Goal: Task Accomplishment & Management: Use online tool/utility

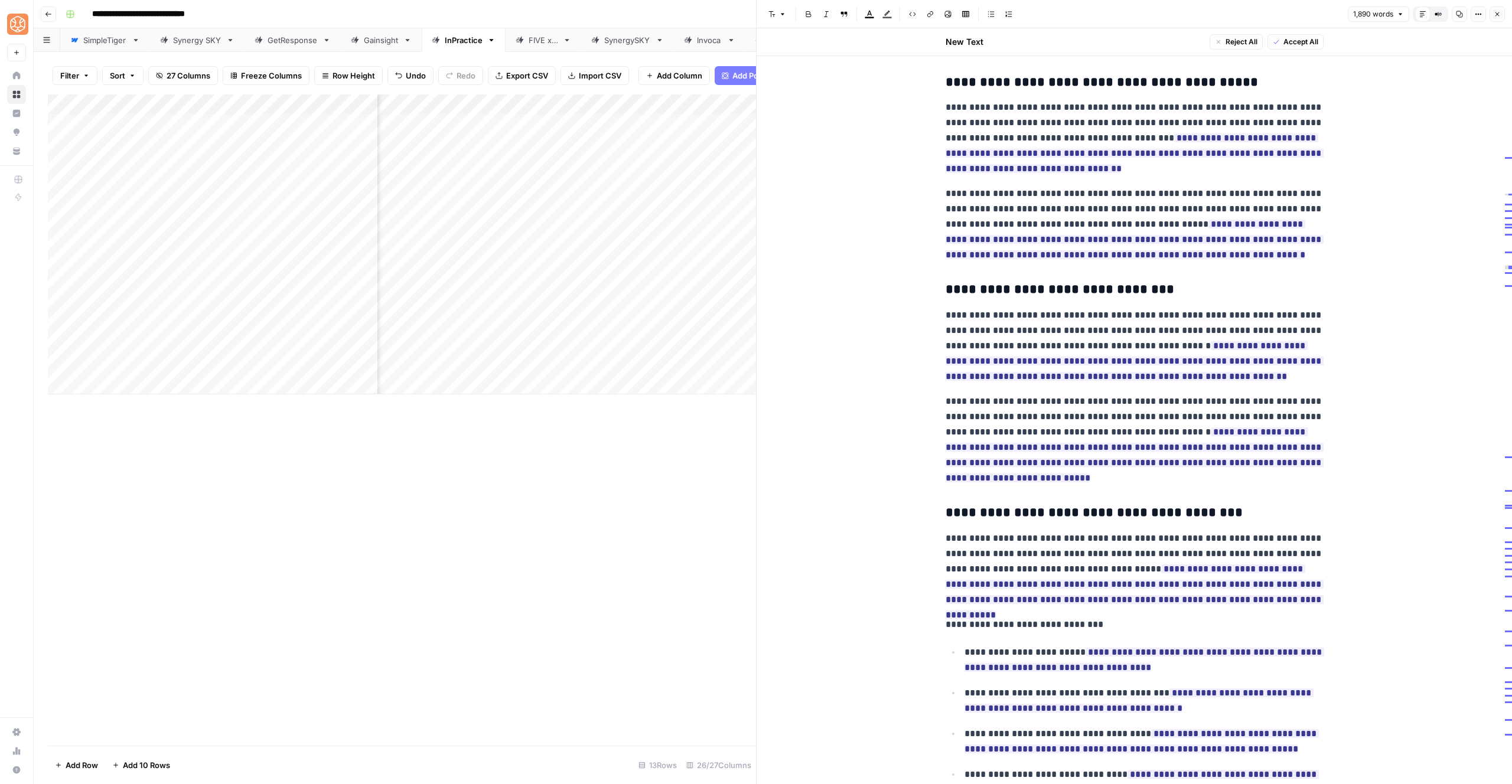
scroll to position [3302, 0]
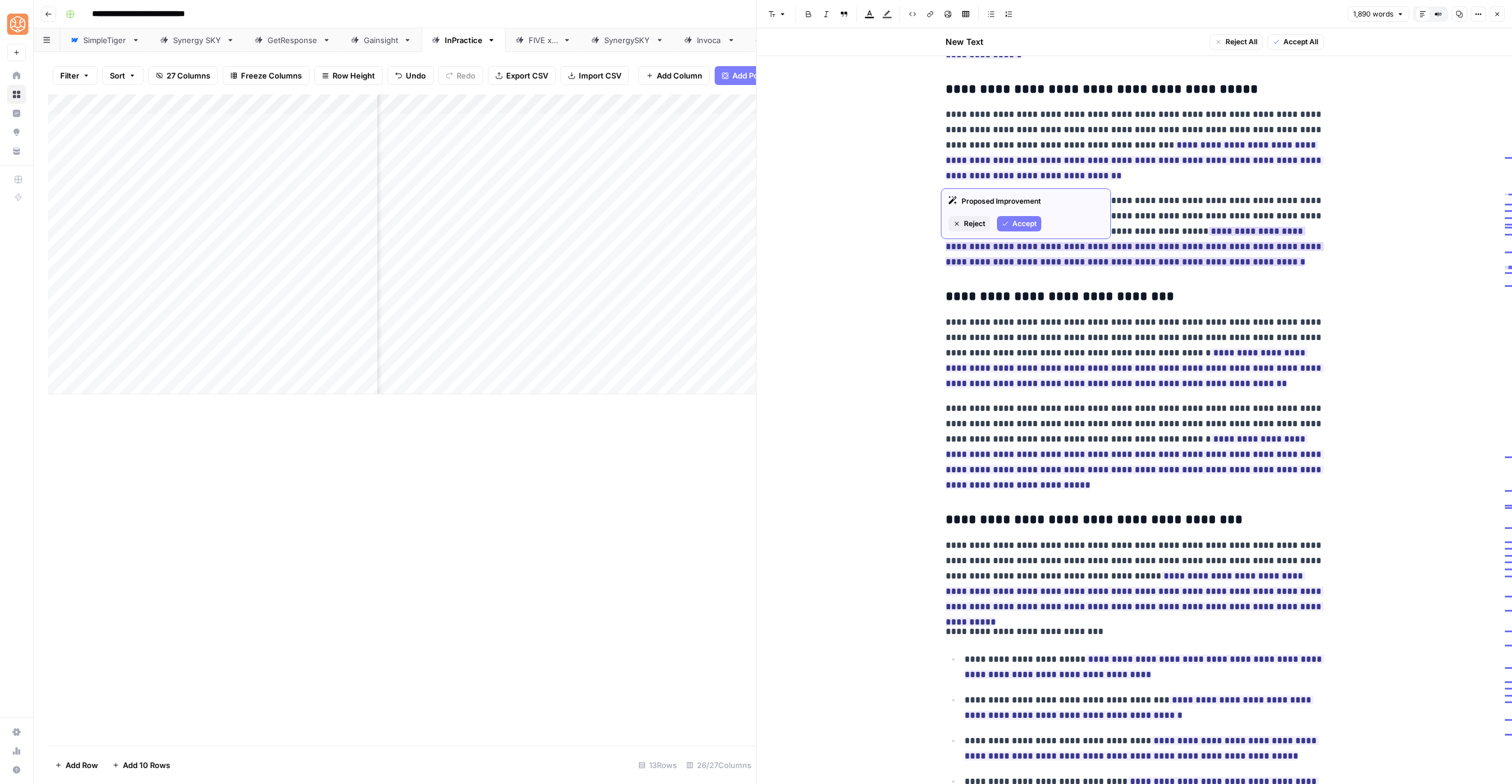
click at [1032, 231] on p "**********" at bounding box center [1134, 231] width 378 height 77
click at [1015, 217] on button "Accept" at bounding box center [1020, 224] width 44 height 15
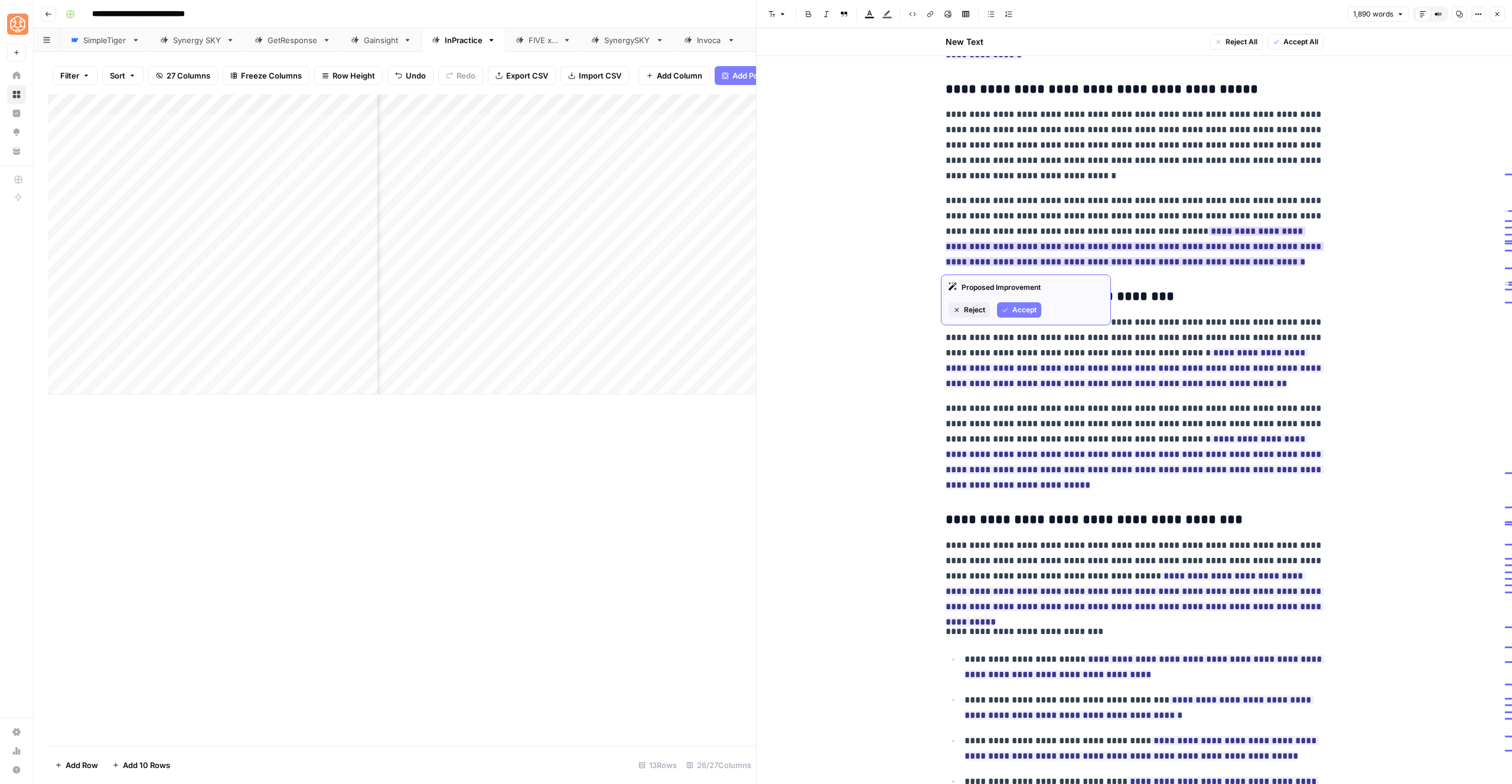
click at [1006, 308] on icon "button" at bounding box center [1005, 310] width 7 height 7
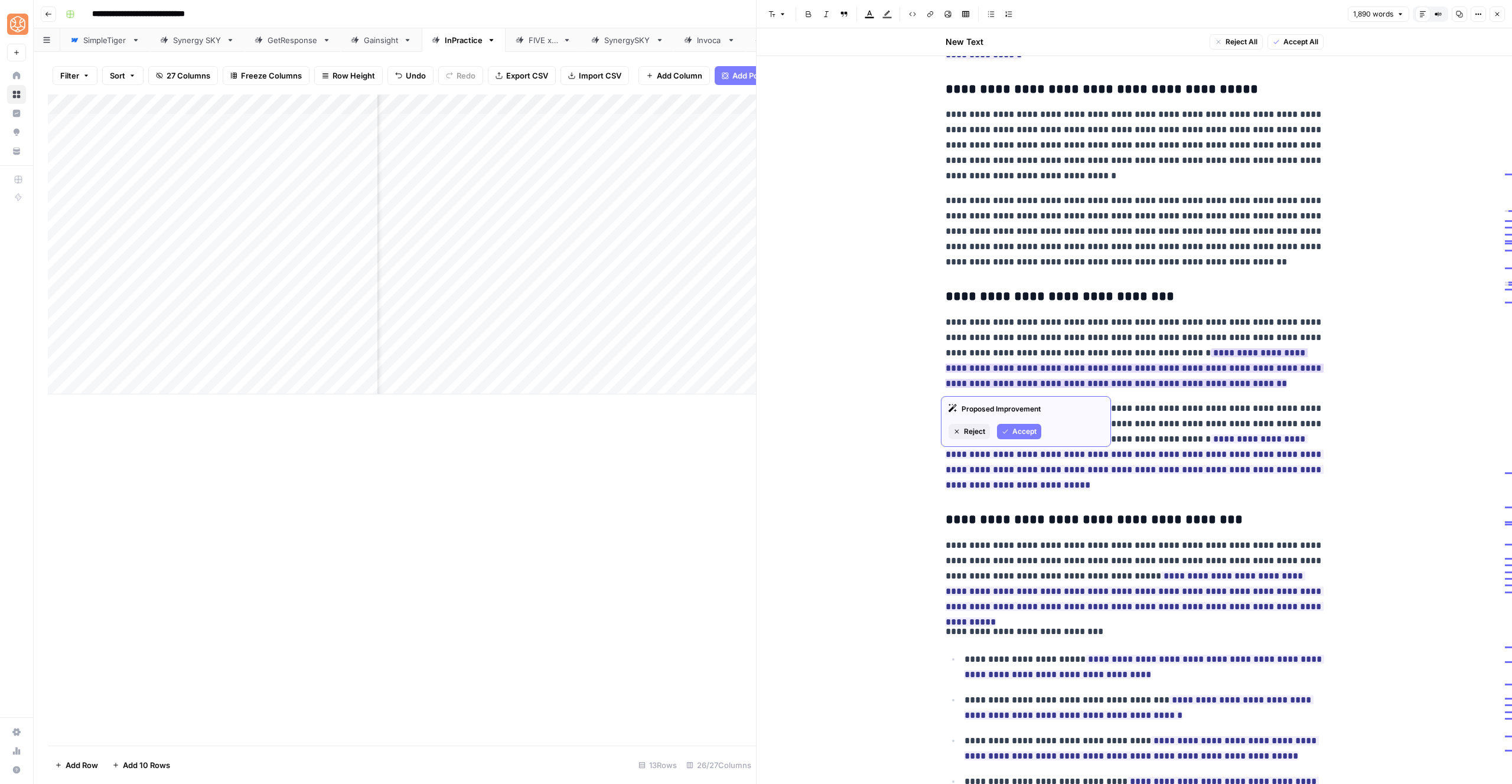
click at [1034, 433] on span "Accept" at bounding box center [1025, 432] width 24 height 10
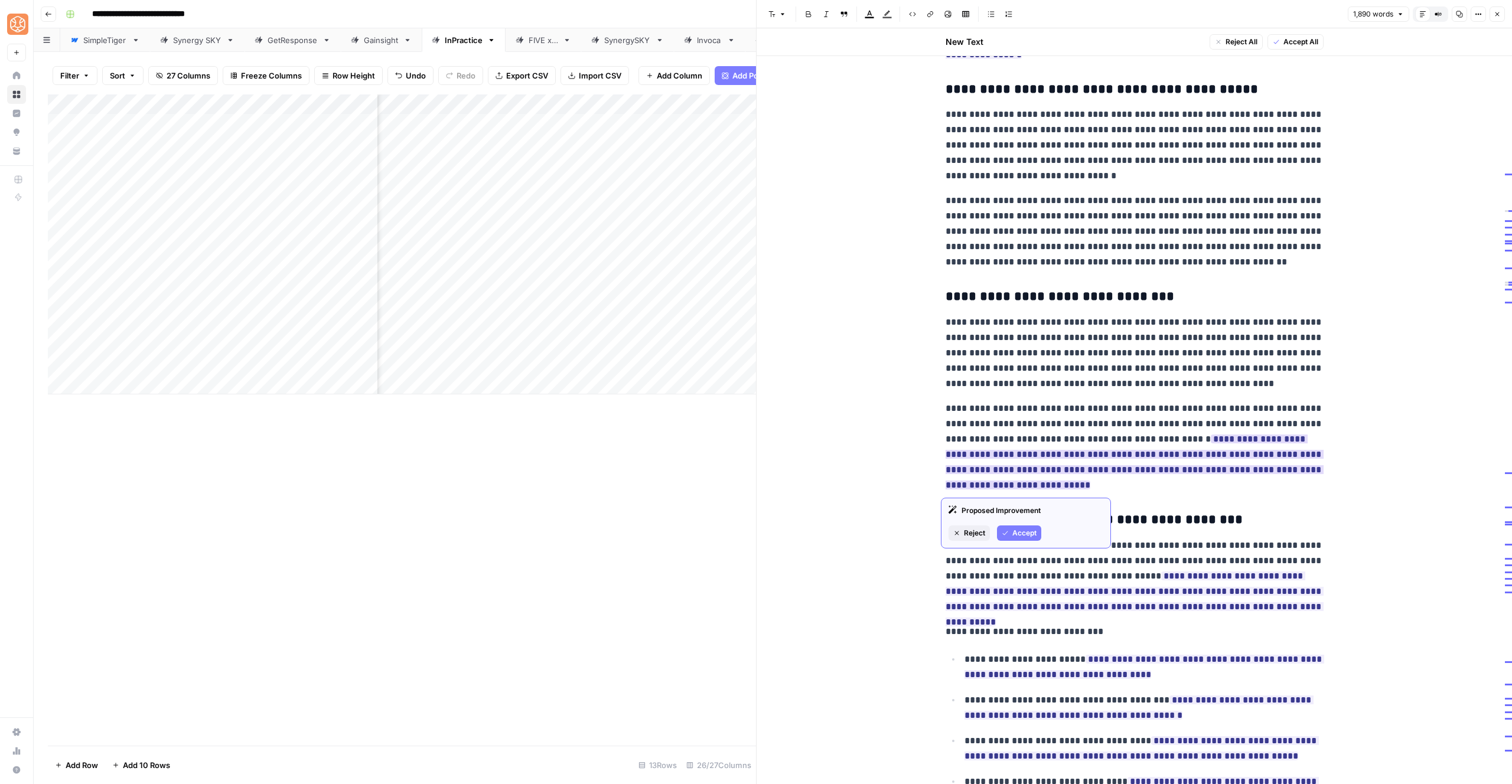
click at [1022, 535] on span "Accept" at bounding box center [1025, 533] width 24 height 10
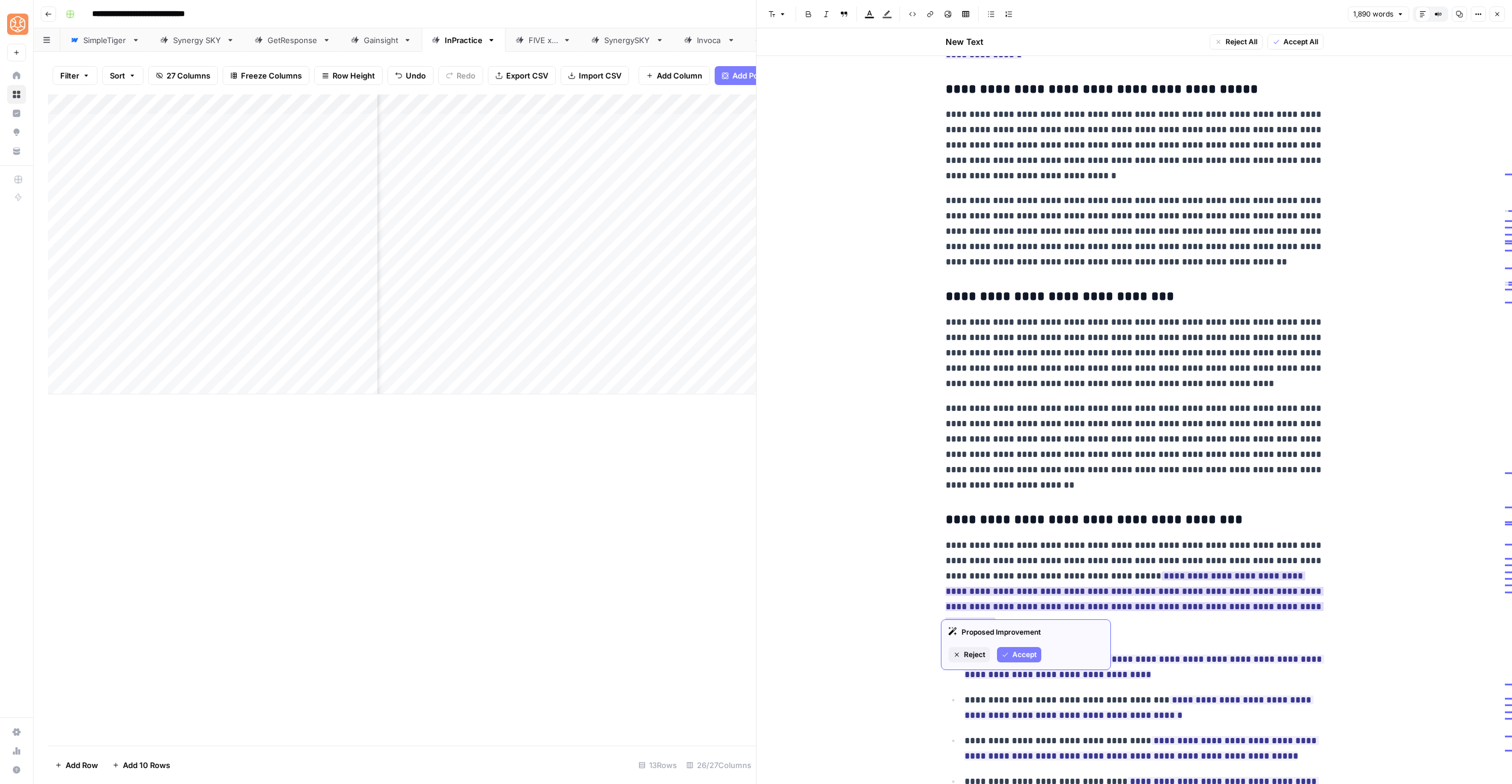
click at [1015, 653] on span "Accept" at bounding box center [1025, 655] width 24 height 10
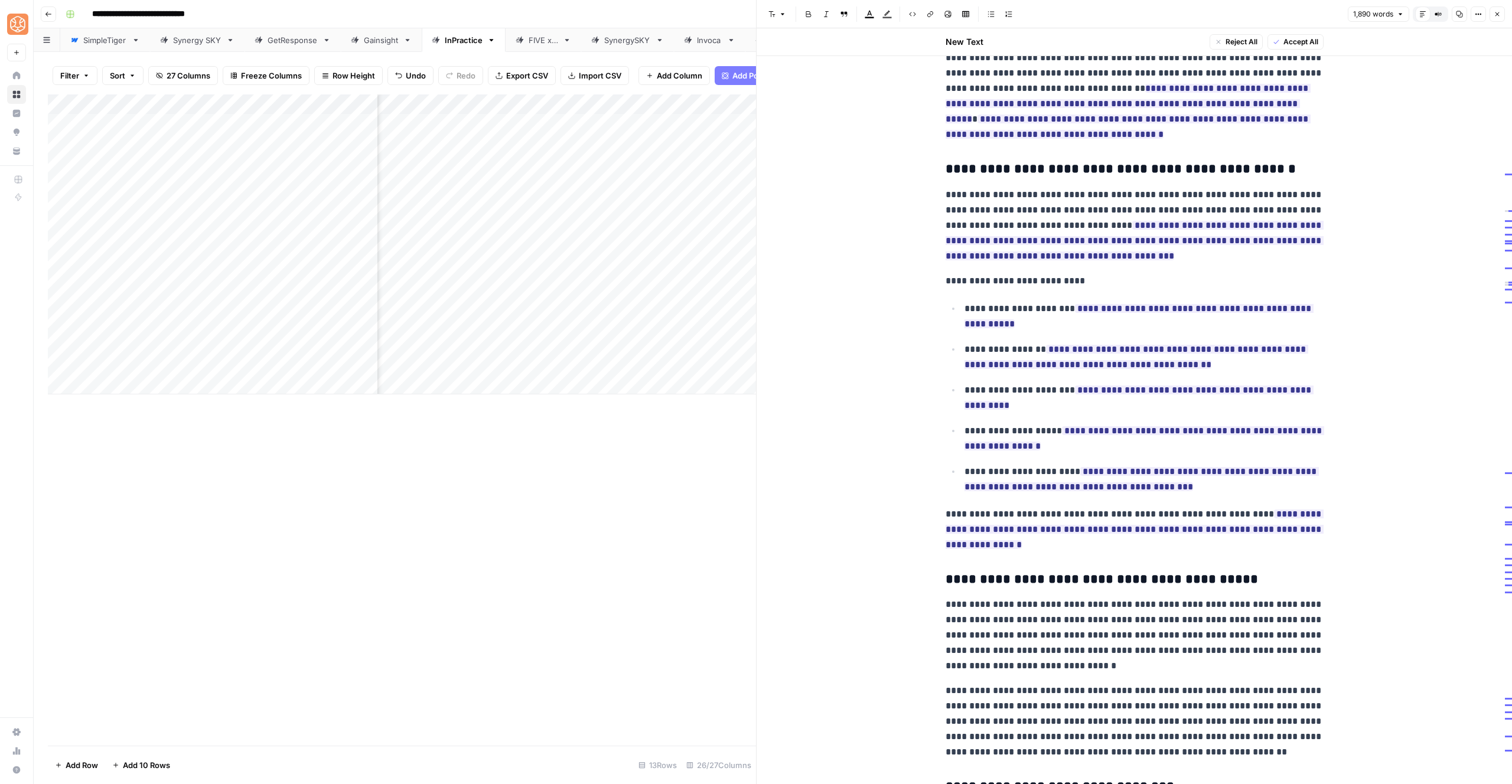
scroll to position [2759, 0]
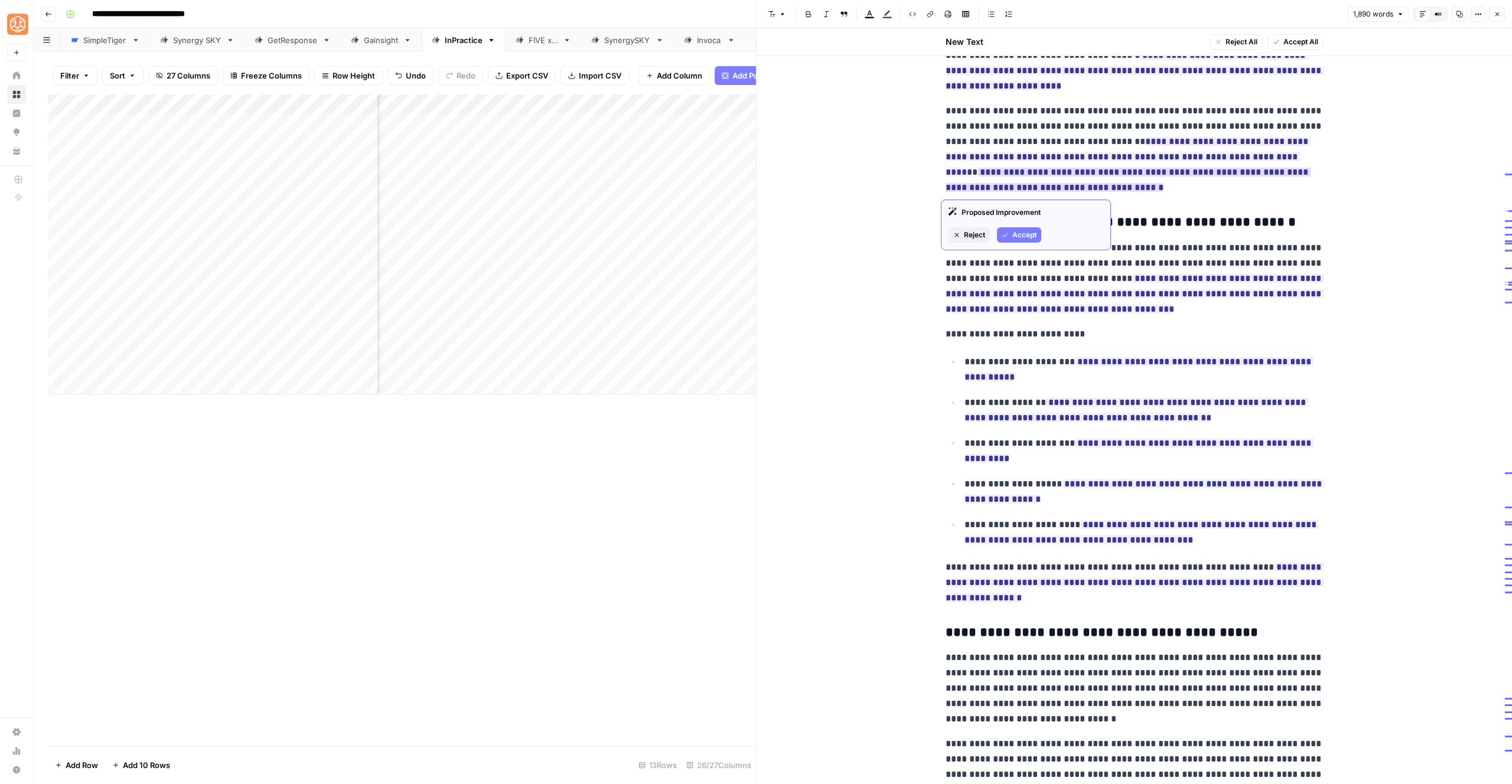
click at [1014, 228] on button "Accept" at bounding box center [1020, 235] width 44 height 15
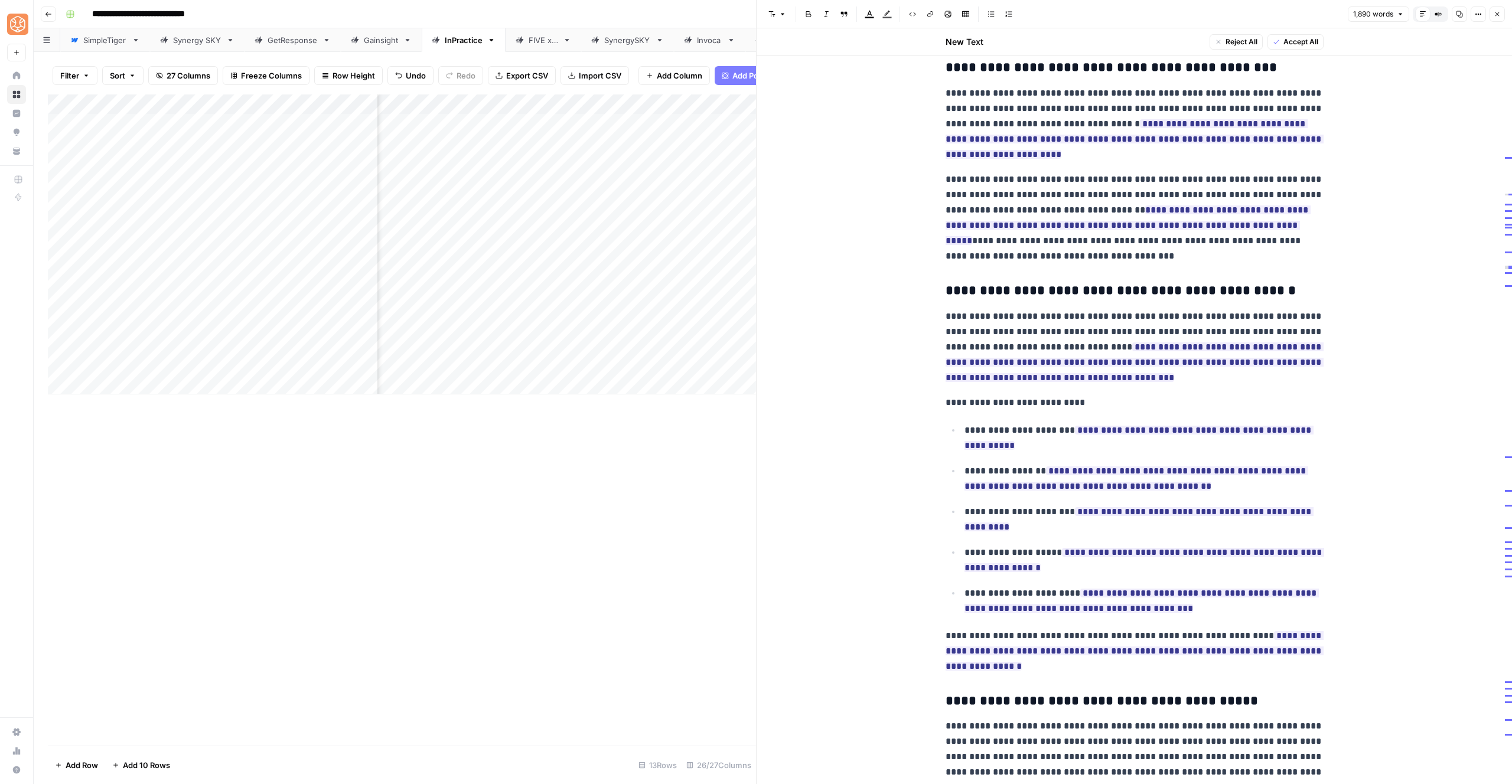
scroll to position [2670, 0]
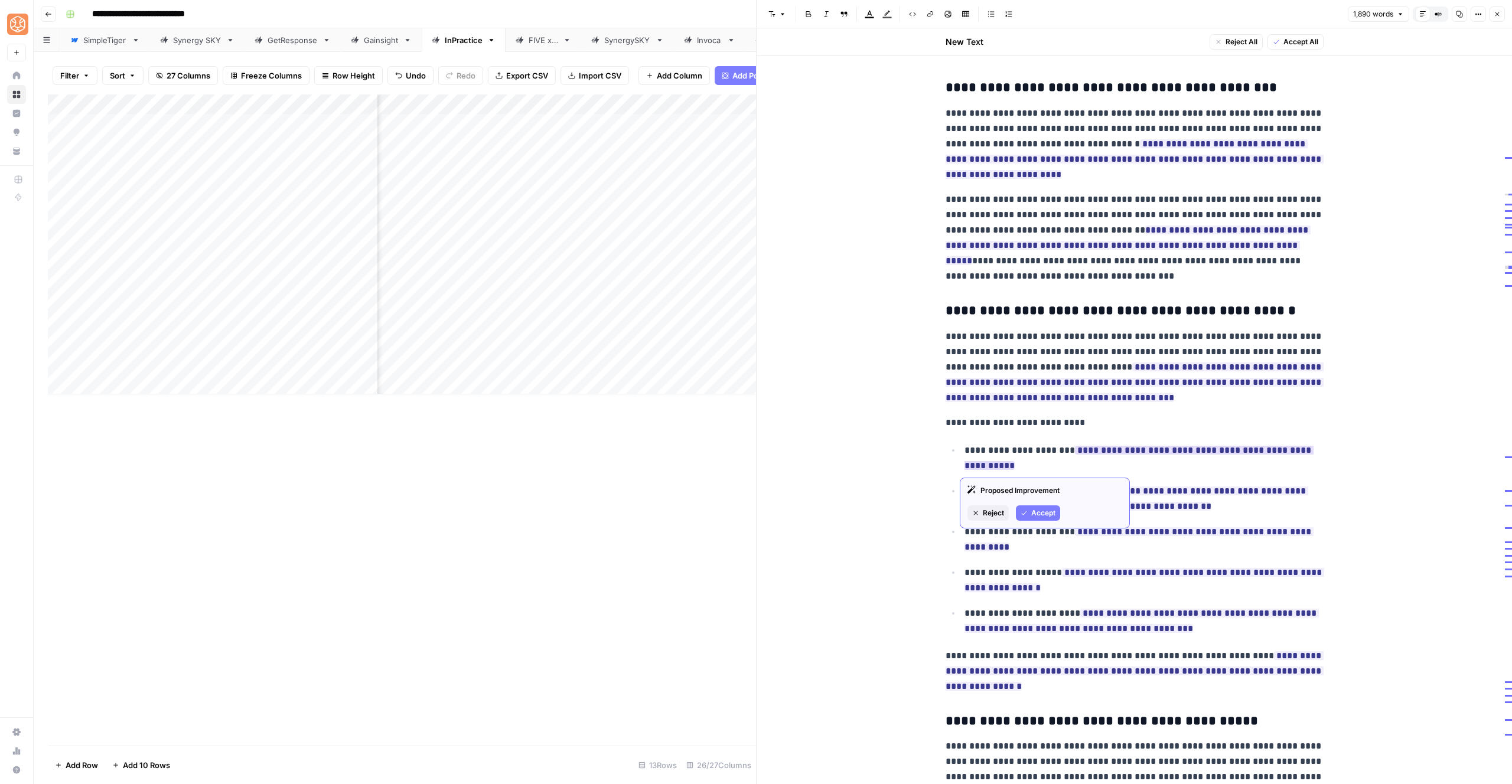
click at [1045, 514] on span "Accept" at bounding box center [1044, 513] width 24 height 10
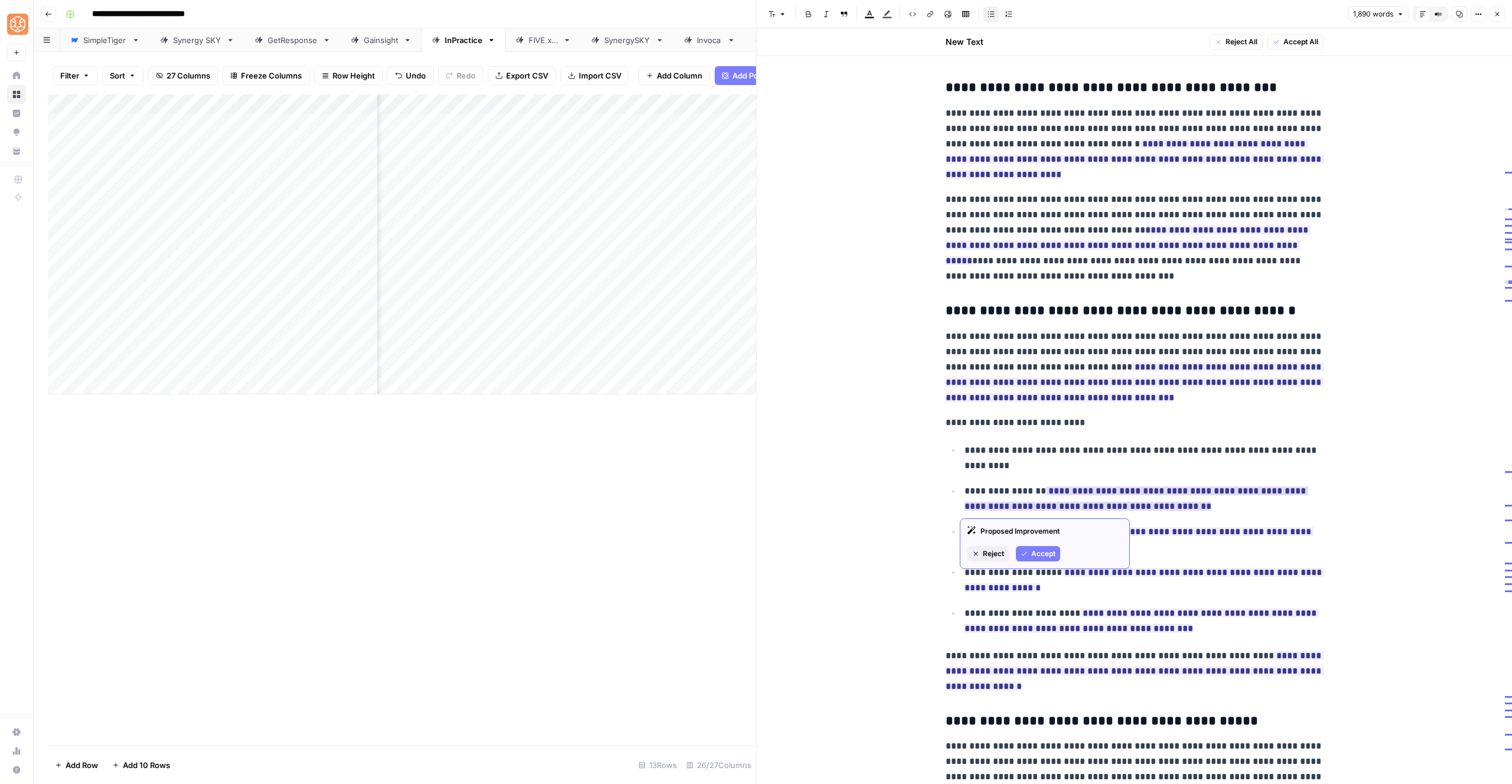
click at [1044, 558] on span "Accept" at bounding box center [1044, 554] width 24 height 10
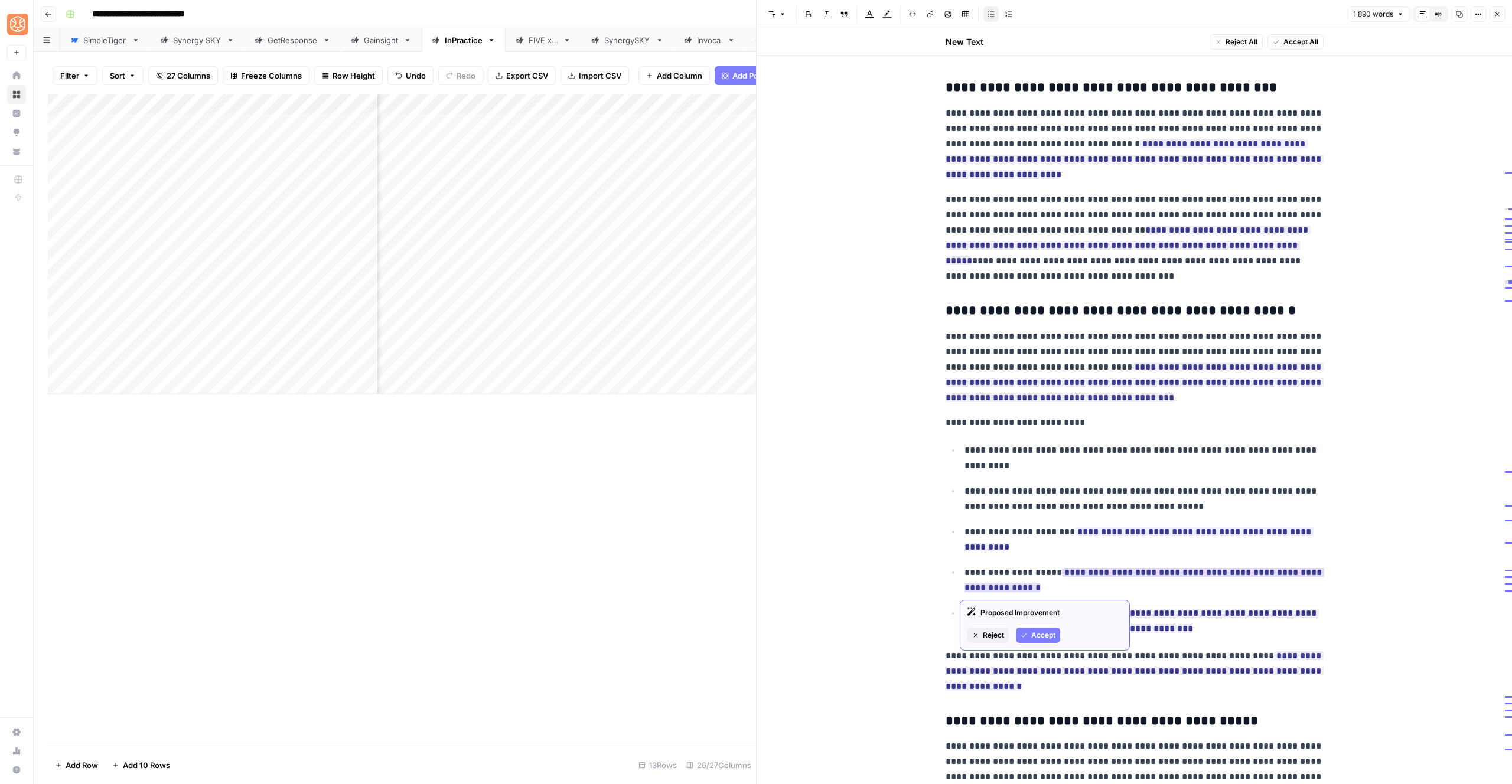
click at [1028, 642] on button "Accept" at bounding box center [1038, 636] width 44 height 15
click at [1036, 597] on span "Accept" at bounding box center [1044, 595] width 24 height 10
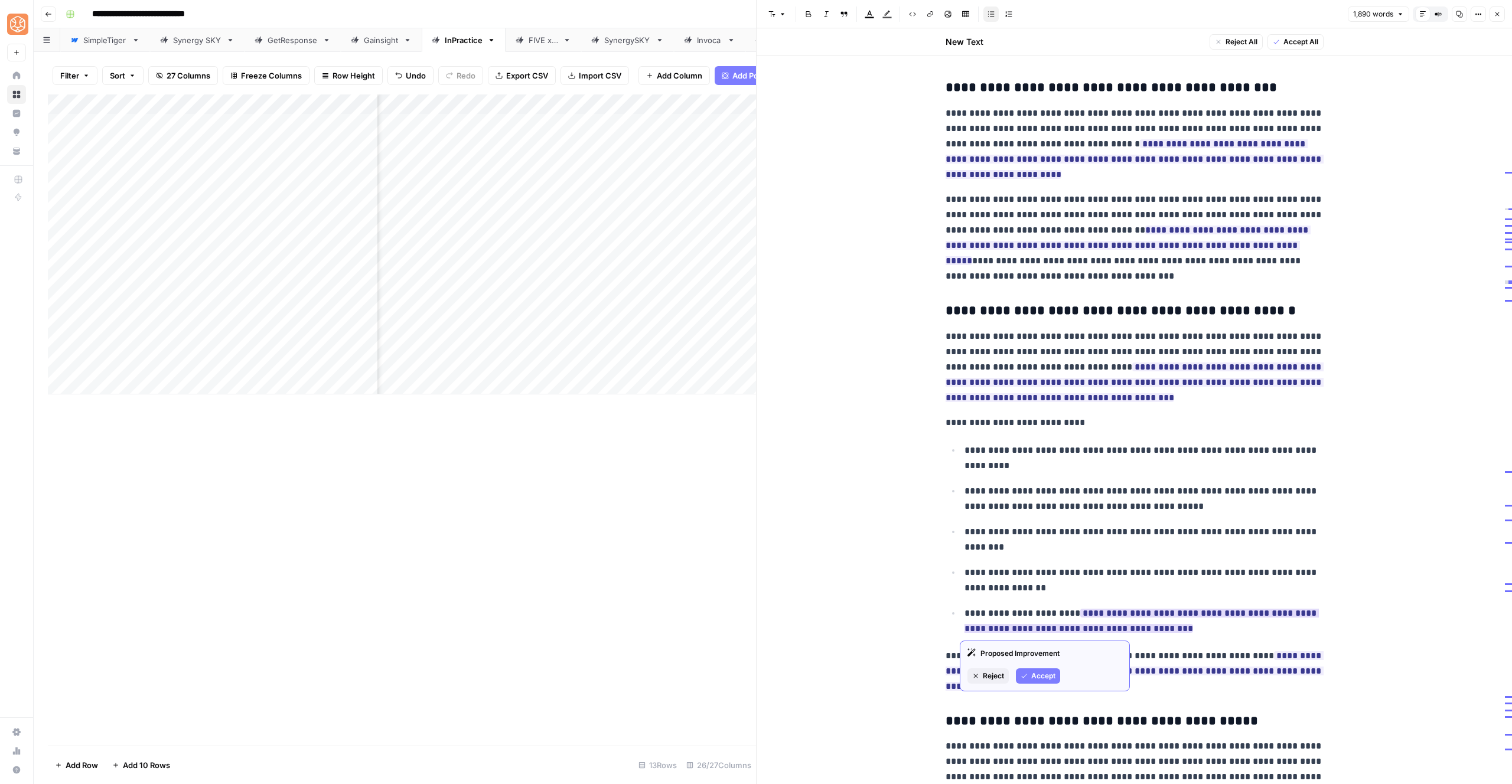
click at [1049, 671] on span "Accept" at bounding box center [1044, 677] width 24 height 10
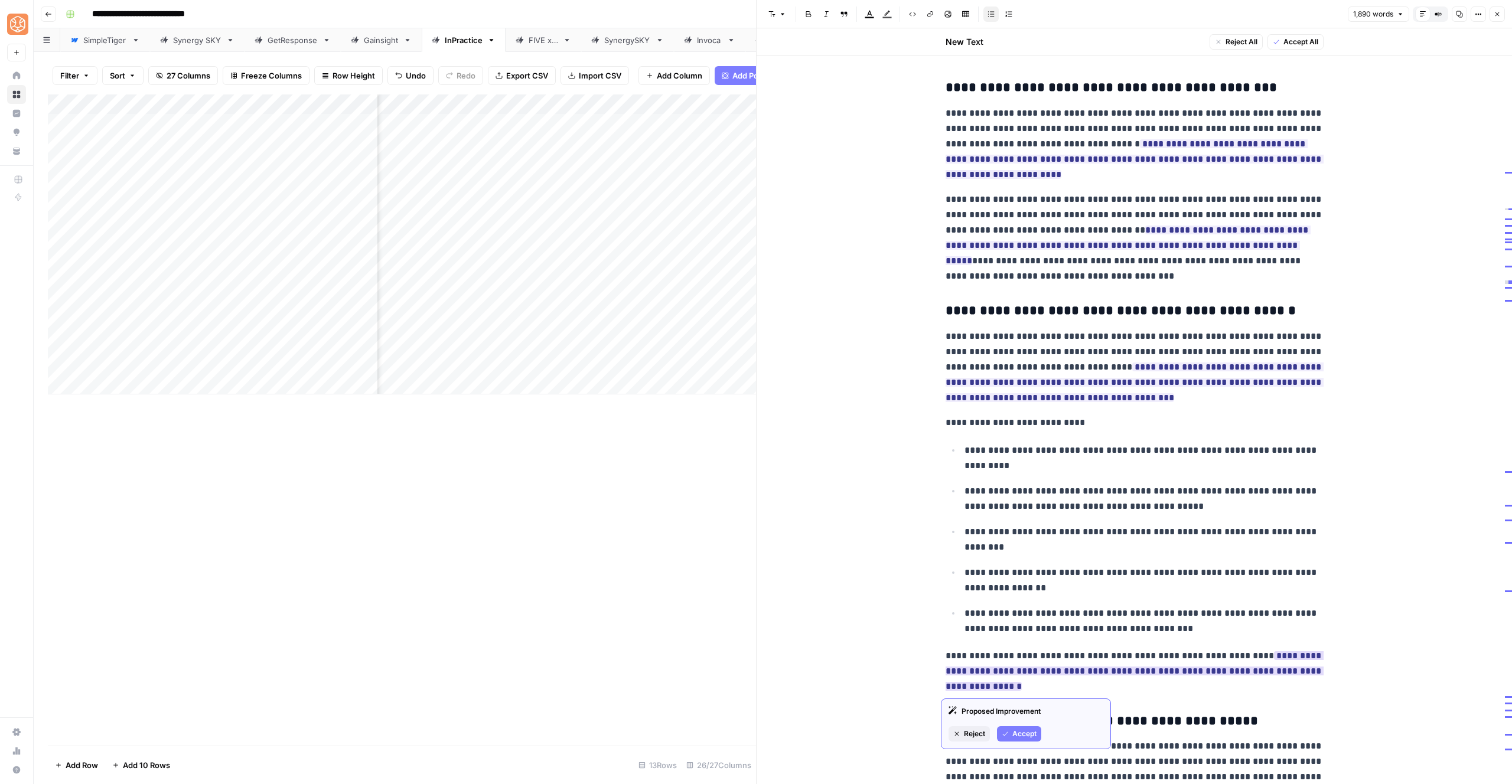
click at [1025, 735] on span "Accept" at bounding box center [1025, 734] width 24 height 10
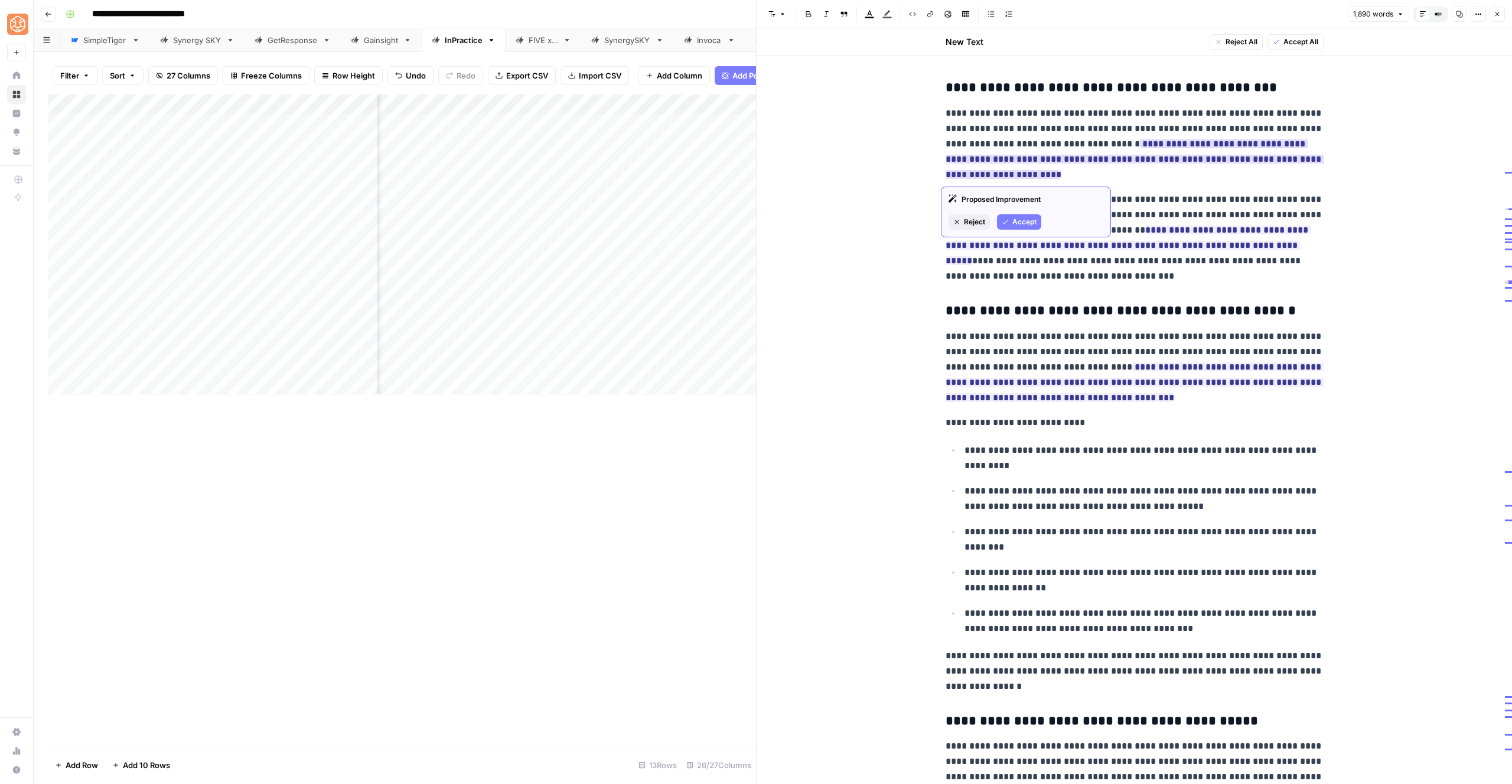
click at [1003, 218] on button "Accept" at bounding box center [1020, 222] width 44 height 15
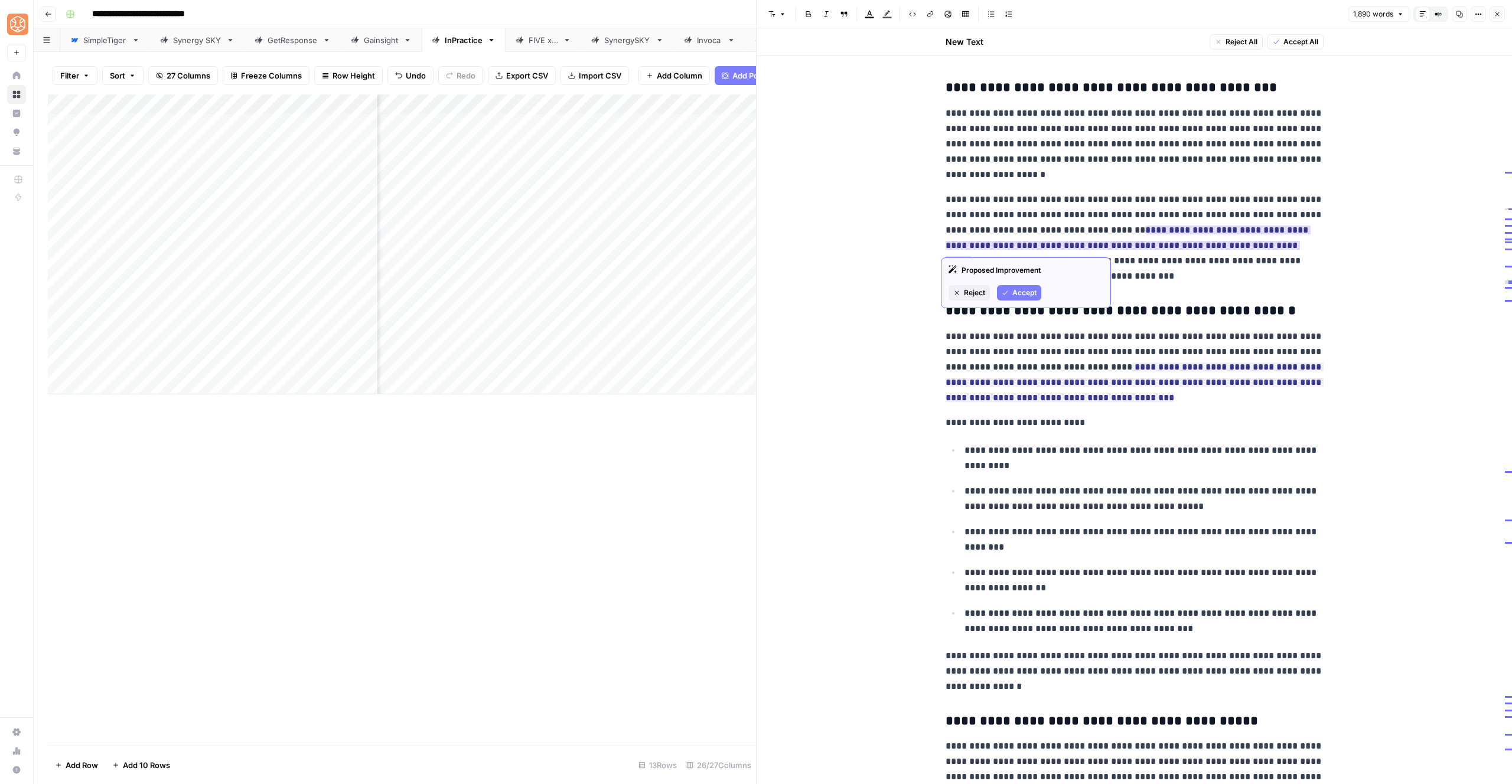
click at [1021, 289] on span "Accept" at bounding box center [1025, 293] width 24 height 10
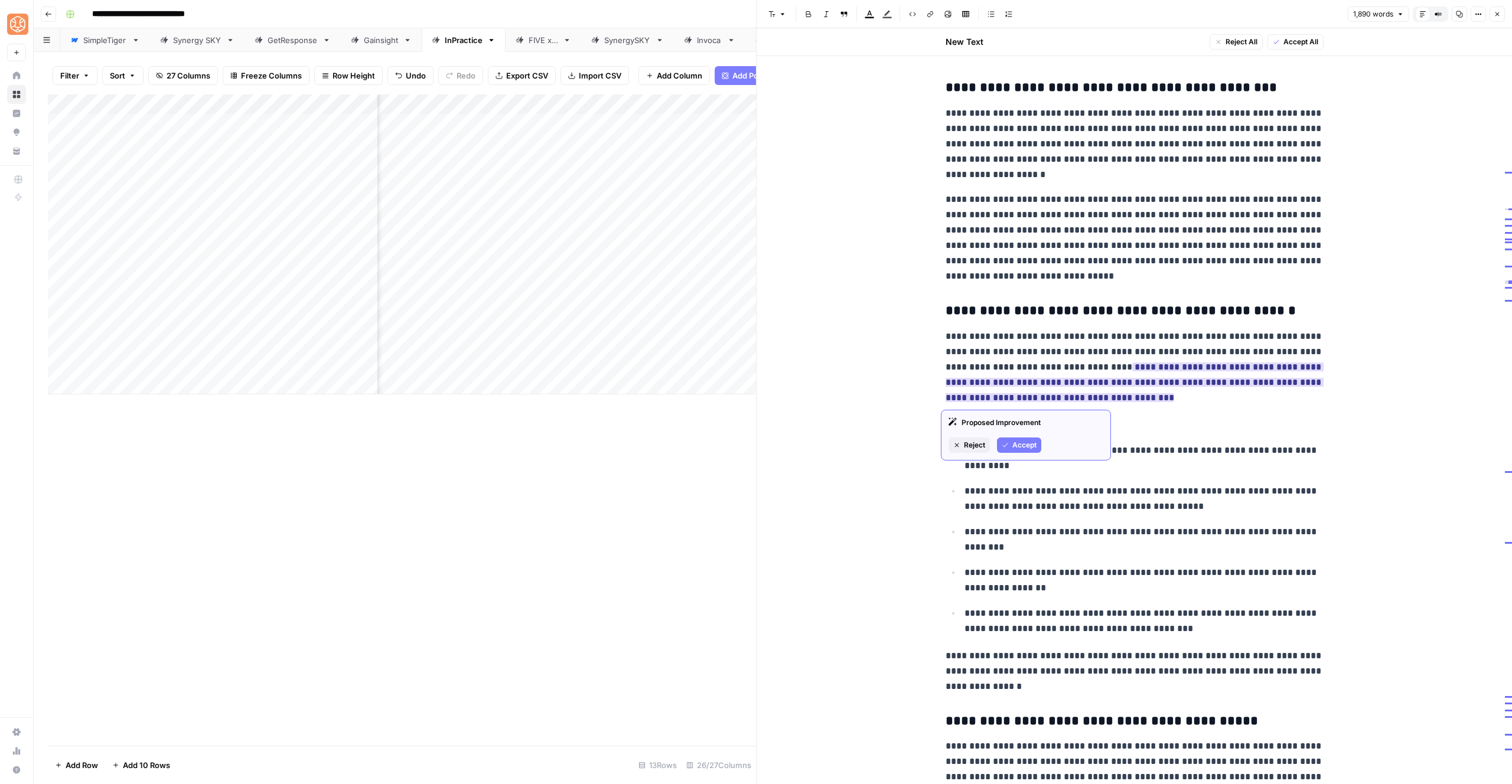
click at [1035, 444] on span "Accept" at bounding box center [1025, 445] width 24 height 10
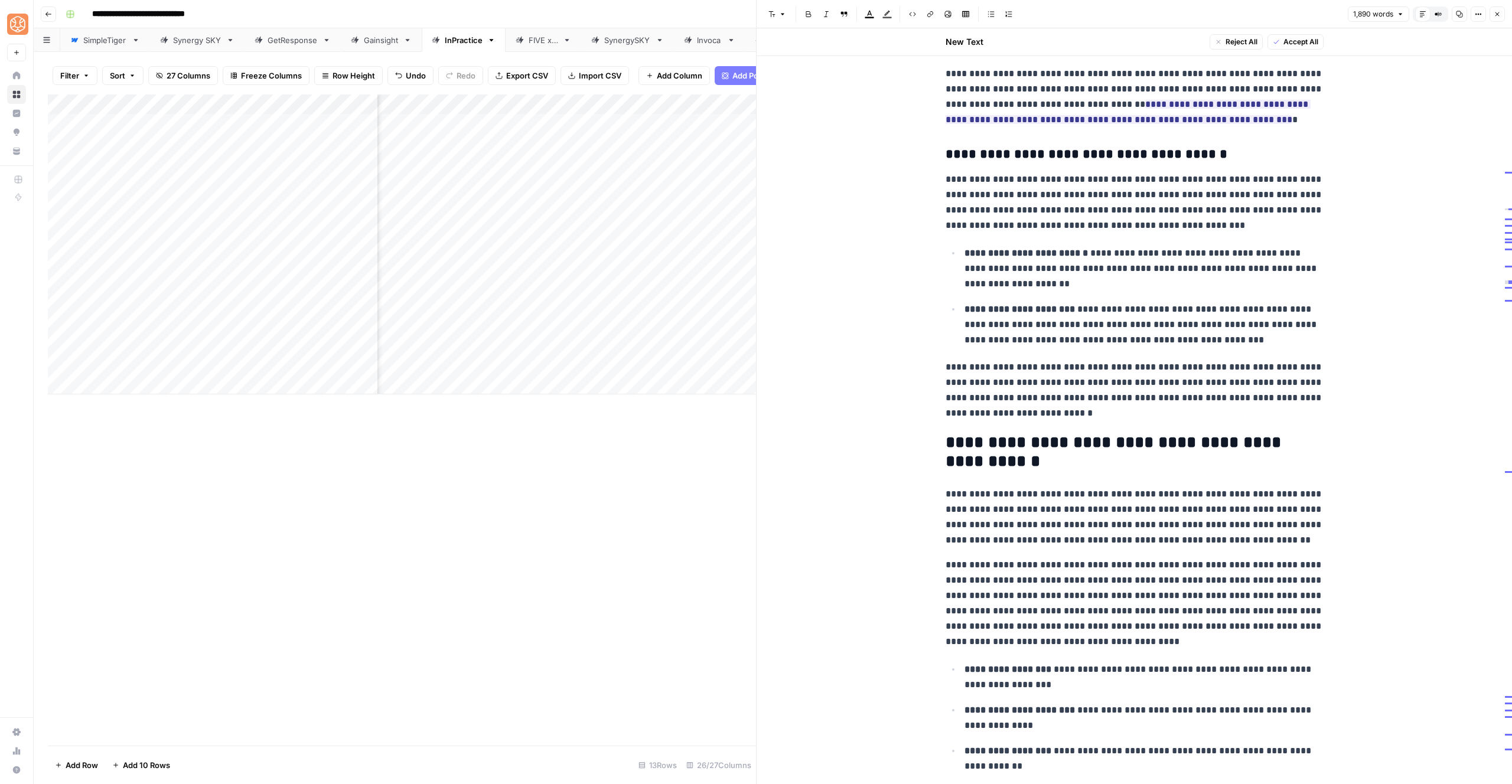
scroll to position [526, 0]
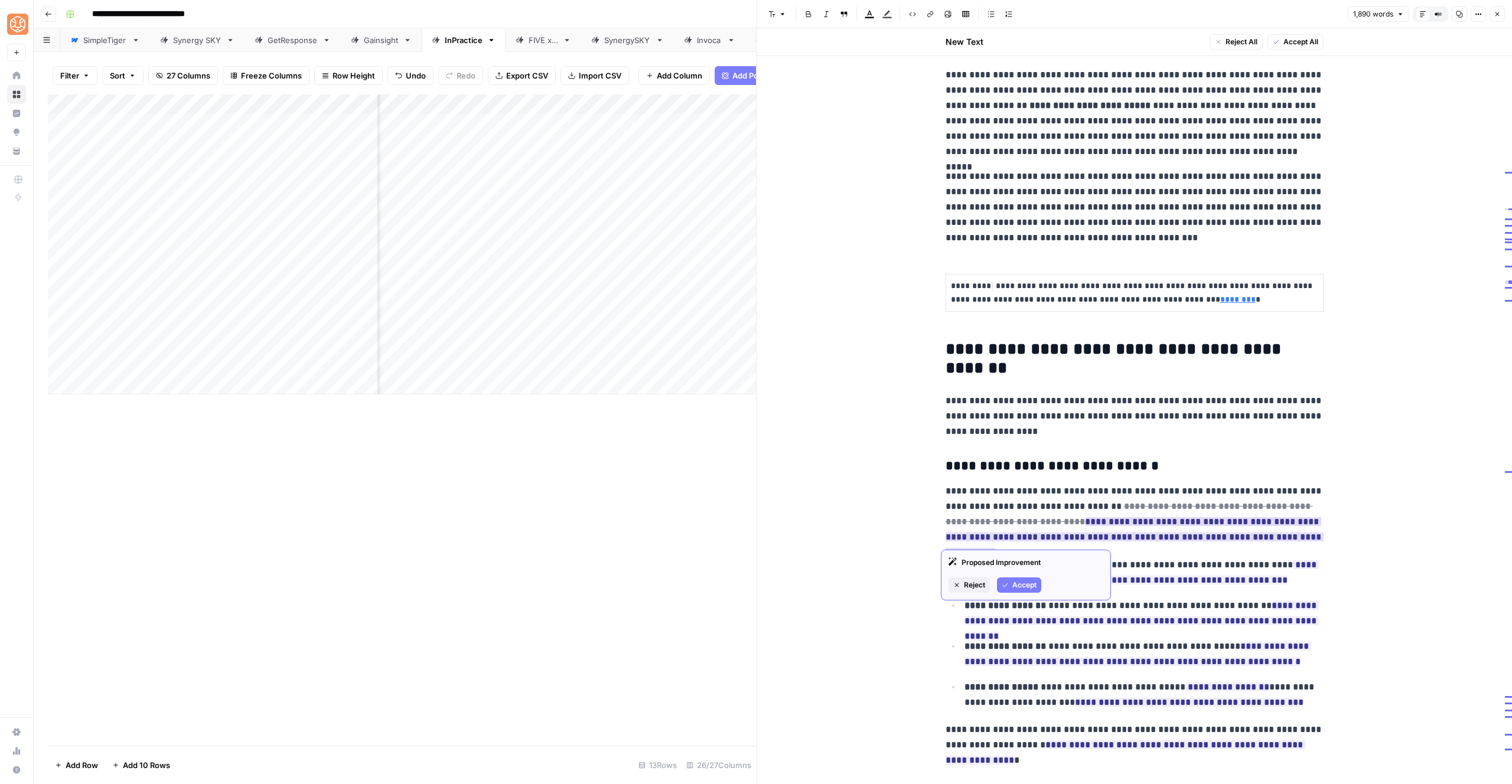
click at [1027, 581] on span "Accept" at bounding box center [1025, 585] width 24 height 10
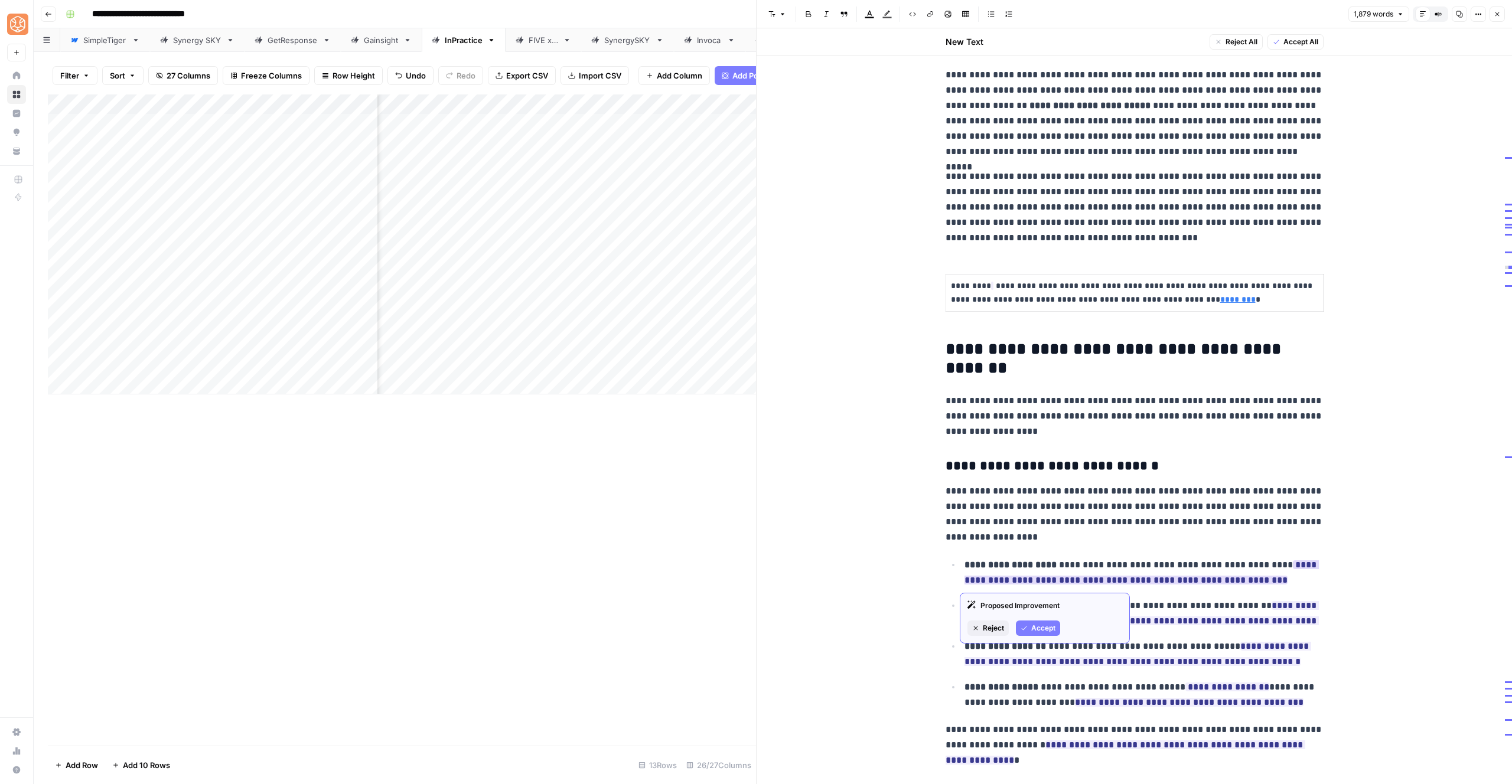
click at [1034, 631] on span "Accept" at bounding box center [1044, 628] width 24 height 10
click at [1044, 665] on span "Accept" at bounding box center [1044, 669] width 24 height 10
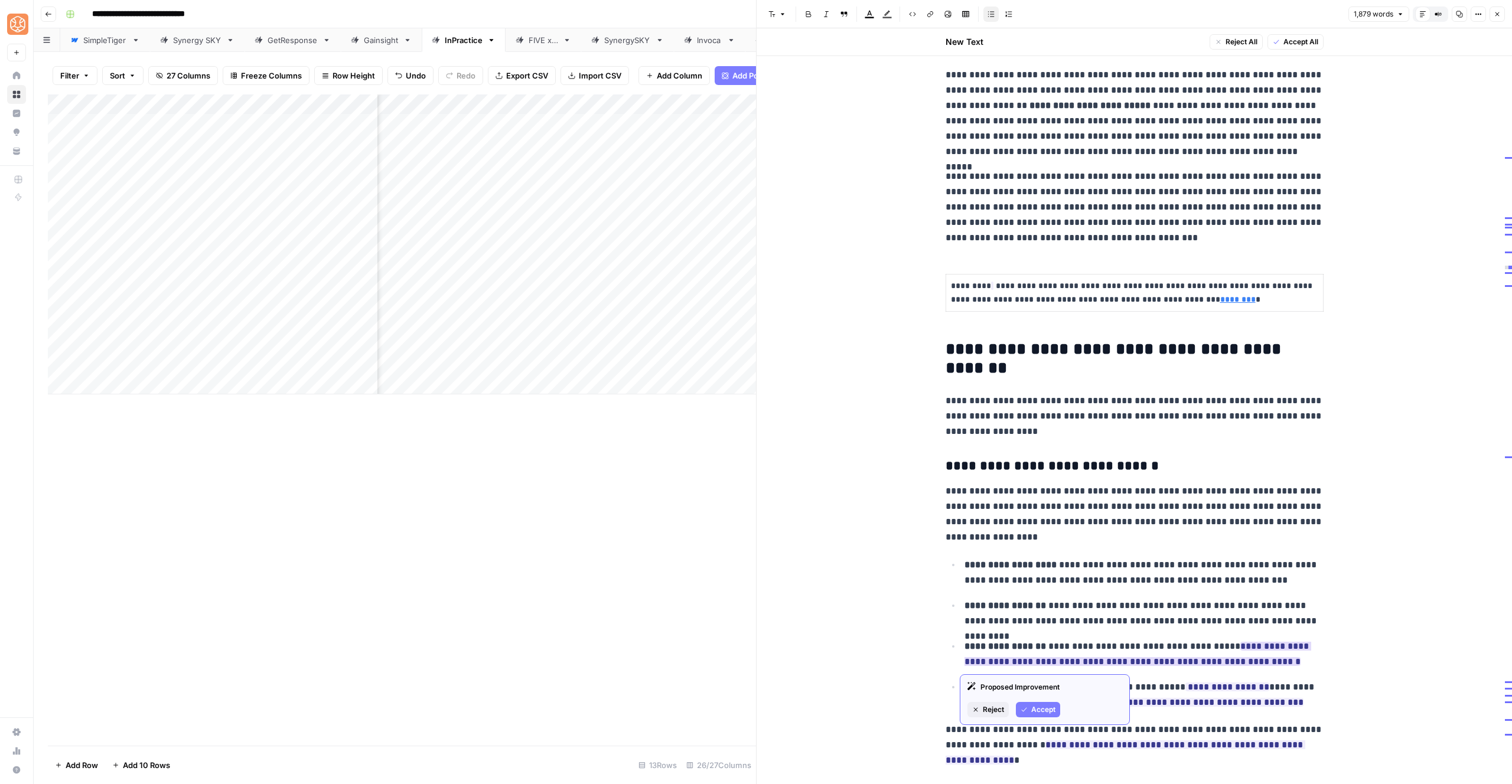
click at [1043, 706] on span "Accept" at bounding box center [1044, 710] width 24 height 10
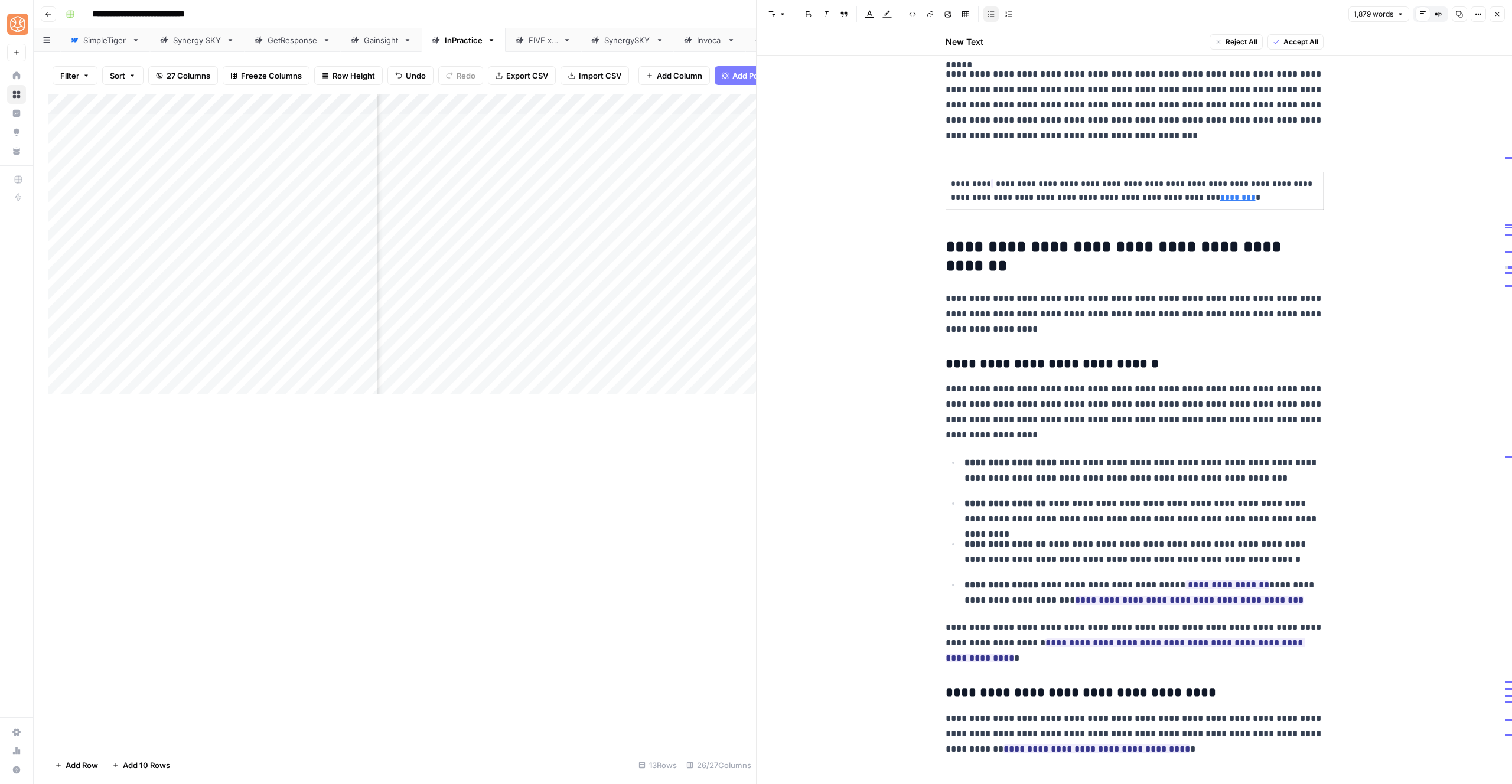
scroll to position [884, 0]
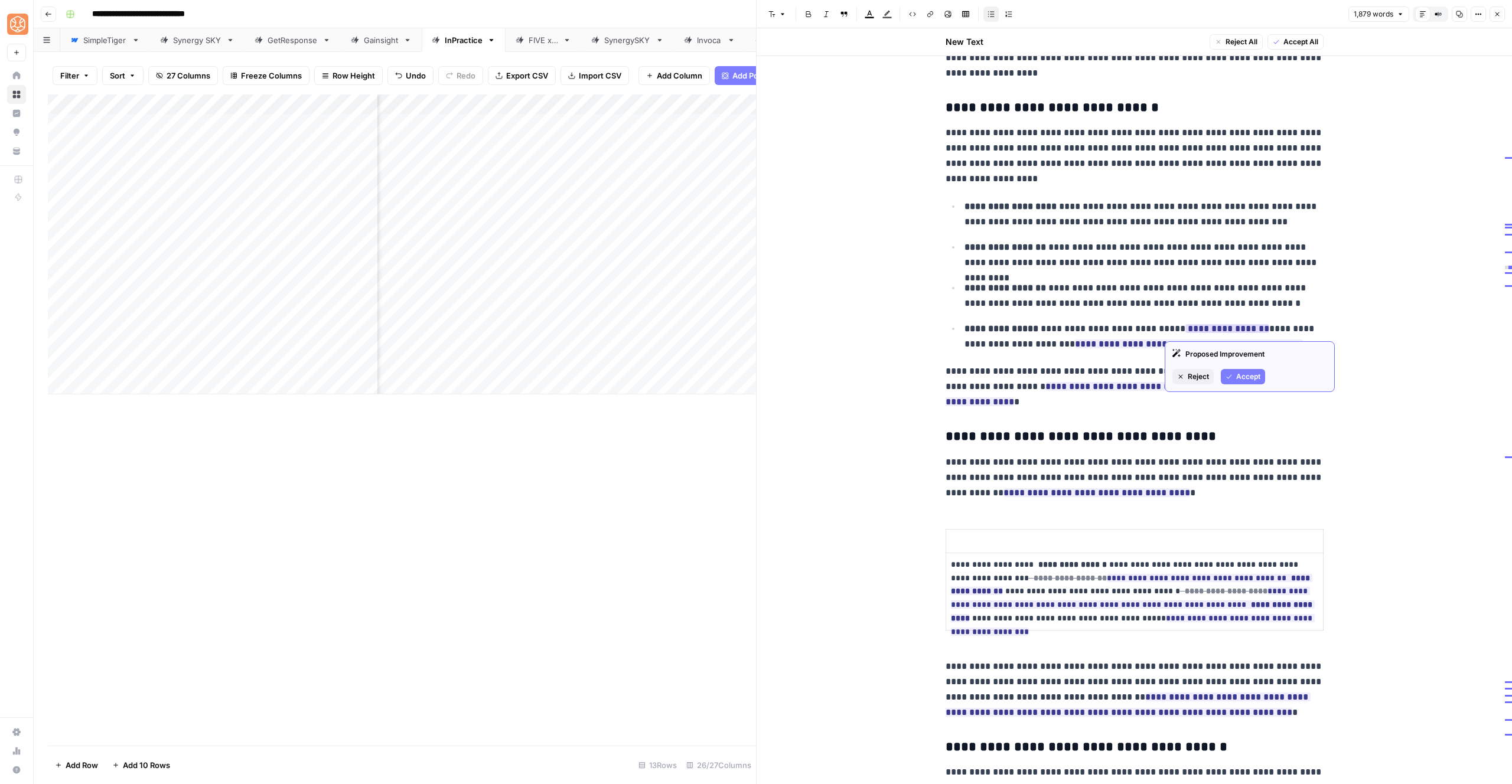
click at [1260, 373] on span "Accept" at bounding box center [1248, 377] width 24 height 10
click at [1149, 391] on icon "button" at bounding box center [1147, 392] width 7 height 7
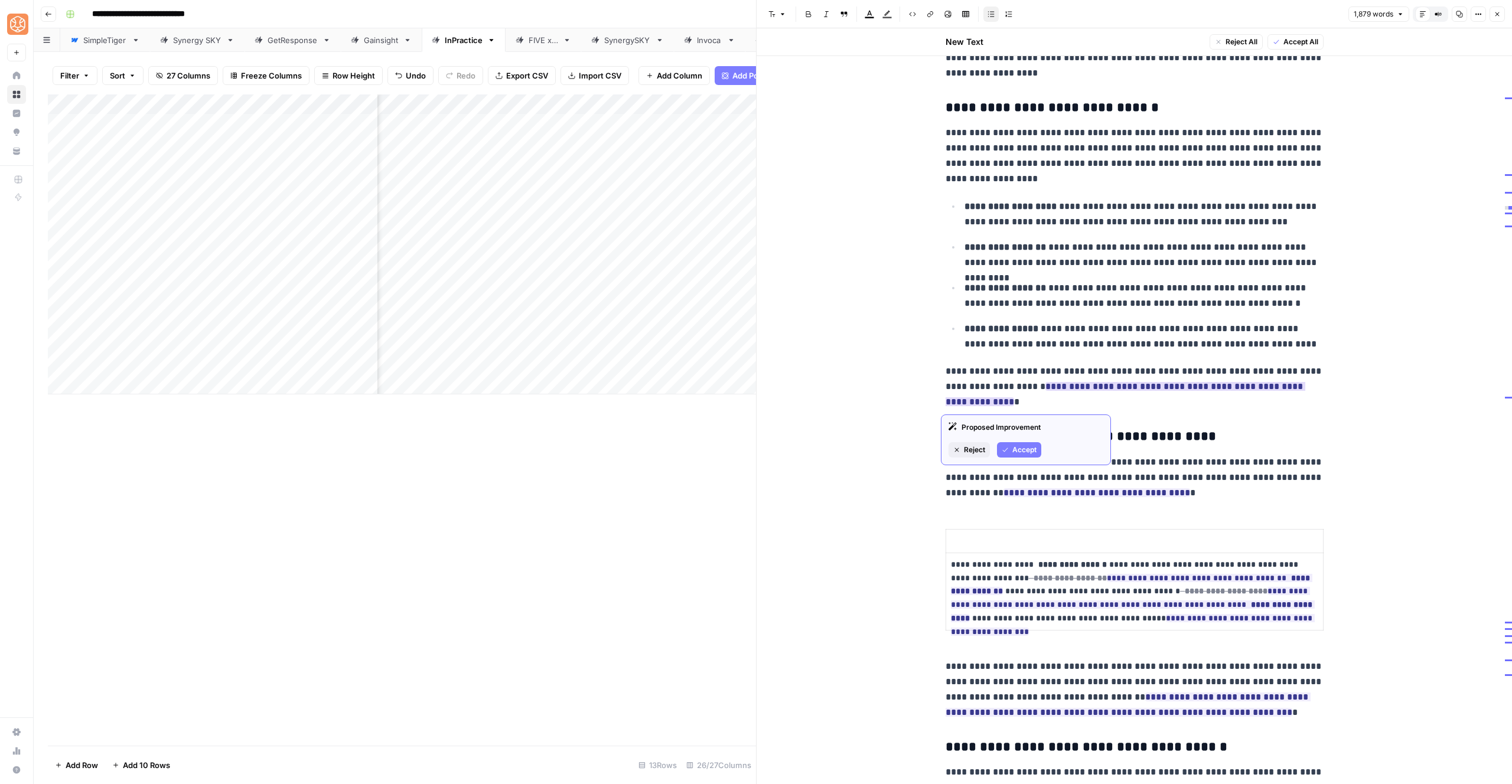
click at [1021, 450] on span "Accept" at bounding box center [1025, 450] width 24 height 10
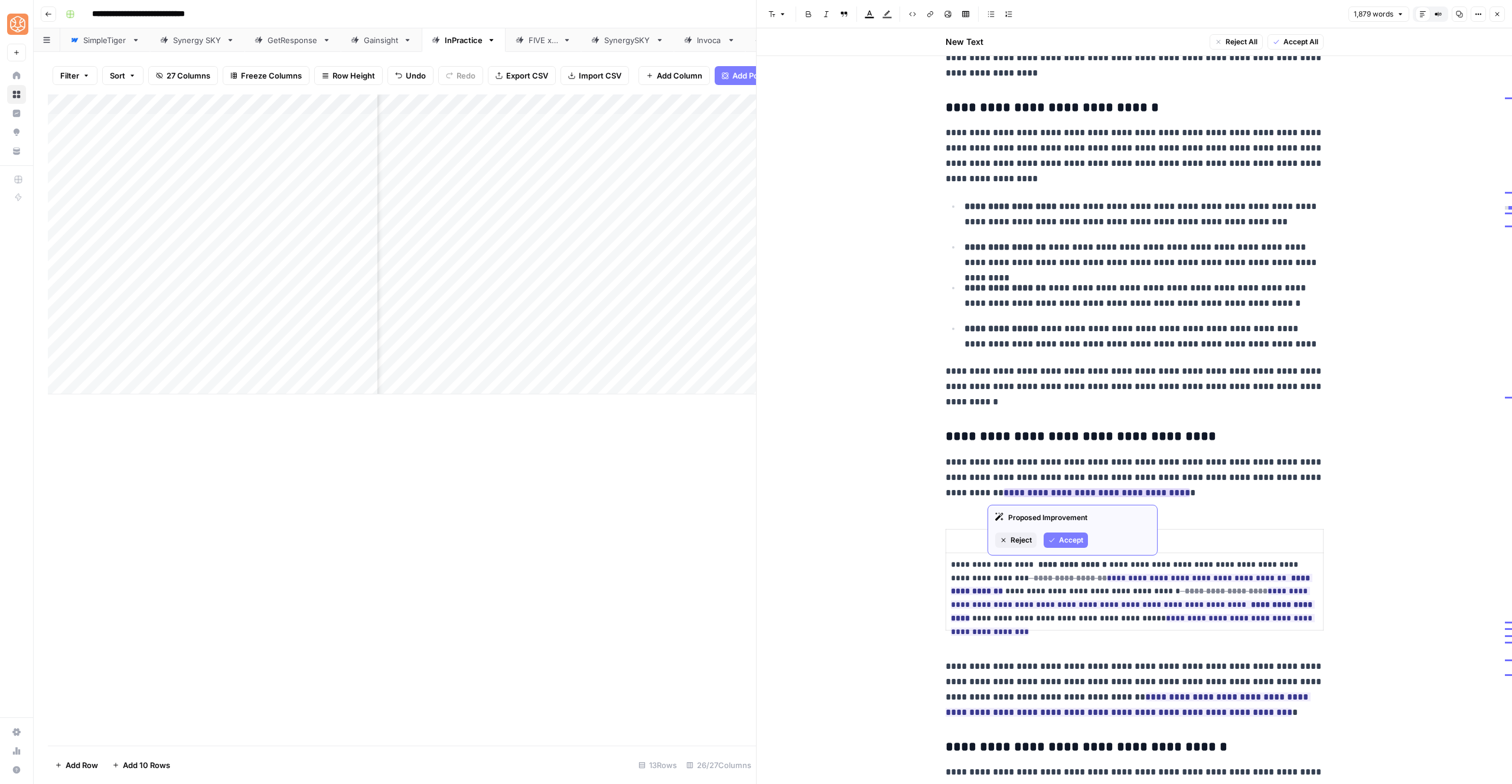
click at [1055, 541] on icon "button" at bounding box center [1052, 540] width 7 height 7
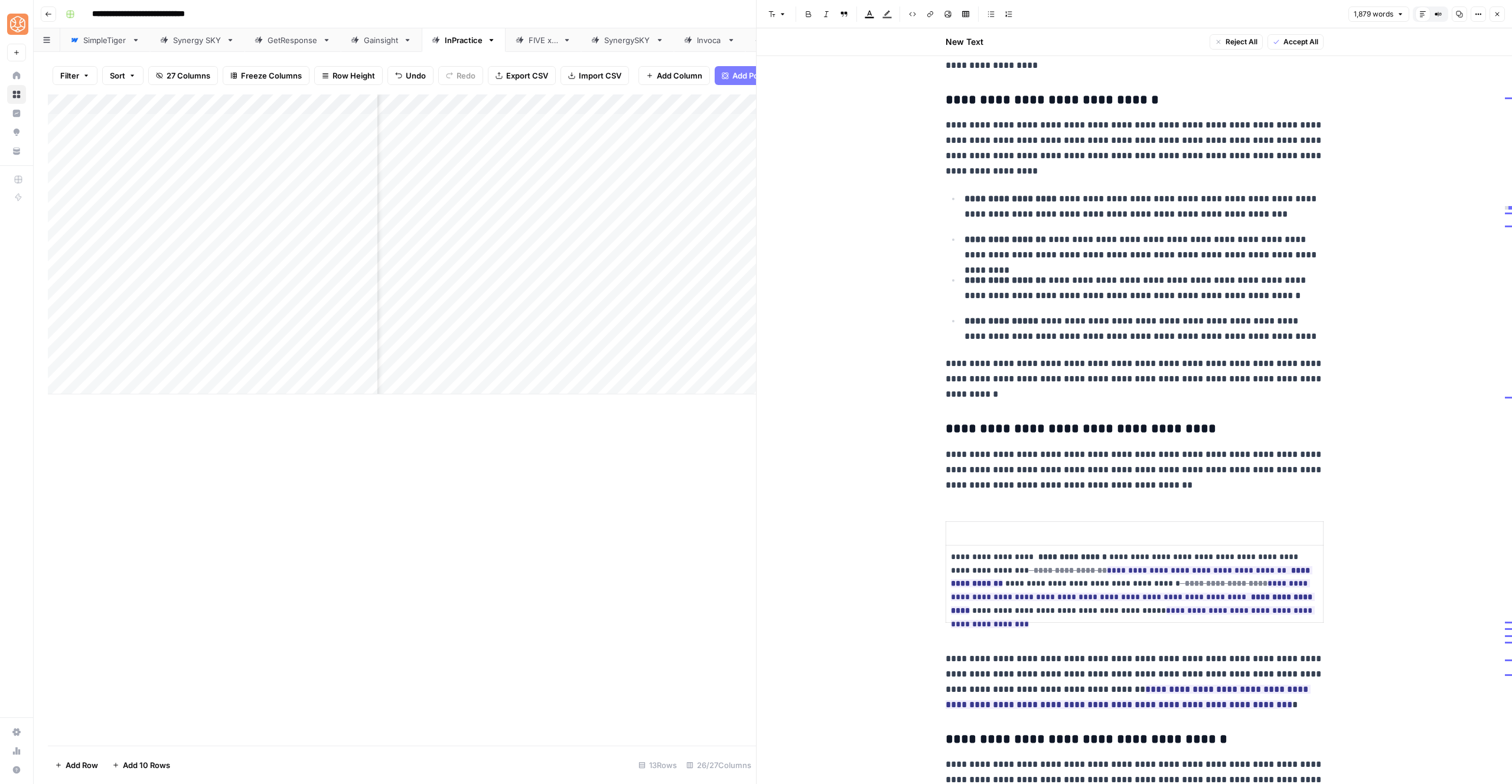
scroll to position [1153, 0]
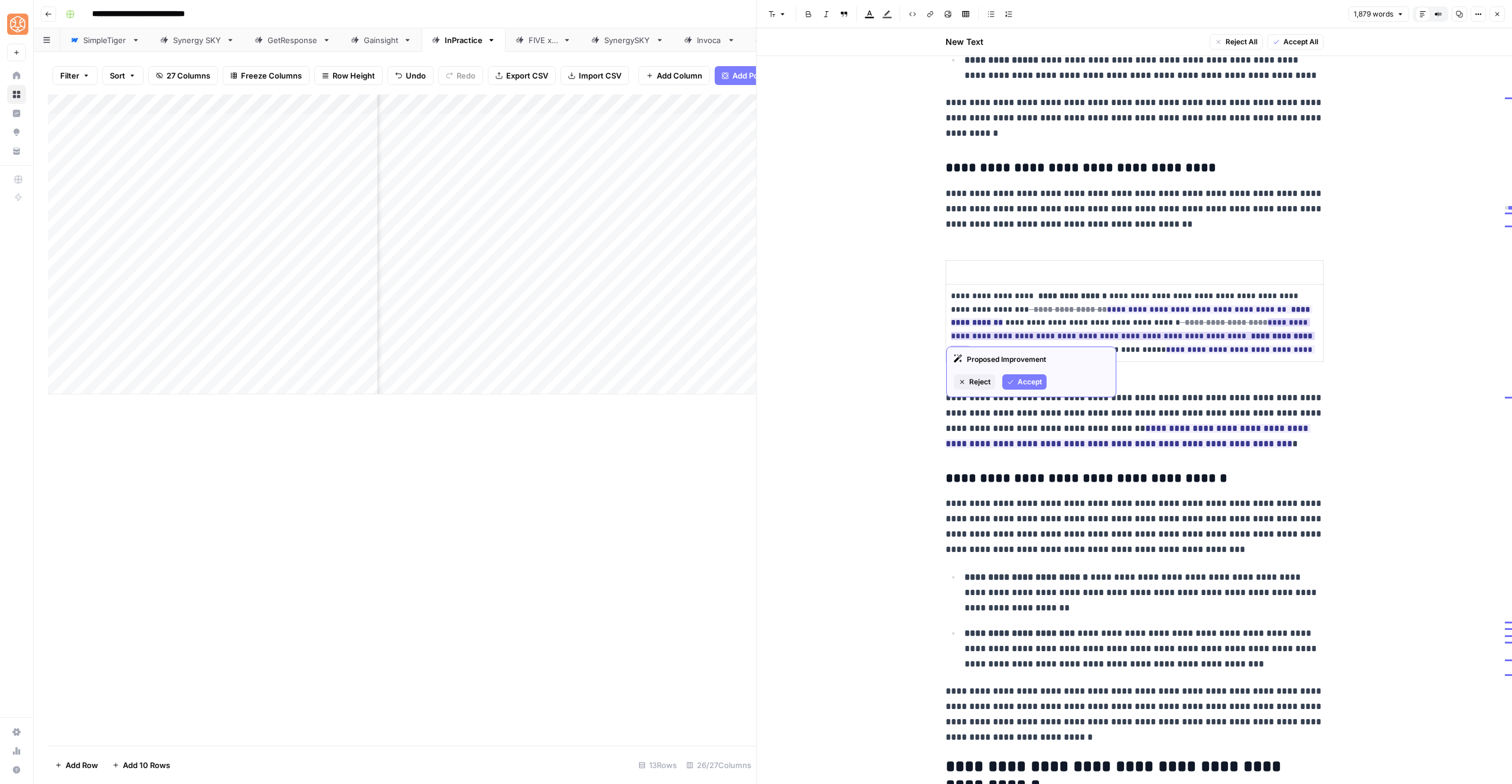
click at [1028, 391] on div "Proposed Improvement Reject Accept" at bounding box center [1031, 372] width 170 height 51
click at [1021, 377] on span "Accept" at bounding box center [1030, 382] width 24 height 10
click at [1025, 403] on button "Accept" at bounding box center [1025, 396] width 44 height 15
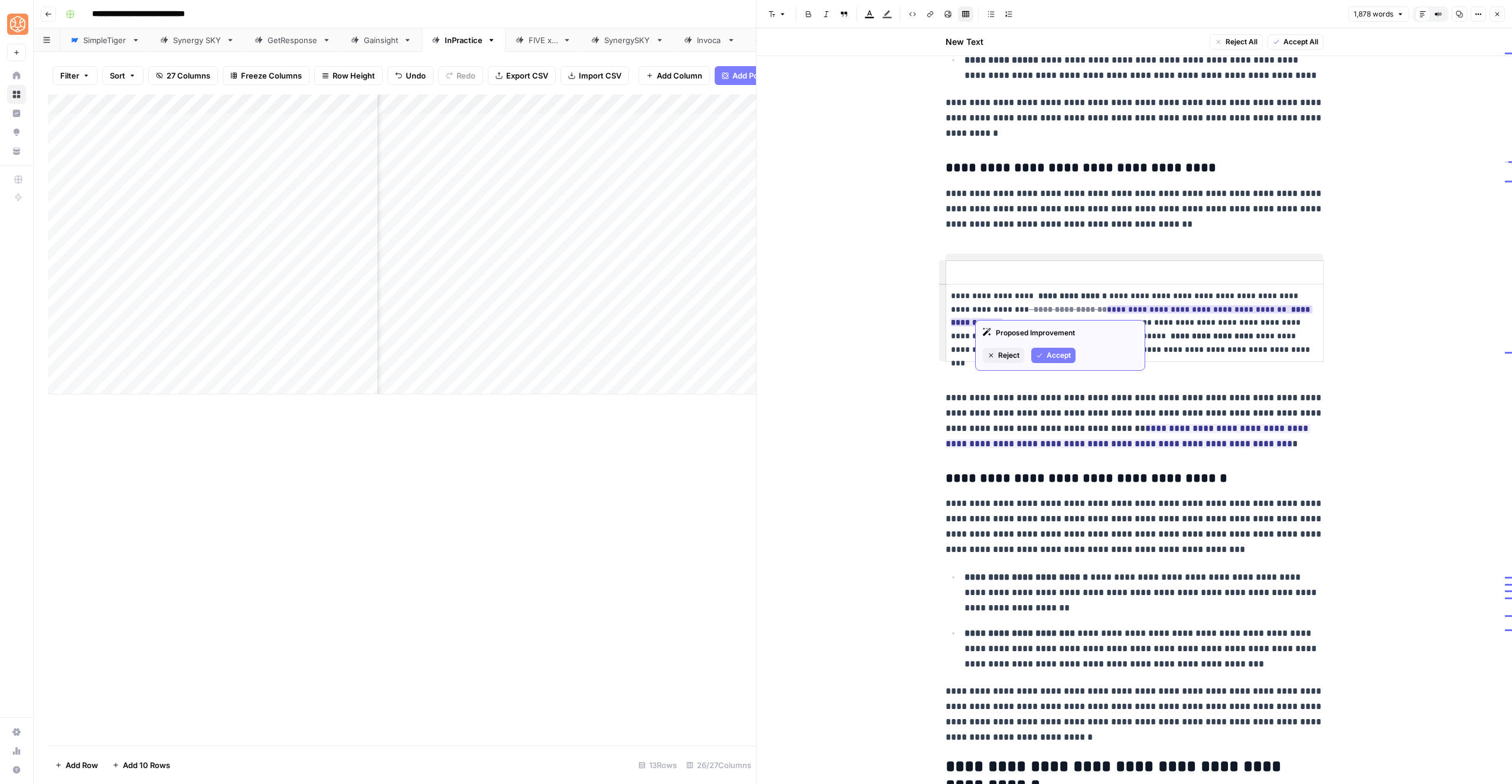
click at [1051, 353] on span "Accept" at bounding box center [1059, 356] width 24 height 10
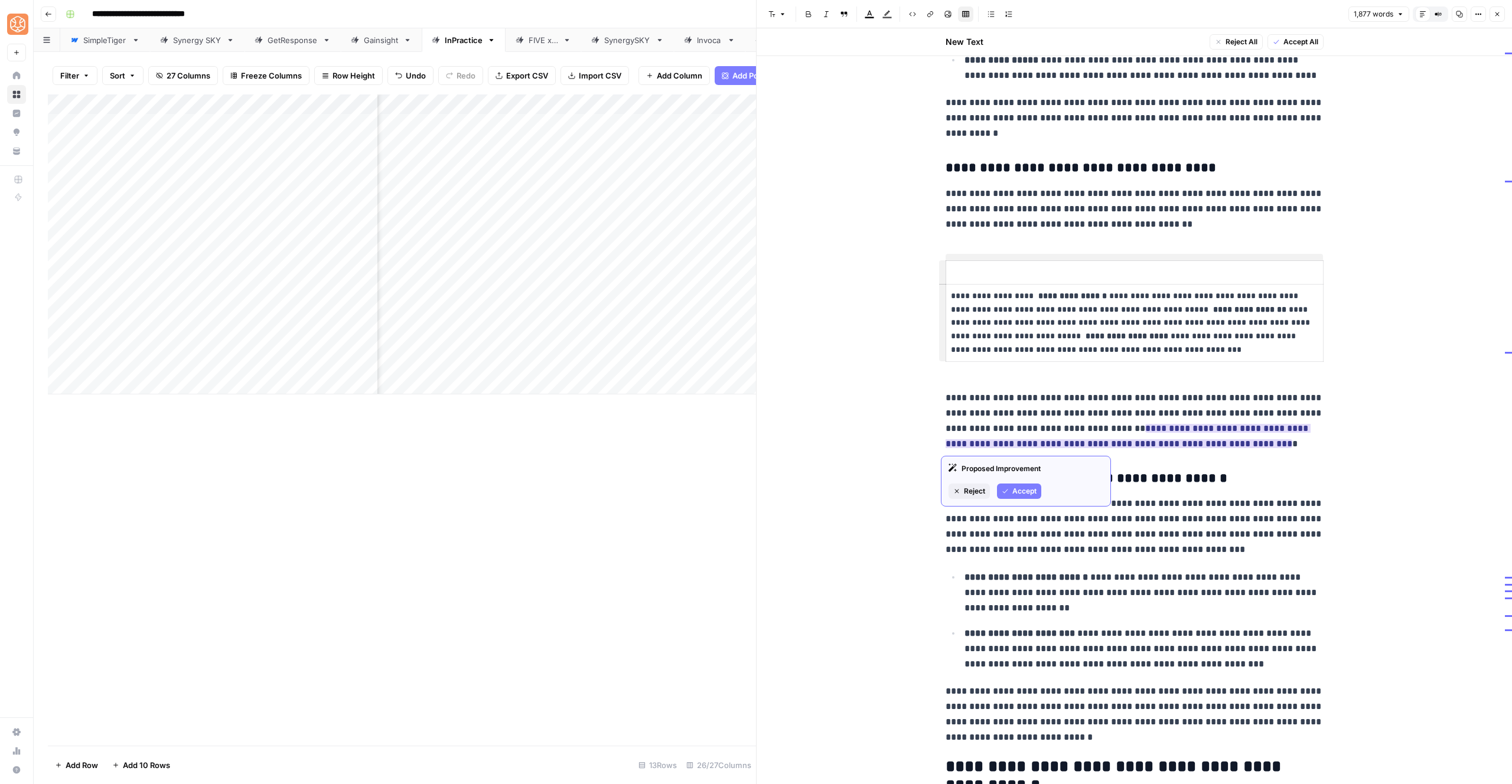
click at [1013, 493] on span "Accept" at bounding box center [1025, 491] width 24 height 10
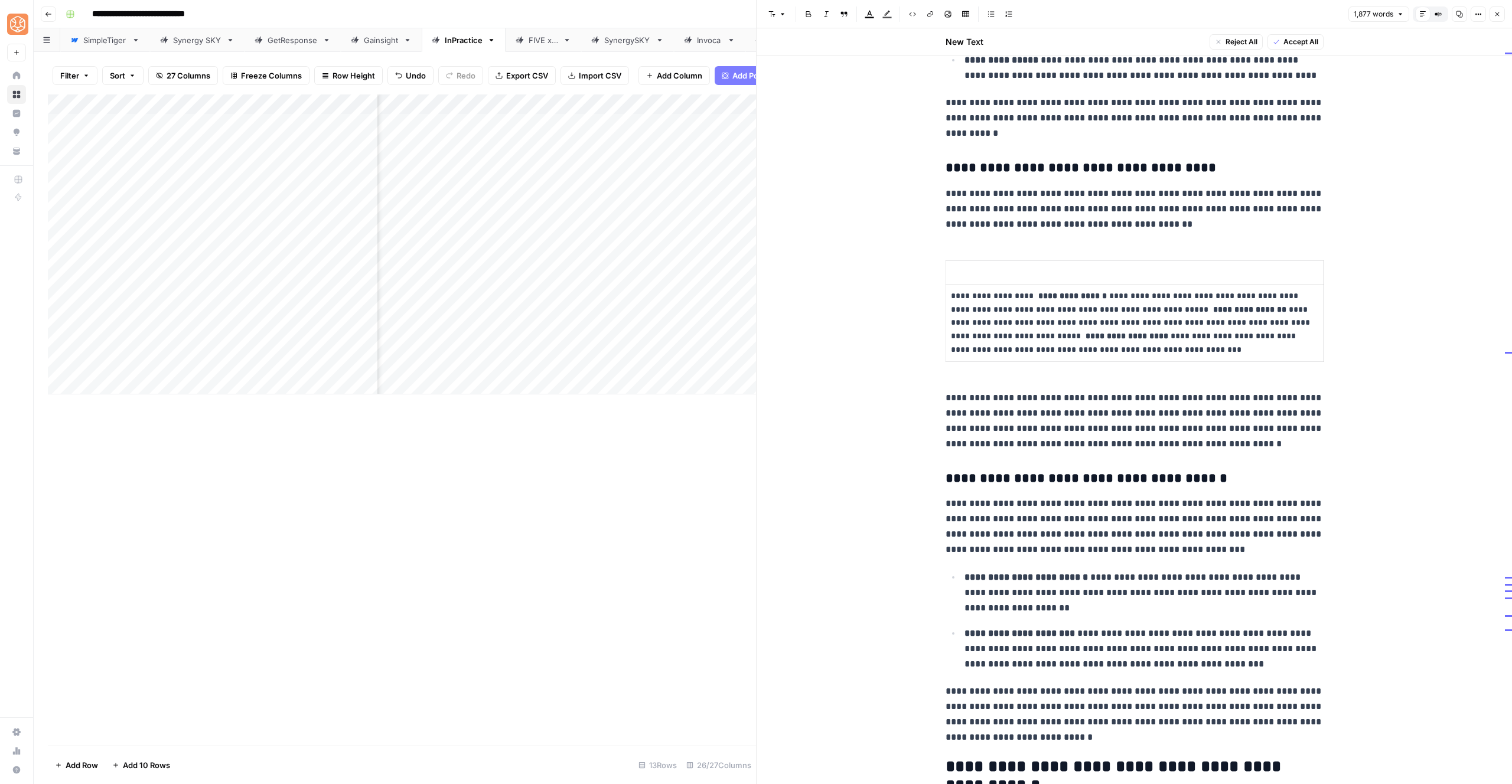
click at [1038, 297] on strong "**********" at bounding box center [1073, 296] width 68 height 9
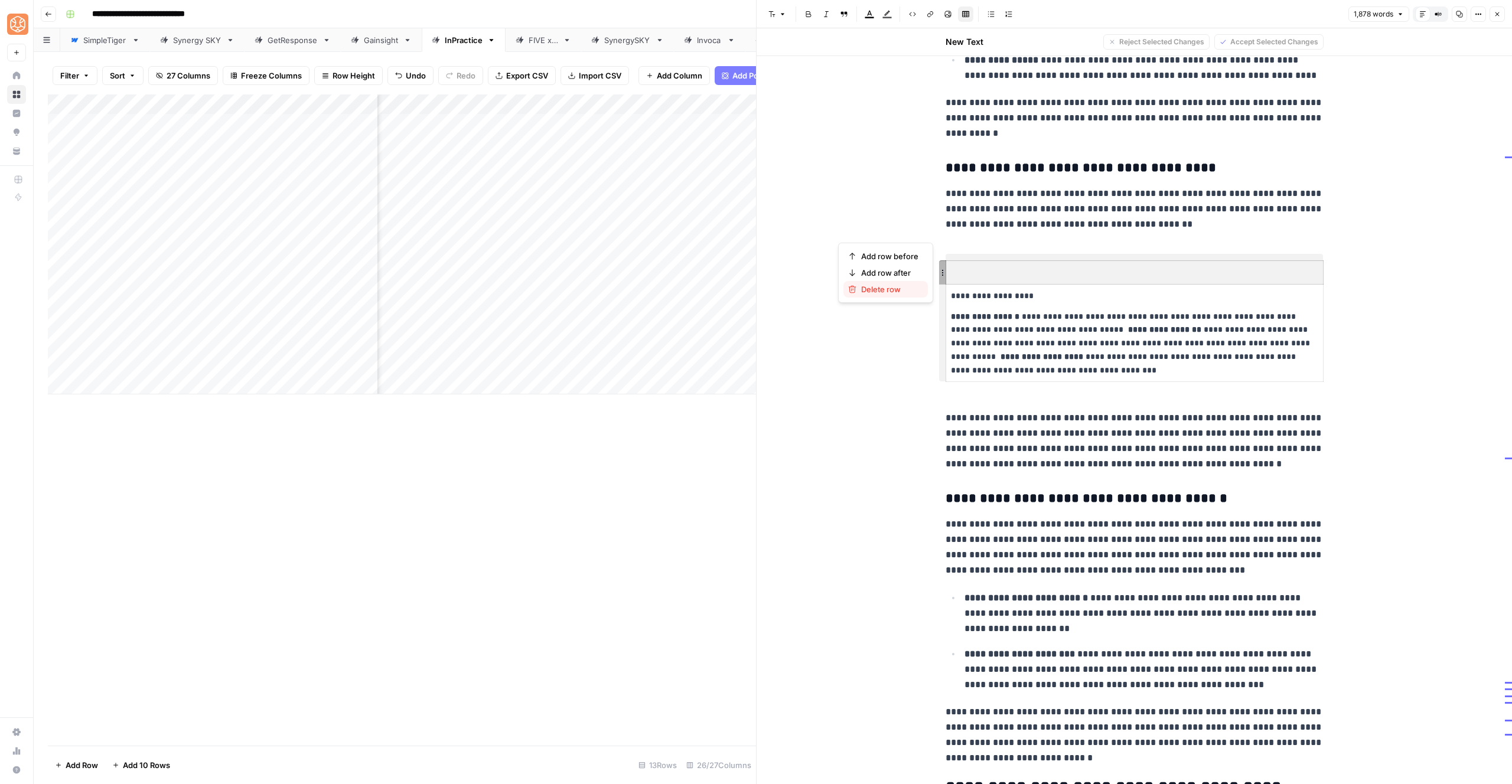
click at [898, 290] on span "Delete row" at bounding box center [889, 289] width 57 height 12
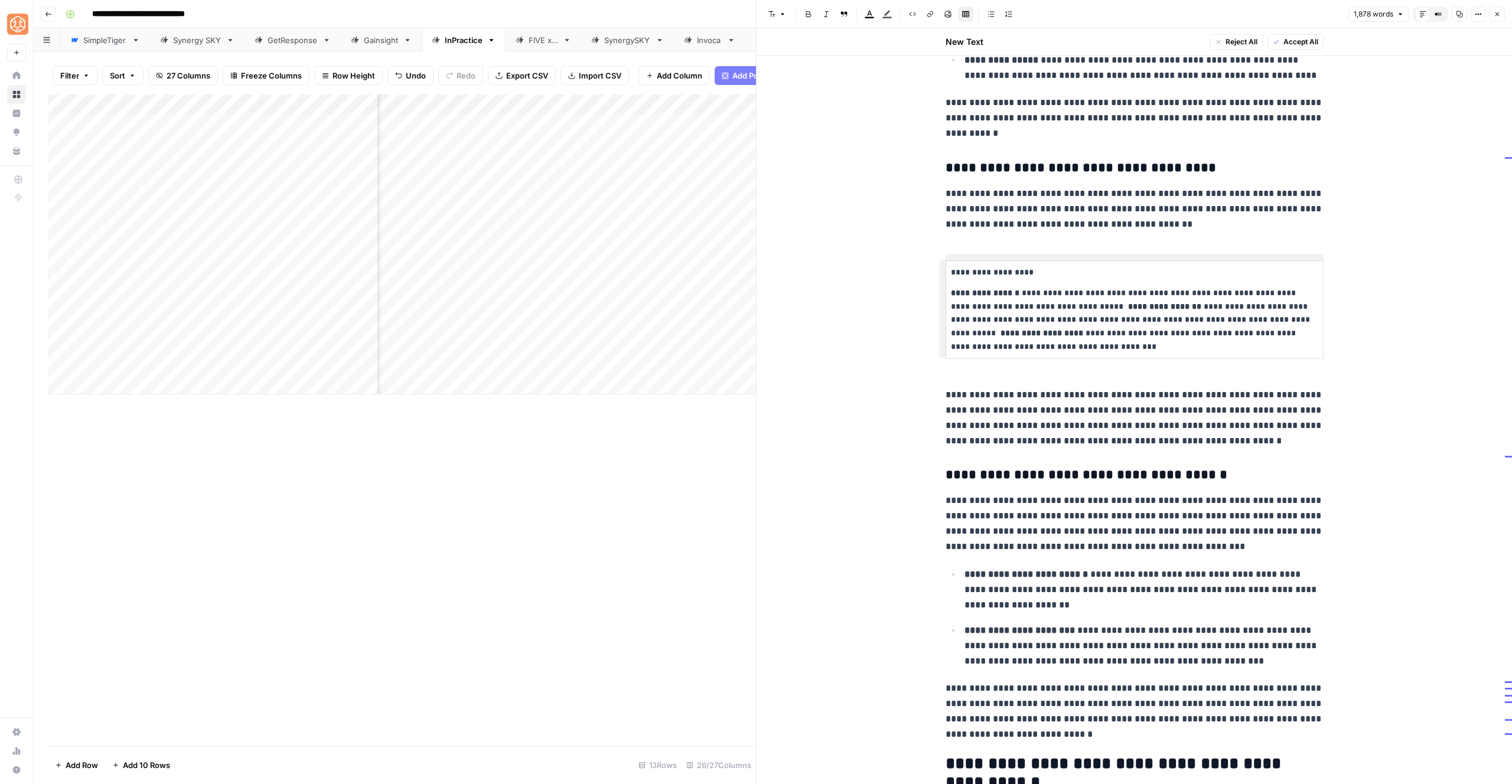
click at [1128, 306] on strong "**********" at bounding box center [1165, 306] width 73 height 9
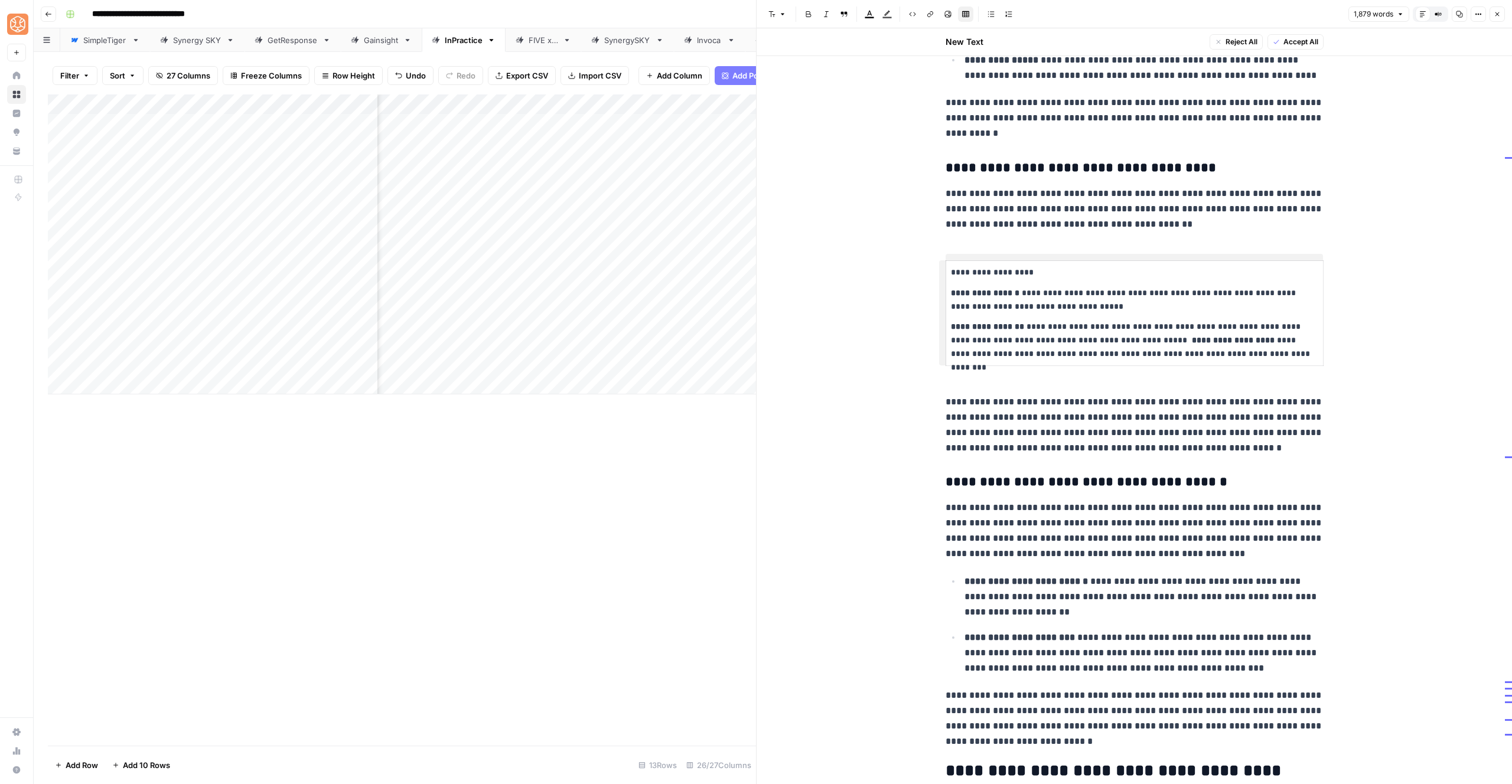
click at [1192, 340] on strong "**********" at bounding box center [1233, 340] width 83 height 9
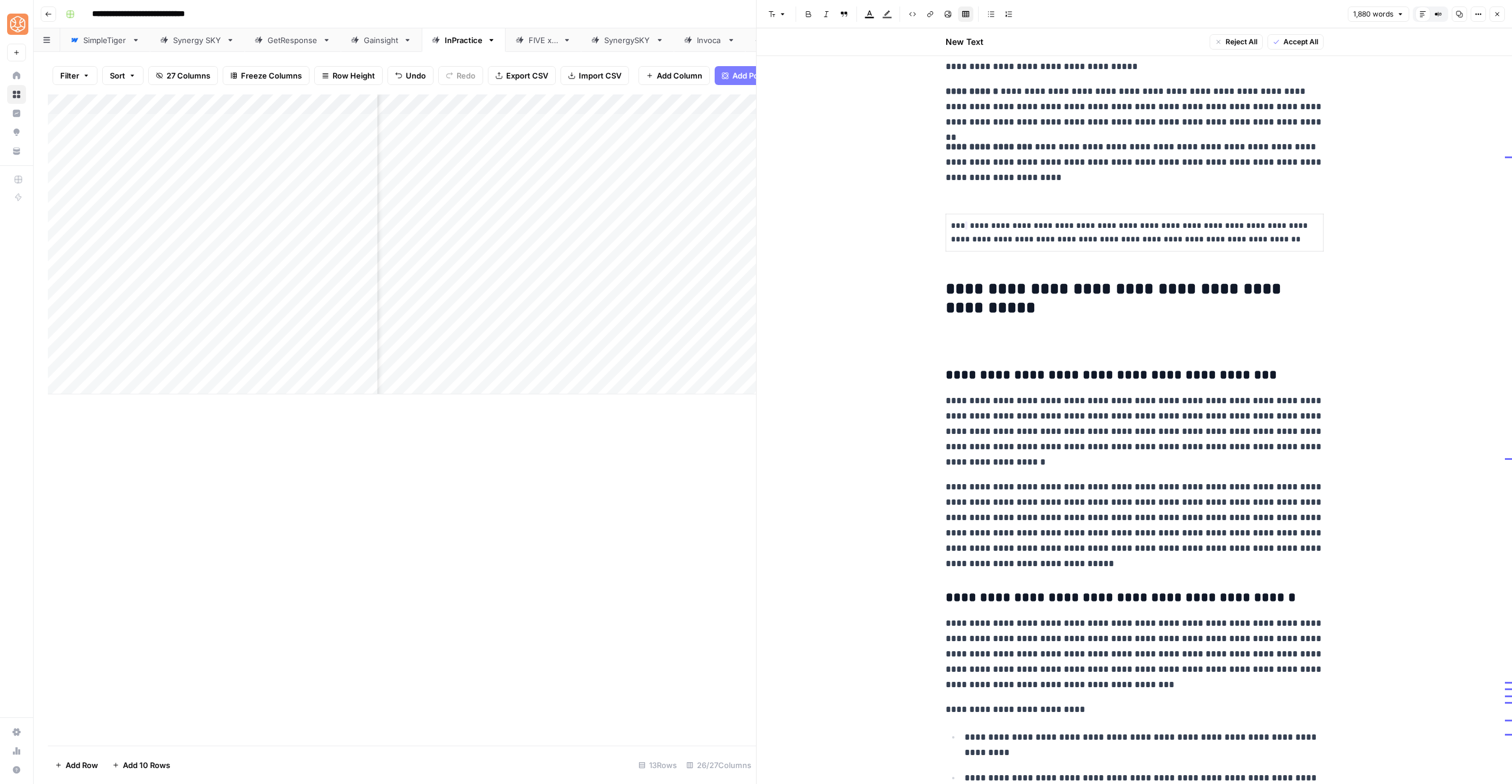
scroll to position [2483, 0]
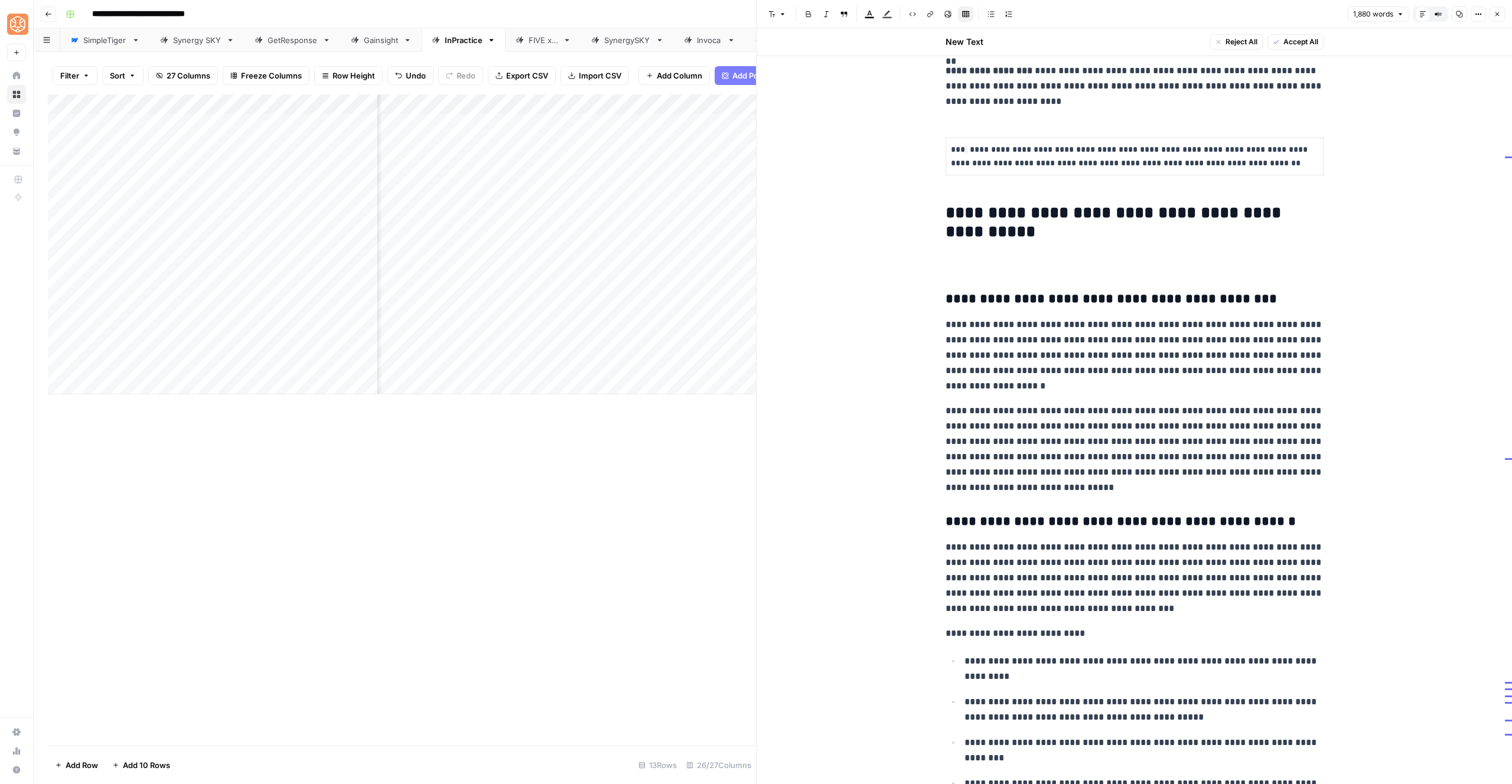
click at [1062, 300] on h3 "**********" at bounding box center [1134, 299] width 378 height 16
click at [1060, 259] on p at bounding box center [1134, 264] width 378 height 15
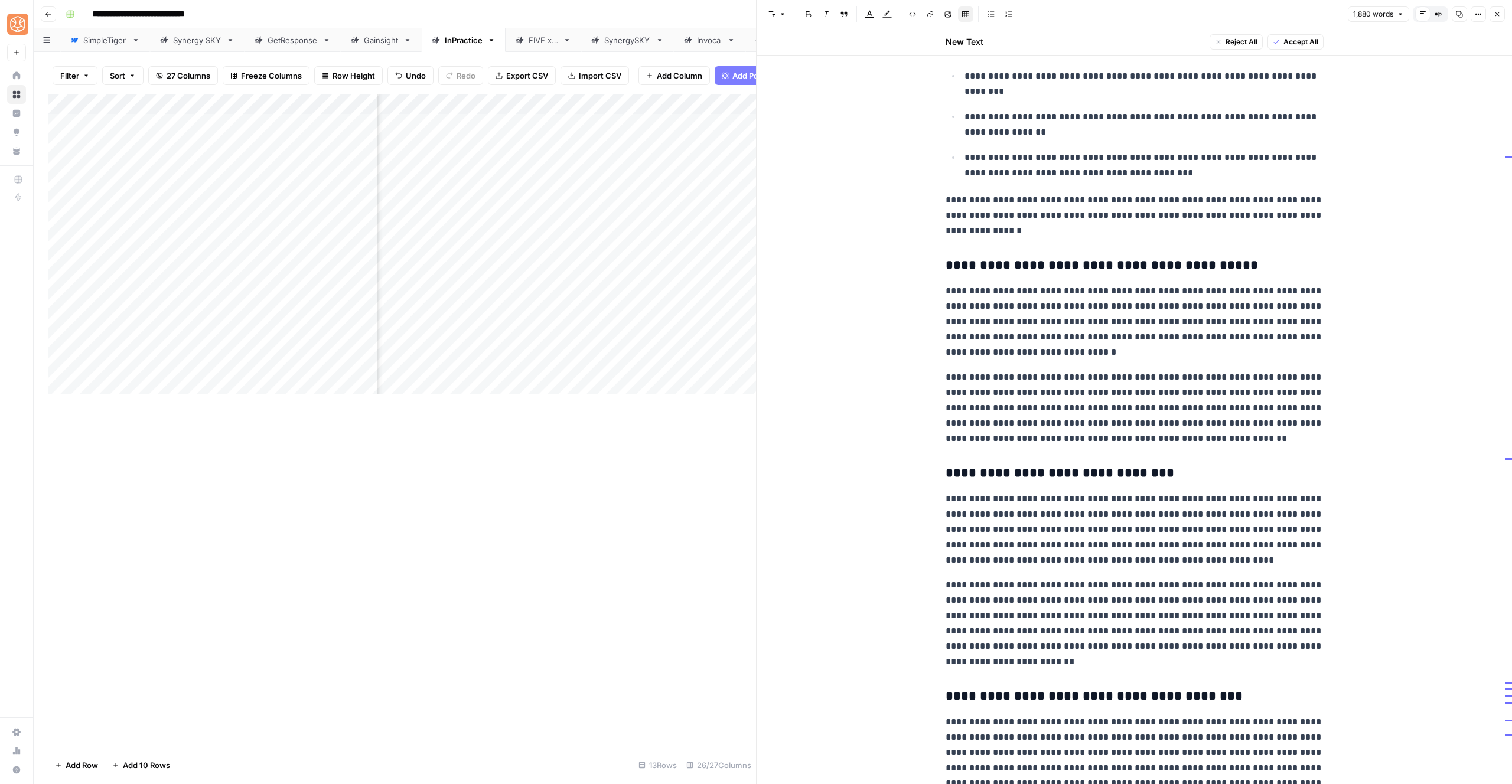
scroll to position [3812, 0]
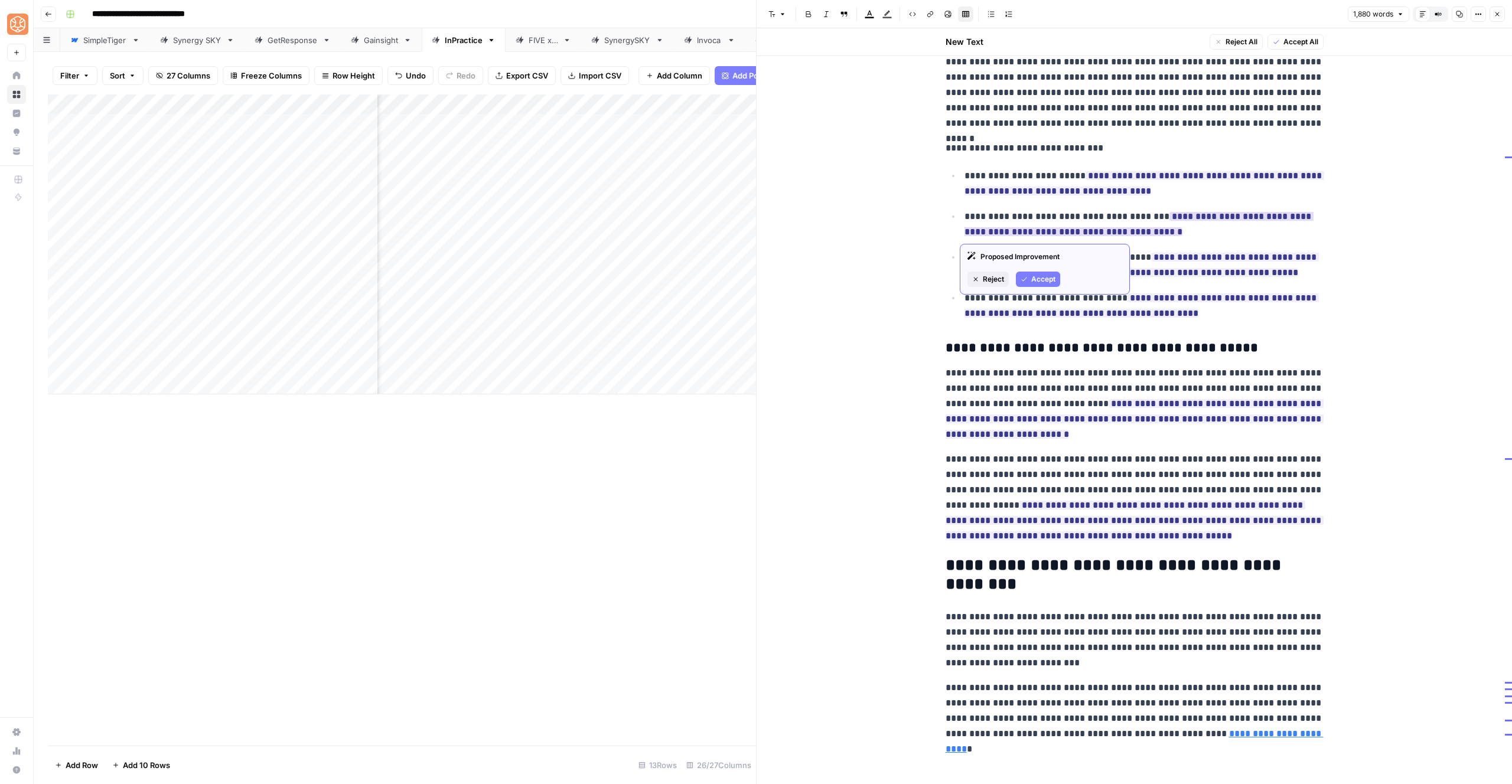
click at [1040, 276] on span "Accept" at bounding box center [1044, 279] width 24 height 10
click at [1034, 237] on span "Accept" at bounding box center [1044, 238] width 24 height 10
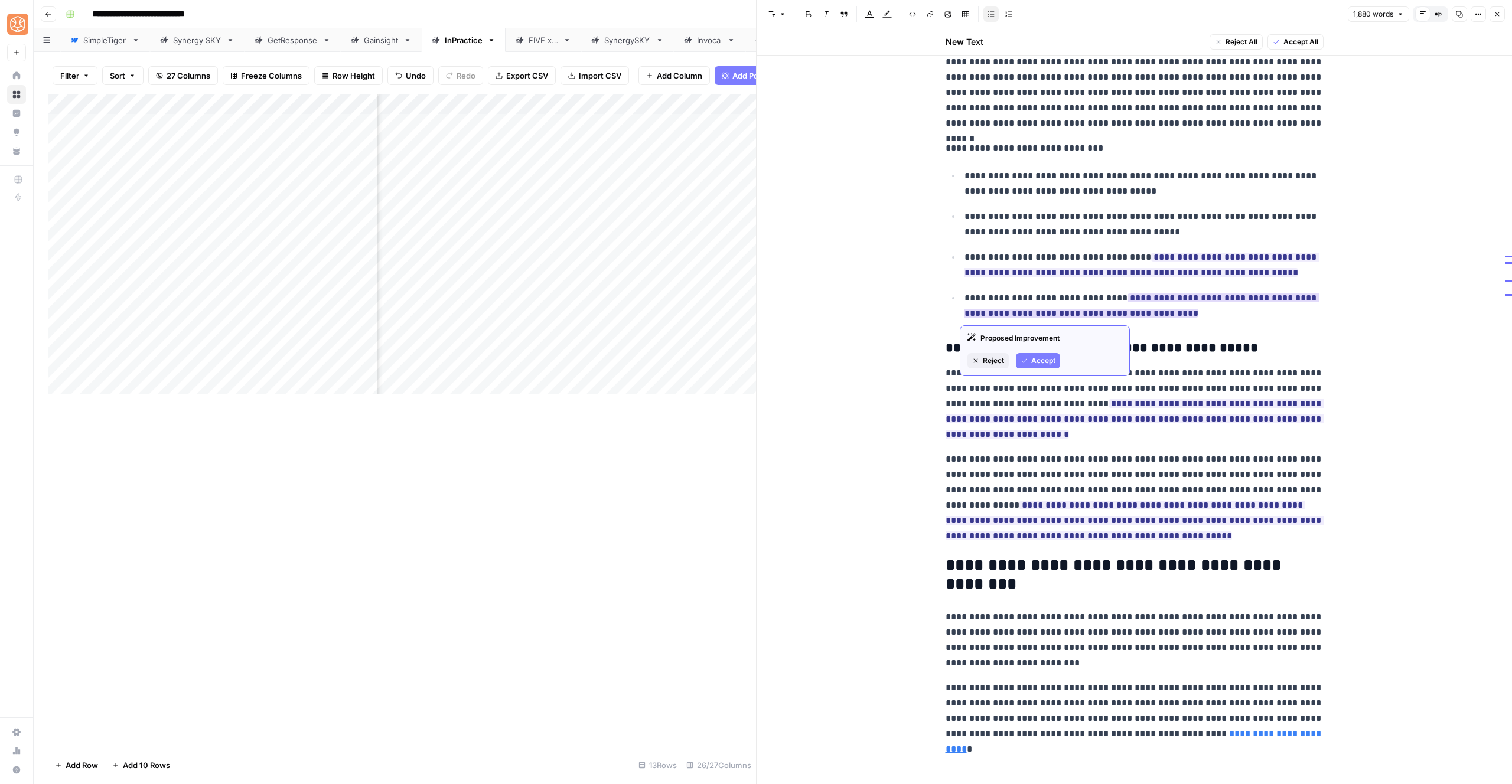
click at [1027, 358] on icon "button" at bounding box center [1024, 361] width 7 height 7
click at [1040, 320] on span "Accept" at bounding box center [1044, 320] width 24 height 10
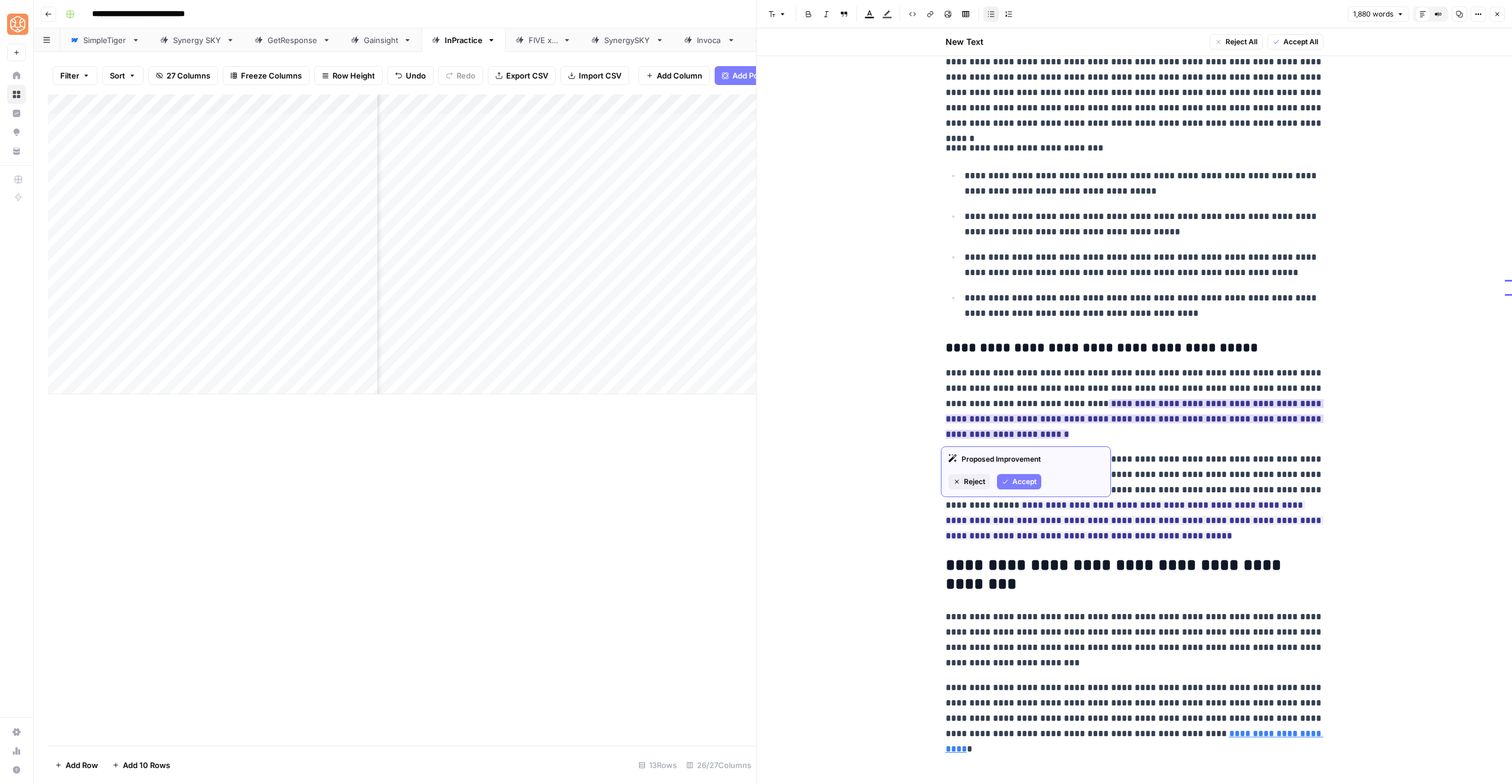
click at [1028, 476] on button "Accept" at bounding box center [1020, 482] width 44 height 15
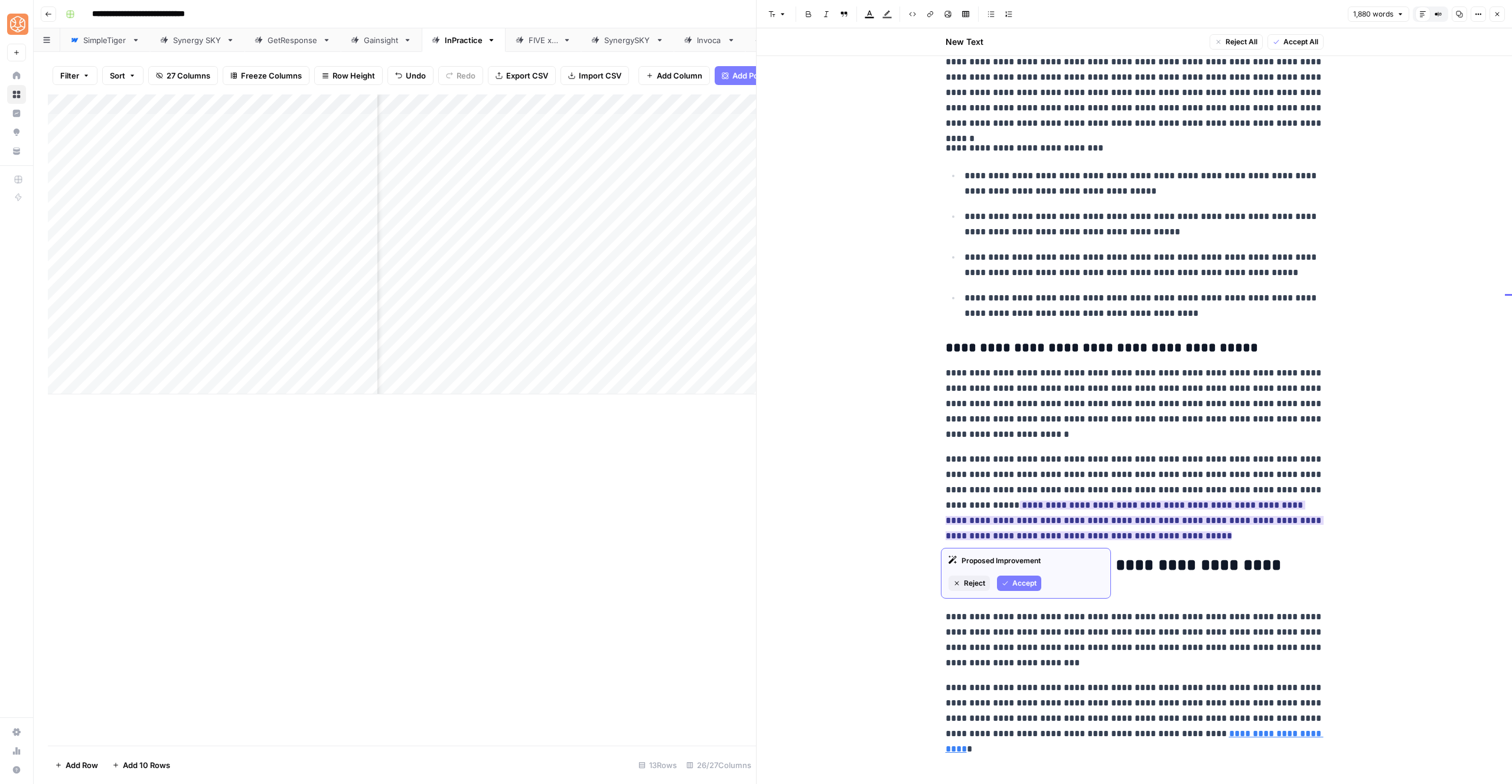
click at [1031, 584] on span "Accept" at bounding box center [1025, 584] width 24 height 10
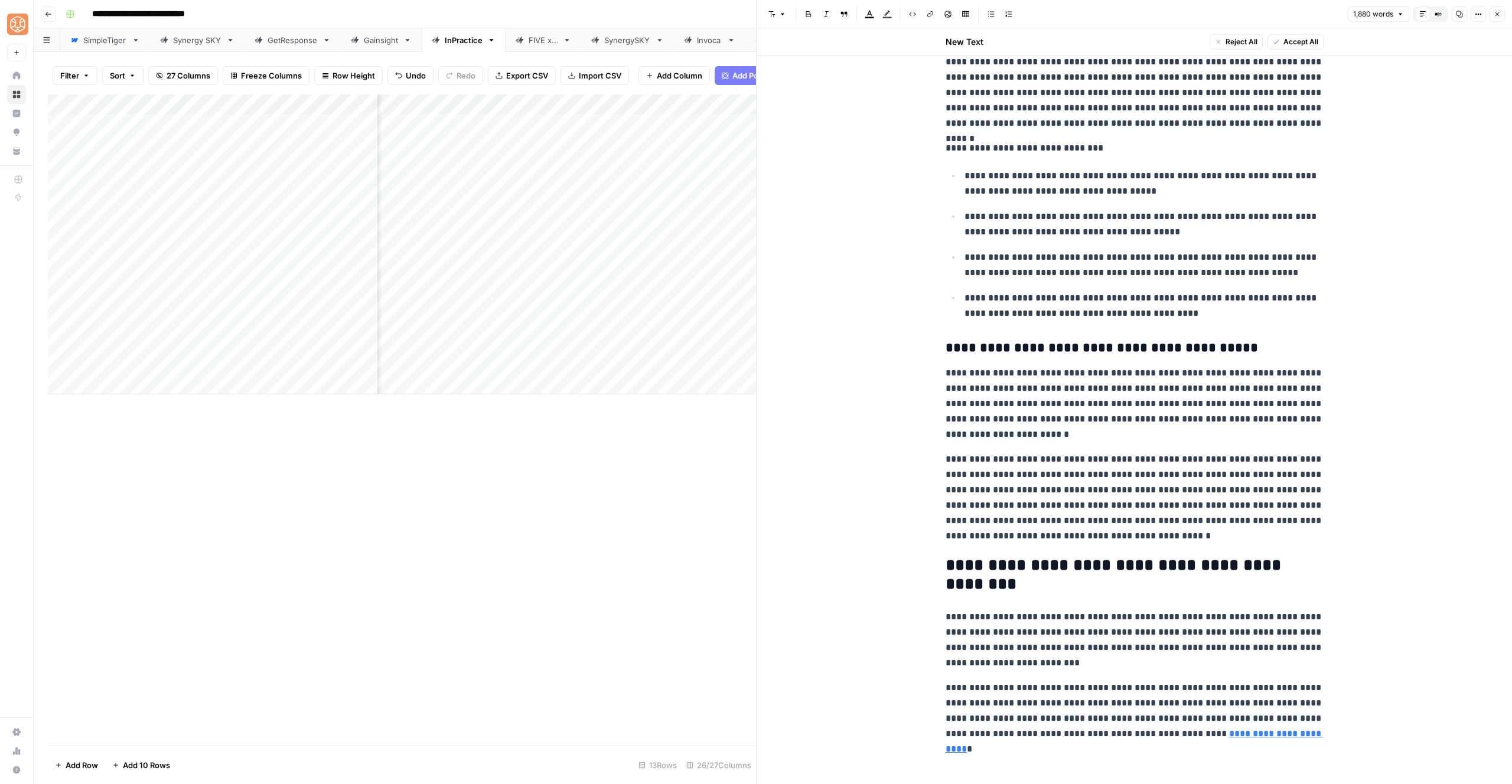
click at [1040, 374] on p "**********" at bounding box center [1134, 404] width 378 height 77
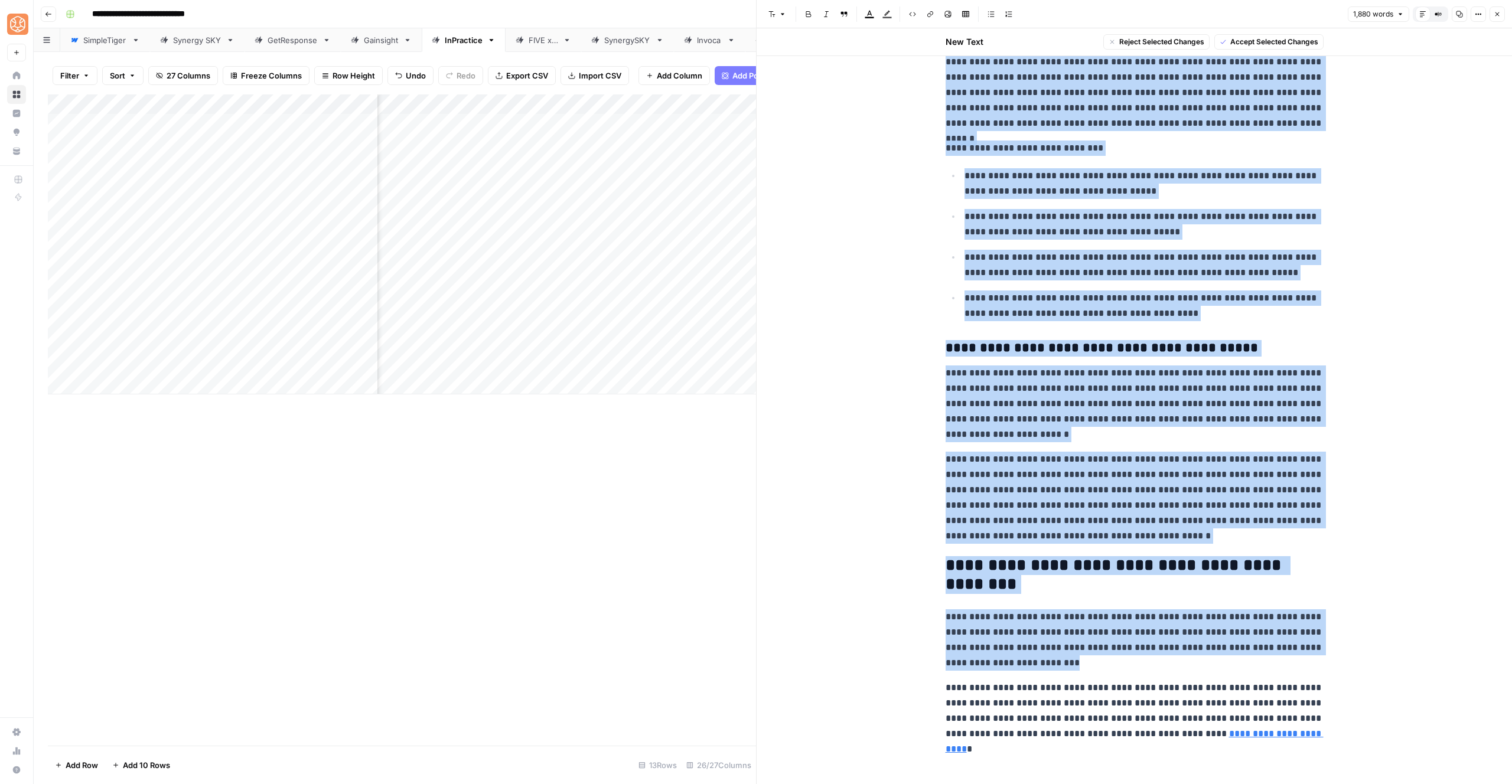
copy div "**********"
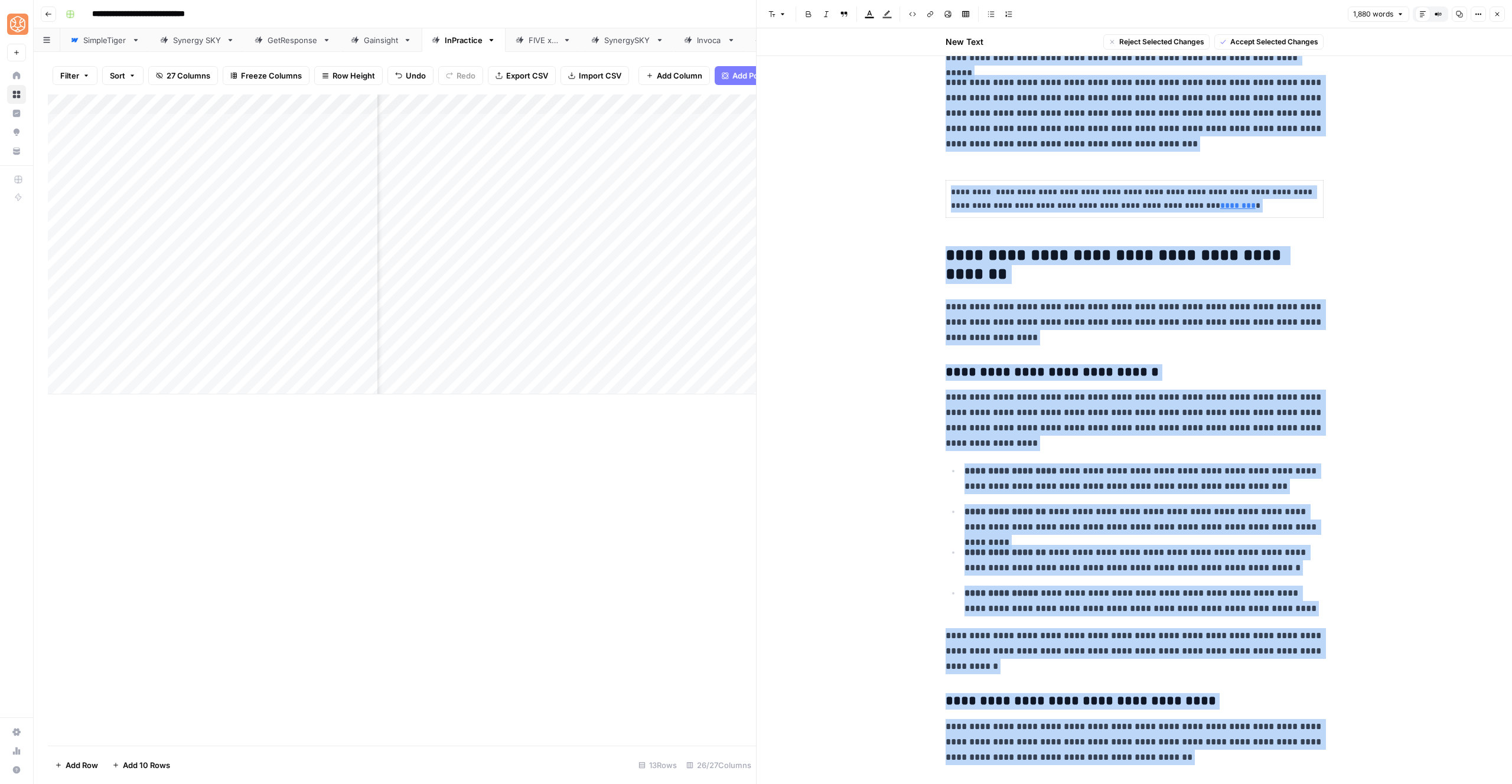
scroll to position [0, 0]
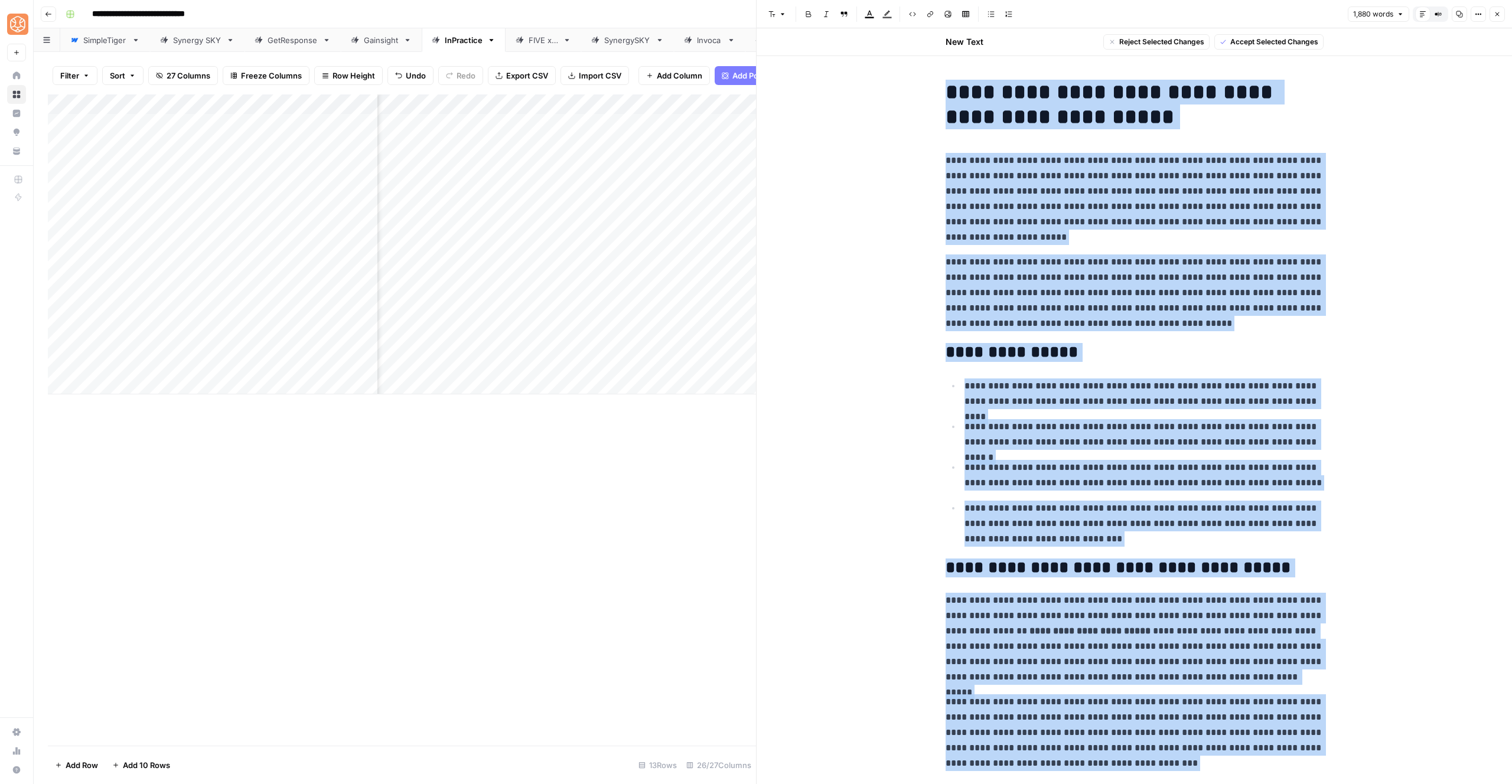
click at [1497, 15] on icon "button" at bounding box center [1497, 15] width 4 height 4
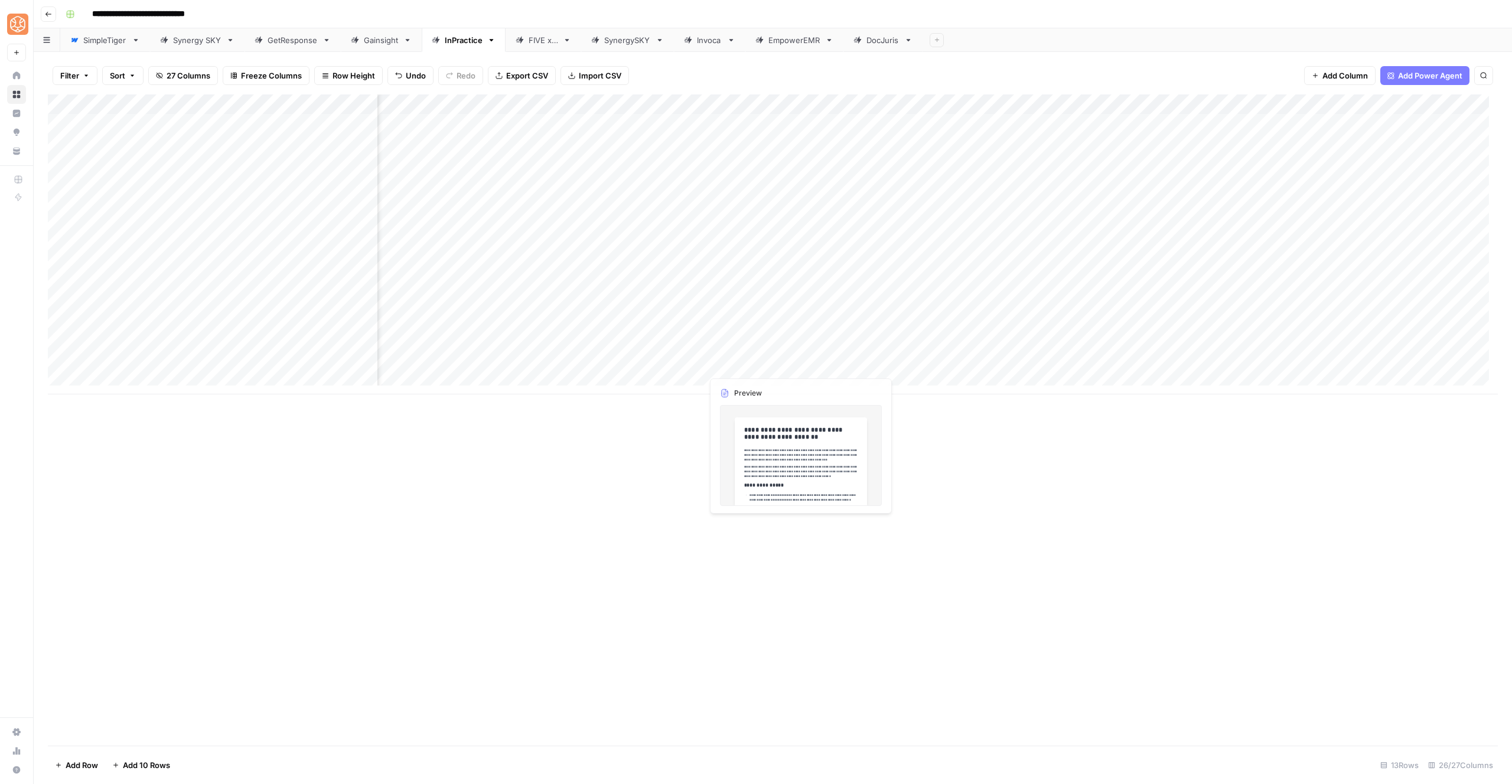
click at [776, 362] on div "Add Column" at bounding box center [773, 245] width 1451 height 300
click at [782, 363] on div "Add Column" at bounding box center [773, 245] width 1451 height 300
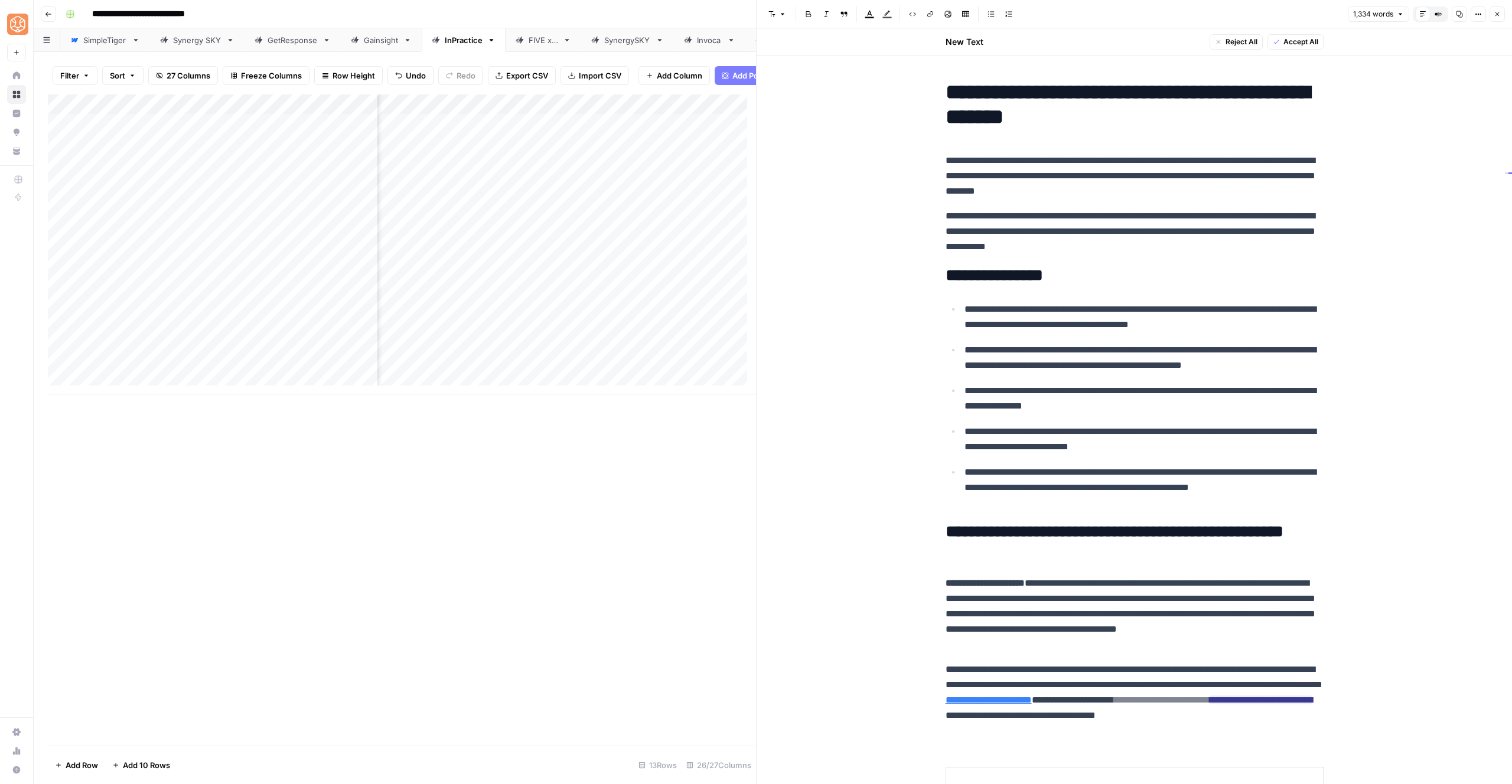
click at [1053, 182] on p "**********" at bounding box center [1134, 176] width 378 height 46
drag, startPoint x: 1234, startPoint y: 251, endPoint x: 1238, endPoint y: 132, distance: 119.1
click at [1025, 268] on span "Shortcuts" at bounding box center [1025, 268] width 33 height 10
click at [1048, 297] on span "Add more detail" at bounding box center [1064, 294] width 73 height 12
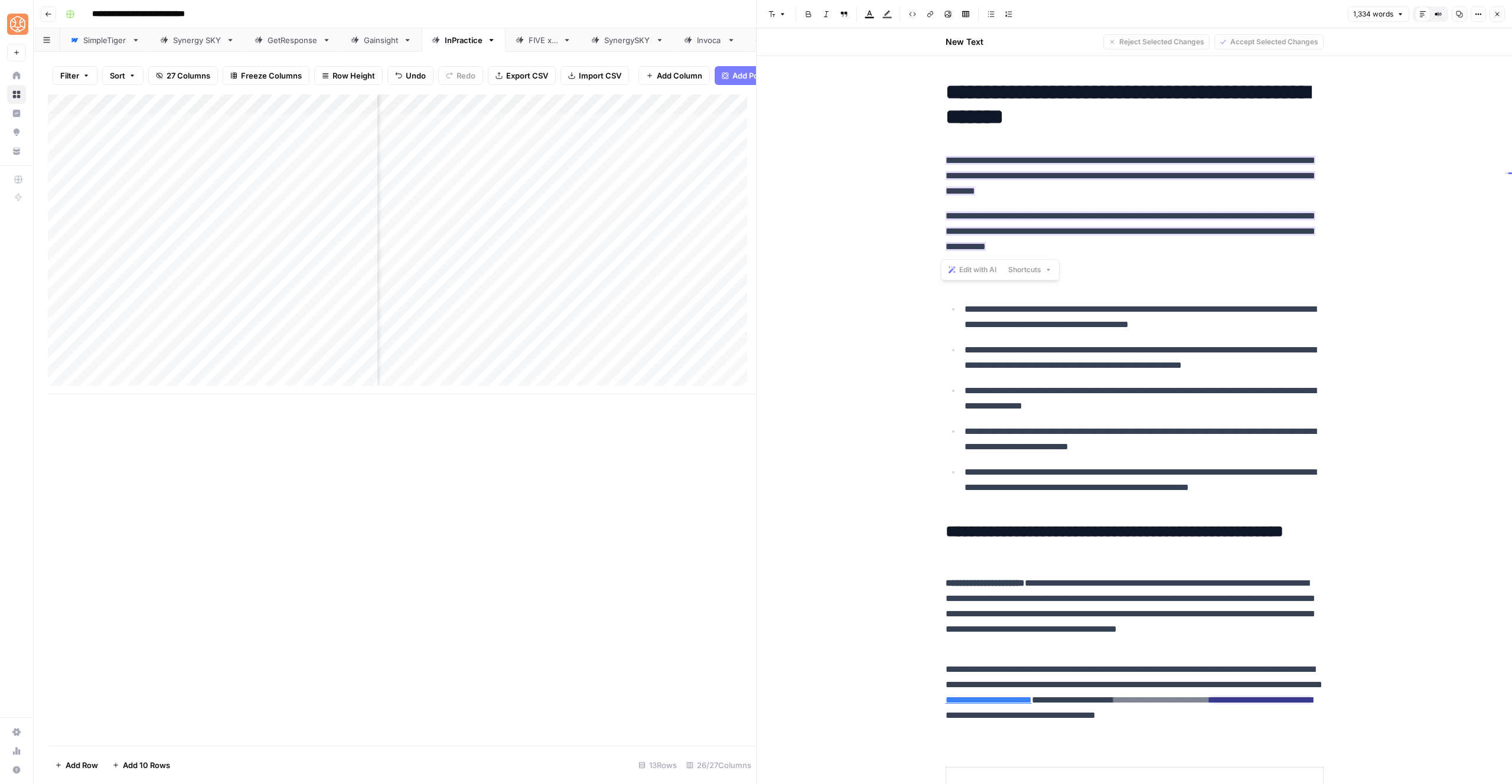
scroll to position [24, 0]
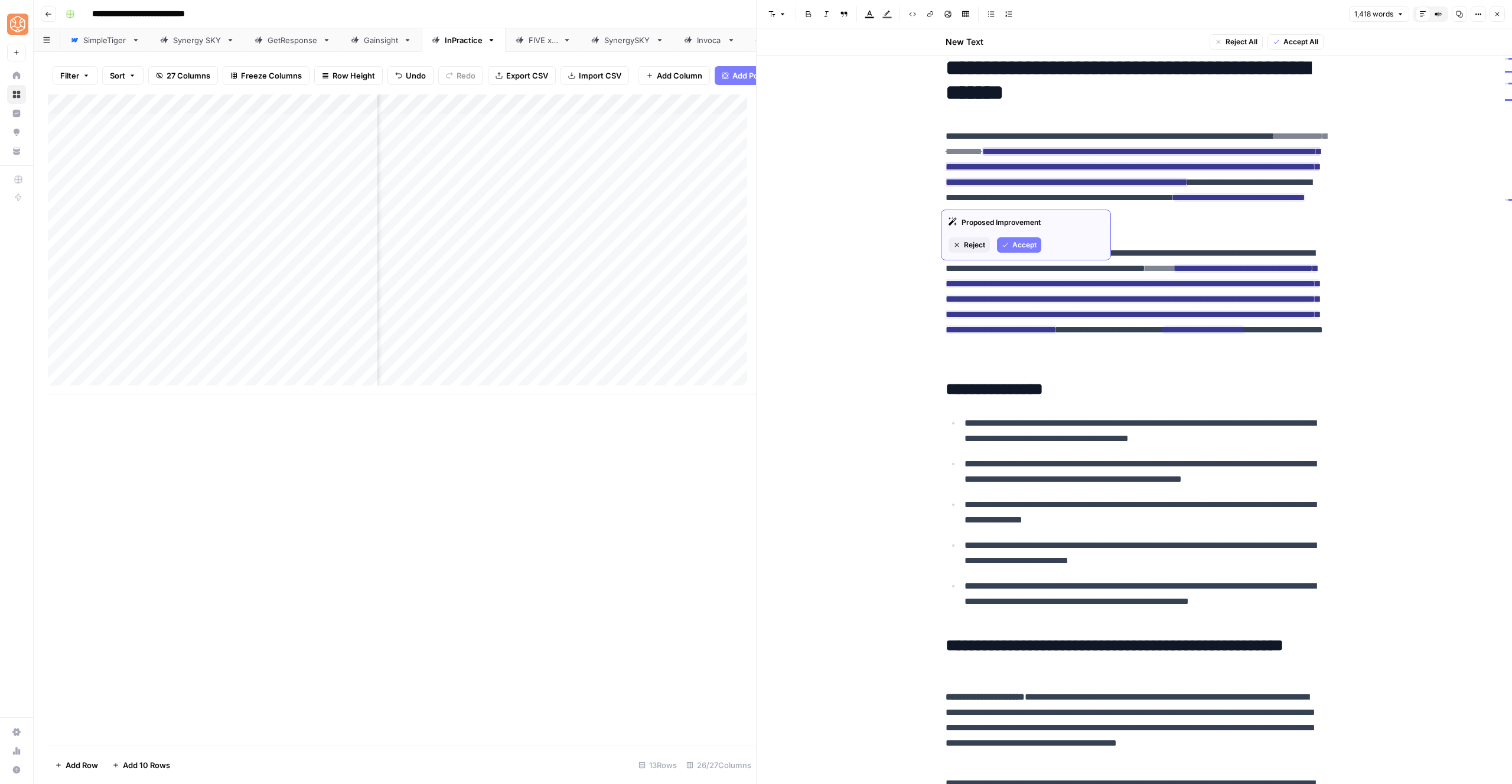
click at [1023, 247] on span "Accept" at bounding box center [1025, 245] width 24 height 10
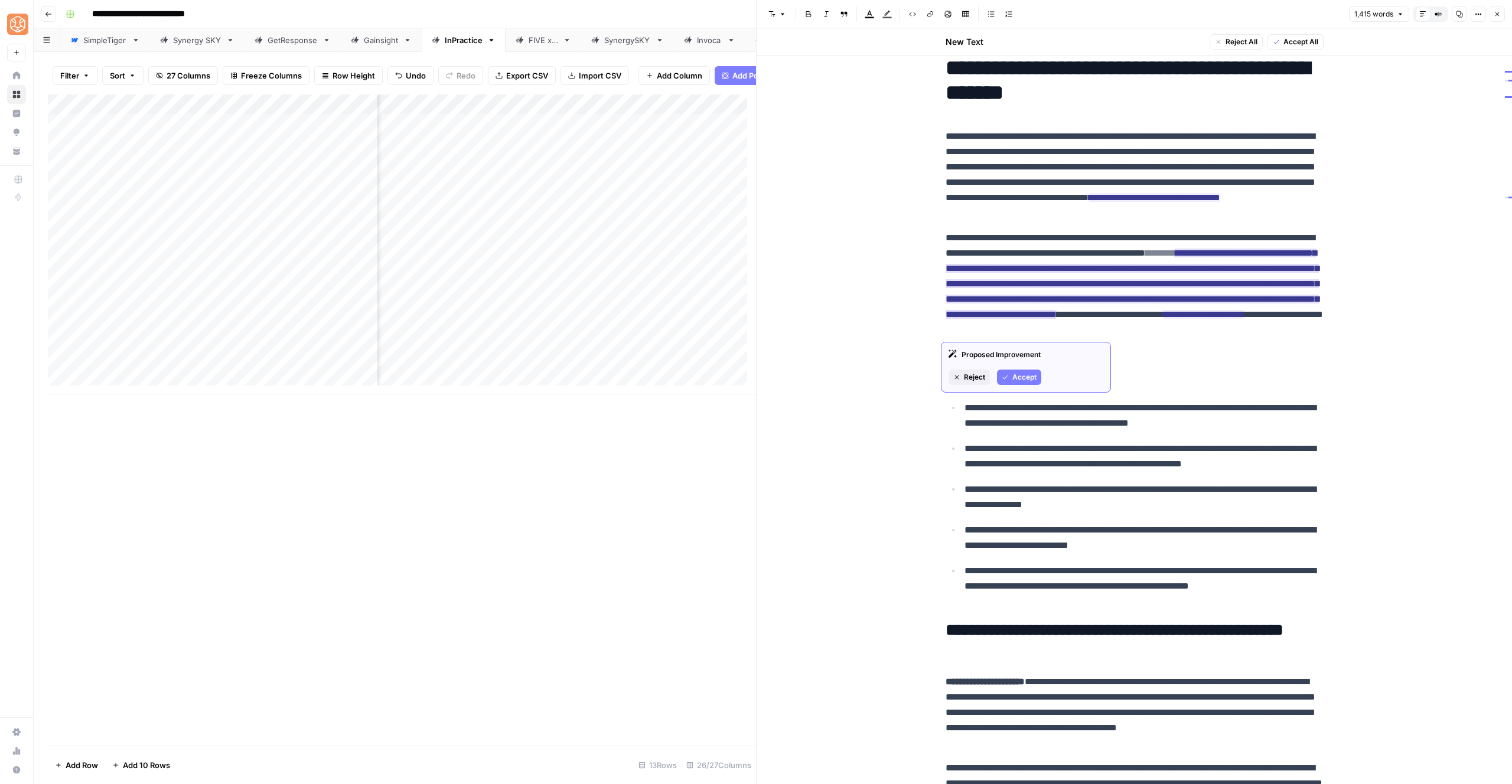
click at [1034, 372] on span "Accept" at bounding box center [1025, 377] width 24 height 10
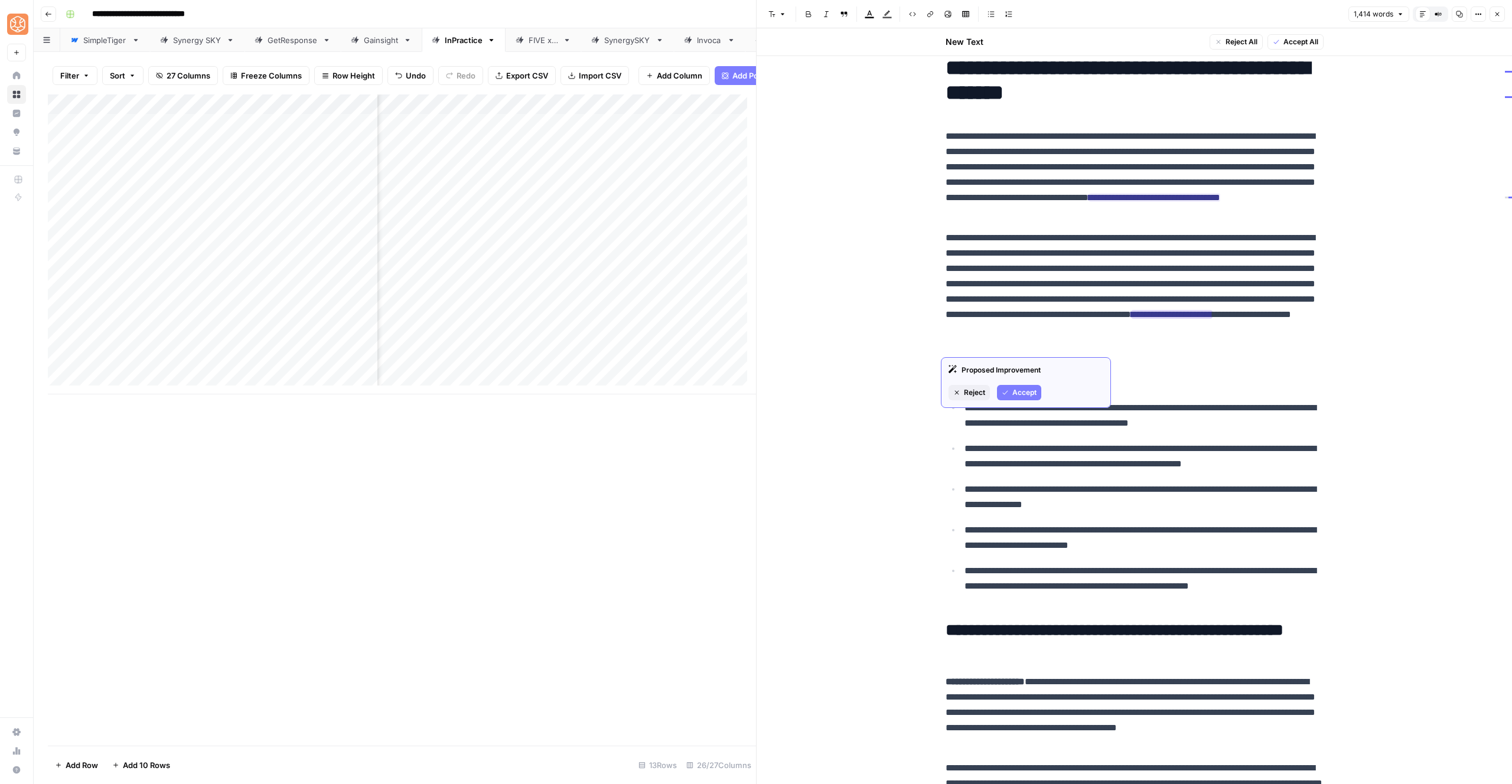
click at [988, 390] on button "Reject" at bounding box center [969, 392] width 41 height 15
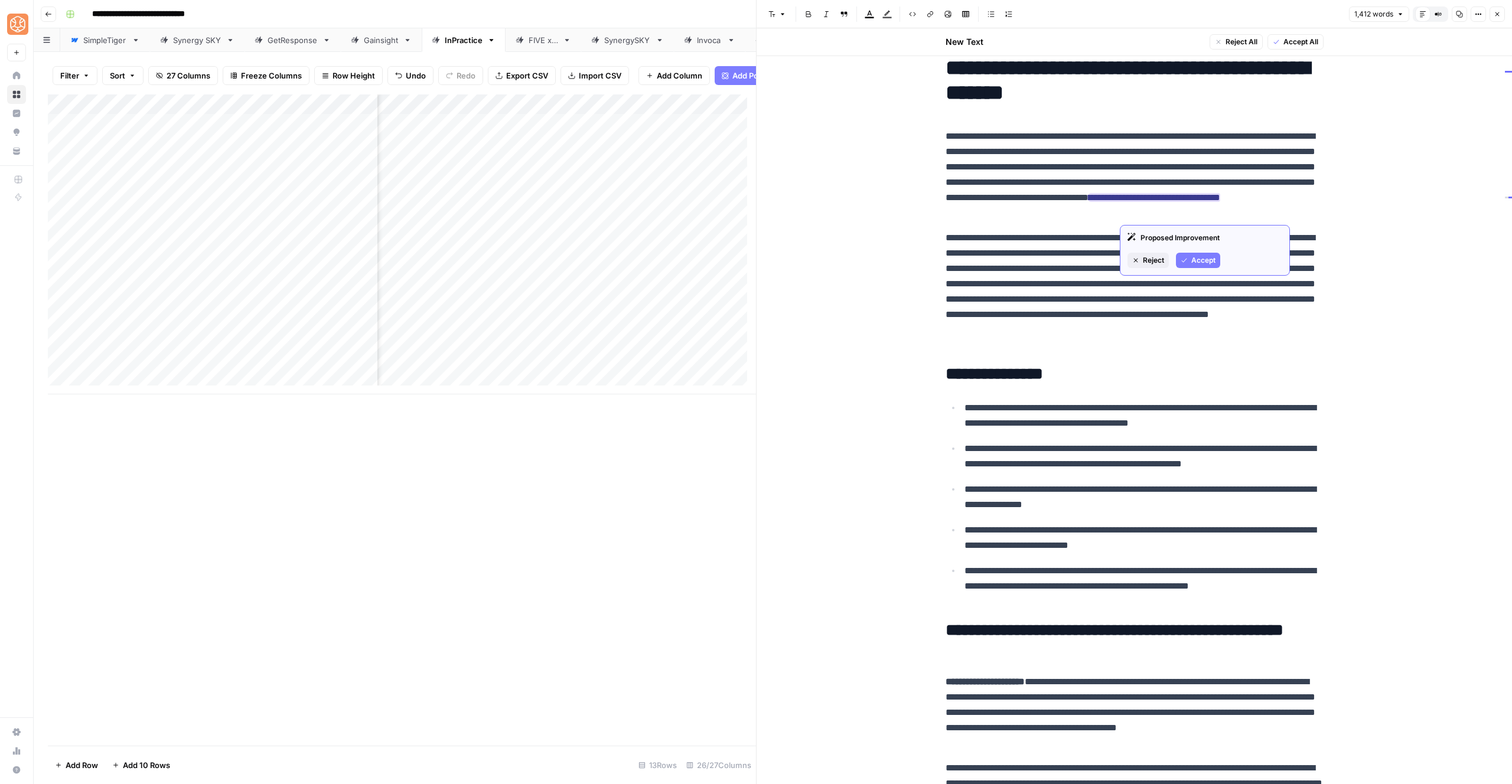
click at [1196, 258] on span "Accept" at bounding box center [1204, 260] width 24 height 10
click at [1164, 296] on p "**********" at bounding box center [1134, 292] width 378 height 123
click at [996, 300] on p "**********" at bounding box center [1134, 292] width 378 height 123
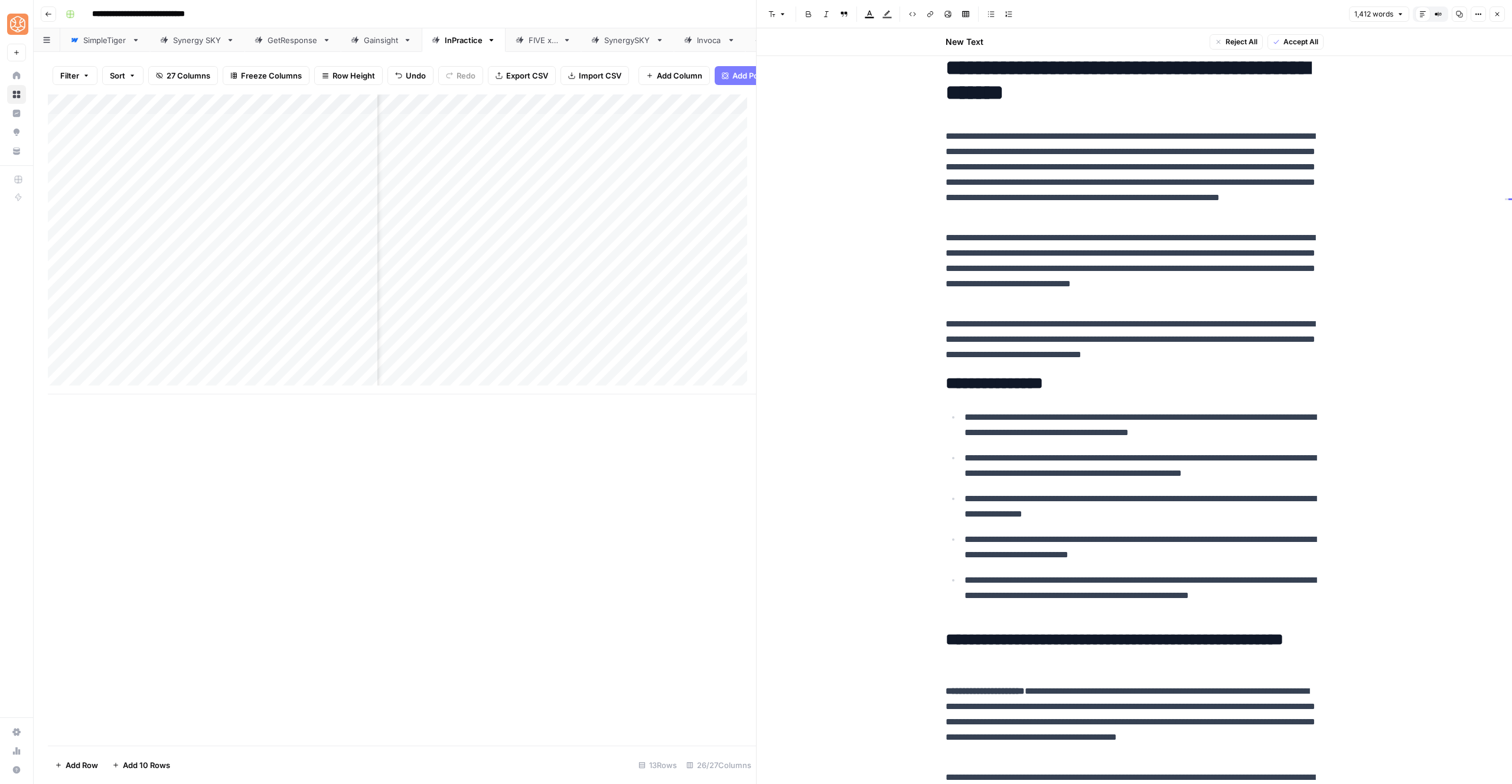
click at [979, 253] on p "**********" at bounding box center [1134, 269] width 378 height 77
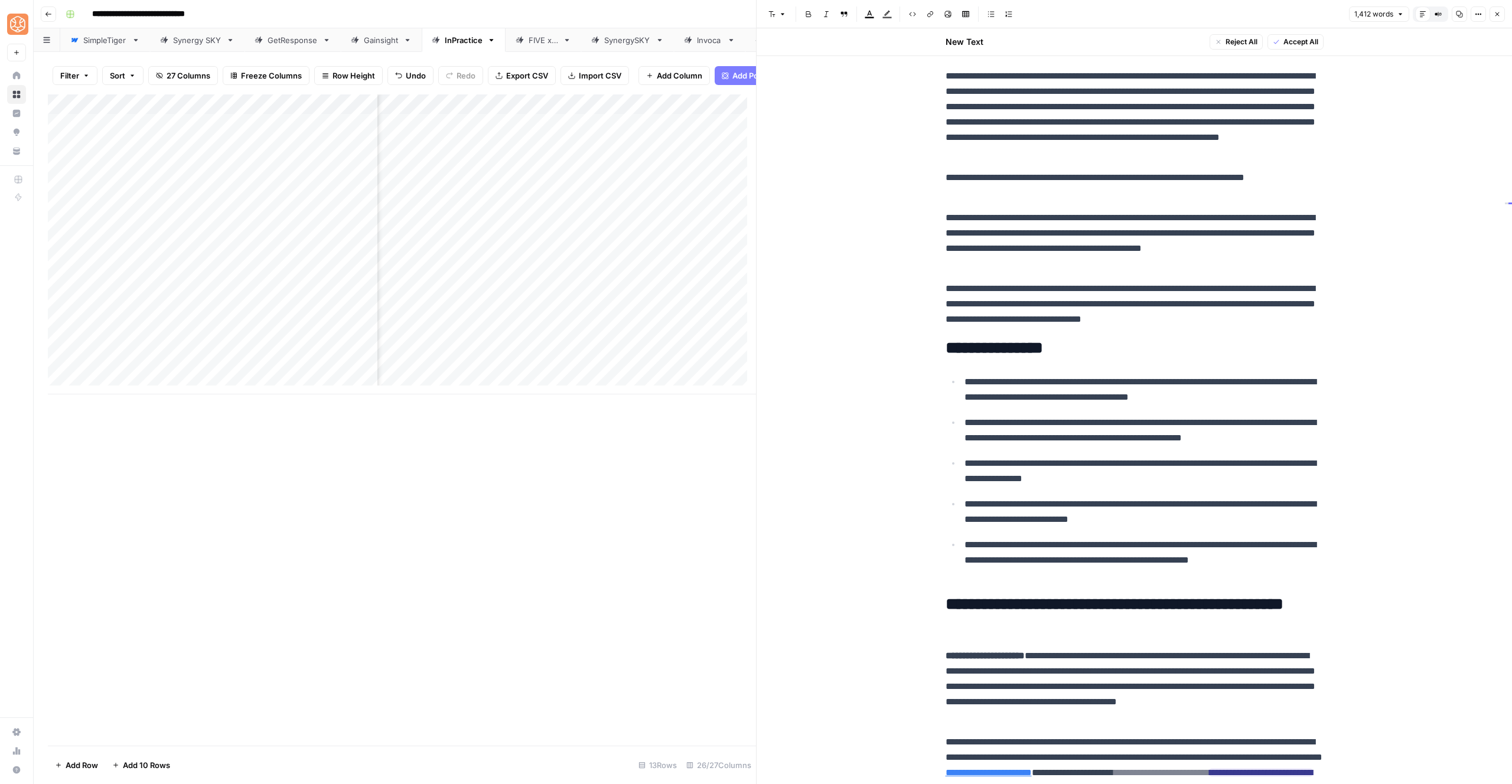
scroll to position [276, 0]
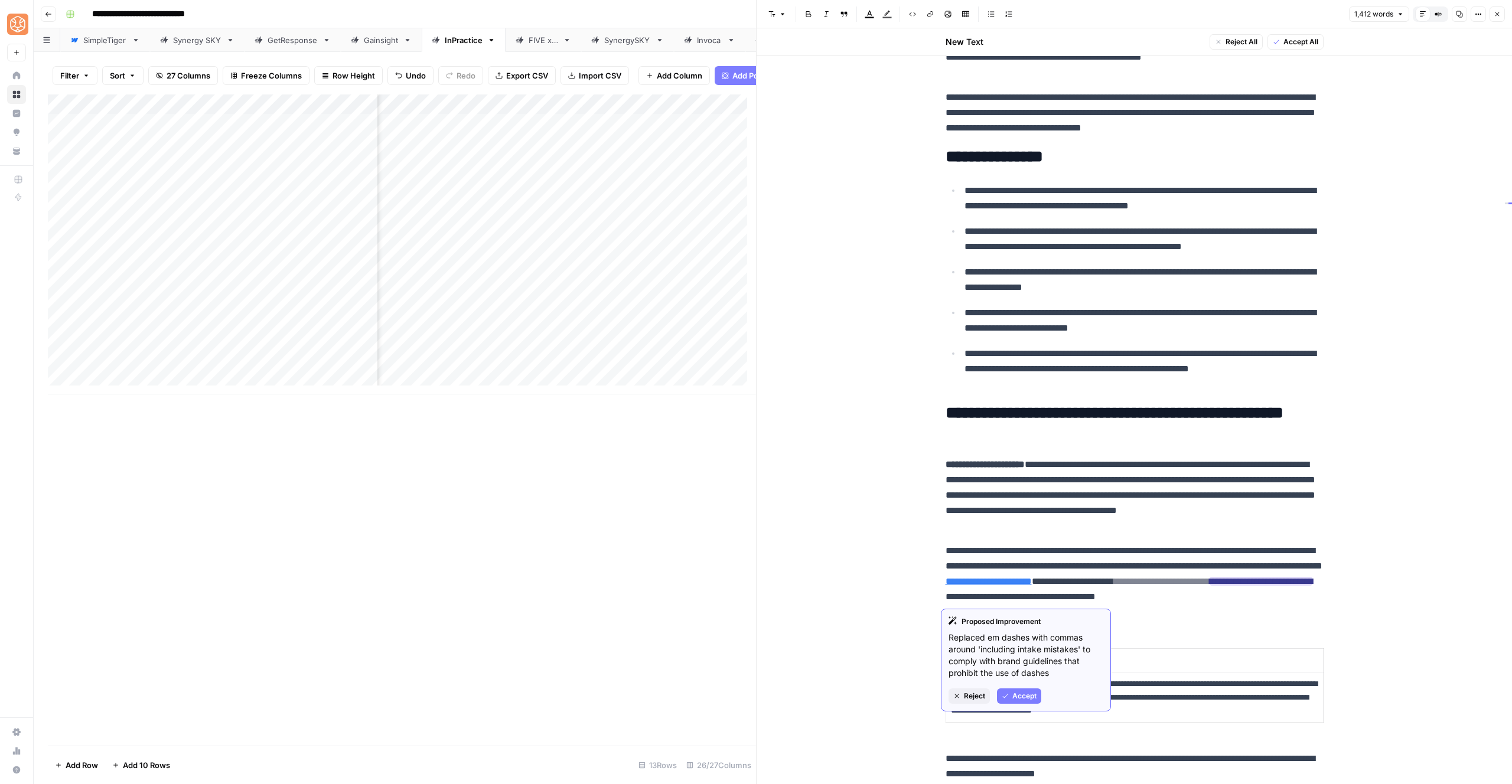
click at [1025, 704] on button "Accept" at bounding box center [1020, 696] width 44 height 15
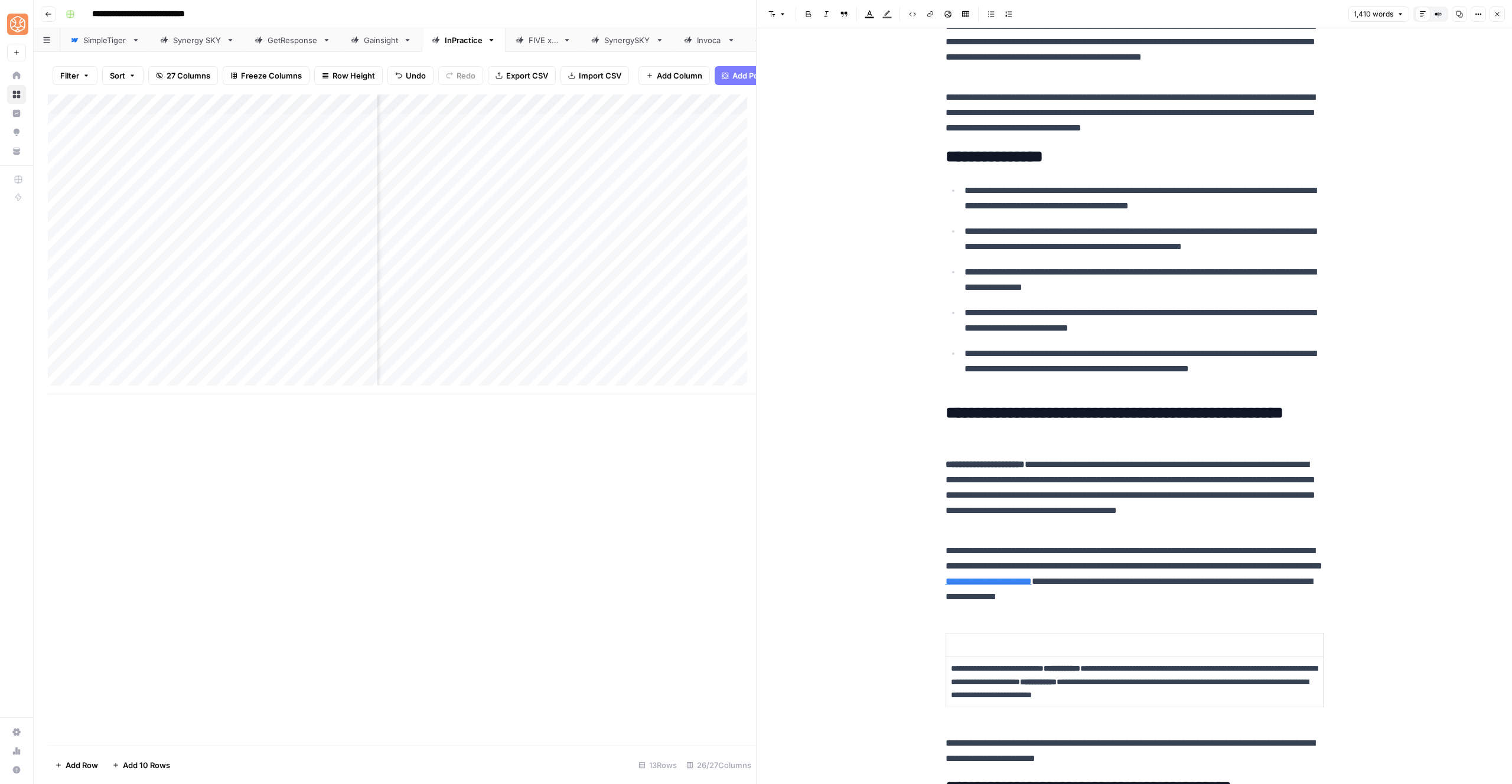
scroll to position [498, 0]
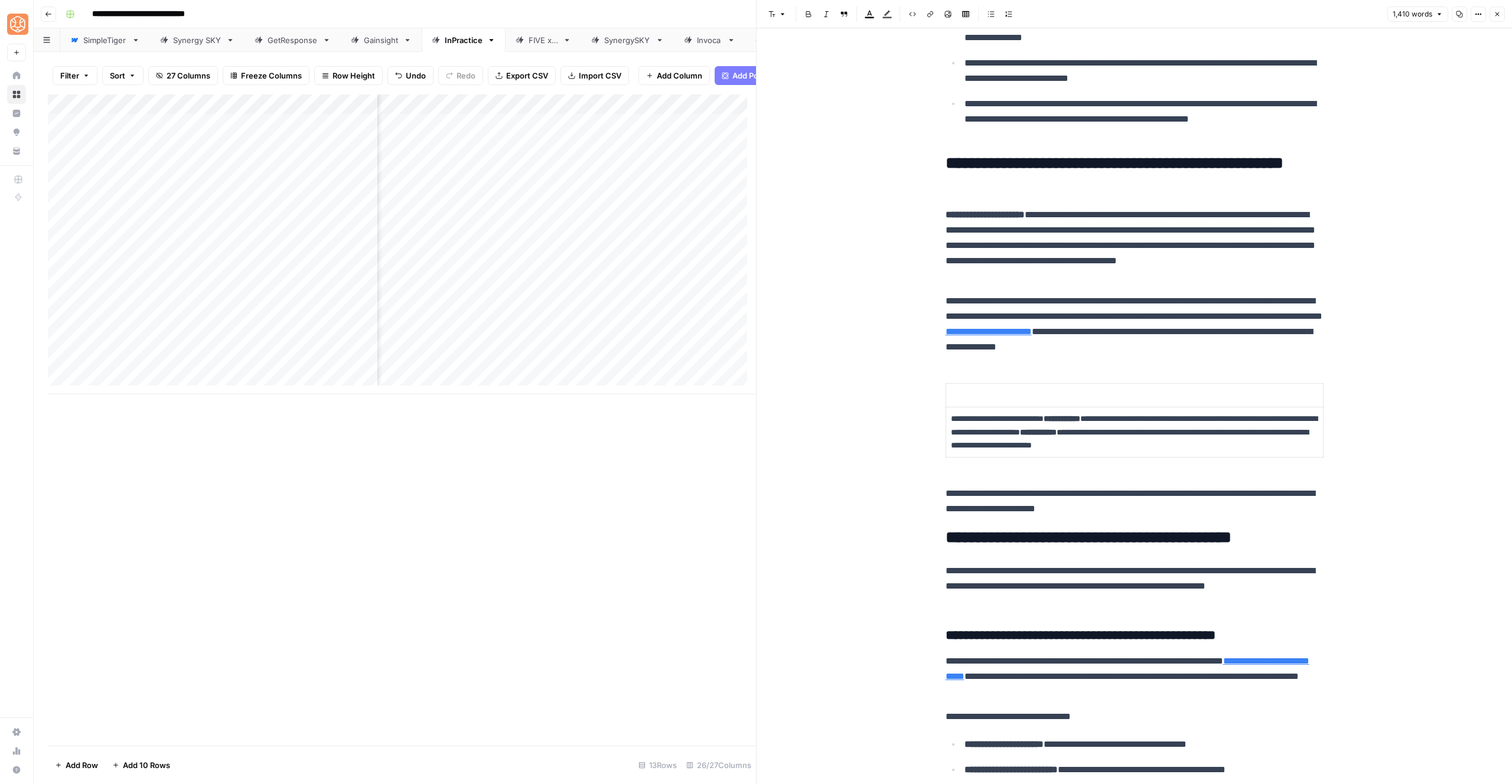
click at [973, 396] on p at bounding box center [1135, 396] width 368 height 14
click at [887, 415] on span "Delete row" at bounding box center [889, 412] width 57 height 12
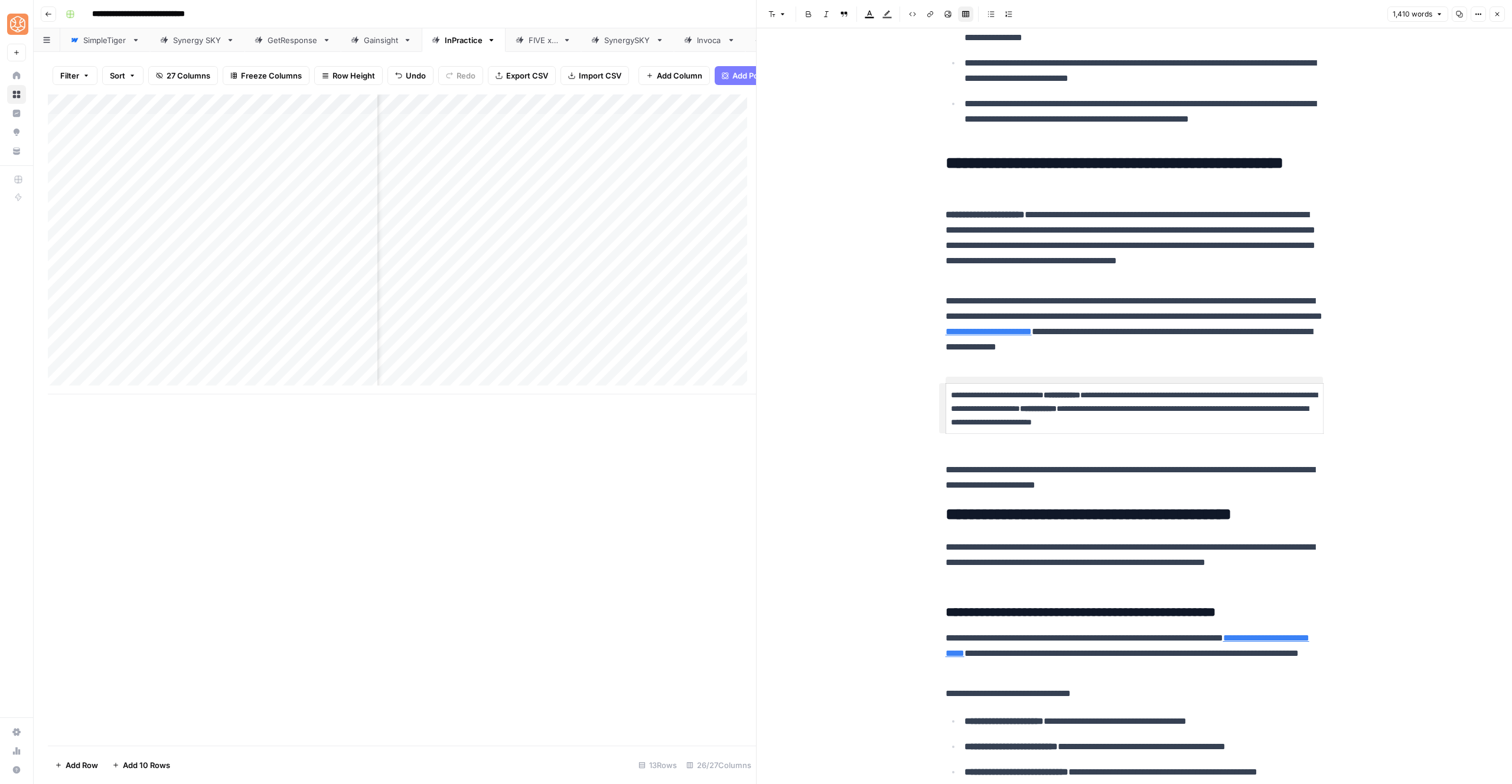
click at [1003, 406] on p "**********" at bounding box center [1135, 409] width 368 height 40
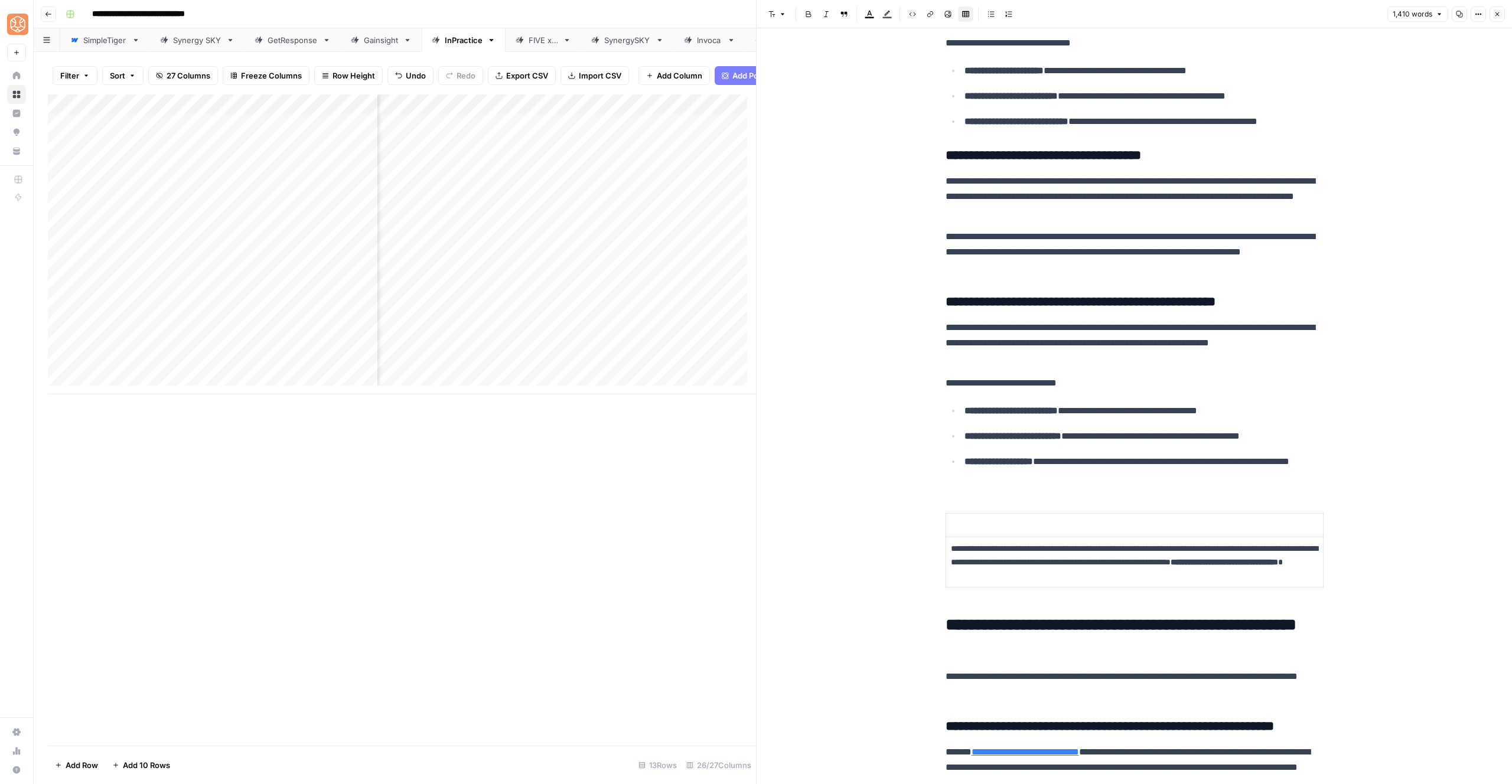
scroll to position [1159, 0]
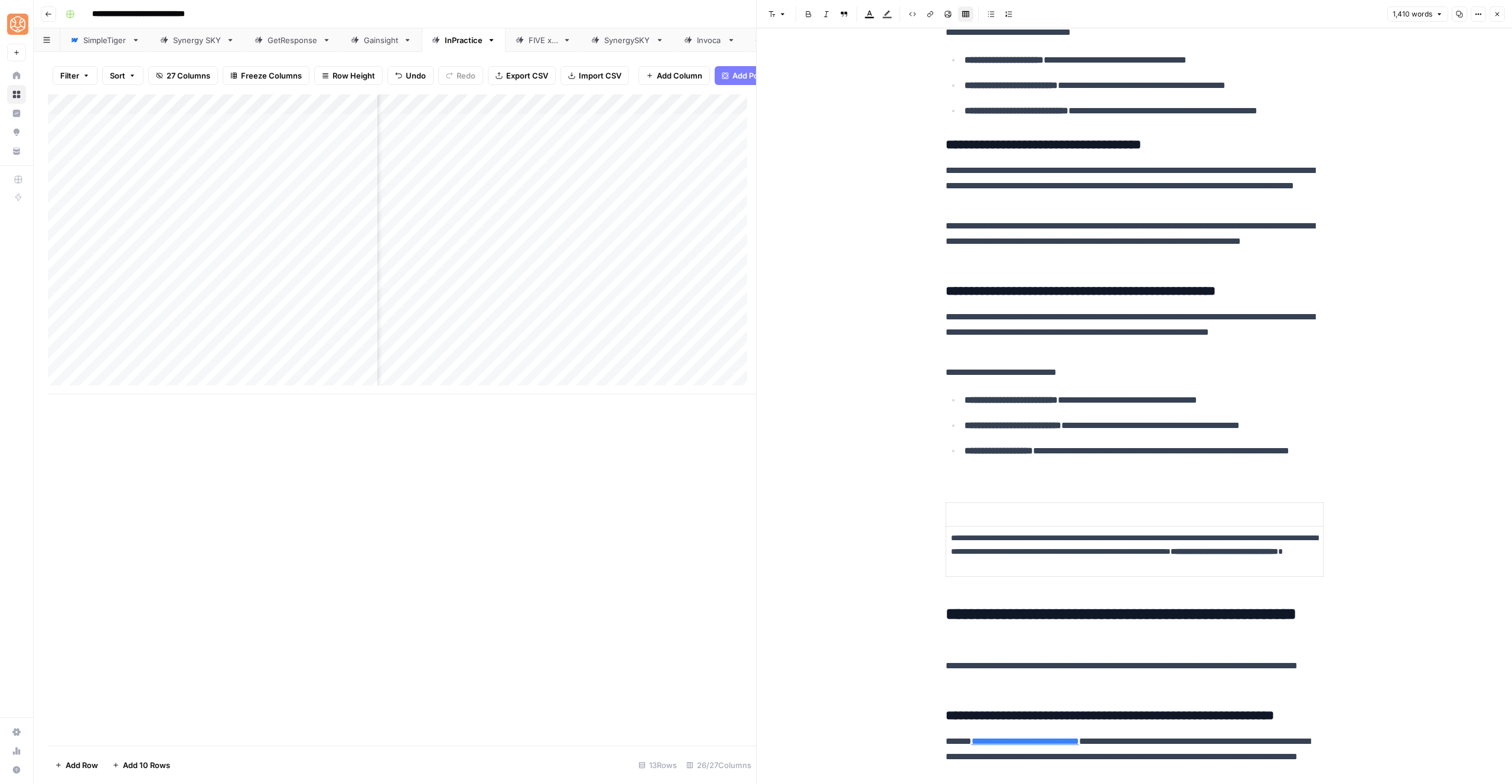
click at [961, 515] on p at bounding box center [1135, 514] width 368 height 14
click at [893, 531] on span "Delete row" at bounding box center [889, 531] width 57 height 12
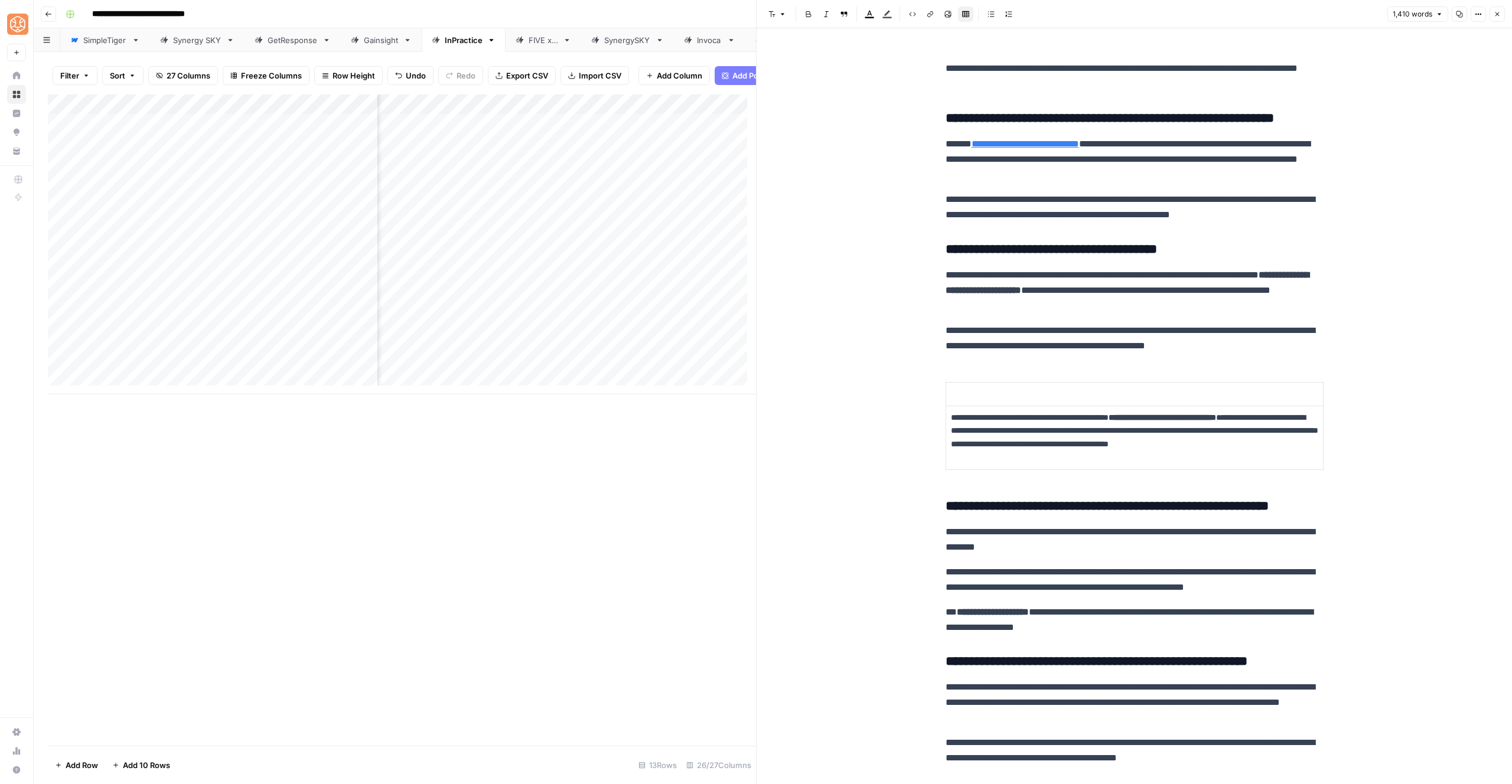
scroll to position [1896, 0]
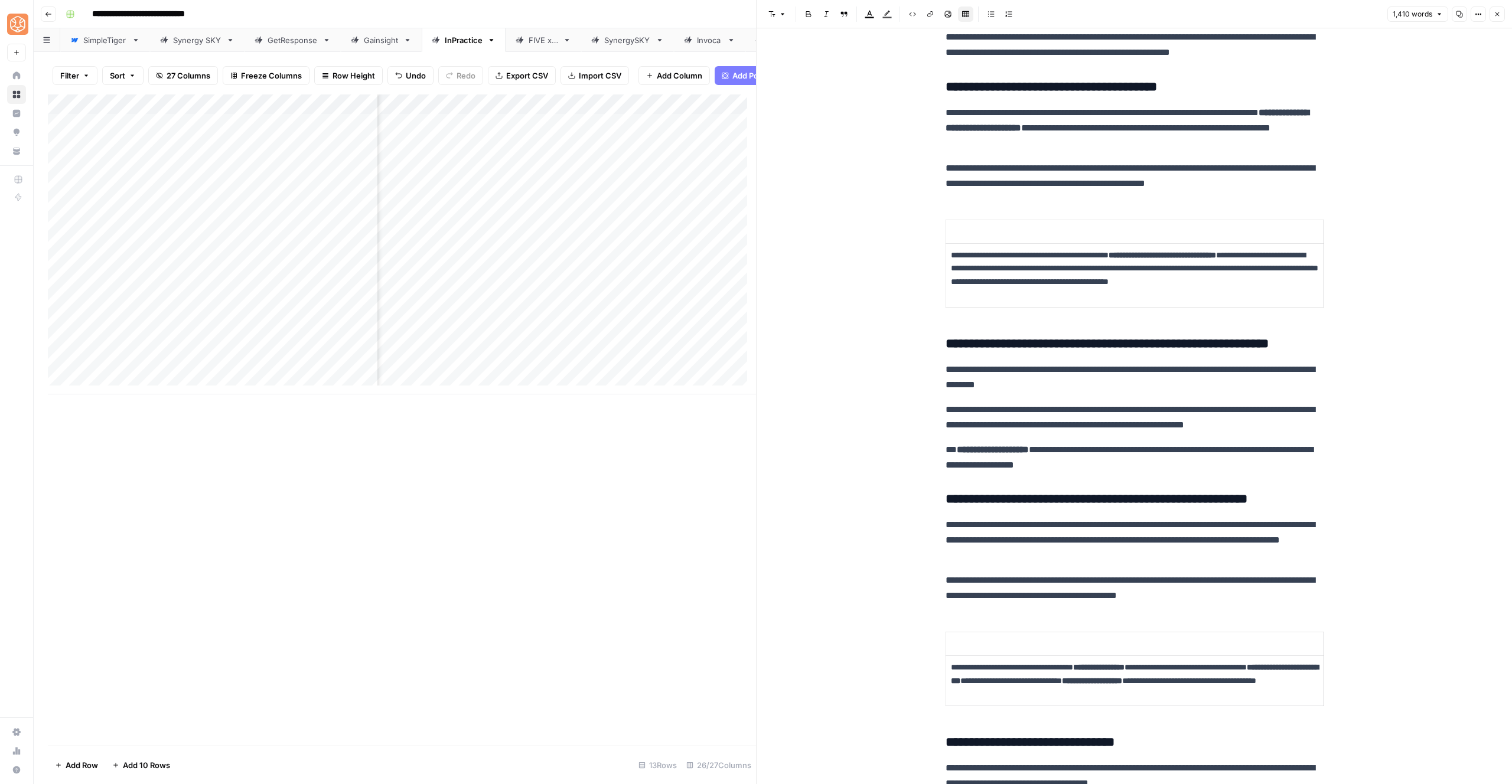
click at [1009, 276] on p "**********" at bounding box center [1135, 275] width 368 height 54
click at [989, 228] on p at bounding box center [1135, 232] width 368 height 14
click at [945, 346] on h3 "**********" at bounding box center [1134, 344] width 378 height 16
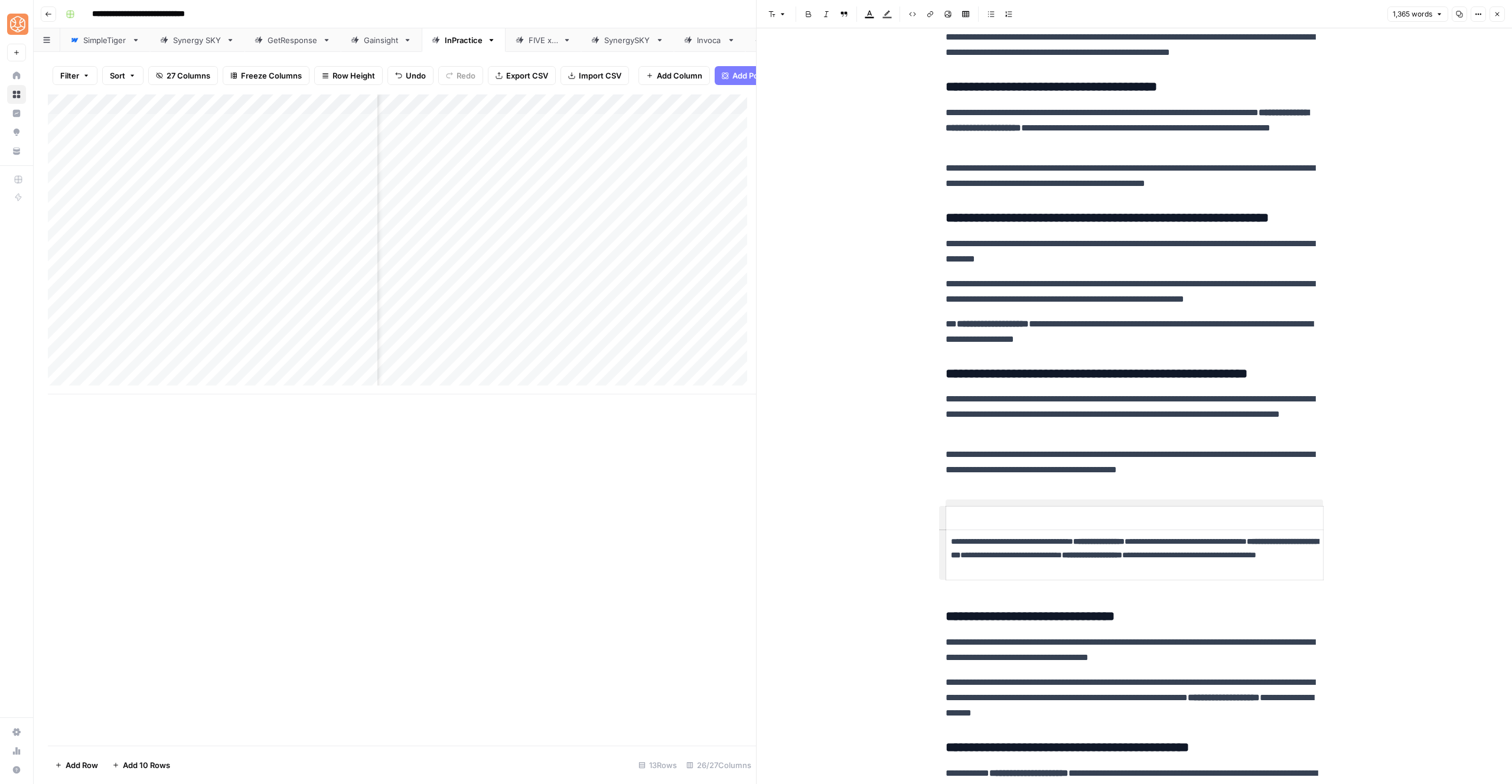
click at [951, 572] on p "**********" at bounding box center [1135, 555] width 368 height 40
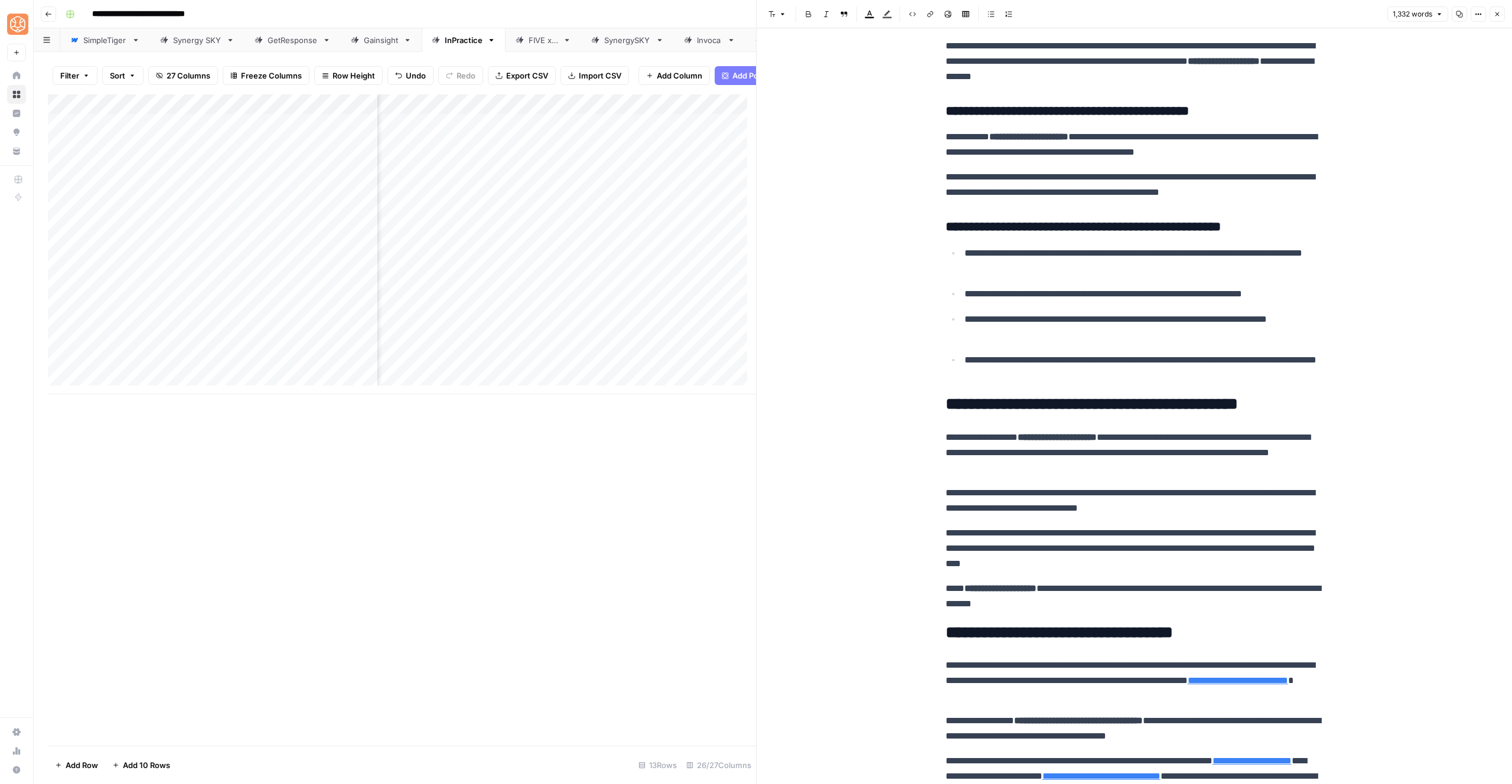
scroll to position [2479, 0]
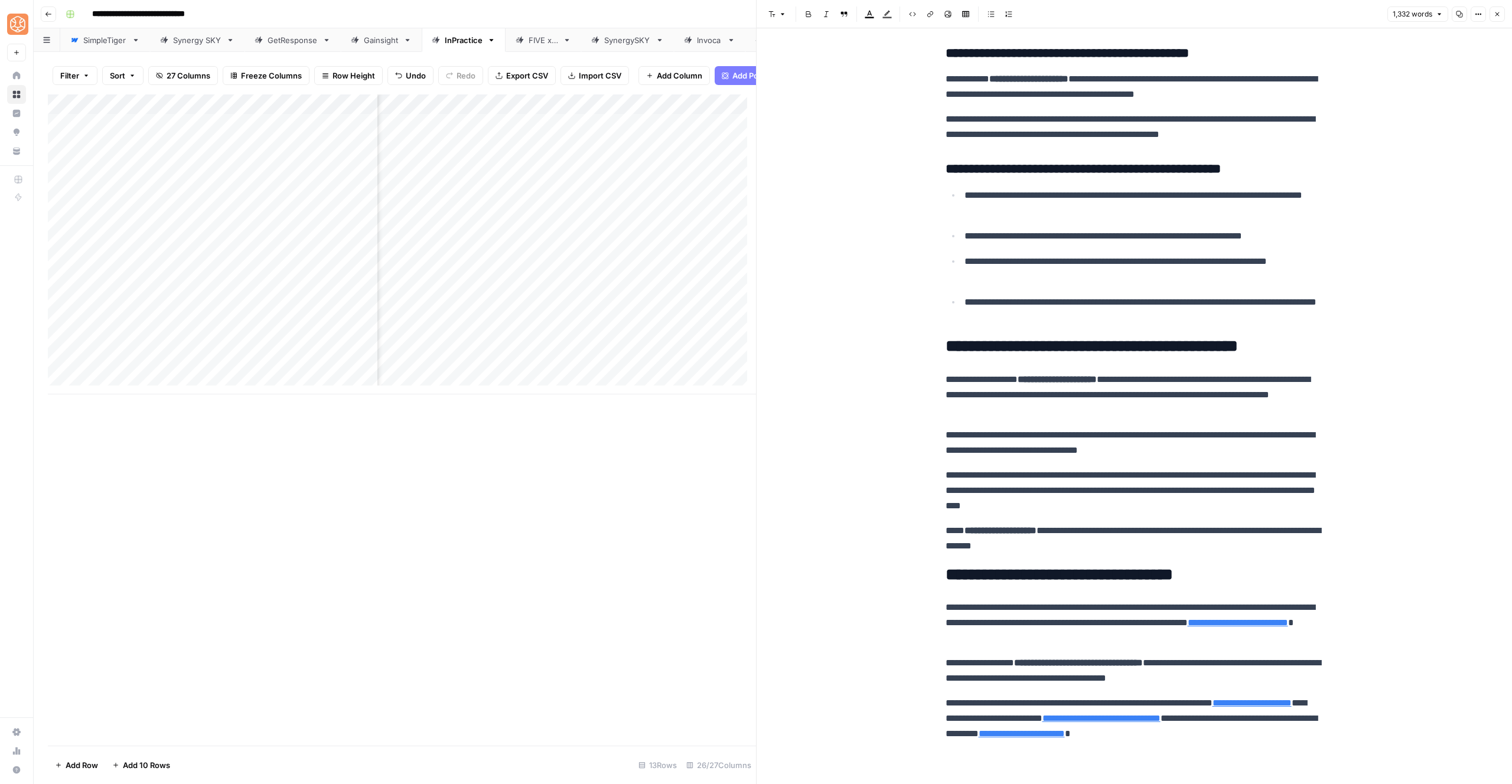
click at [1082, 398] on p "**********" at bounding box center [1134, 395] width 378 height 46
drag, startPoint x: 1064, startPoint y: 548, endPoint x: 936, endPoint y: 370, distance: 219.2
click at [1042, 566] on span "Shortcuts" at bounding box center [1025, 567] width 33 height 10
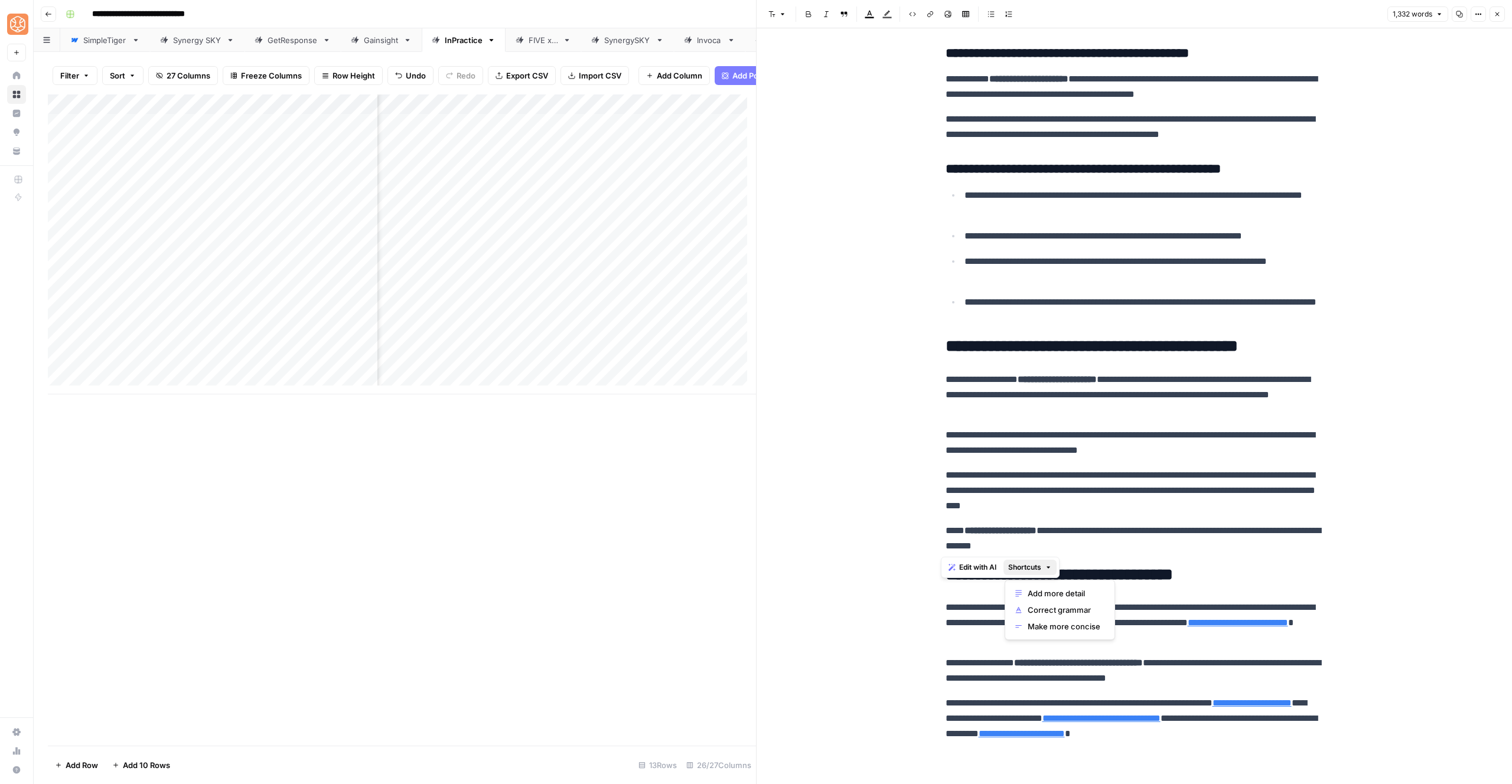
click at [1073, 589] on span "Add more detail" at bounding box center [1064, 594] width 73 height 12
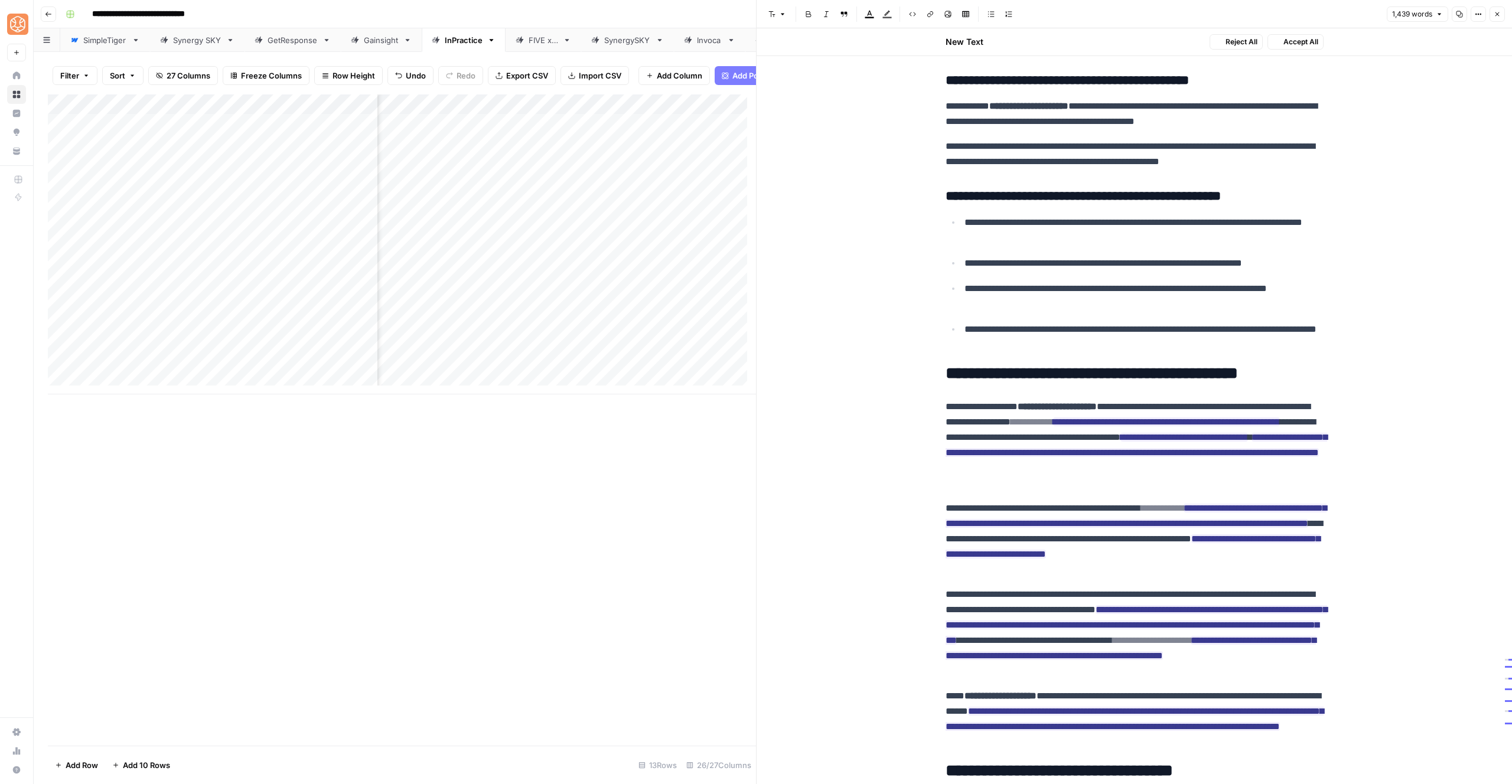
scroll to position [2506, 0]
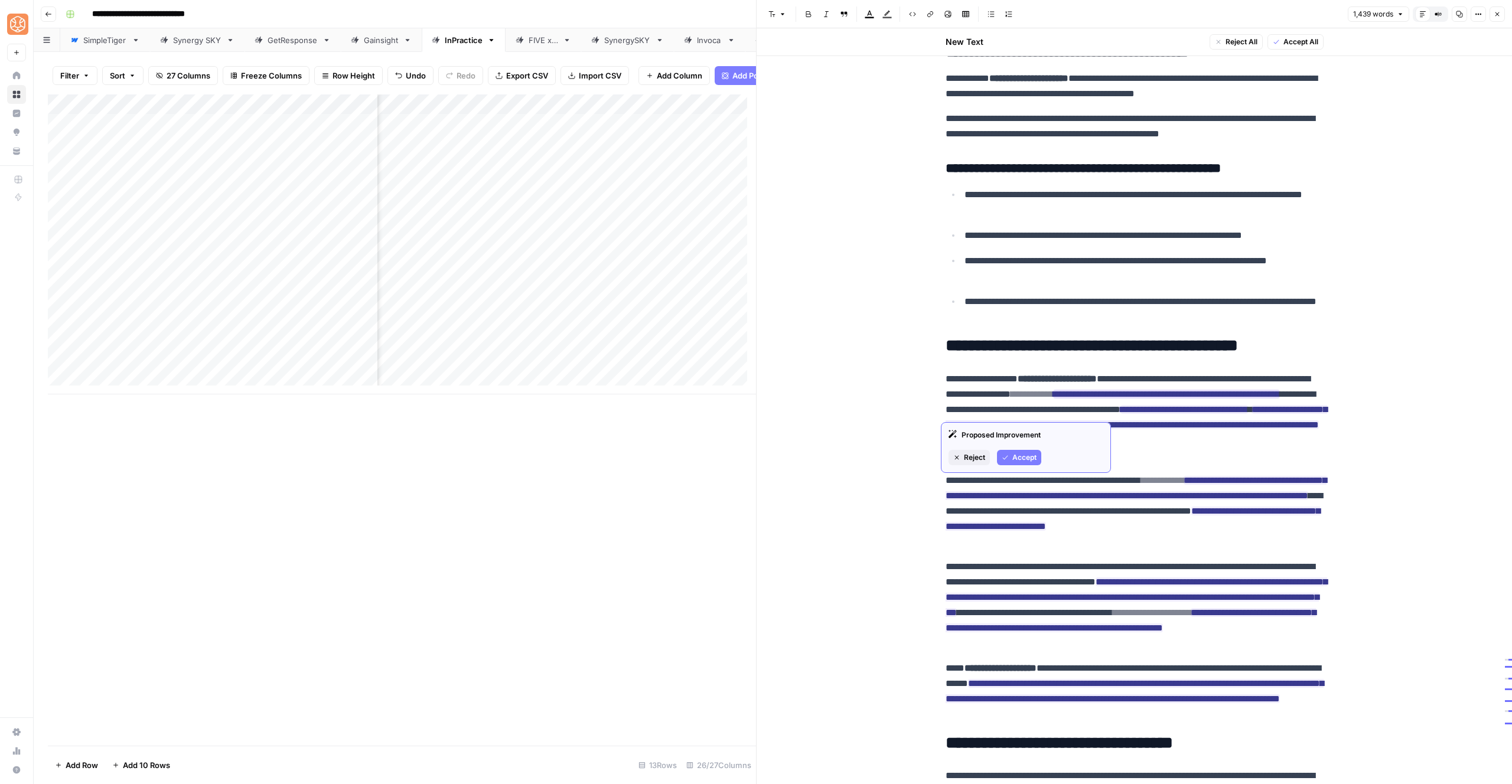
click at [1017, 458] on span "Accept" at bounding box center [1025, 457] width 24 height 10
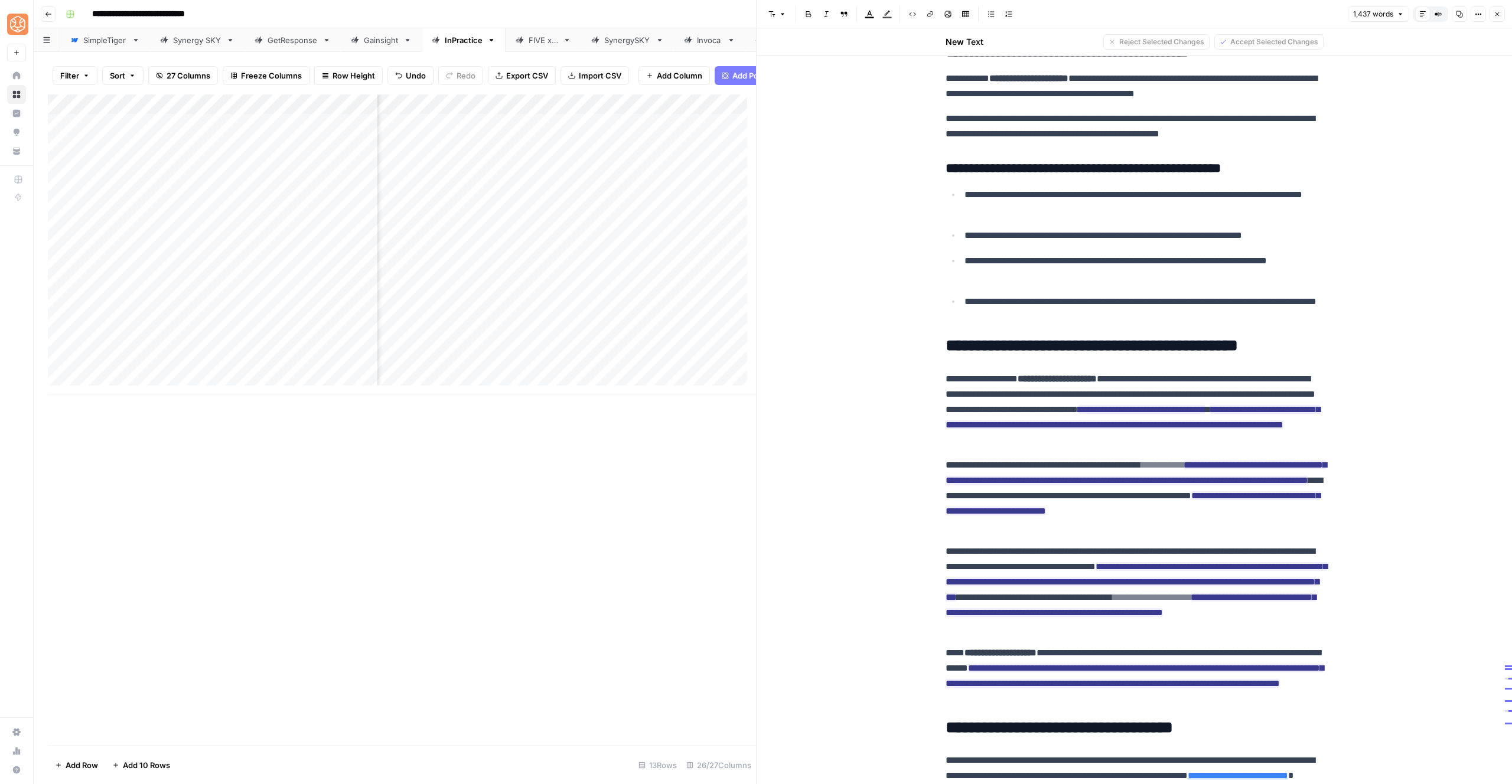
drag, startPoint x: 1282, startPoint y: 397, endPoint x: 1302, endPoint y: 392, distance: 20.6
click at [1302, 392] on p "**********" at bounding box center [1134, 410] width 378 height 77
click at [1009, 473] on icon "button" at bounding box center [1005, 473] width 7 height 7
drag, startPoint x: 1197, startPoint y: 441, endPoint x: 1015, endPoint y: 421, distance: 183.1
click at [1015, 421] on p "**********" at bounding box center [1134, 410] width 378 height 77
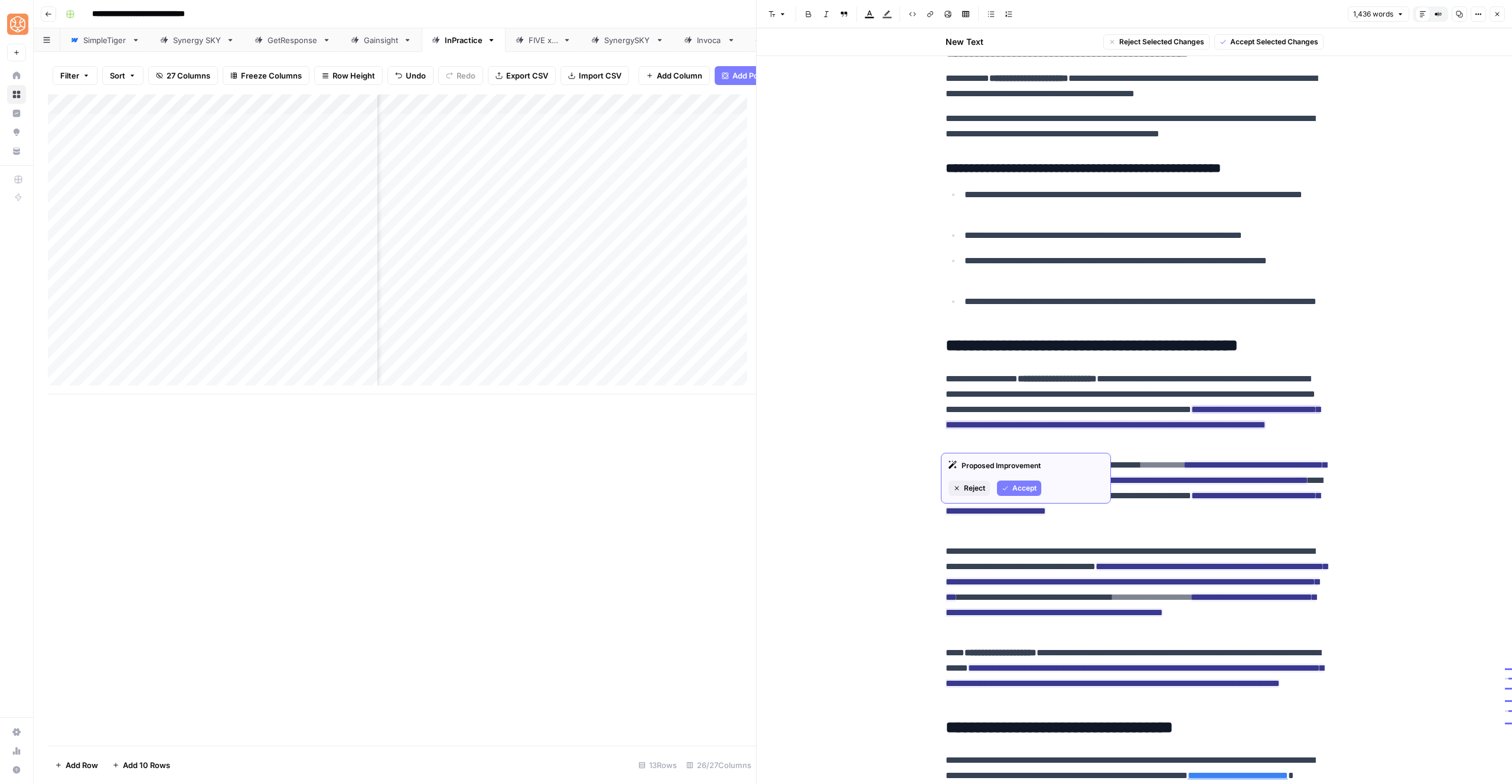
click at [1019, 490] on span "Accept" at bounding box center [1025, 488] width 24 height 10
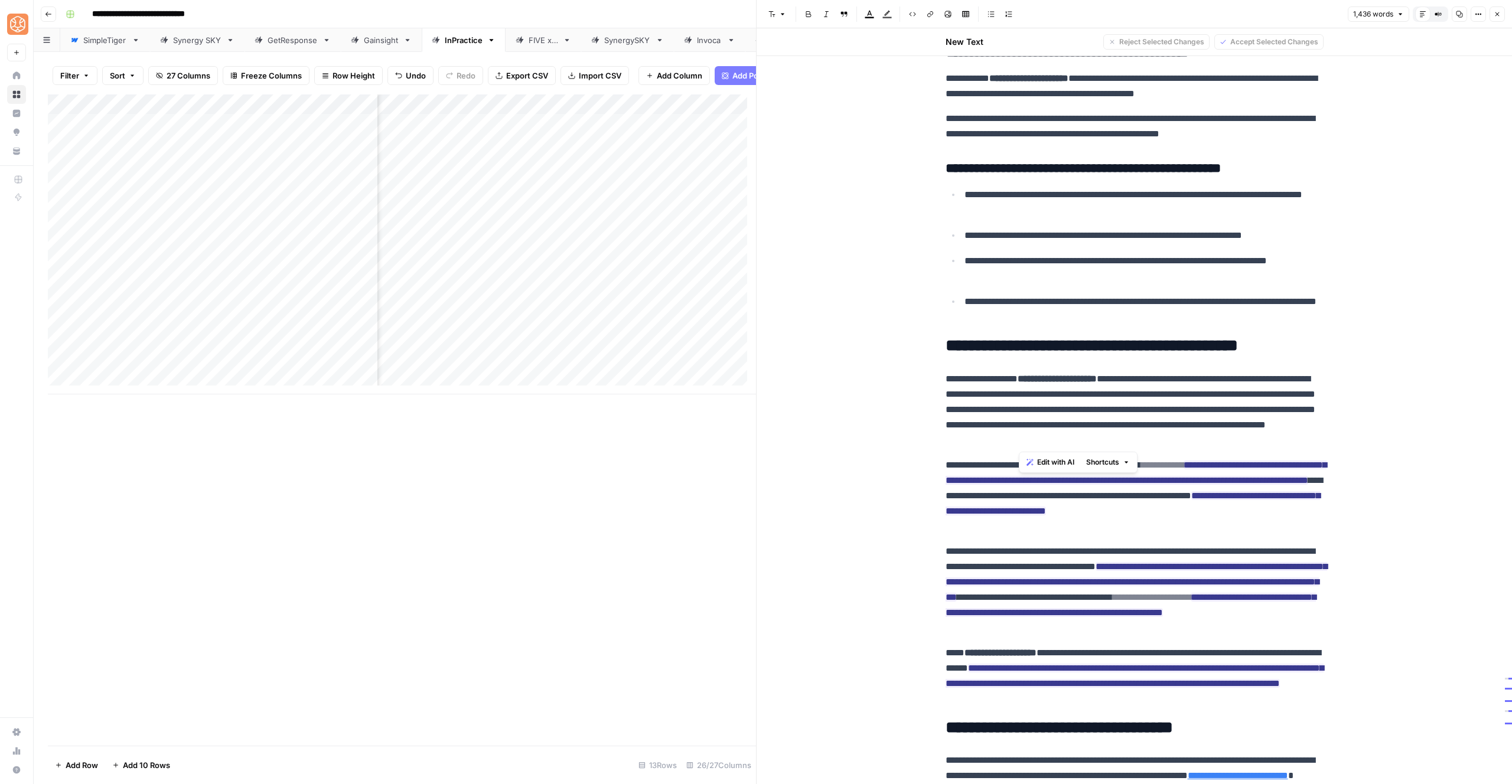
drag, startPoint x: 1018, startPoint y: 426, endPoint x: 1189, endPoint y: 433, distance: 171.1
click at [1189, 433] on p "**********" at bounding box center [1134, 410] width 378 height 77
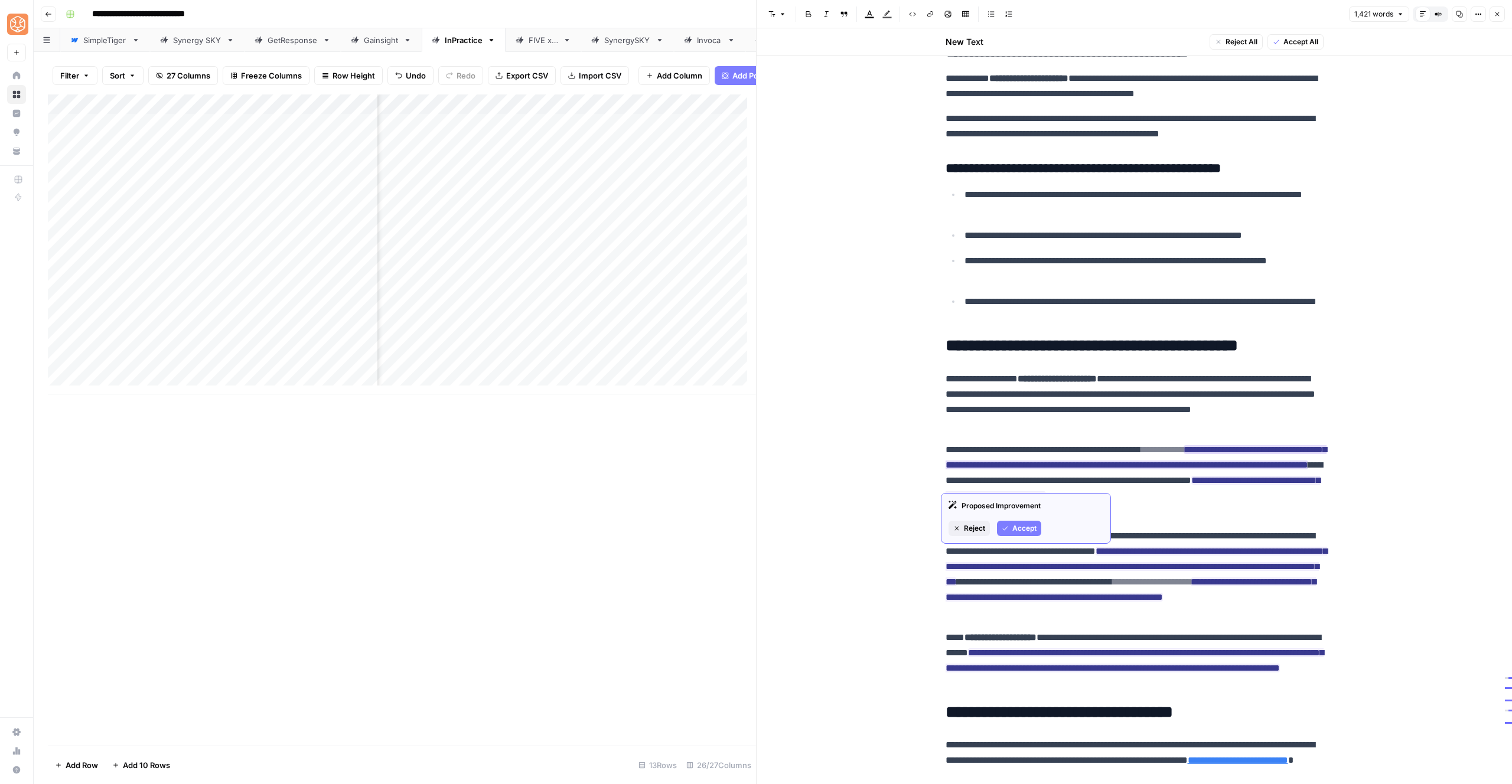
click at [1017, 523] on span "Accept" at bounding box center [1025, 528] width 24 height 10
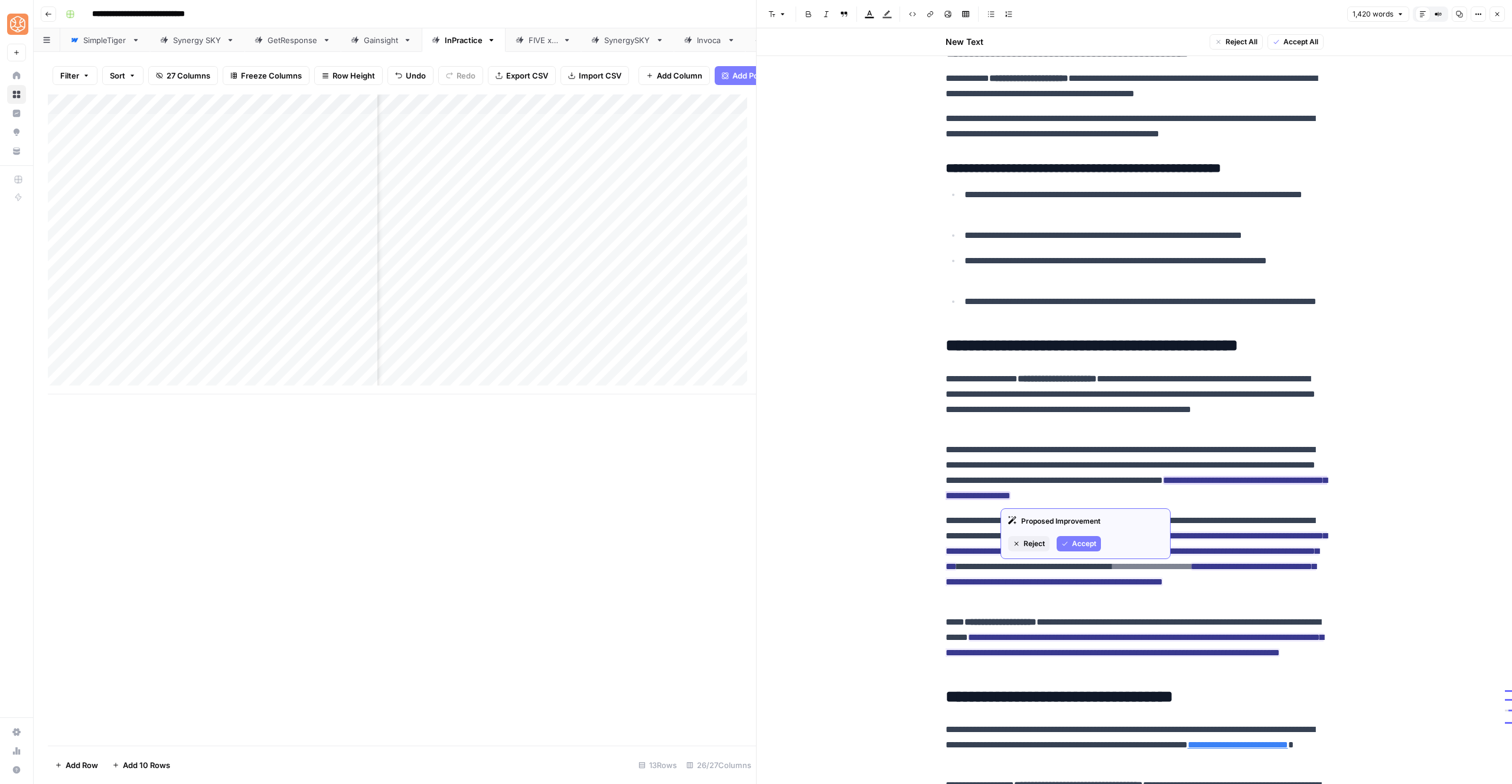
click at [1067, 537] on button "Accept" at bounding box center [1079, 544] width 44 height 15
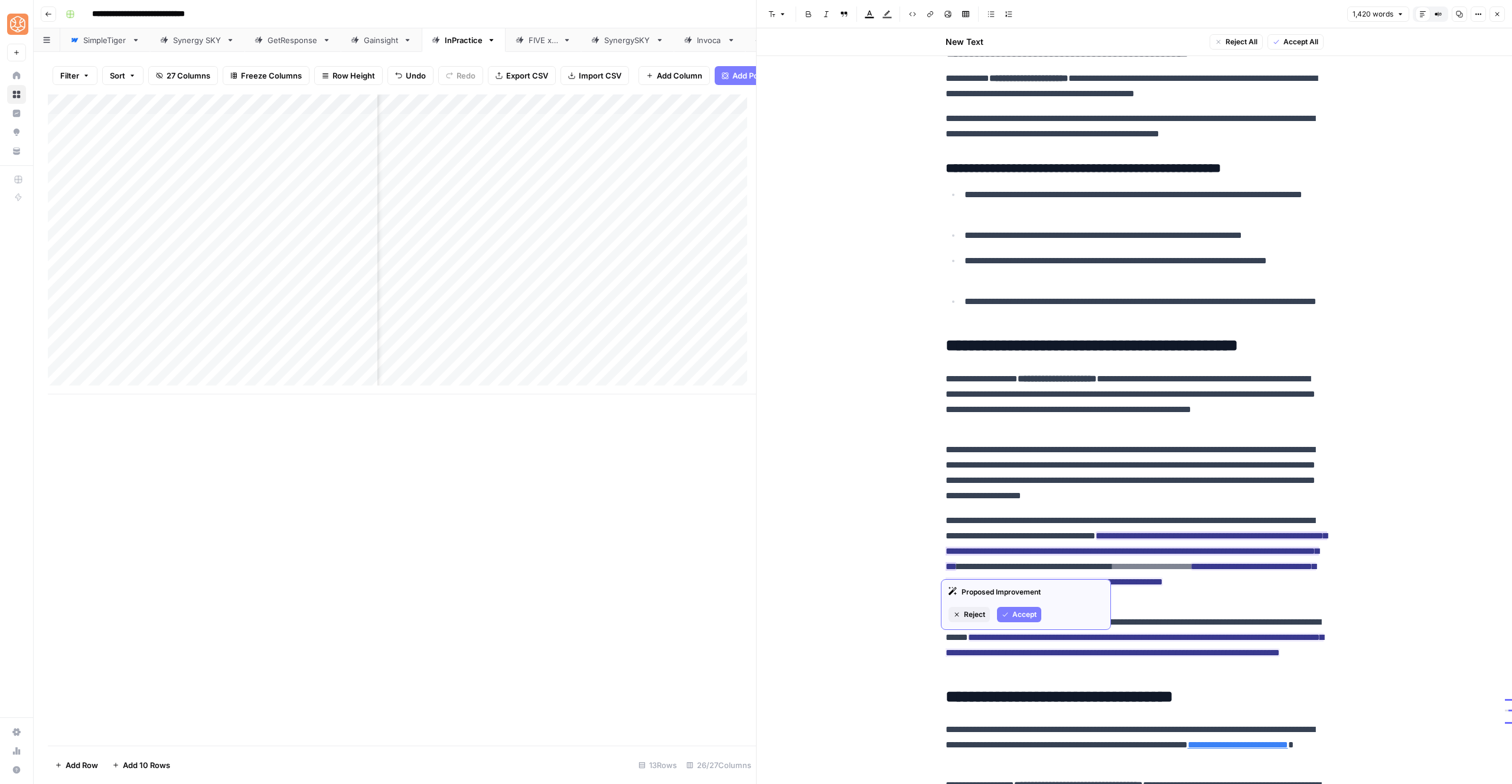
click at [980, 547] on ins "**********" at bounding box center [1136, 551] width 381 height 39
drag, startPoint x: 971, startPoint y: 550, endPoint x: 995, endPoint y: 551, distance: 24.0
click at [995, 551] on ins "**********" at bounding box center [1136, 551] width 381 height 39
drag, startPoint x: 1088, startPoint y: 569, endPoint x: 1113, endPoint y: 569, distance: 25.0
click at [1113, 556] on ins "**********" at bounding box center [1136, 543] width 381 height 24
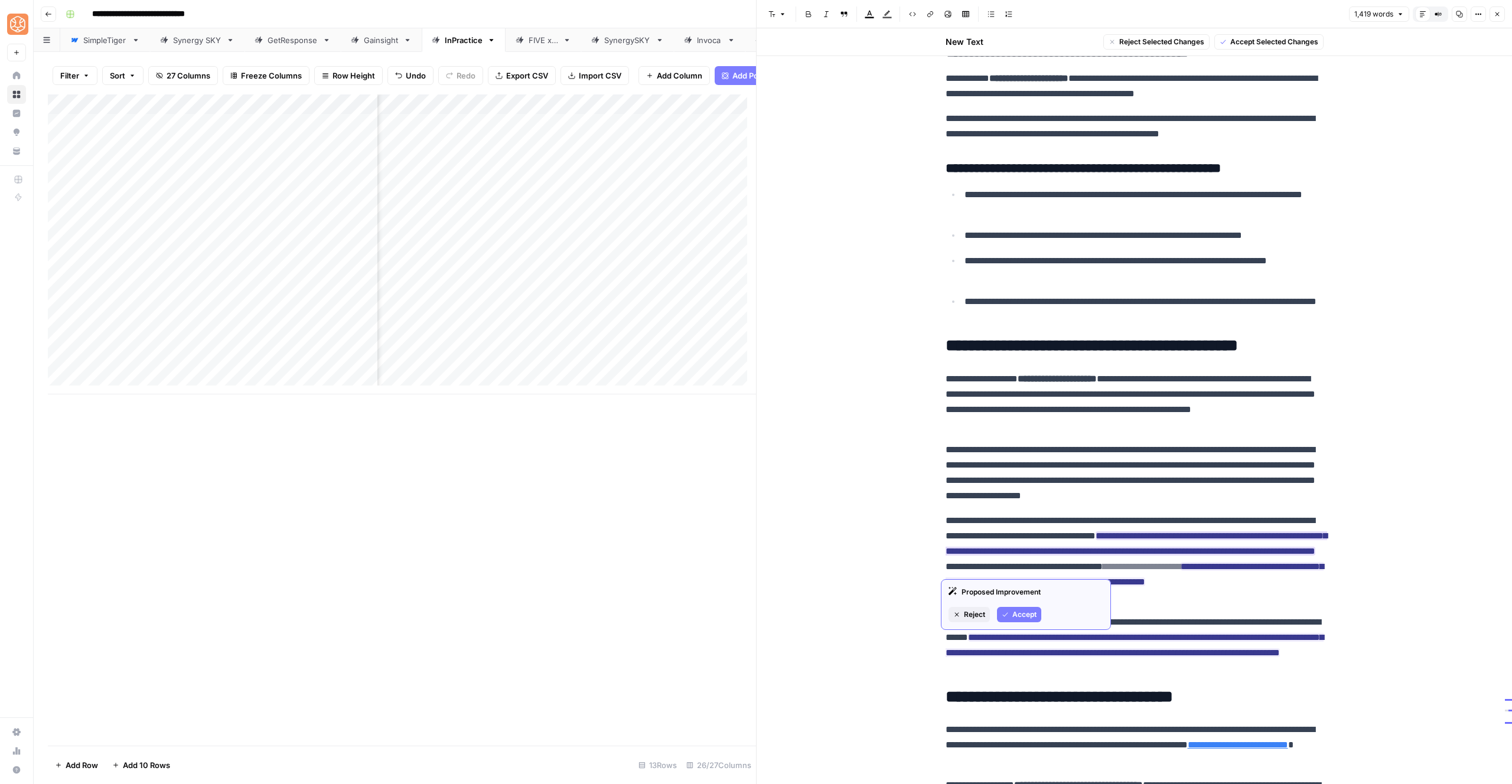
drag, startPoint x: 1108, startPoint y: 568, endPoint x: 1090, endPoint y: 566, distance: 18.1
click at [1090, 556] on ins "**********" at bounding box center [1136, 543] width 381 height 24
drag, startPoint x: 1010, startPoint y: 612, endPoint x: 1015, endPoint y: 607, distance: 7.1
click at [1010, 612] on button "Accept" at bounding box center [1020, 615] width 44 height 15
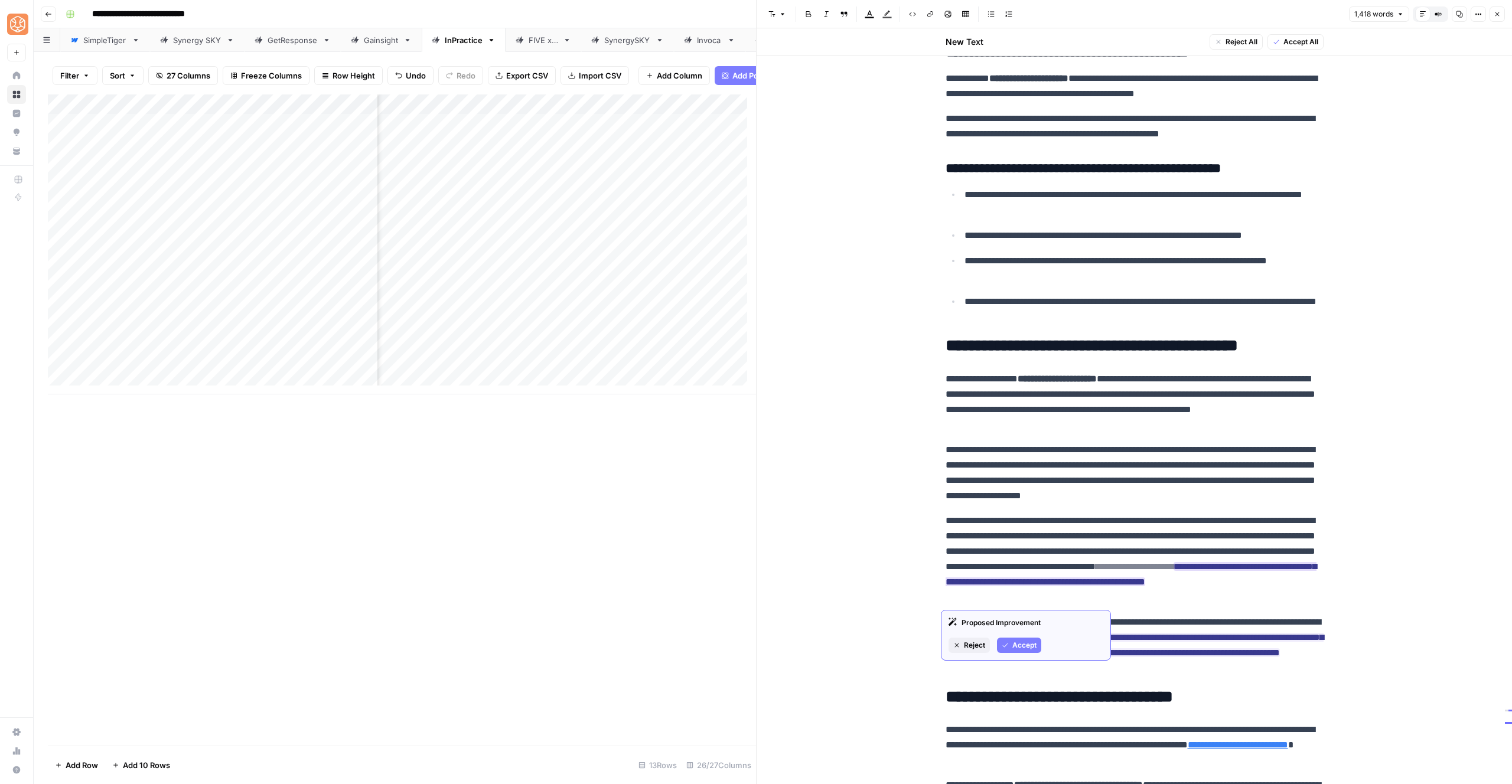
click at [1032, 645] on span "Accept" at bounding box center [1025, 646] width 24 height 10
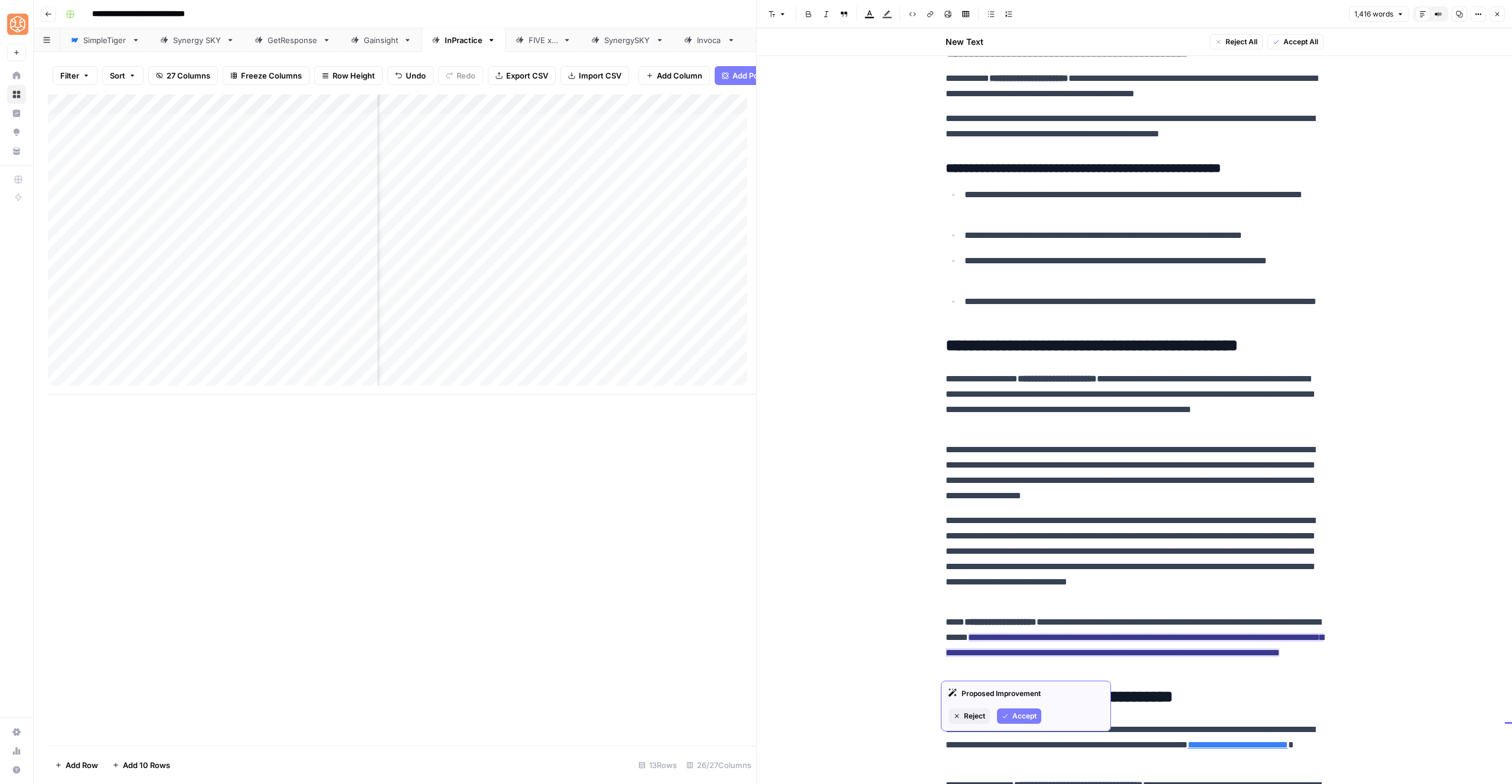
click at [1009, 716] on button "Accept" at bounding box center [1020, 717] width 44 height 15
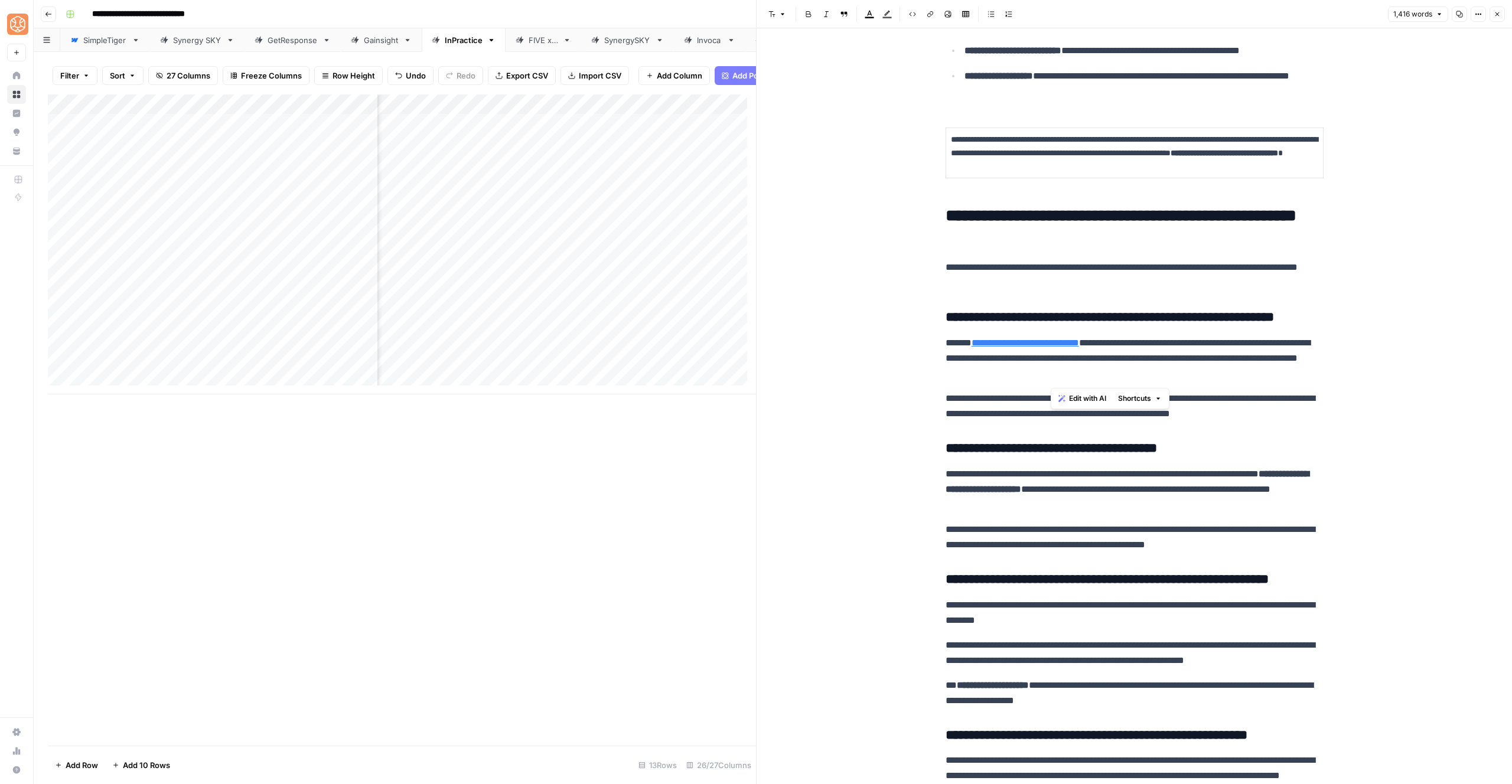
scroll to position [1507, 0]
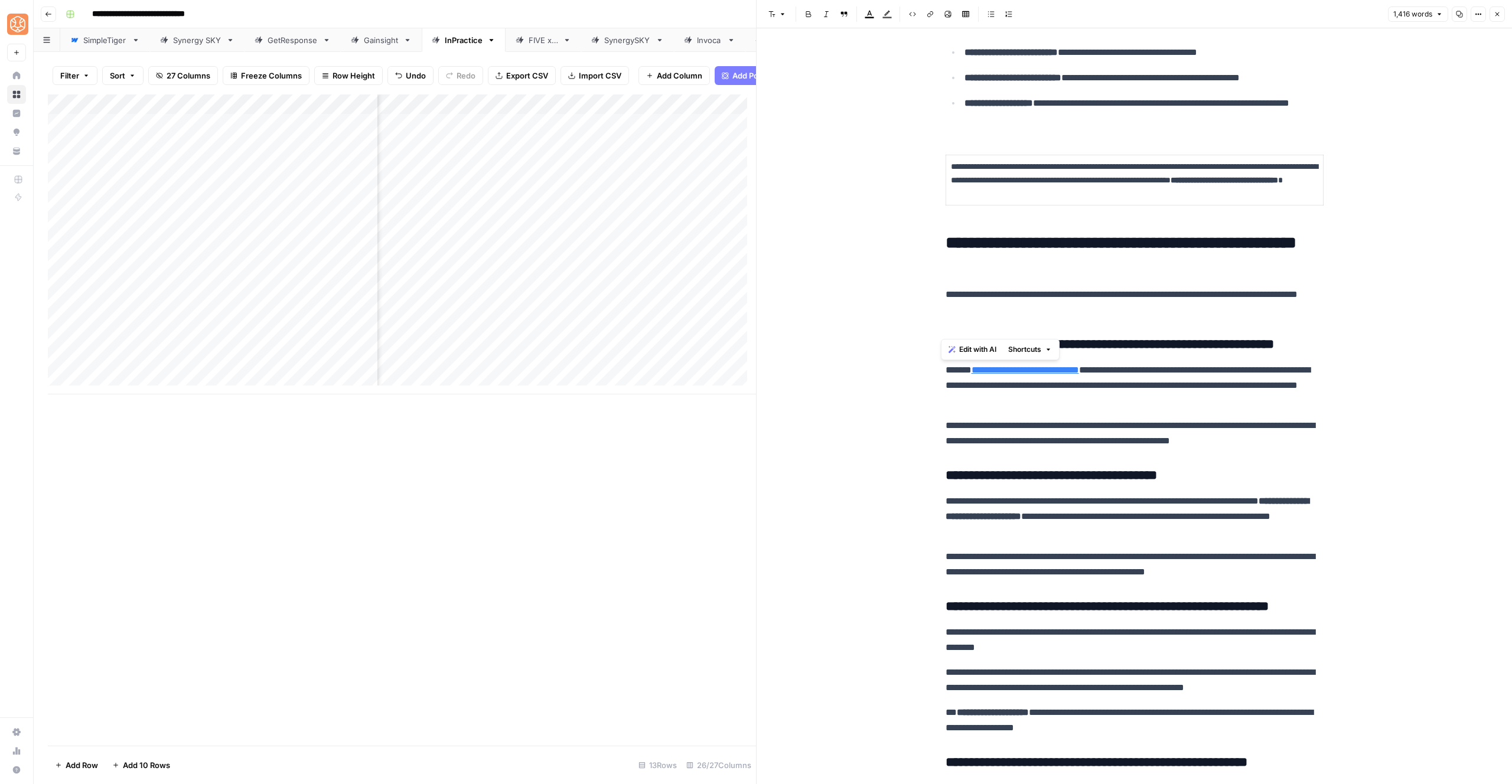
drag, startPoint x: 1081, startPoint y: 552, endPoint x: 938, endPoint y: 369, distance: 232.2
click at [939, 369] on div "**********" at bounding box center [1135, 189] width 393 height 3301
click at [1048, 352] on icon "button" at bounding box center [1049, 350] width 7 height 7
click at [1053, 372] on span "Add more detail" at bounding box center [1064, 375] width 73 height 12
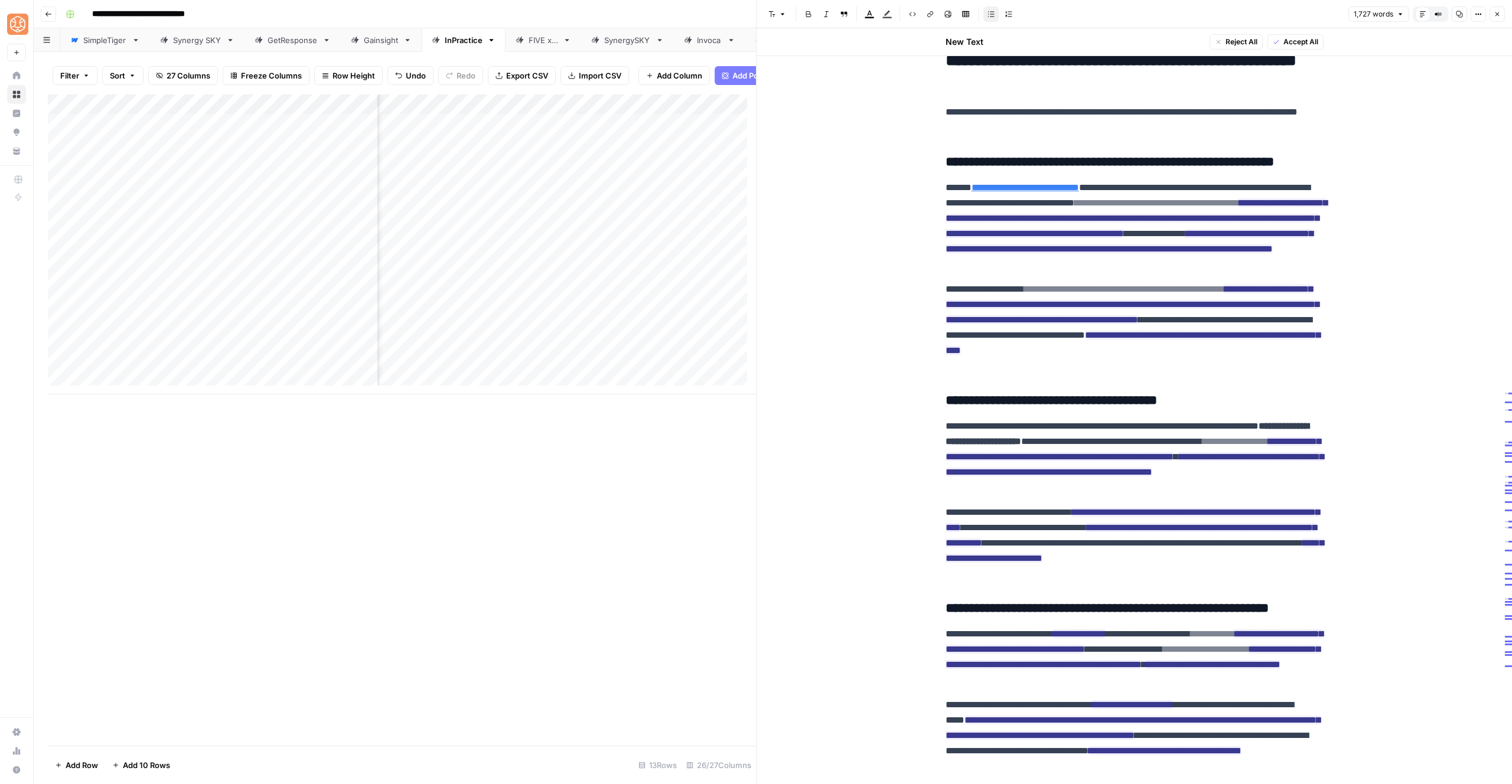
scroll to position [1709, 0]
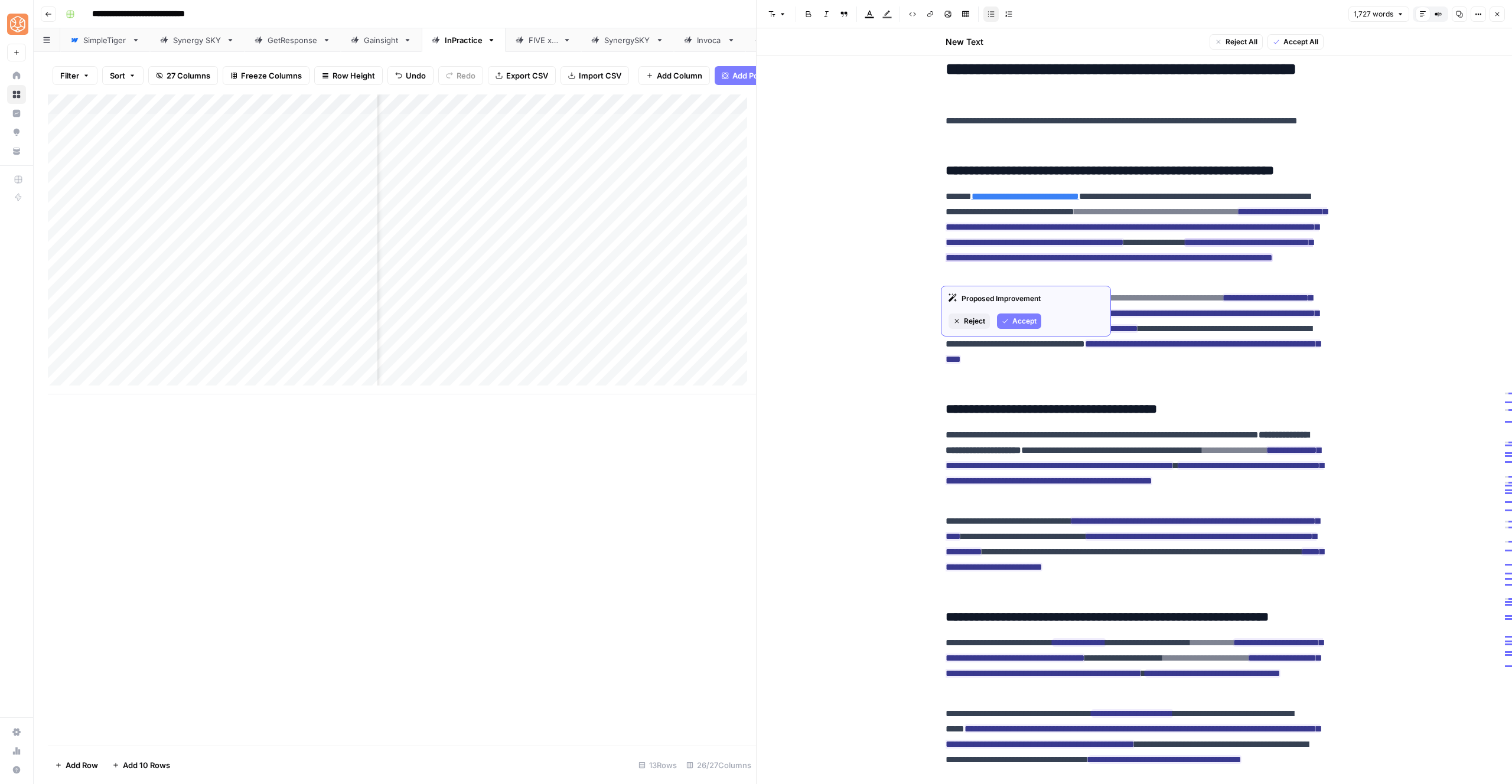
click at [1012, 317] on button "Accept" at bounding box center [1020, 322] width 44 height 15
click at [1014, 300] on span "Accept" at bounding box center [1025, 305] width 24 height 10
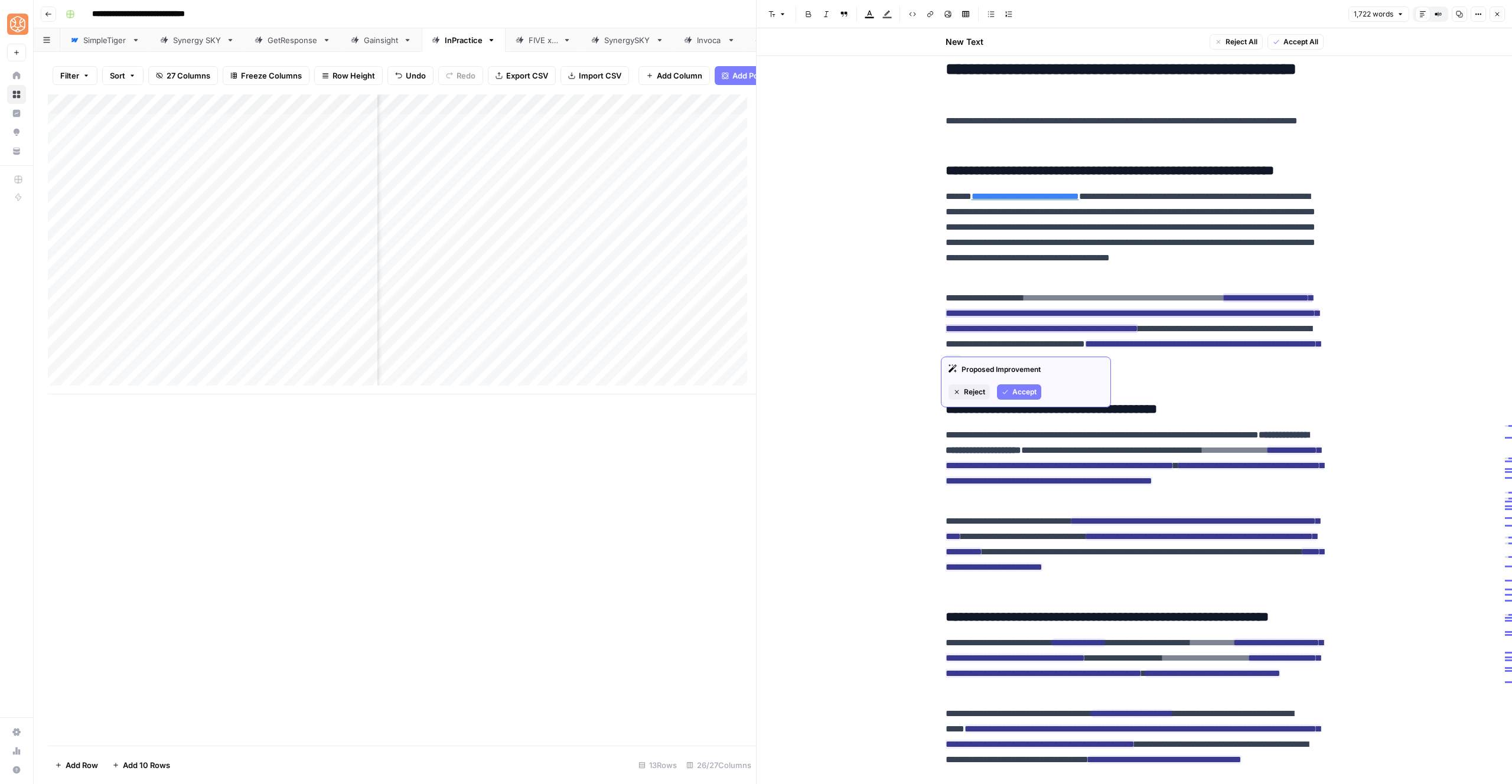
click at [1019, 387] on span "Accept" at bounding box center [1025, 392] width 24 height 10
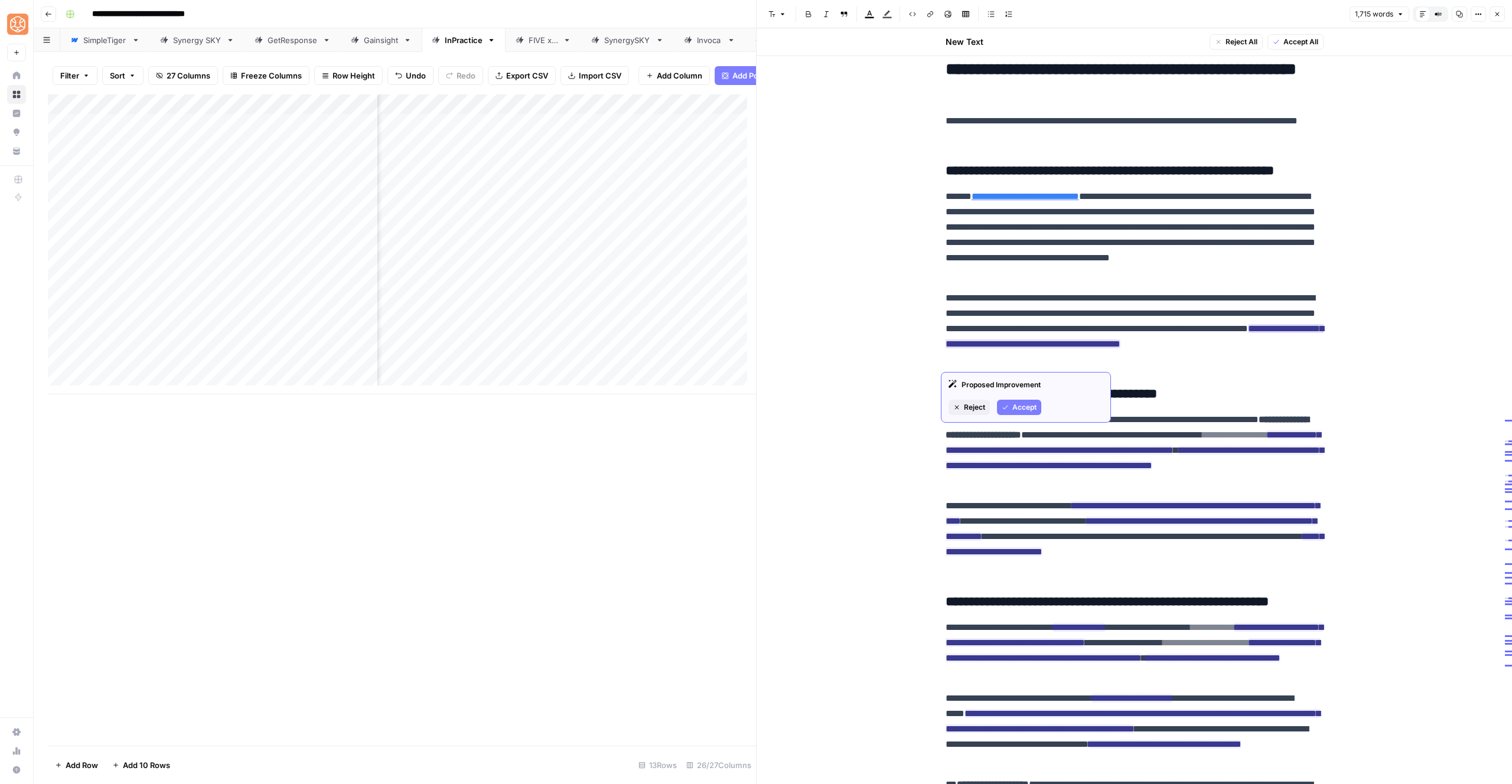
click at [1016, 406] on span "Accept" at bounding box center [1025, 408] width 24 height 10
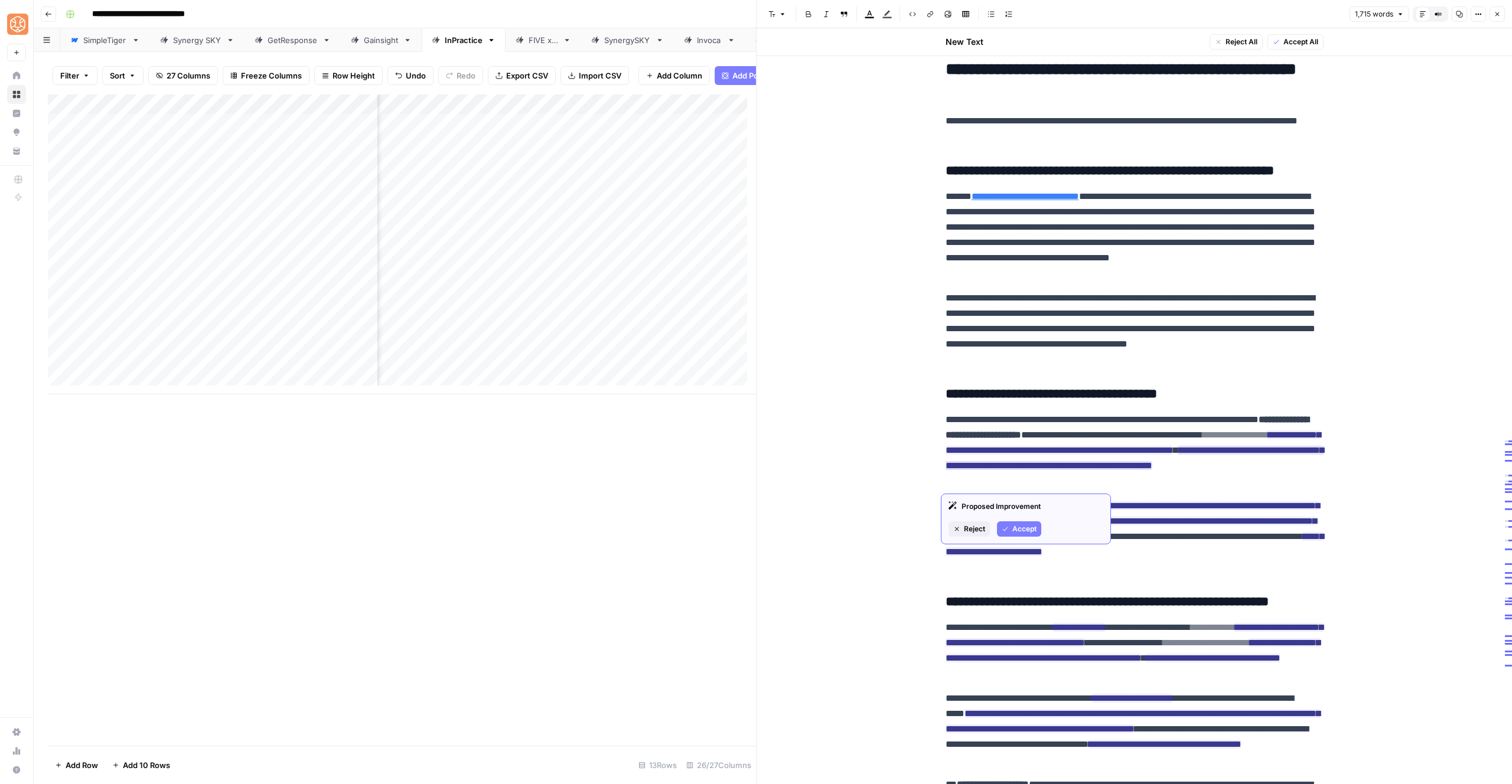
click at [1002, 527] on icon "button" at bounding box center [1005, 529] width 7 height 7
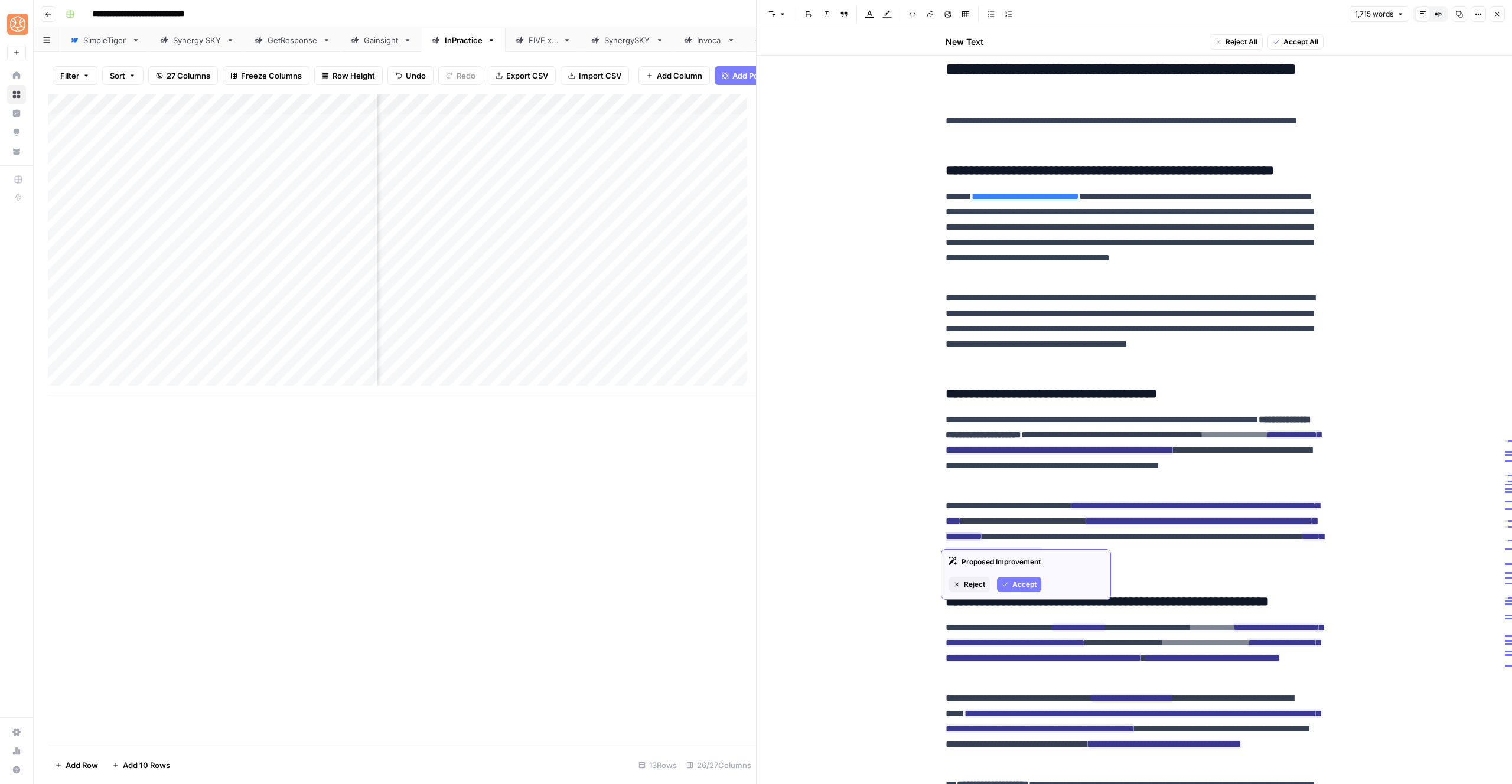
click at [1020, 590] on button "Accept" at bounding box center [1020, 584] width 44 height 15
click at [1017, 567] on span "Accept" at bounding box center [1025, 569] width 24 height 10
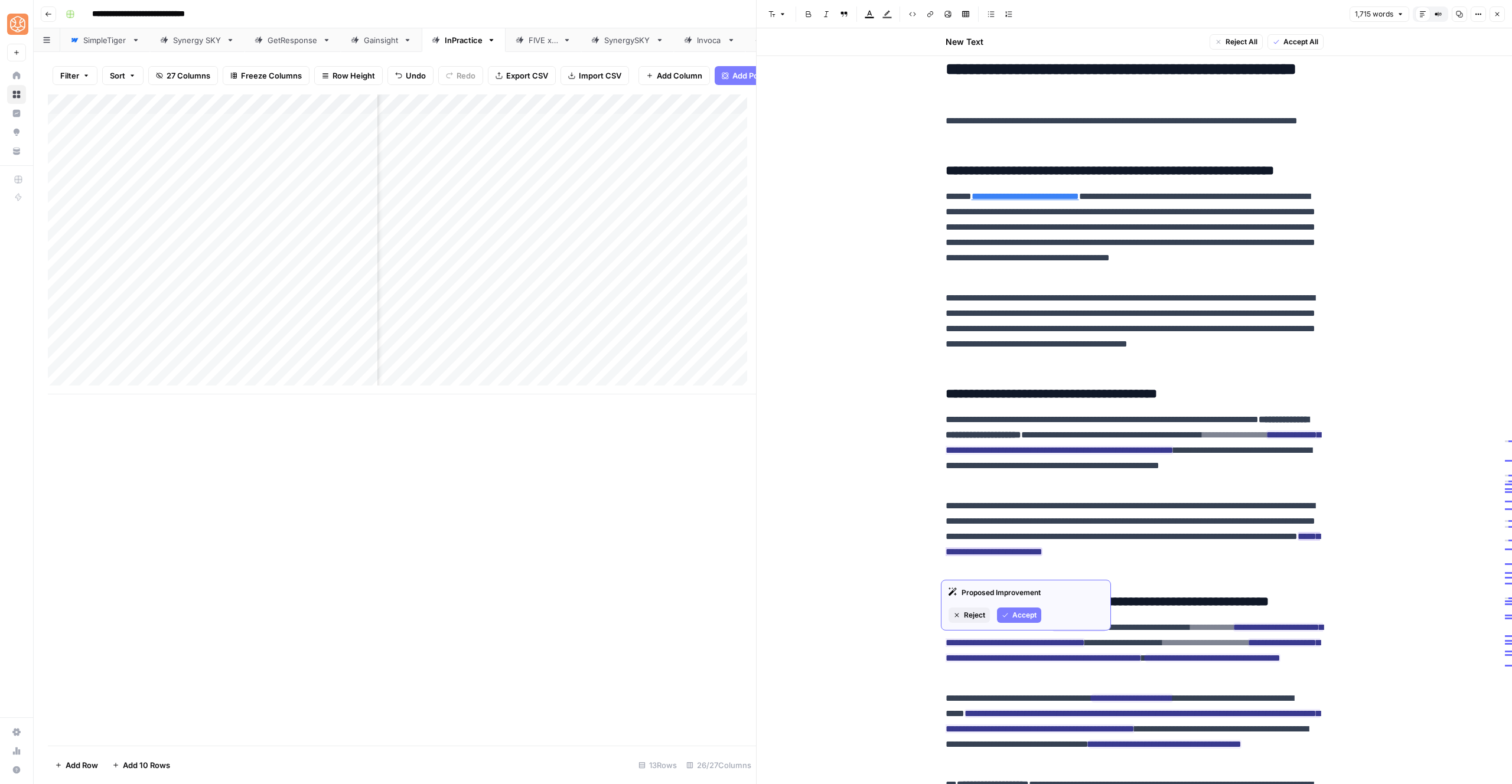
click at [1016, 610] on span "Accept" at bounding box center [1025, 615] width 24 height 10
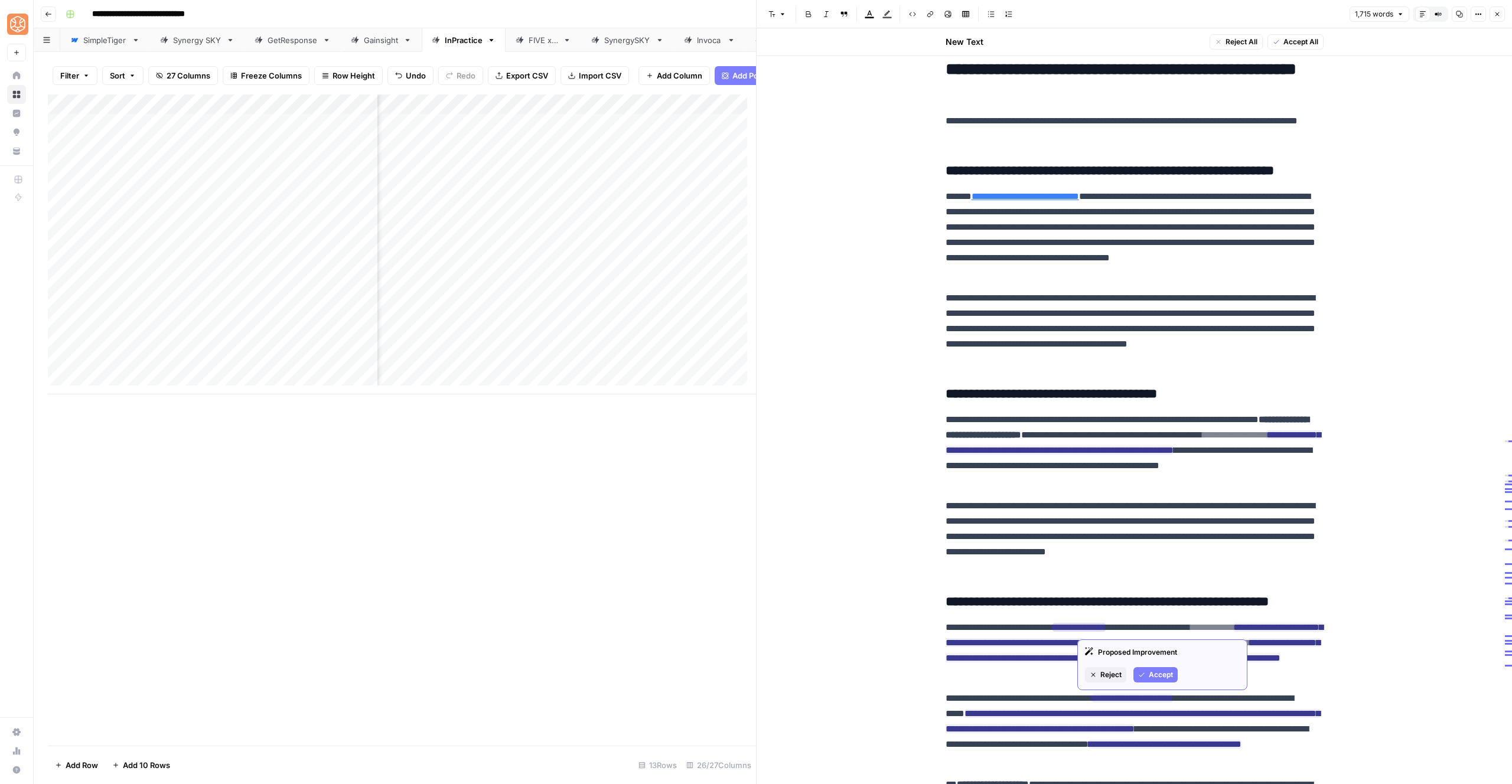
click at [1154, 679] on span "Accept" at bounding box center [1161, 675] width 24 height 10
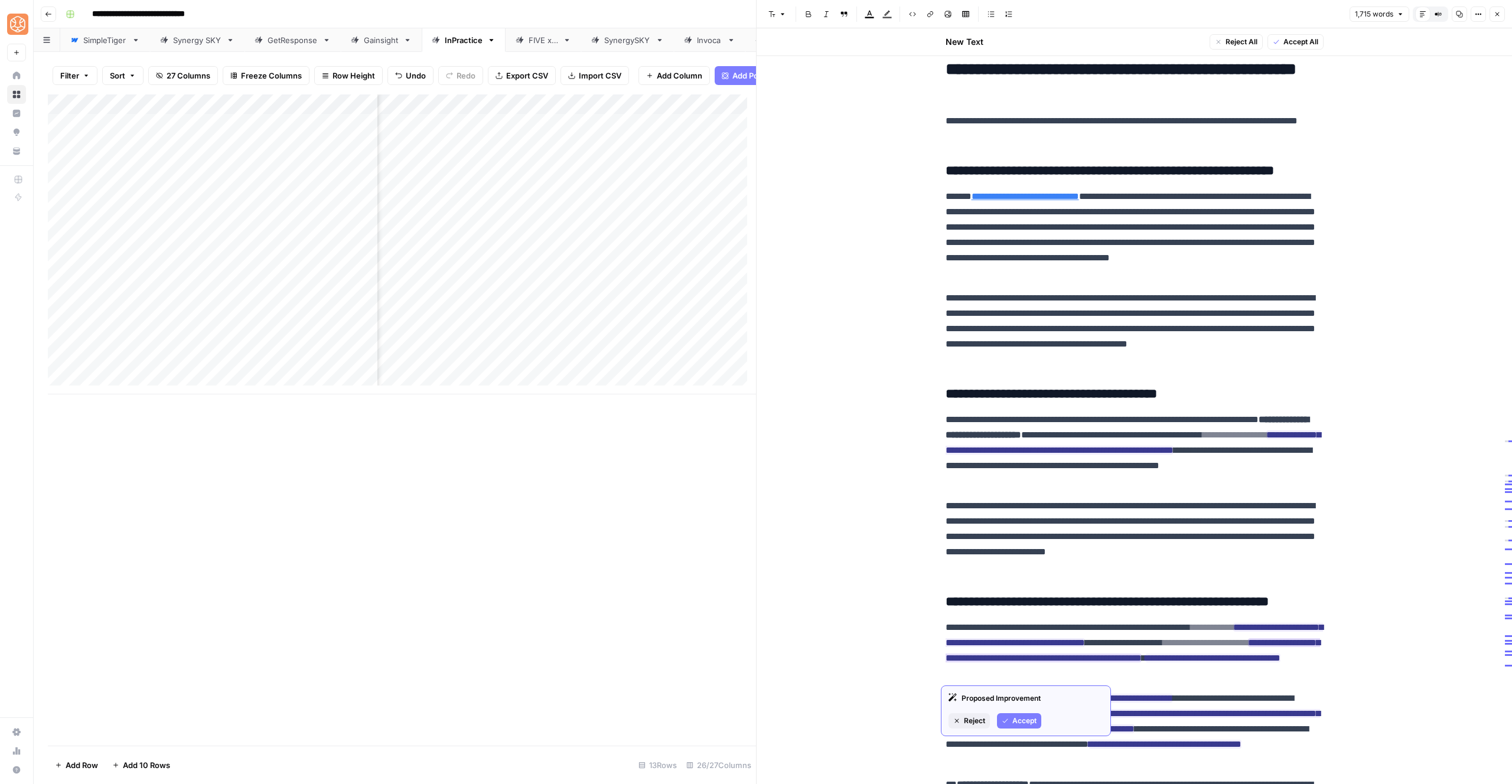
click at [1029, 719] on span "Accept" at bounding box center [1025, 721] width 24 height 10
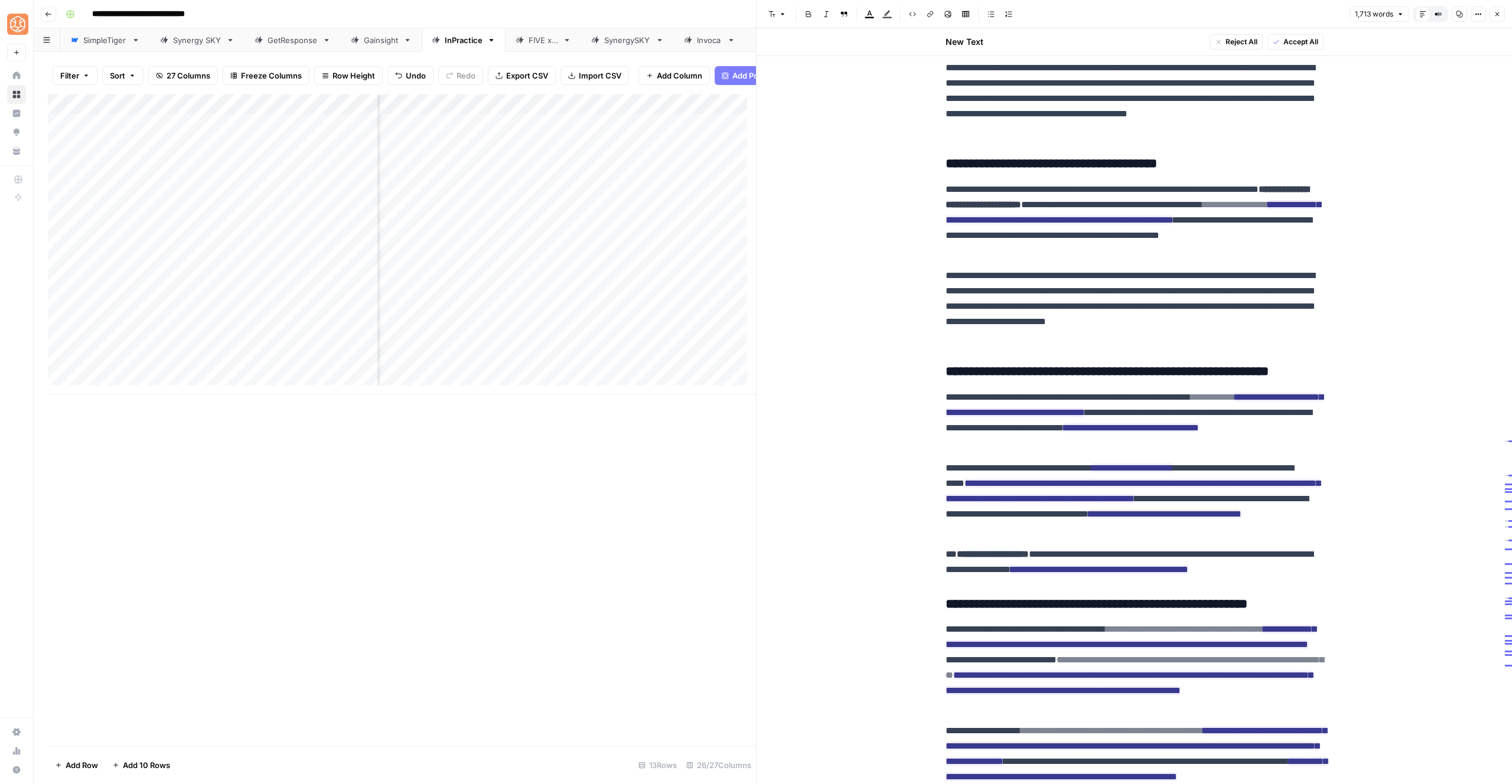
scroll to position [1942, 0]
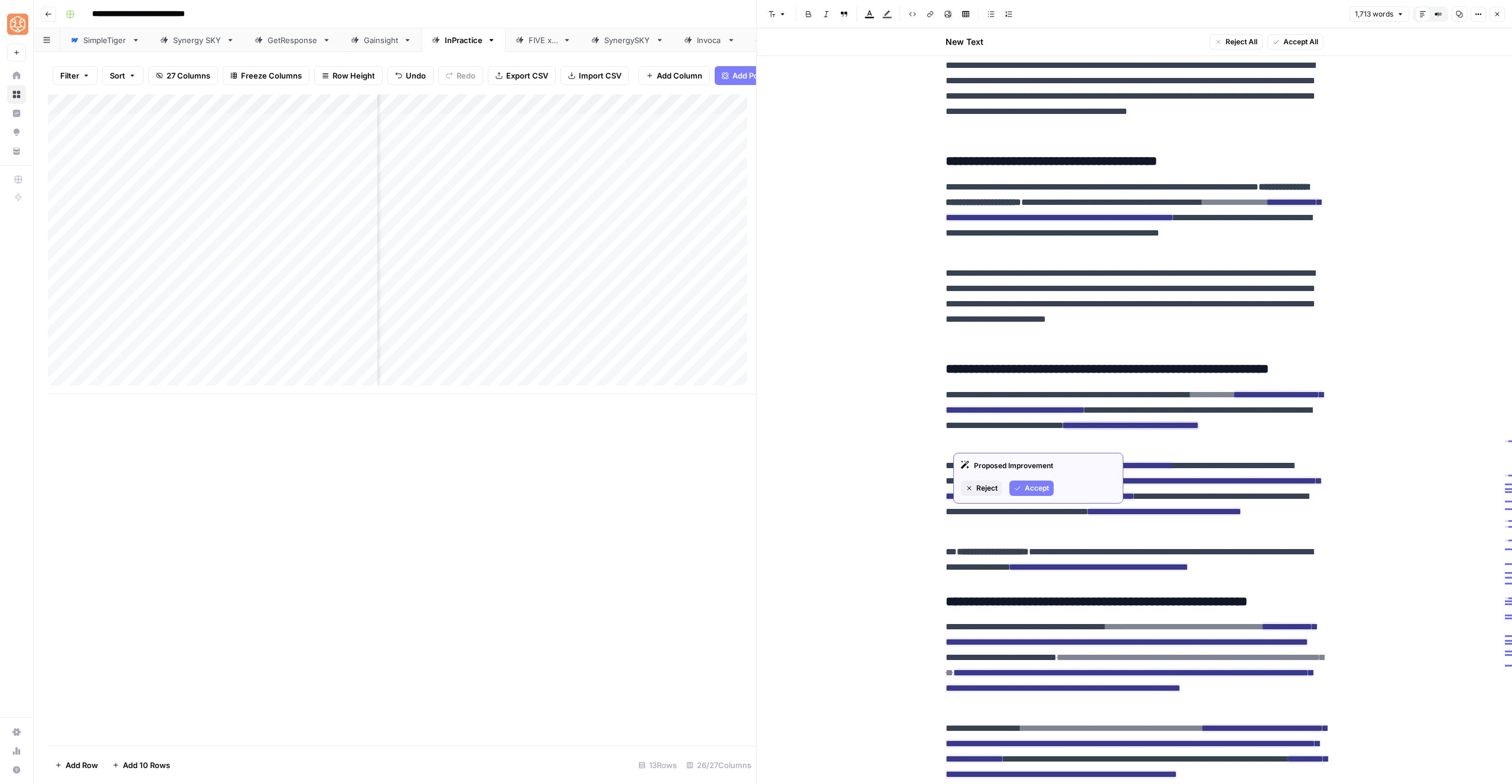
click at [1020, 497] on div "Proposed Improvement Reject Accept" at bounding box center [1038, 479] width 170 height 51
click at [1021, 491] on icon "button" at bounding box center [1018, 488] width 7 height 7
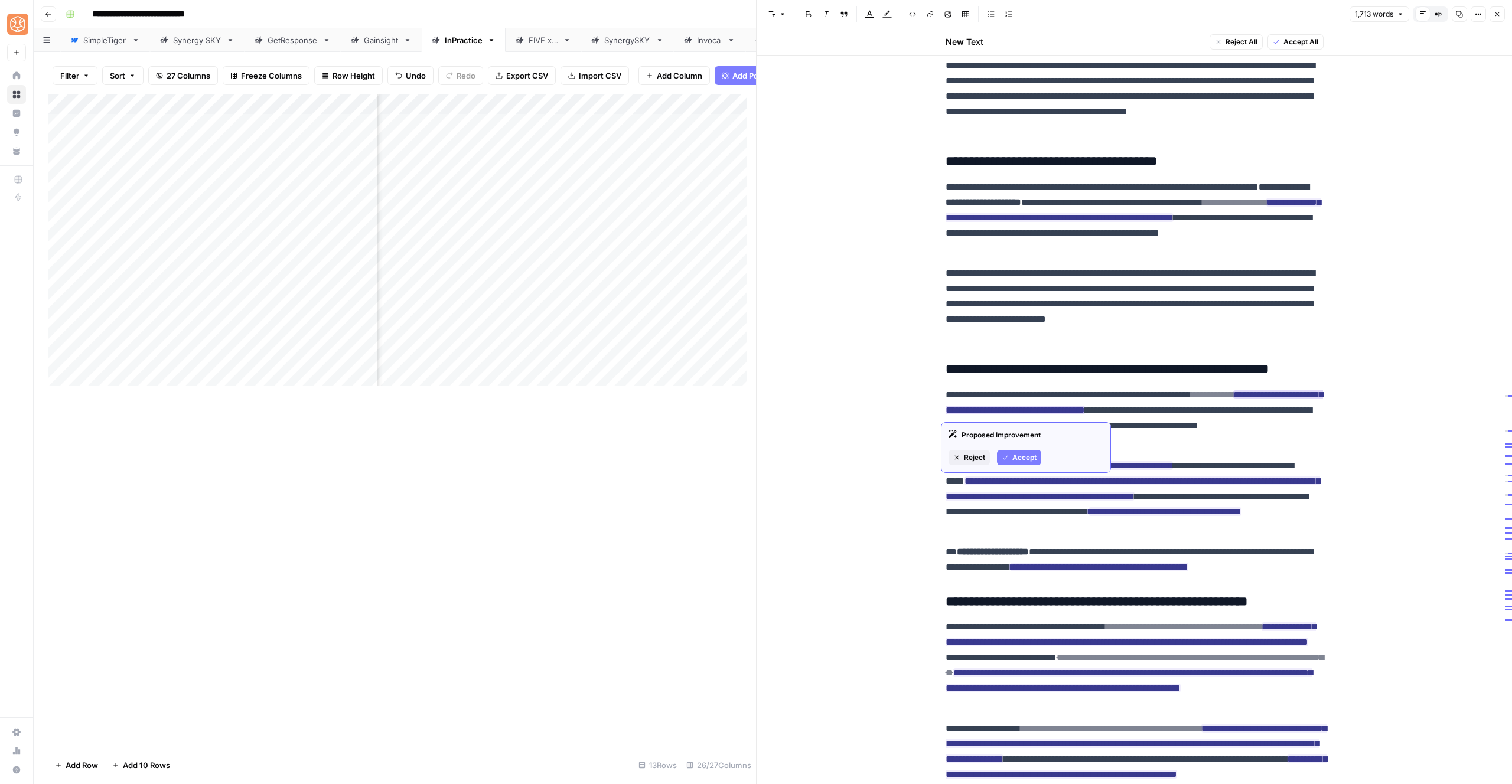
click at [1028, 456] on span "Accept" at bounding box center [1025, 457] width 24 height 10
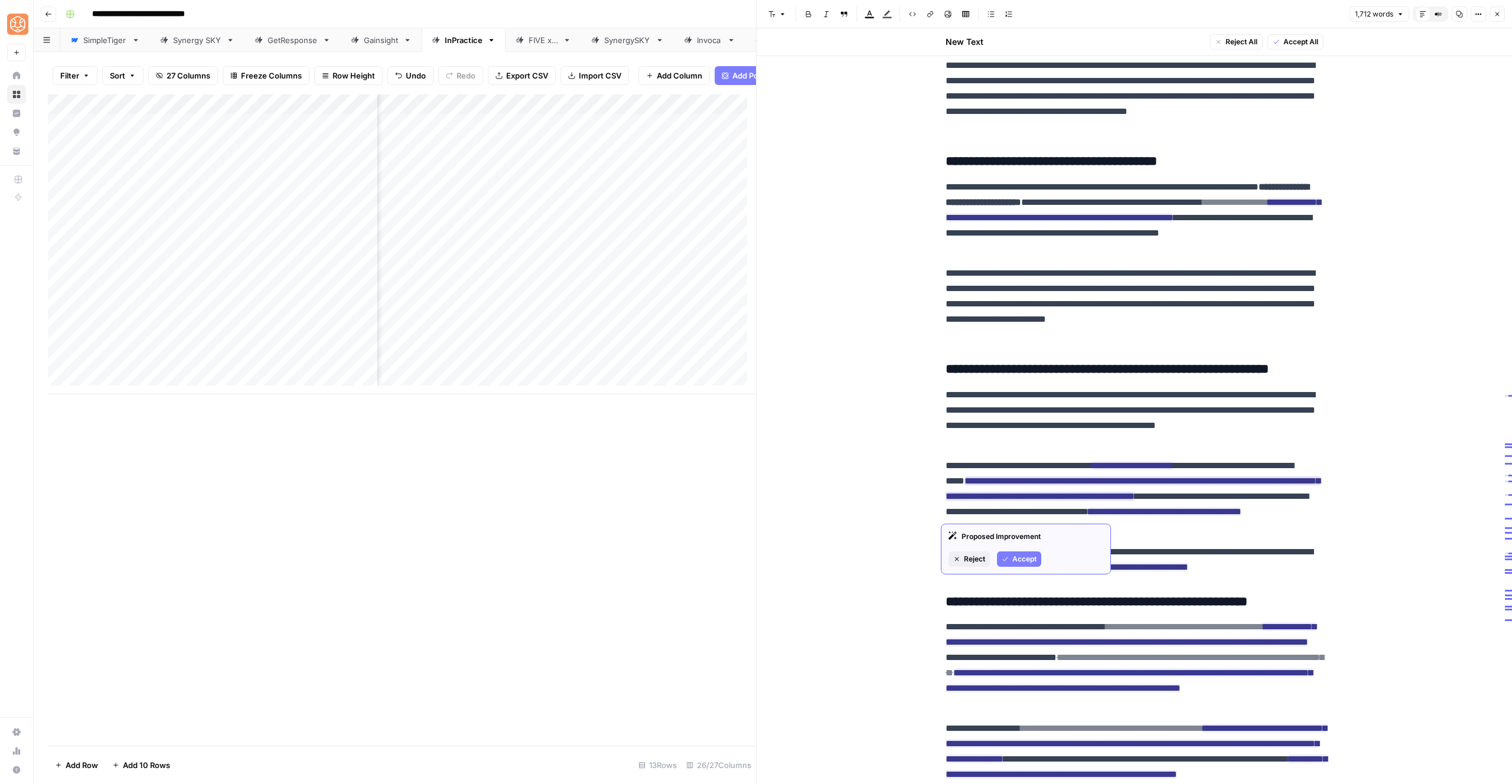
click at [1032, 561] on span "Accept" at bounding box center [1025, 559] width 24 height 10
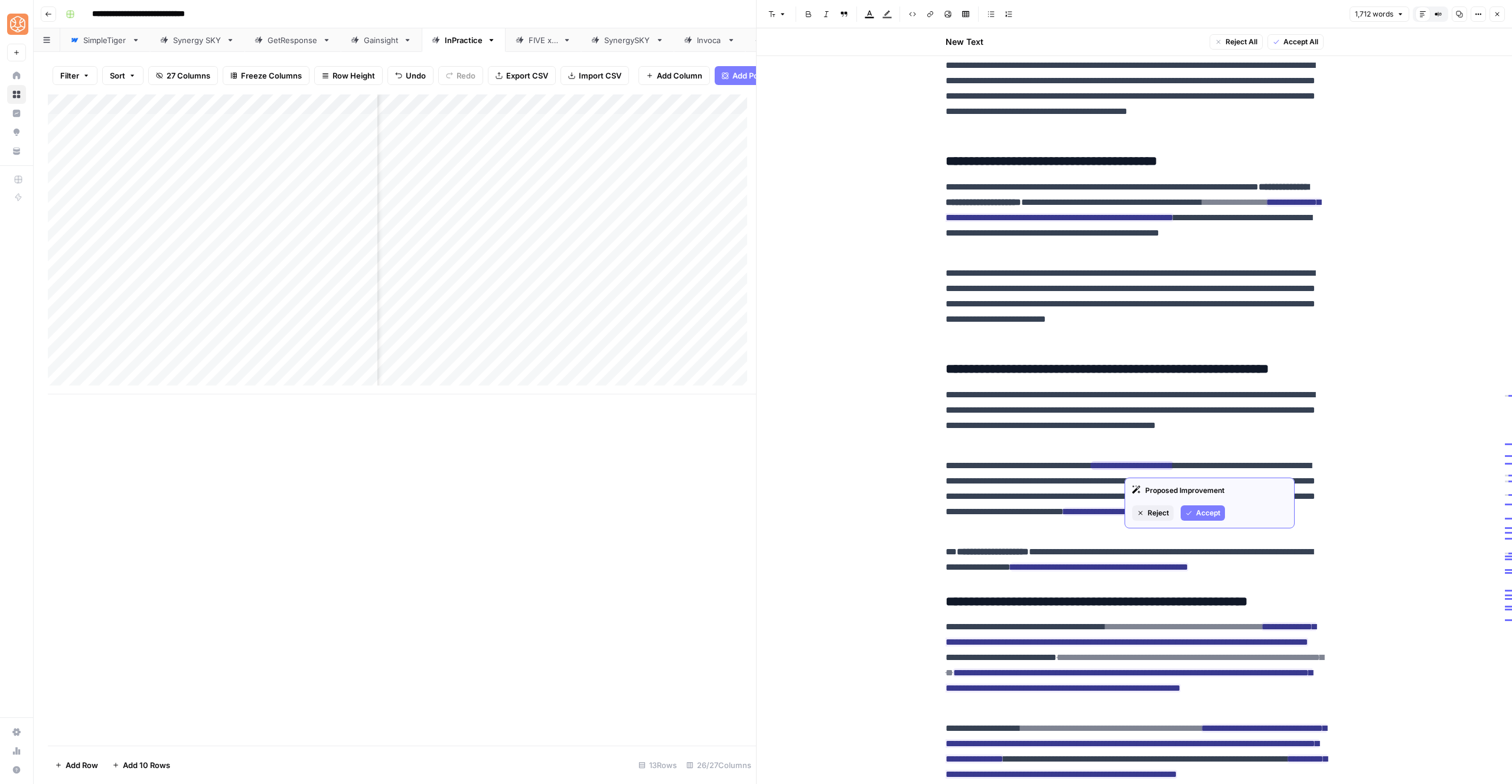
click at [1213, 515] on span "Accept" at bounding box center [1208, 513] width 24 height 10
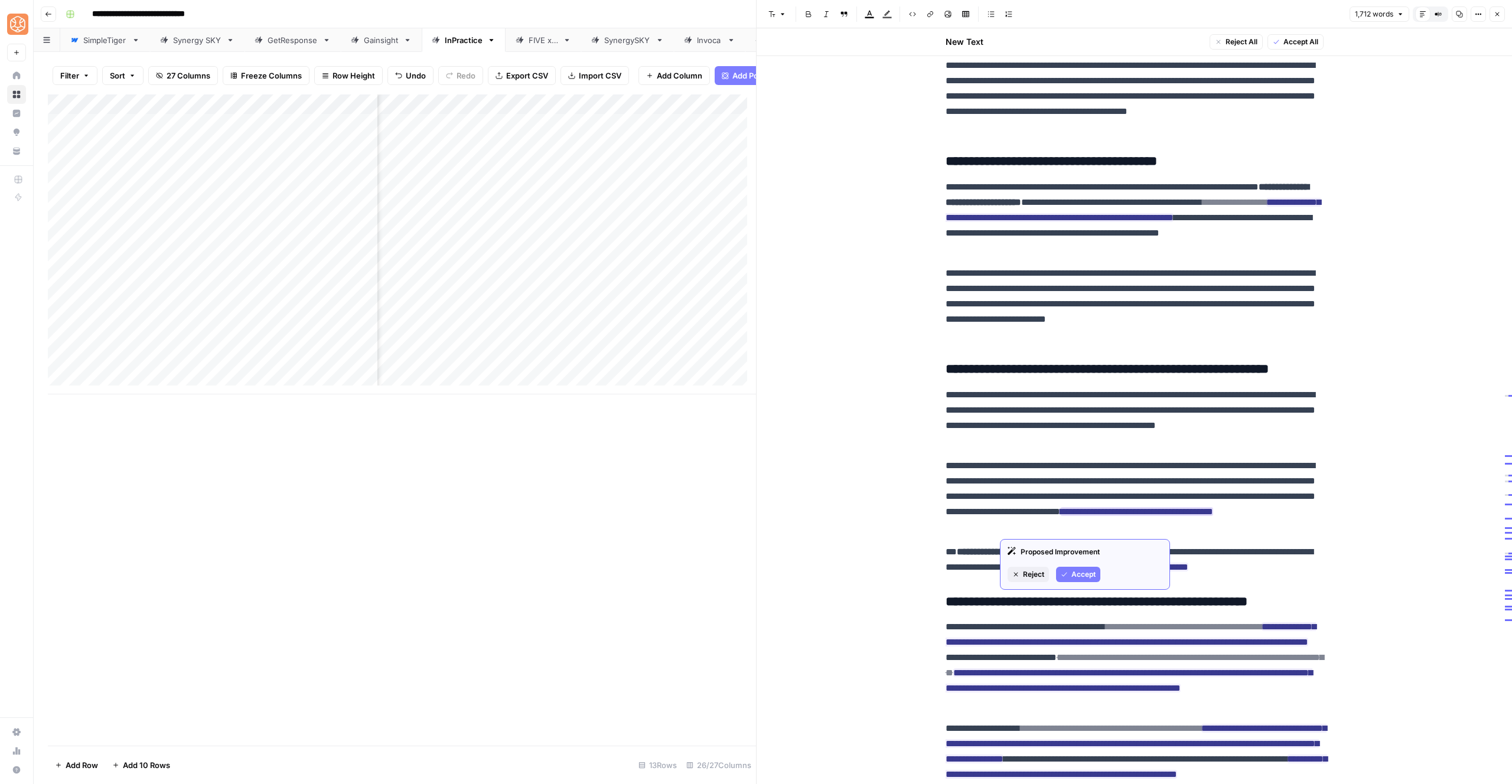
click at [1071, 589] on div "Proposed Improvement Reject Accept" at bounding box center [1085, 565] width 170 height 51
click at [1077, 581] on button "Accept" at bounding box center [1079, 575] width 44 height 15
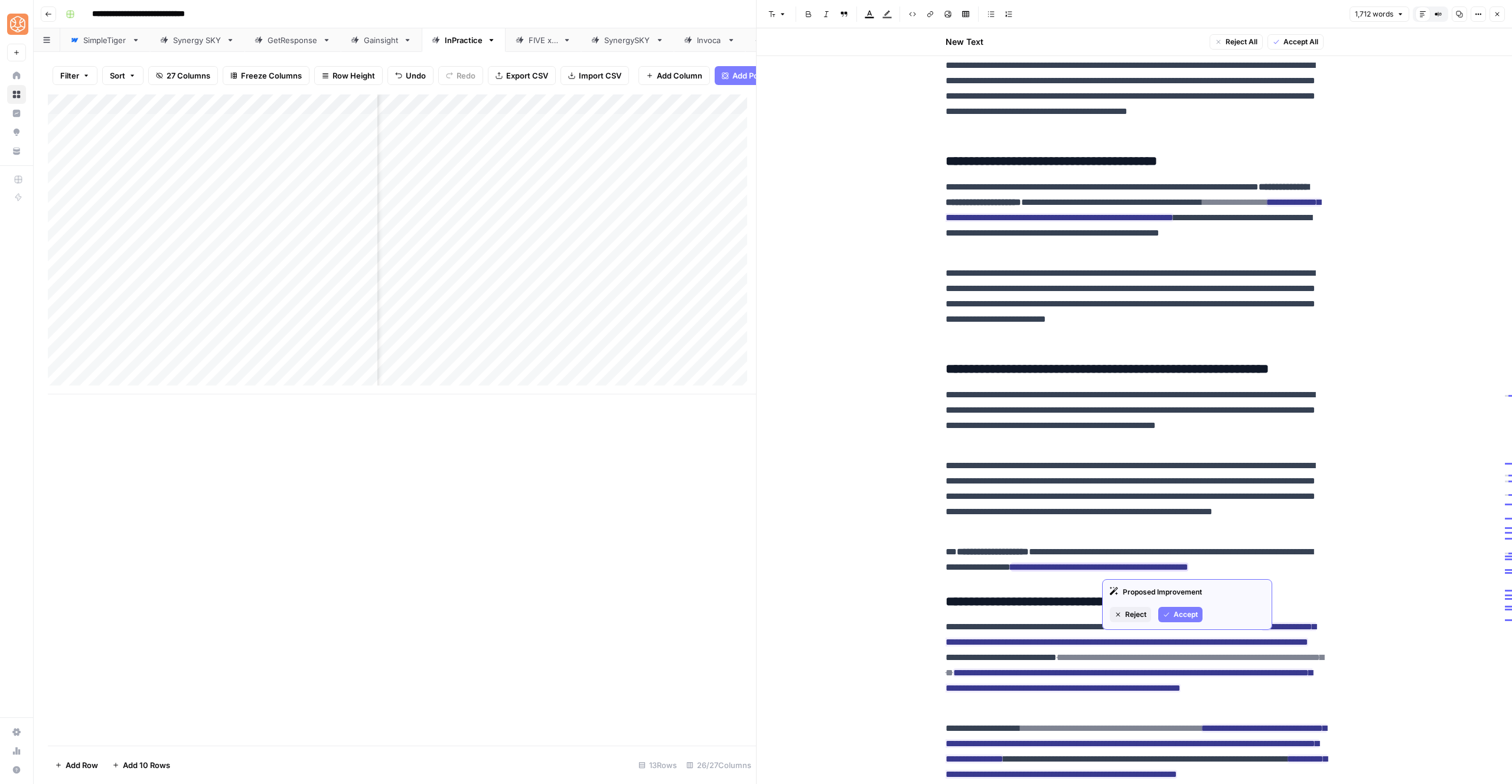
click at [1185, 616] on span "Accept" at bounding box center [1186, 615] width 24 height 10
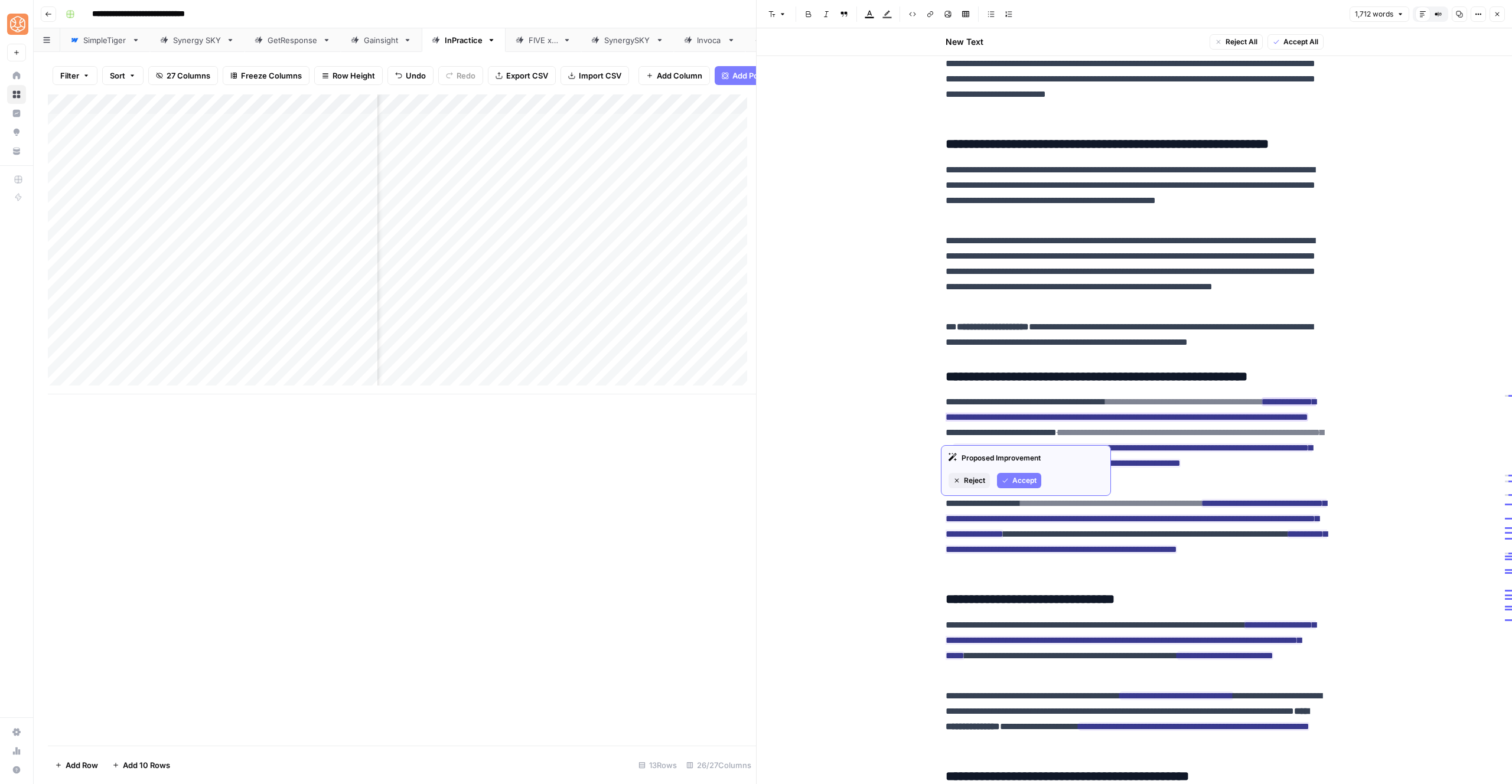
click at [1011, 481] on button "Accept" at bounding box center [1020, 481] width 44 height 15
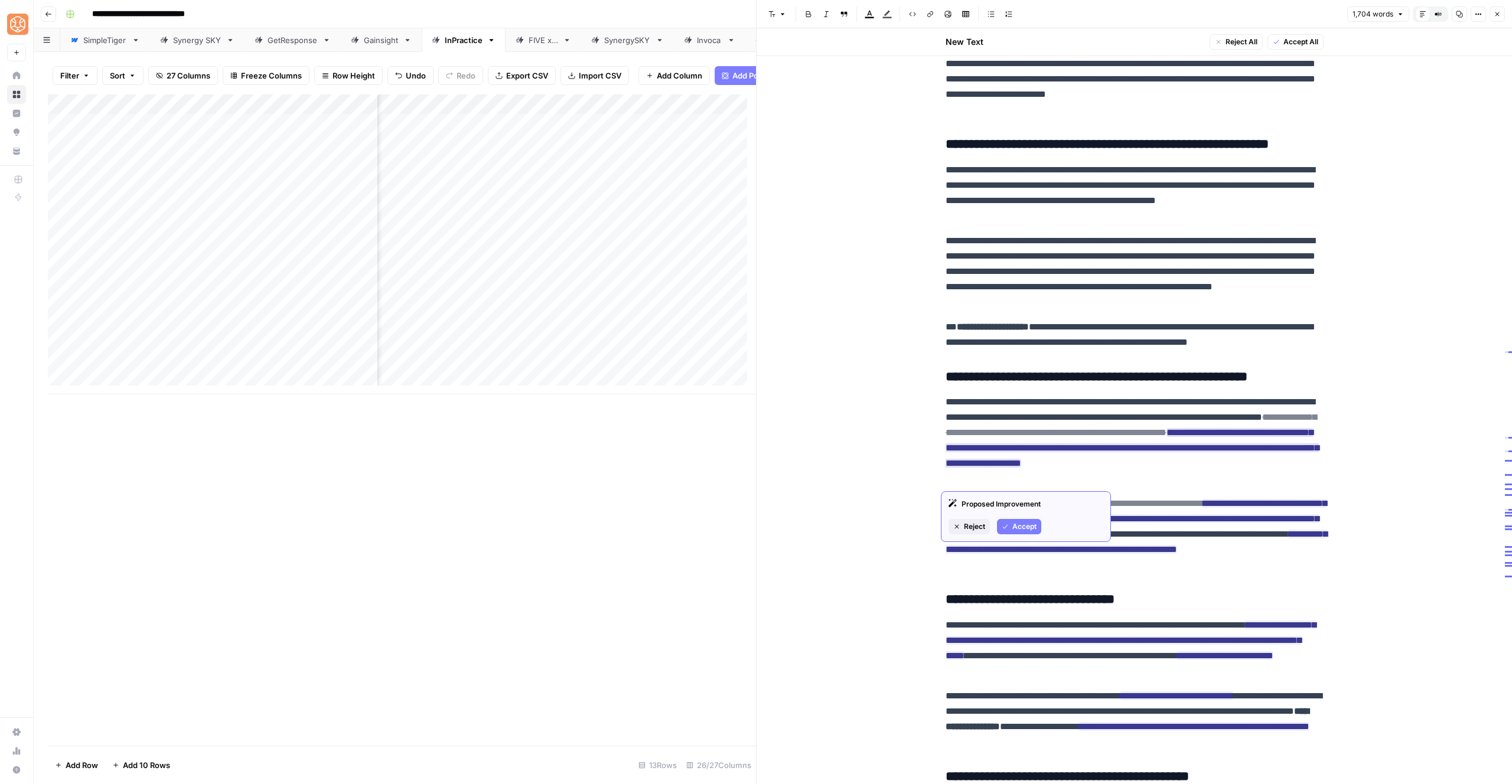
click at [1032, 526] on span "Accept" at bounding box center [1025, 526] width 24 height 10
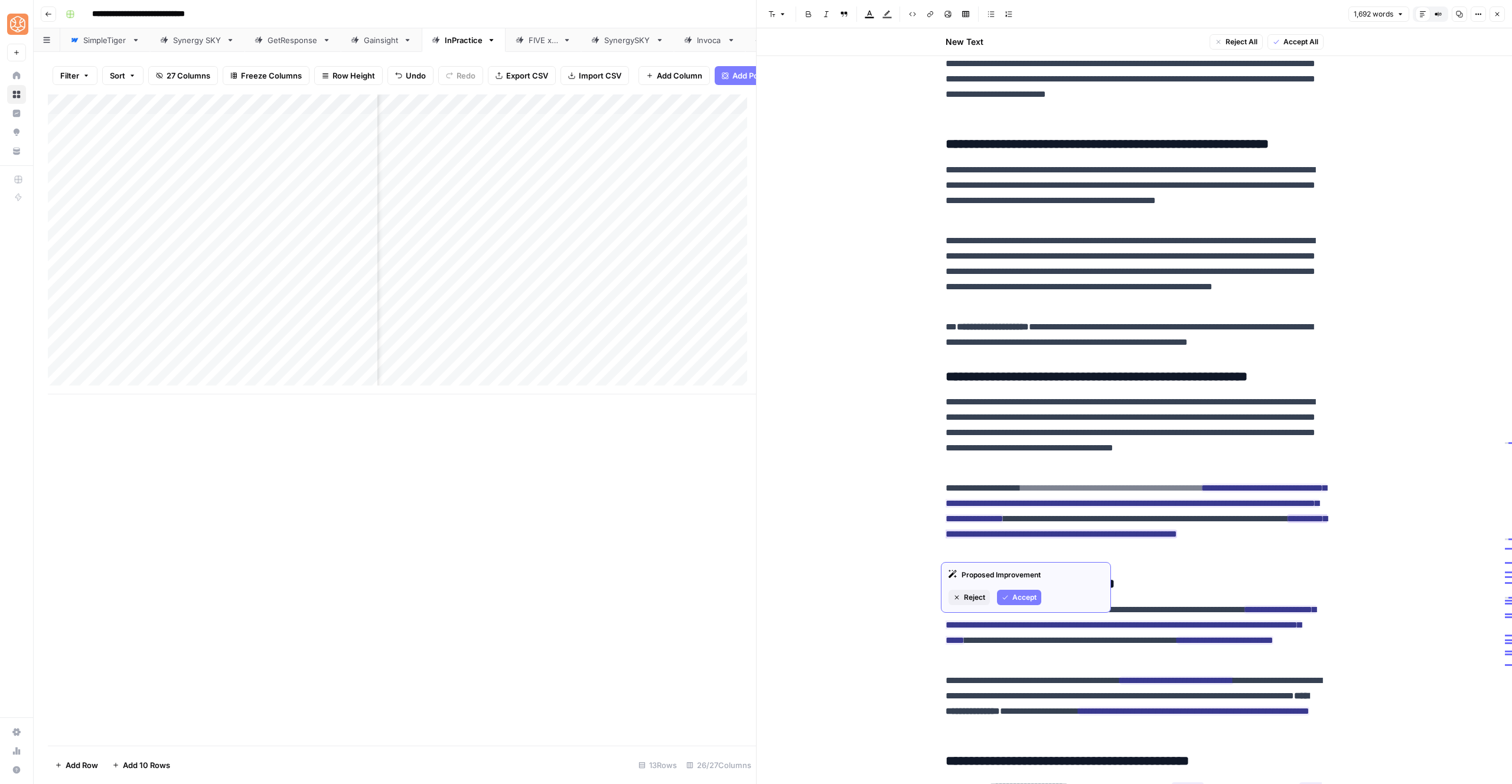
click at [1030, 589] on div "Proposed Improvement Reject Accept" at bounding box center [1026, 588] width 170 height 51
click at [1011, 574] on button "Accept" at bounding box center [1020, 567] width 44 height 15
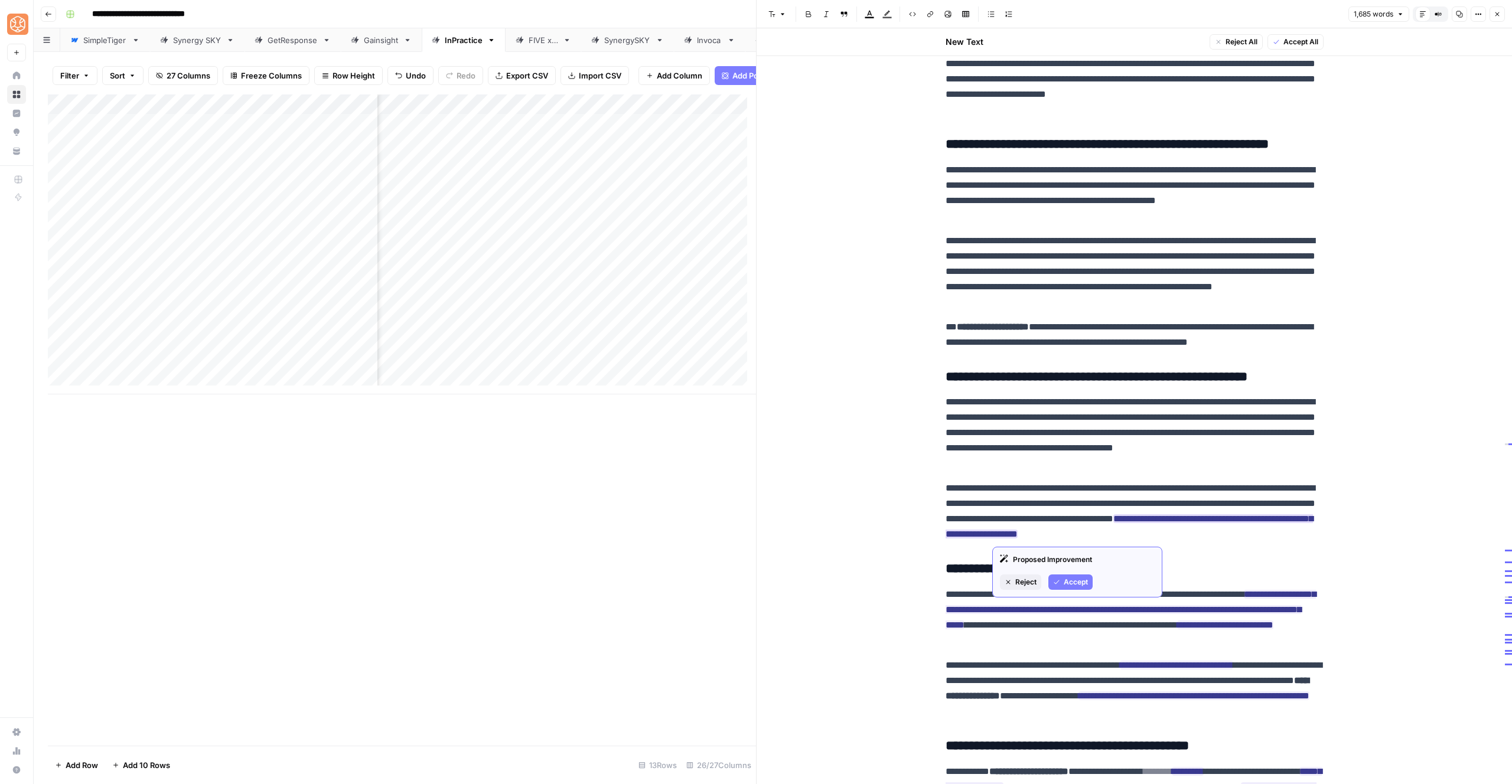
click at [1074, 581] on span "Accept" at bounding box center [1076, 582] width 24 height 10
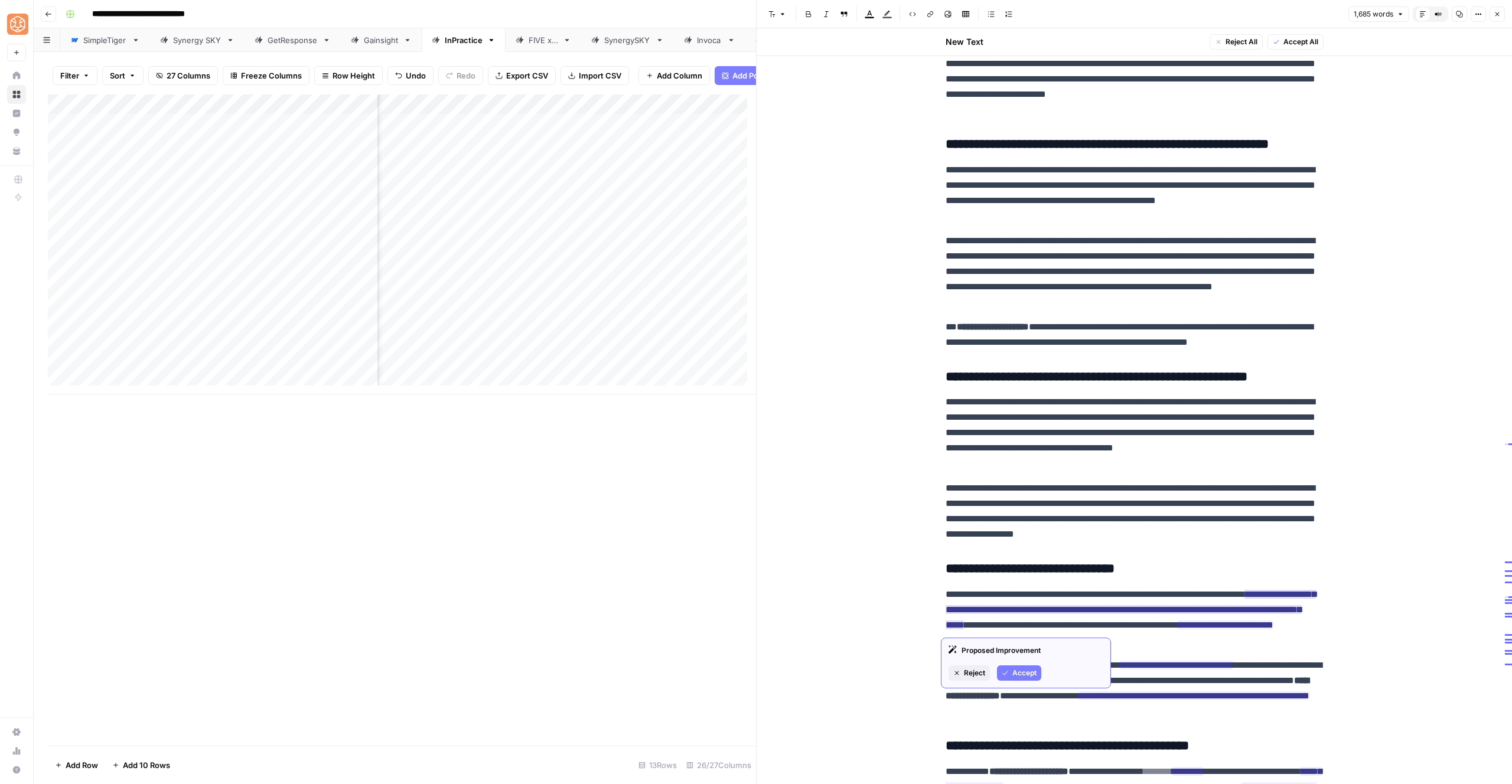
click at [1025, 675] on span "Accept" at bounding box center [1025, 673] width 24 height 10
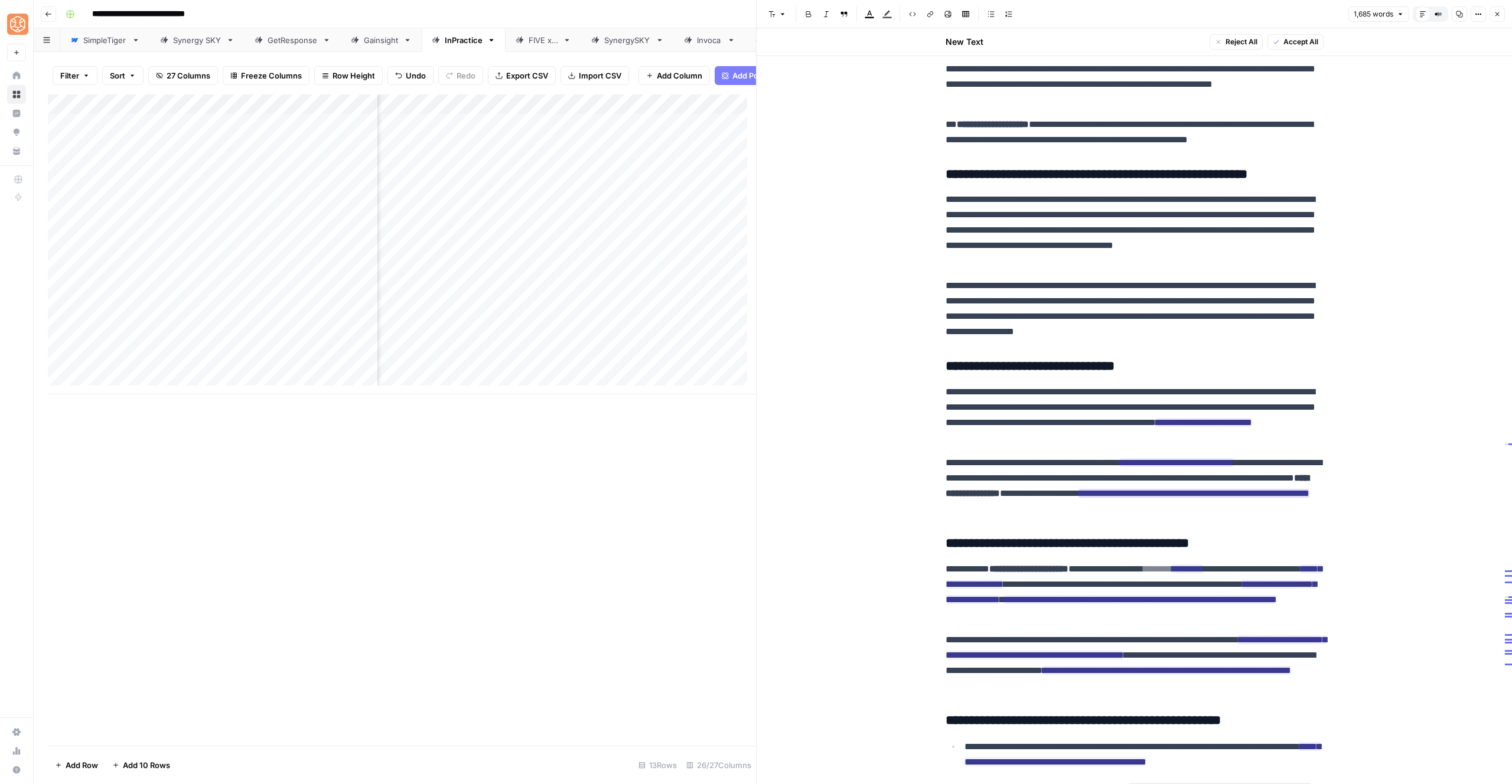
scroll to position [2391, 0]
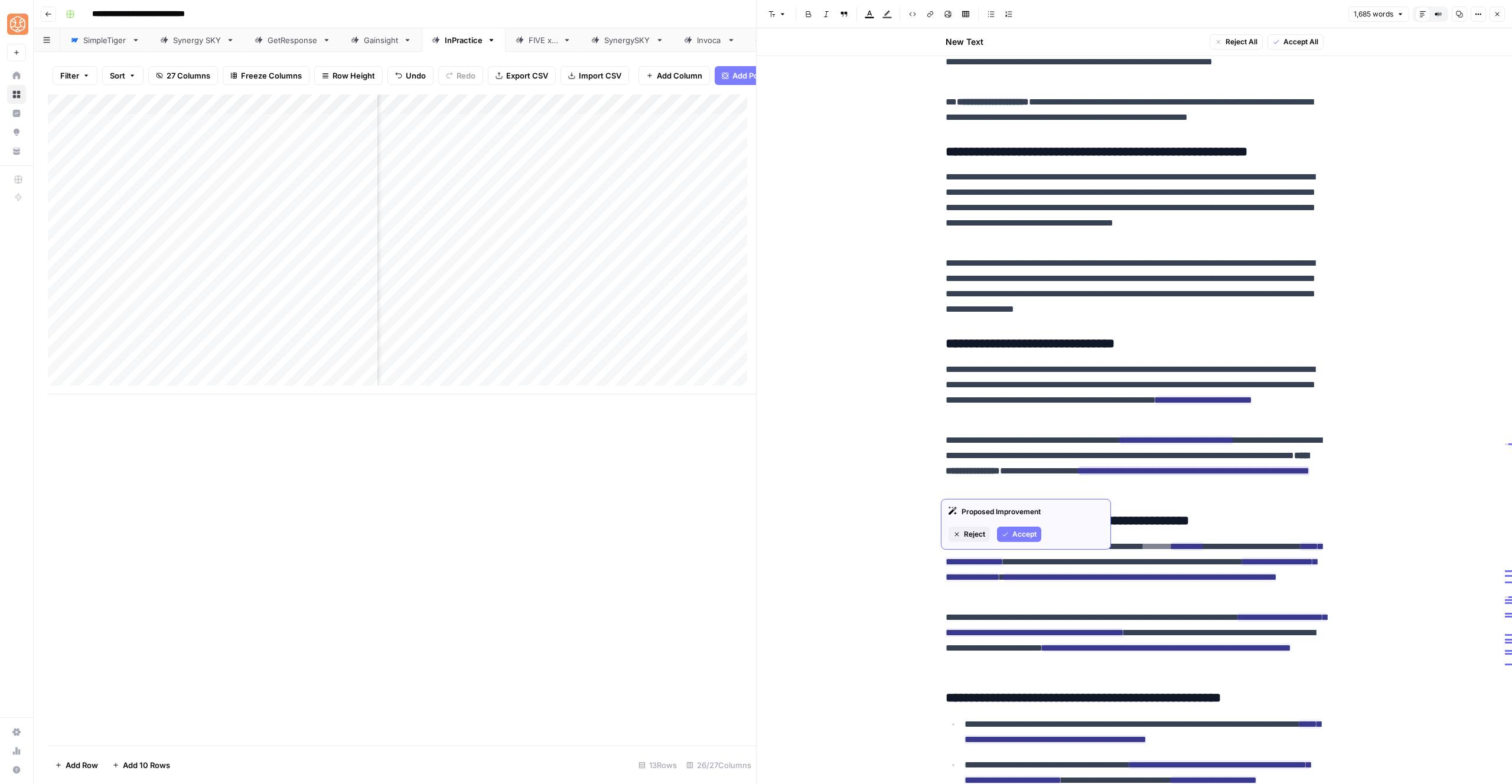
click at [1019, 524] on div "Proposed Improvement Reject Accept" at bounding box center [1026, 525] width 170 height 51
click at [1021, 528] on button "Accept" at bounding box center [1020, 535] width 44 height 15
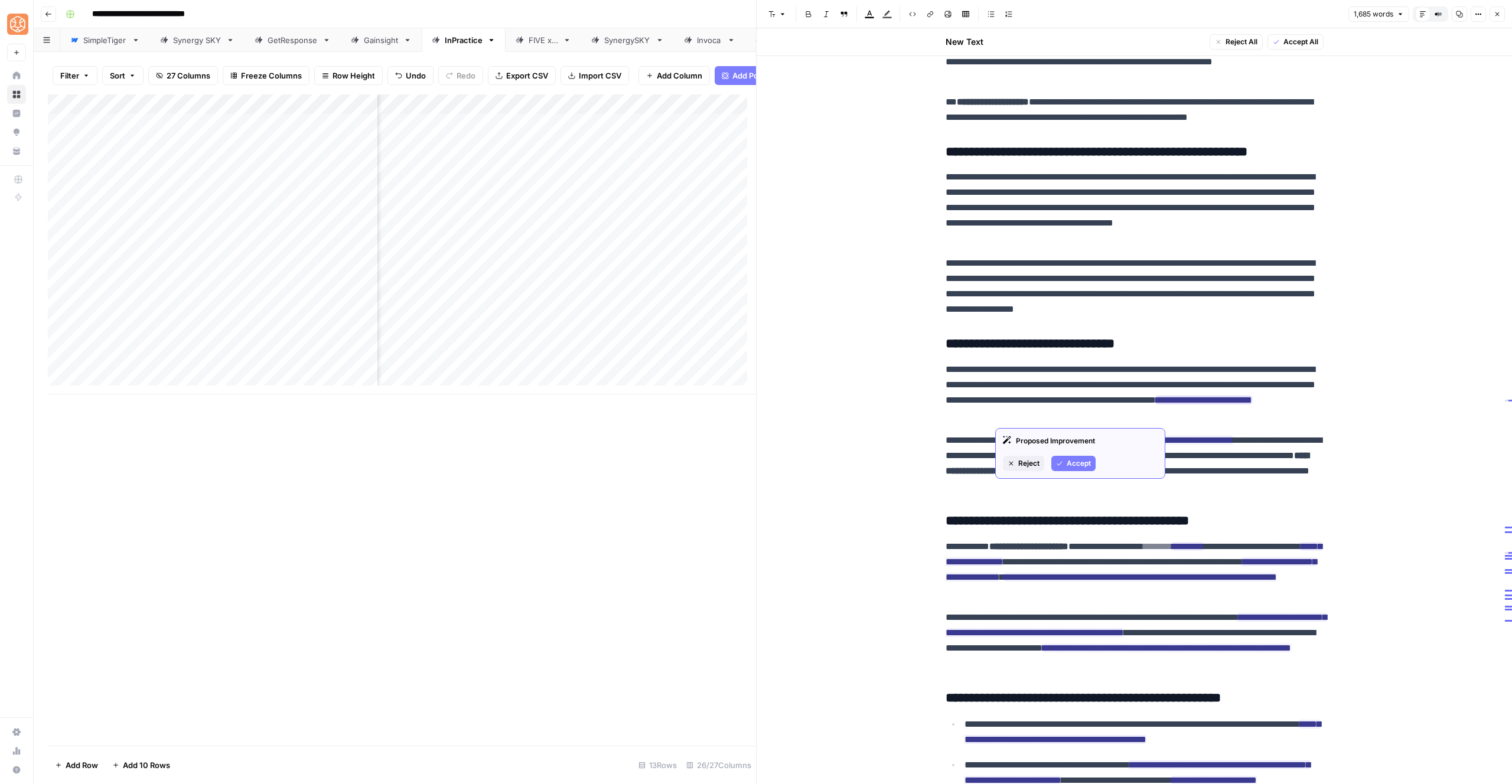
click at [1067, 465] on span "Accept" at bounding box center [1079, 463] width 24 height 10
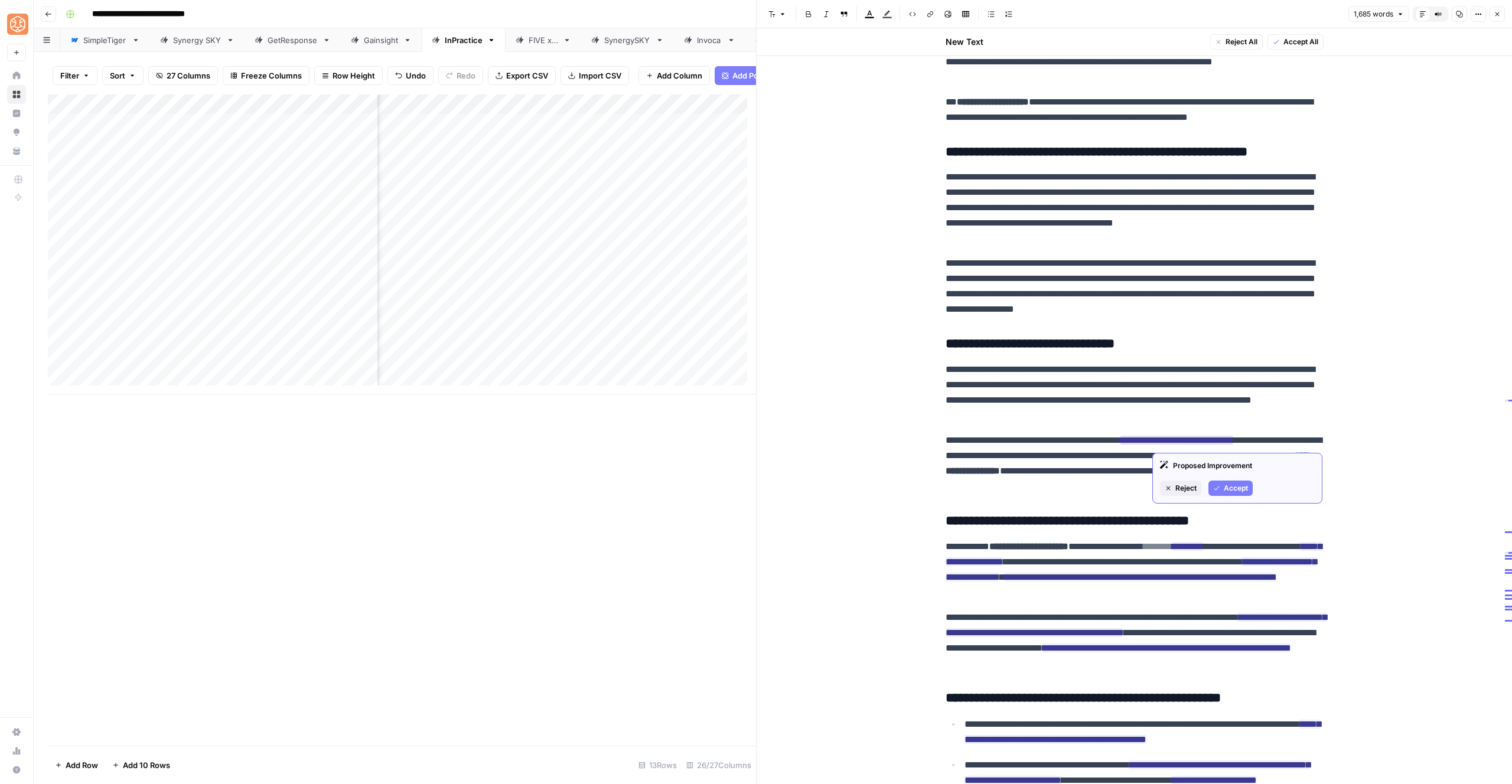
click at [1241, 492] on span "Accept" at bounding box center [1236, 488] width 24 height 10
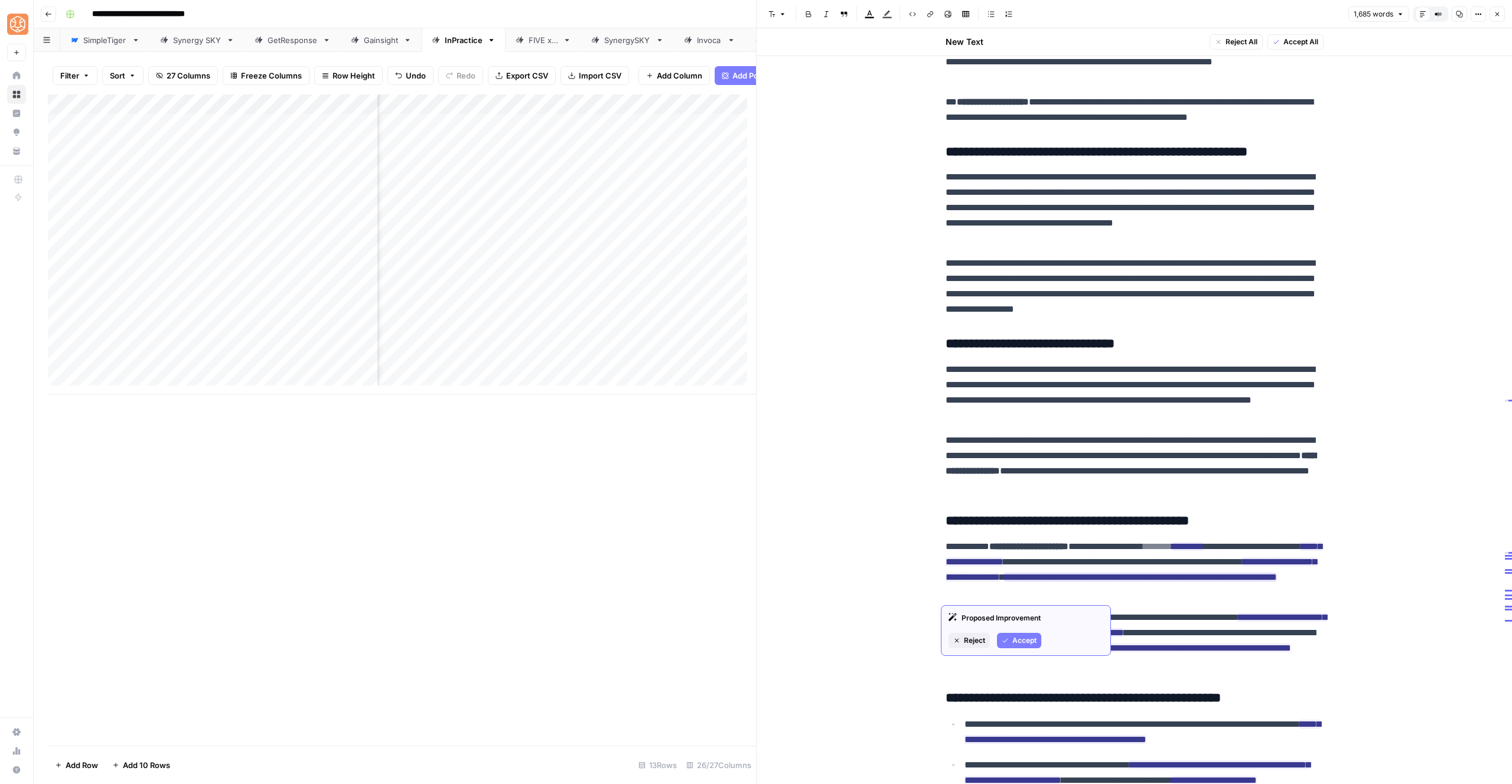
click at [1000, 641] on button "Accept" at bounding box center [1020, 641] width 44 height 15
click at [1093, 607] on button "Accept" at bounding box center [1102, 610] width 44 height 15
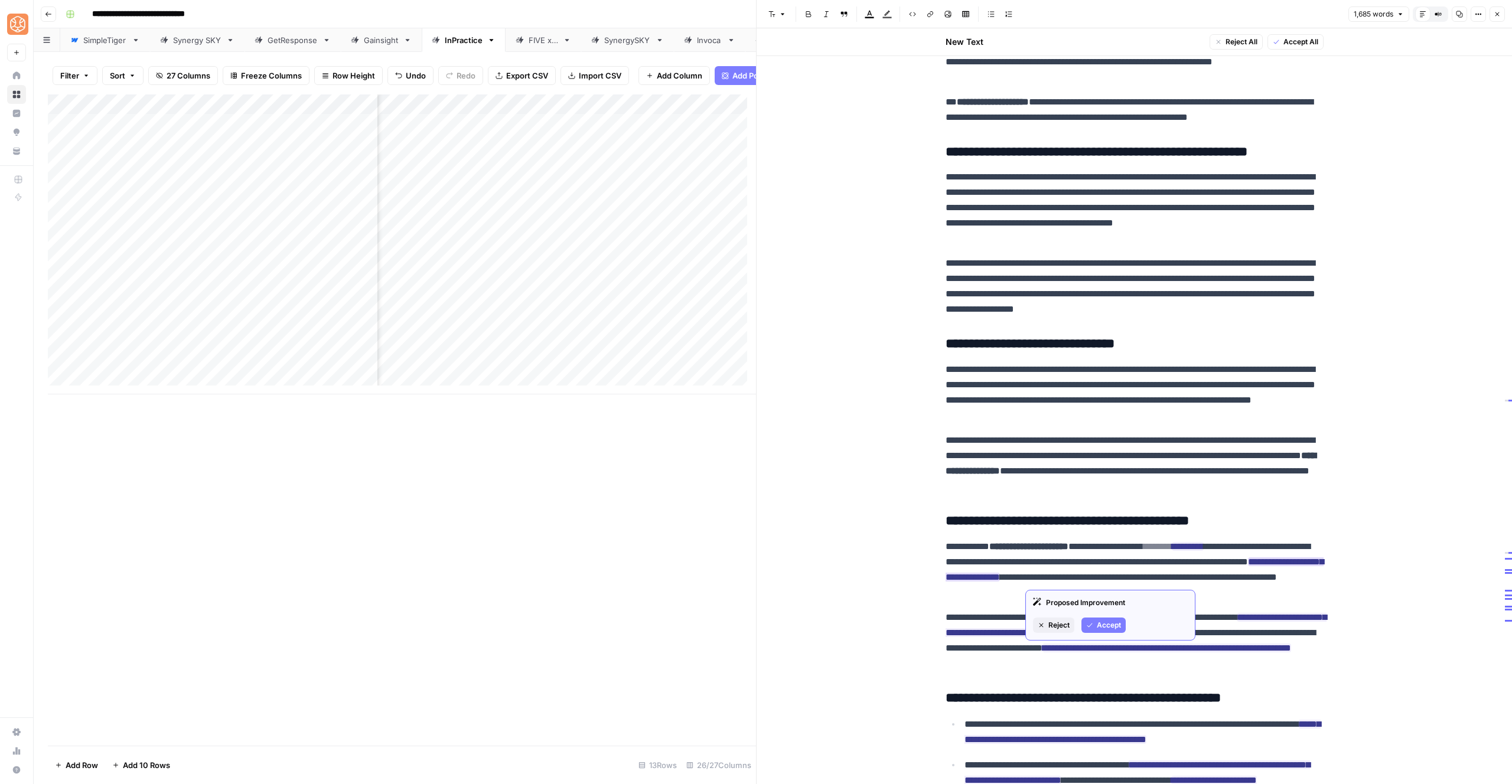
click at [1100, 619] on button "Accept" at bounding box center [1104, 625] width 44 height 15
click at [1096, 655] on span "**********" at bounding box center [1166, 648] width 248 height 16
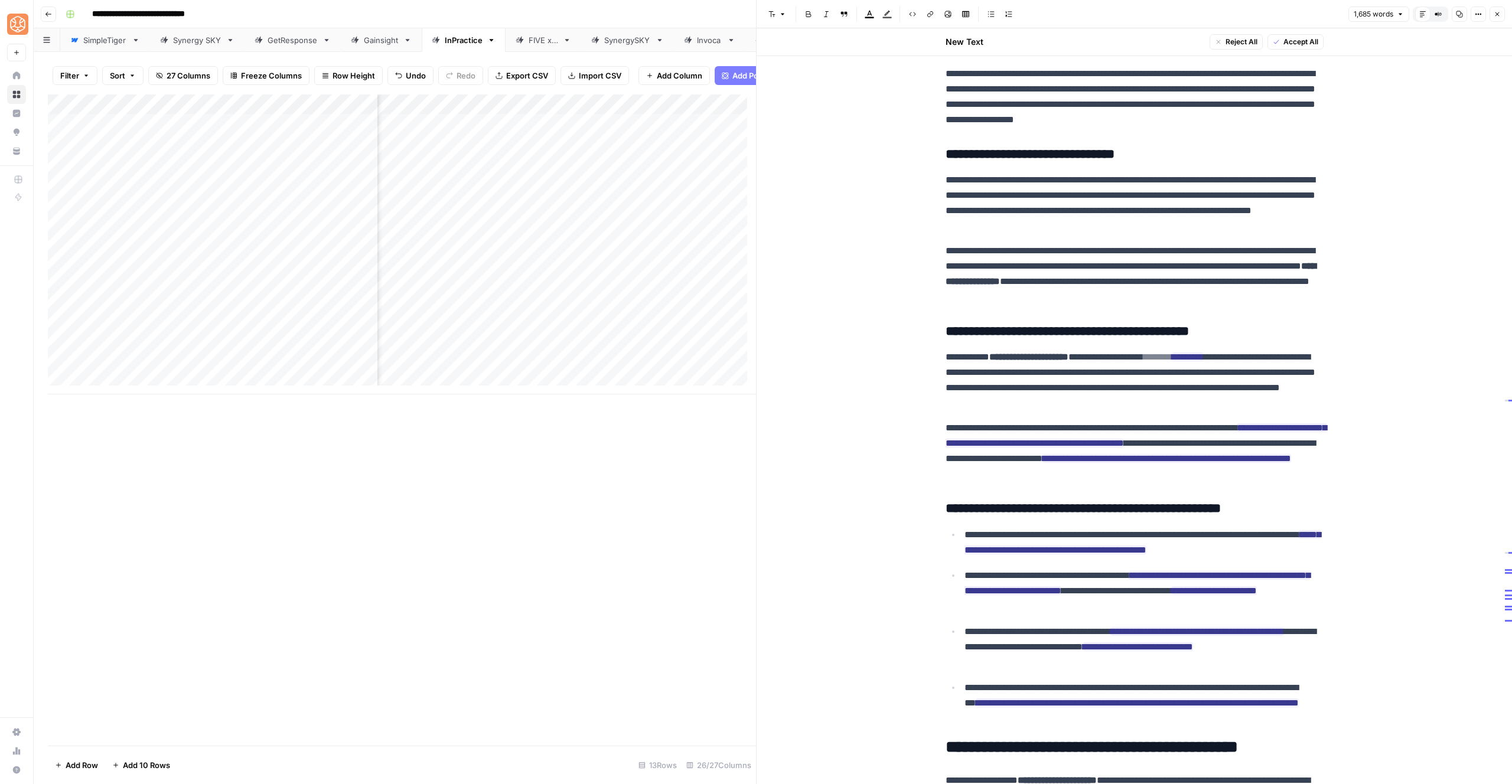
scroll to position [2617, 0]
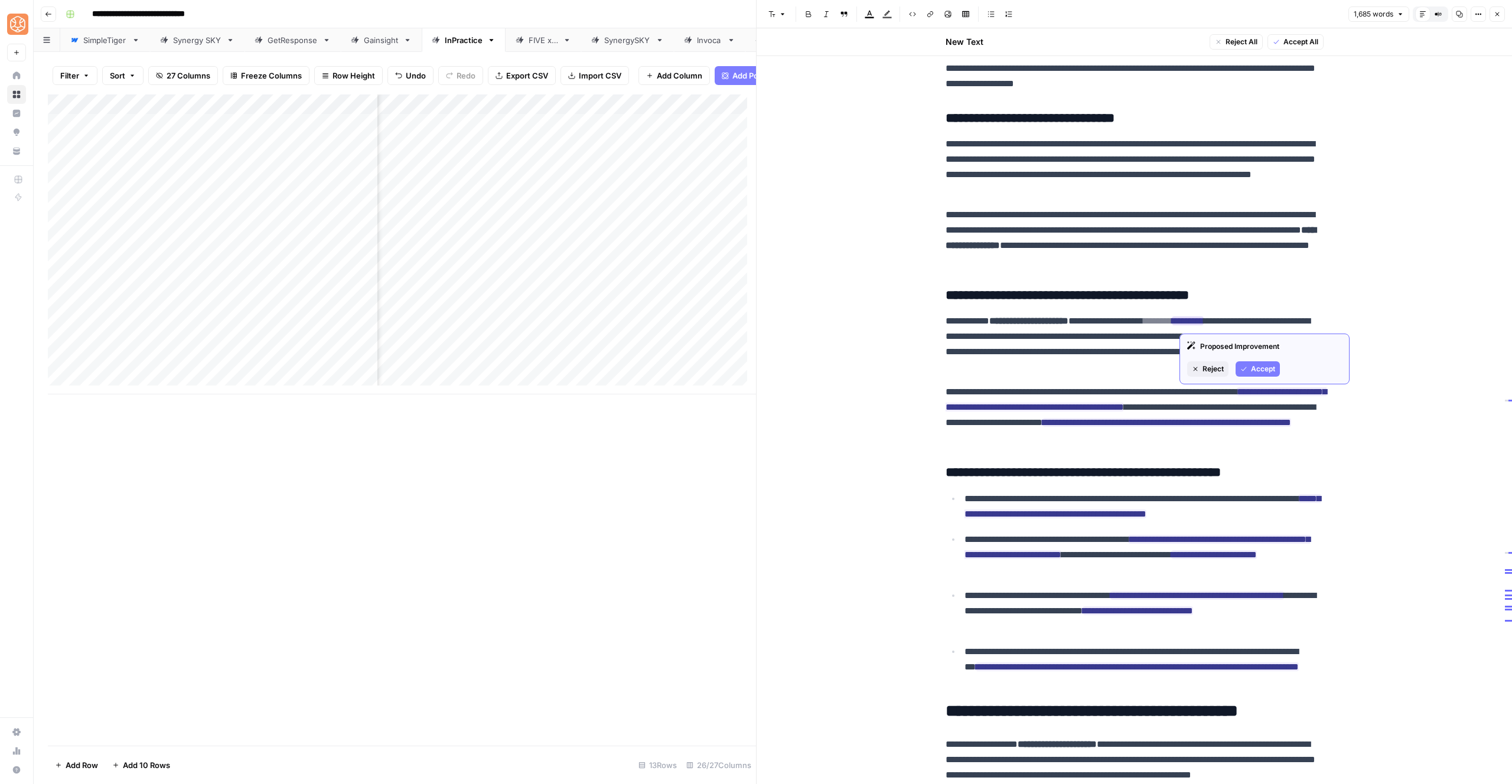
click at [1261, 359] on div "Proposed Improvement Reject Accept" at bounding box center [1265, 359] width 170 height 51
click at [1263, 365] on span "Accept" at bounding box center [1263, 369] width 24 height 10
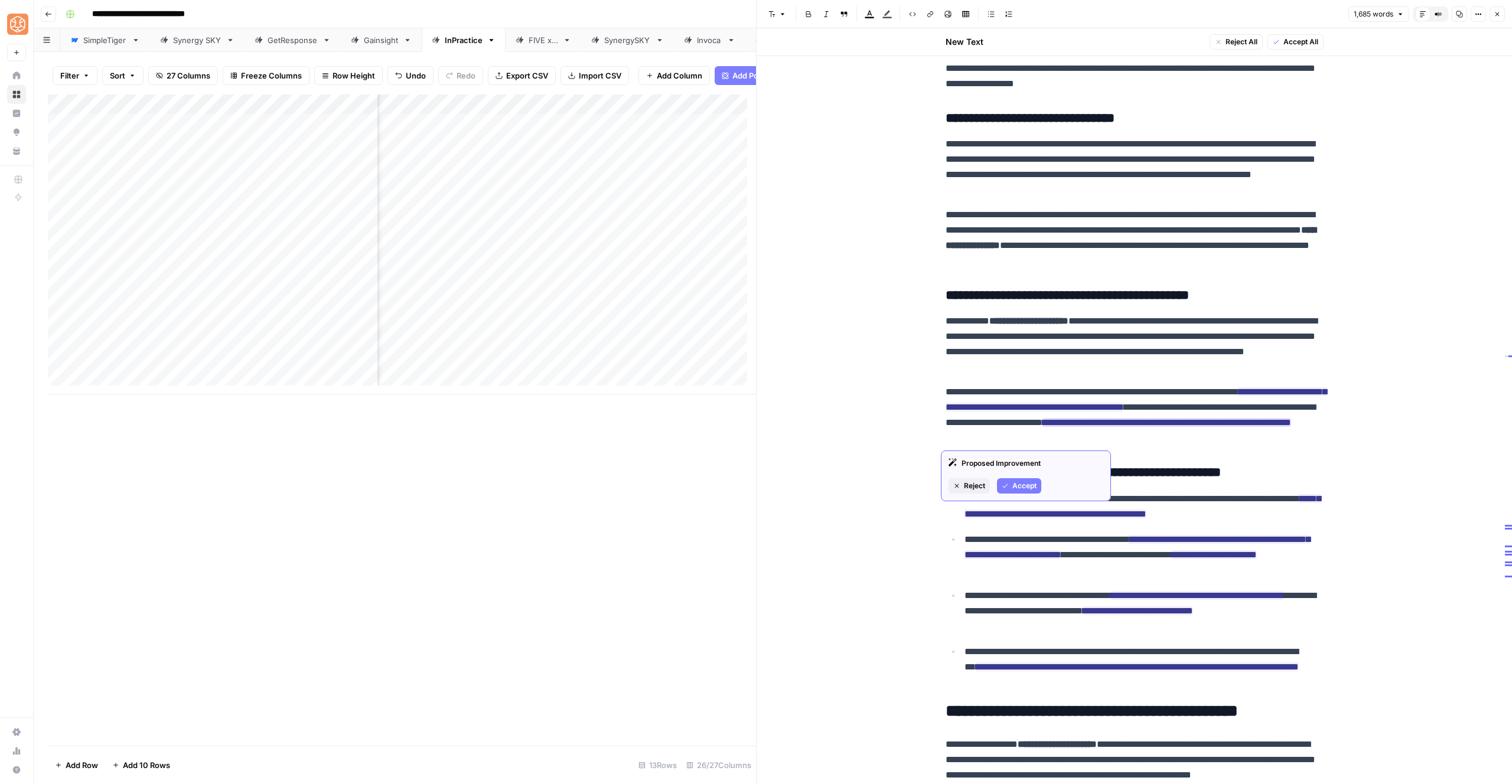
drag, startPoint x: 1019, startPoint y: 489, endPoint x: 1024, endPoint y: 435, distance: 54.2
click at [1019, 489] on span "Accept" at bounding box center [1025, 486] width 24 height 10
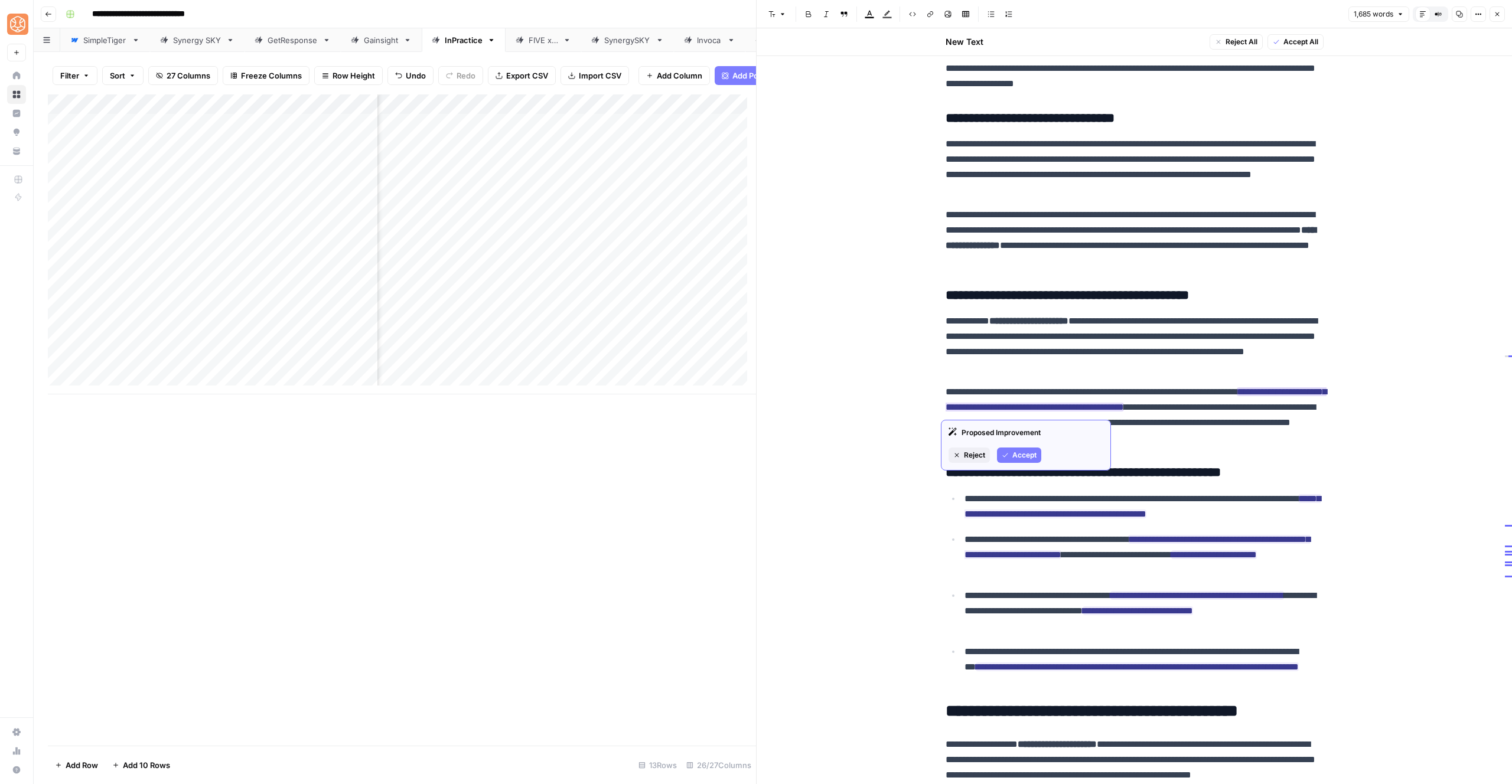
click at [1028, 454] on span "Accept" at bounding box center [1025, 456] width 24 height 10
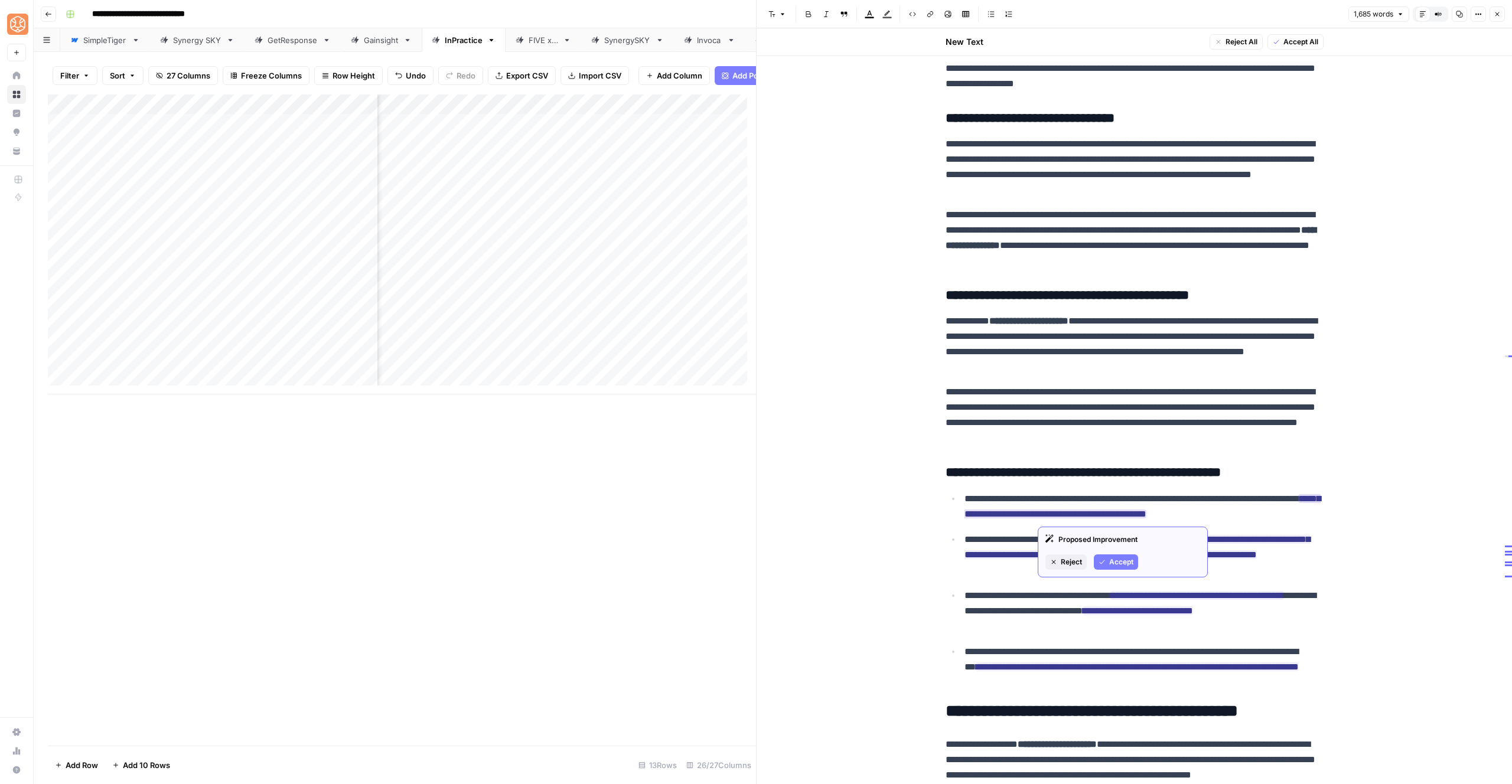
click at [1102, 563] on icon "button" at bounding box center [1102, 562] width 7 height 7
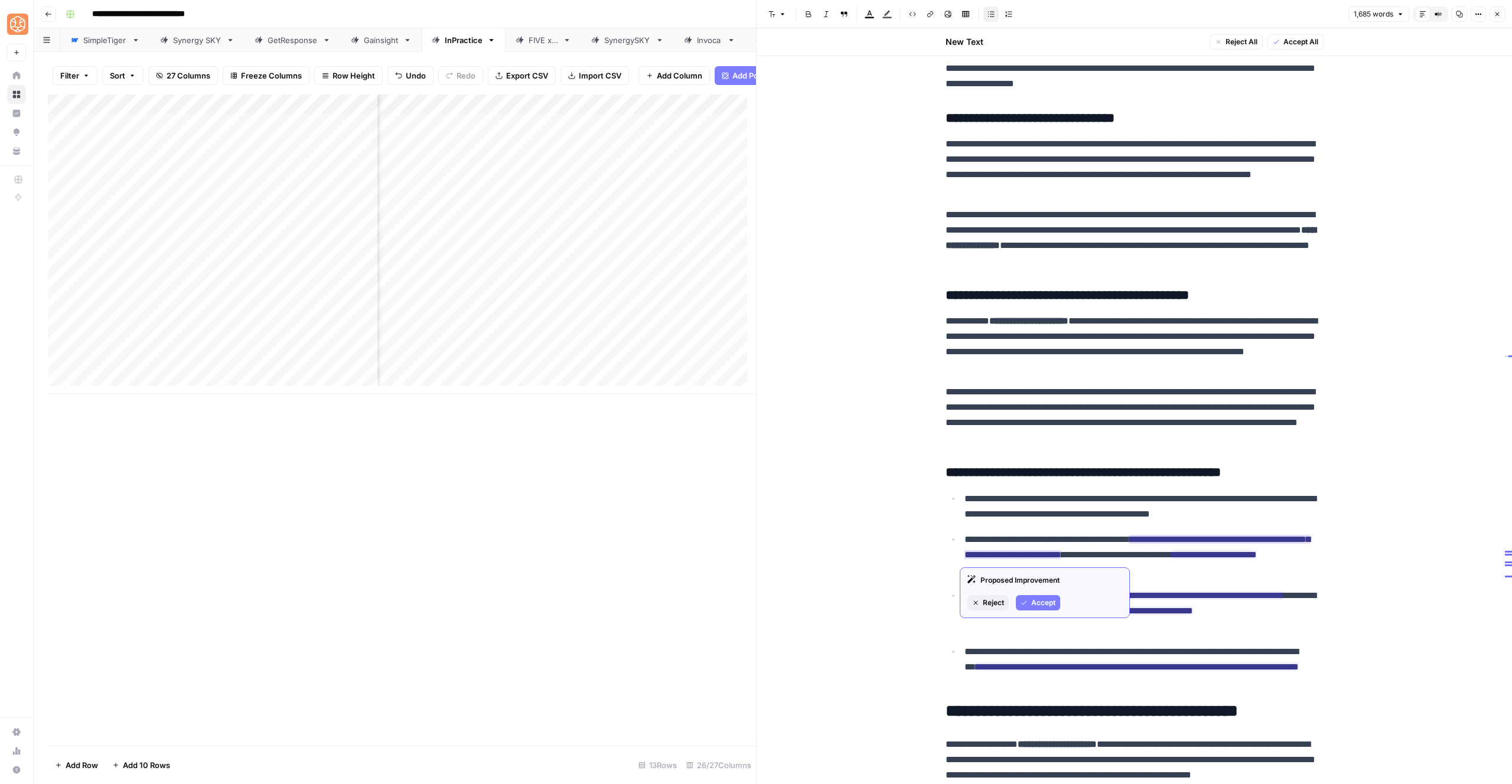
click at [1051, 601] on span "Accept" at bounding box center [1044, 603] width 24 height 10
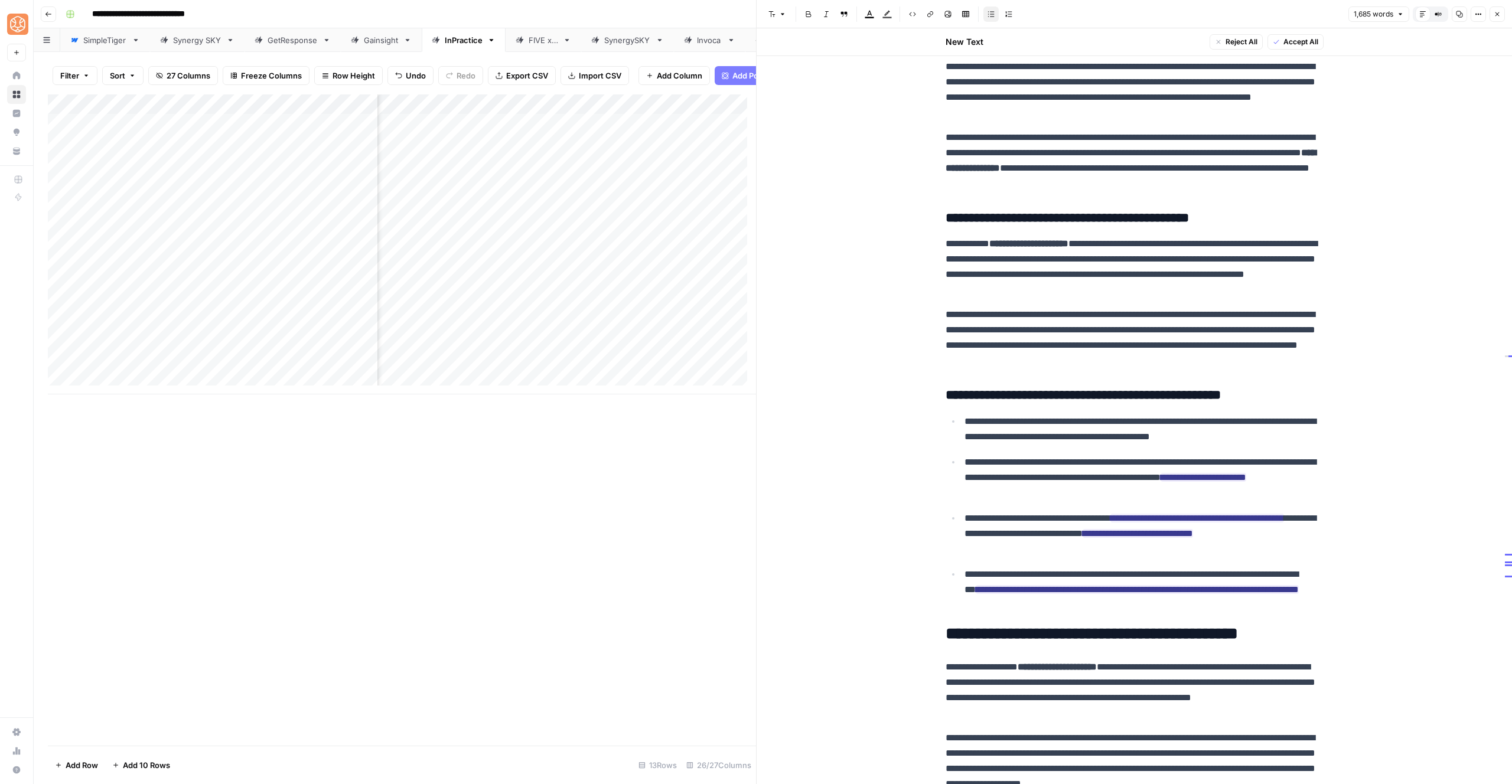
scroll to position [2854, 0]
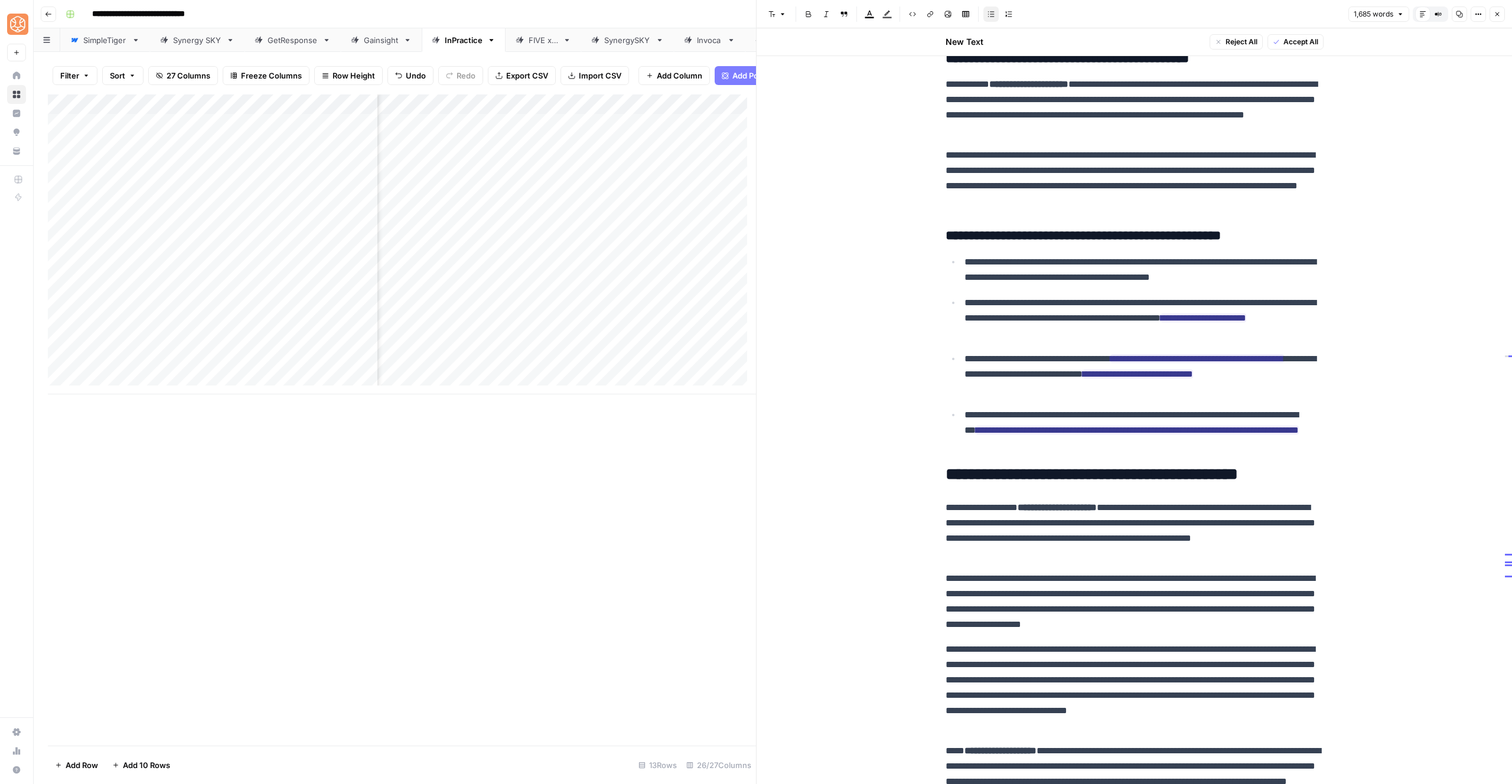
click at [1298, 38] on span "Accept All" at bounding box center [1301, 42] width 35 height 10
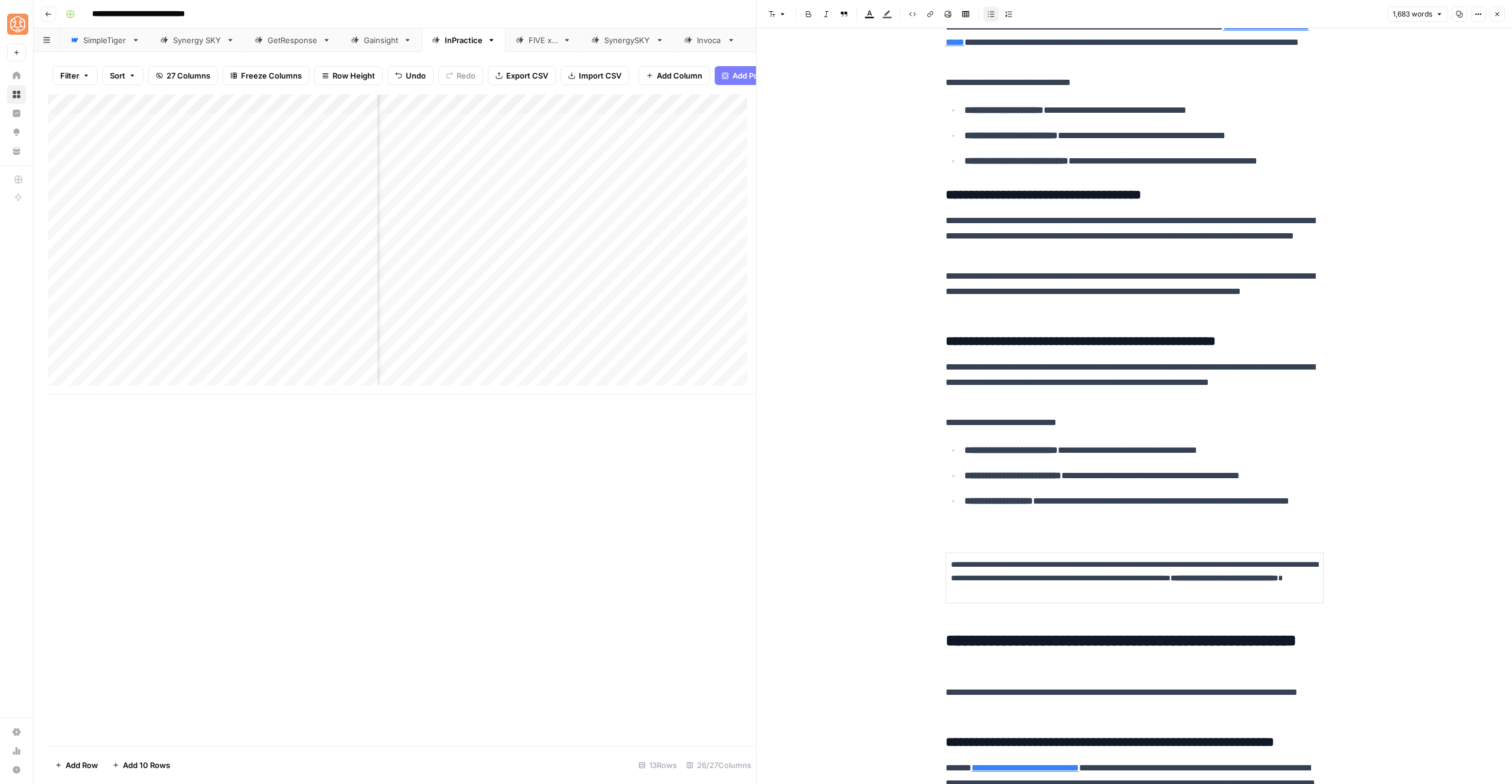
scroll to position [1092, 0]
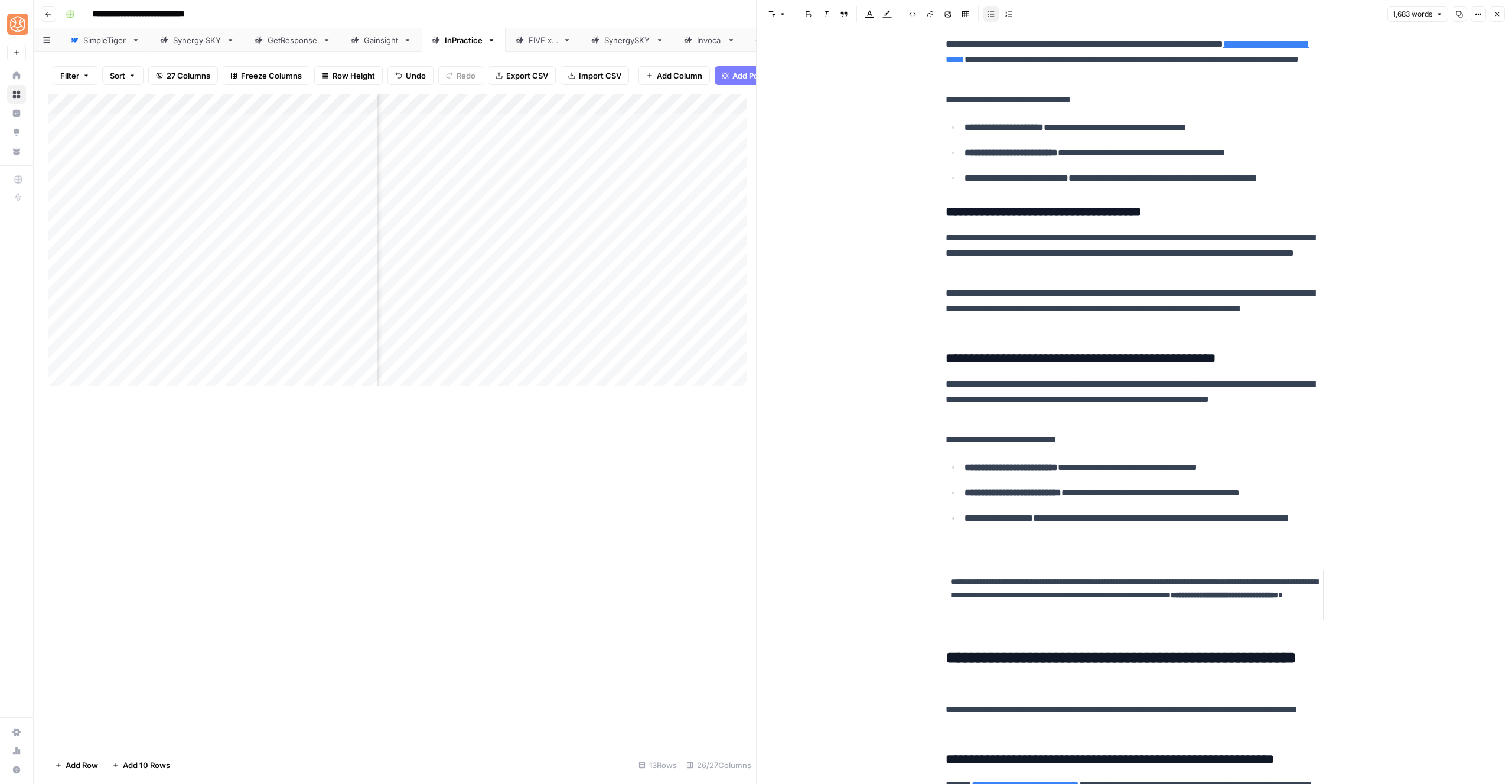
drag, startPoint x: 1034, startPoint y: 549, endPoint x: 996, endPoint y: 395, distance: 158.6
drag, startPoint x: 1029, startPoint y: 544, endPoint x: 924, endPoint y: 374, distance: 199.8
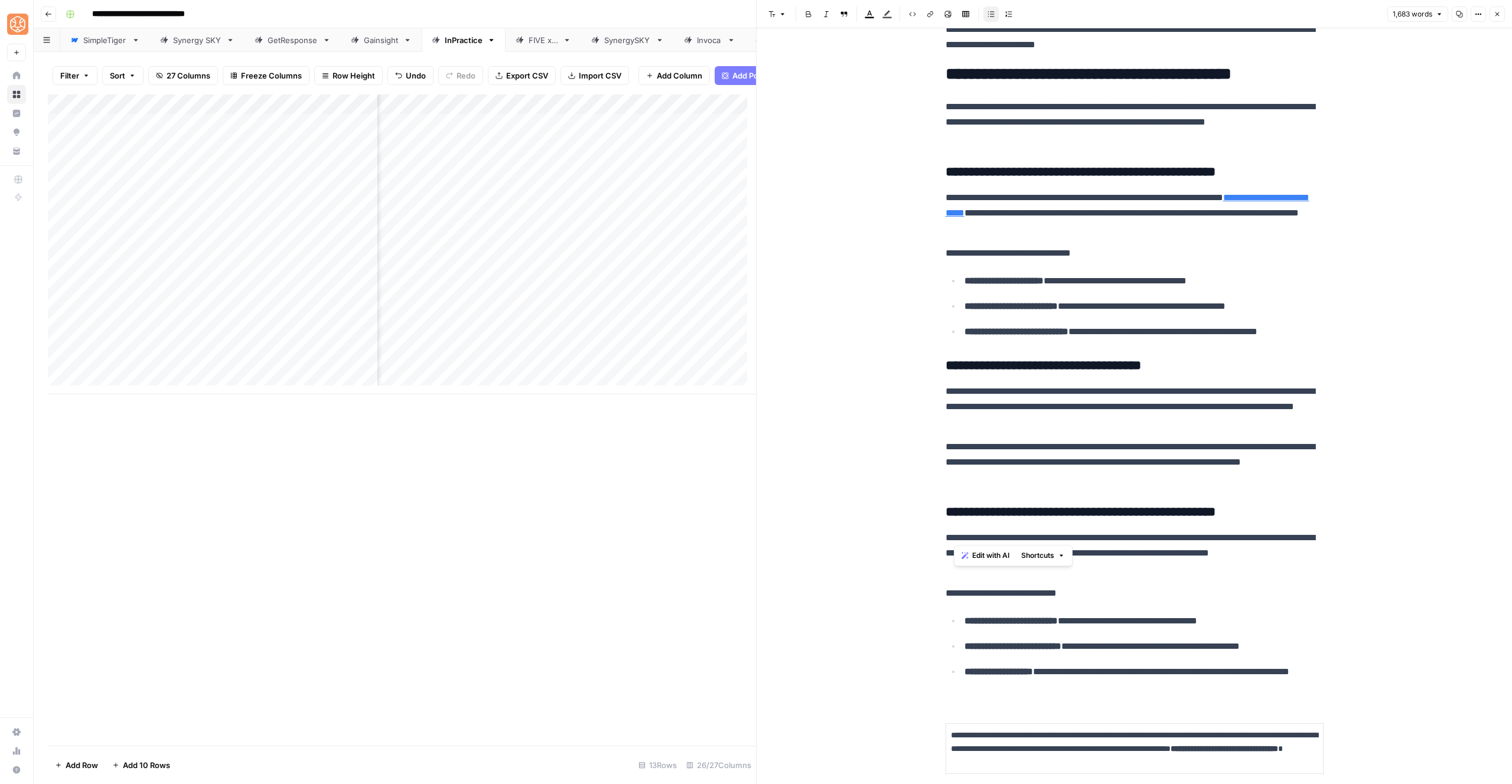
scroll to position [868, 0]
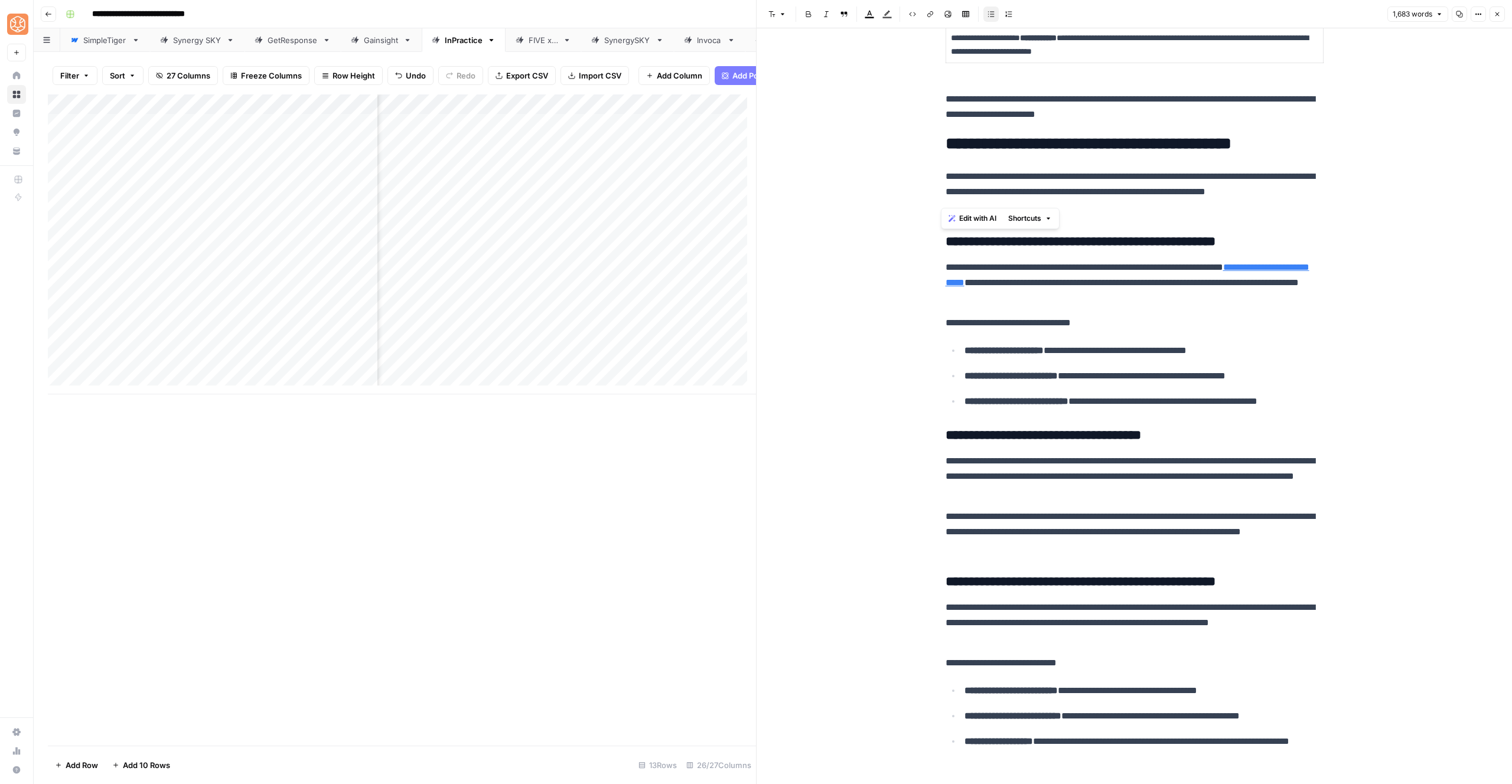
drag, startPoint x: 1024, startPoint y: 542, endPoint x: 929, endPoint y: 224, distance: 331.9
drag, startPoint x: 1018, startPoint y: 218, endPoint x: 1023, endPoint y: 225, distance: 8.6
click at [1019, 218] on span "Shortcuts" at bounding box center [1025, 218] width 33 height 10
click at [1038, 243] on span "Add more detail" at bounding box center [1064, 245] width 73 height 12
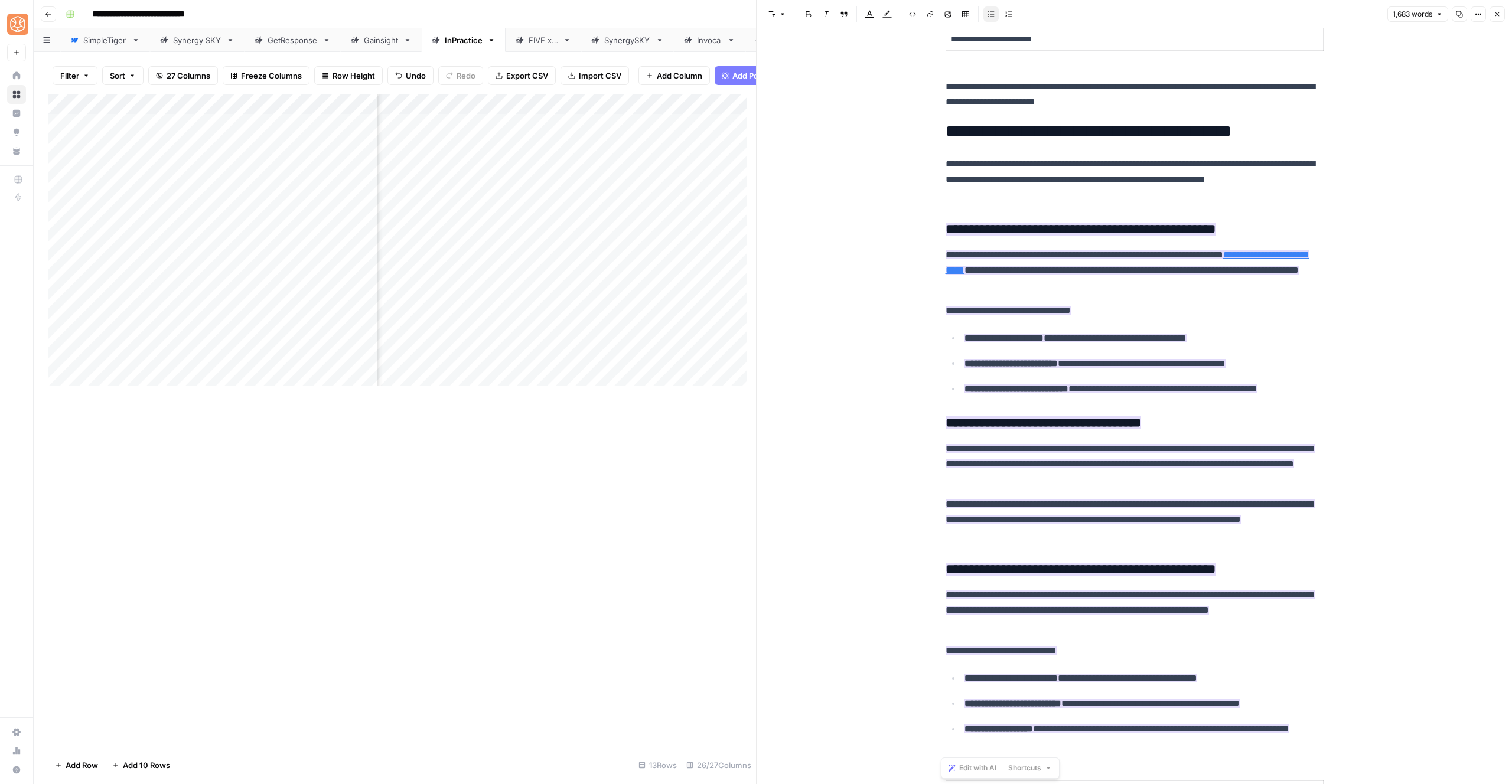
scroll to position [909, 0]
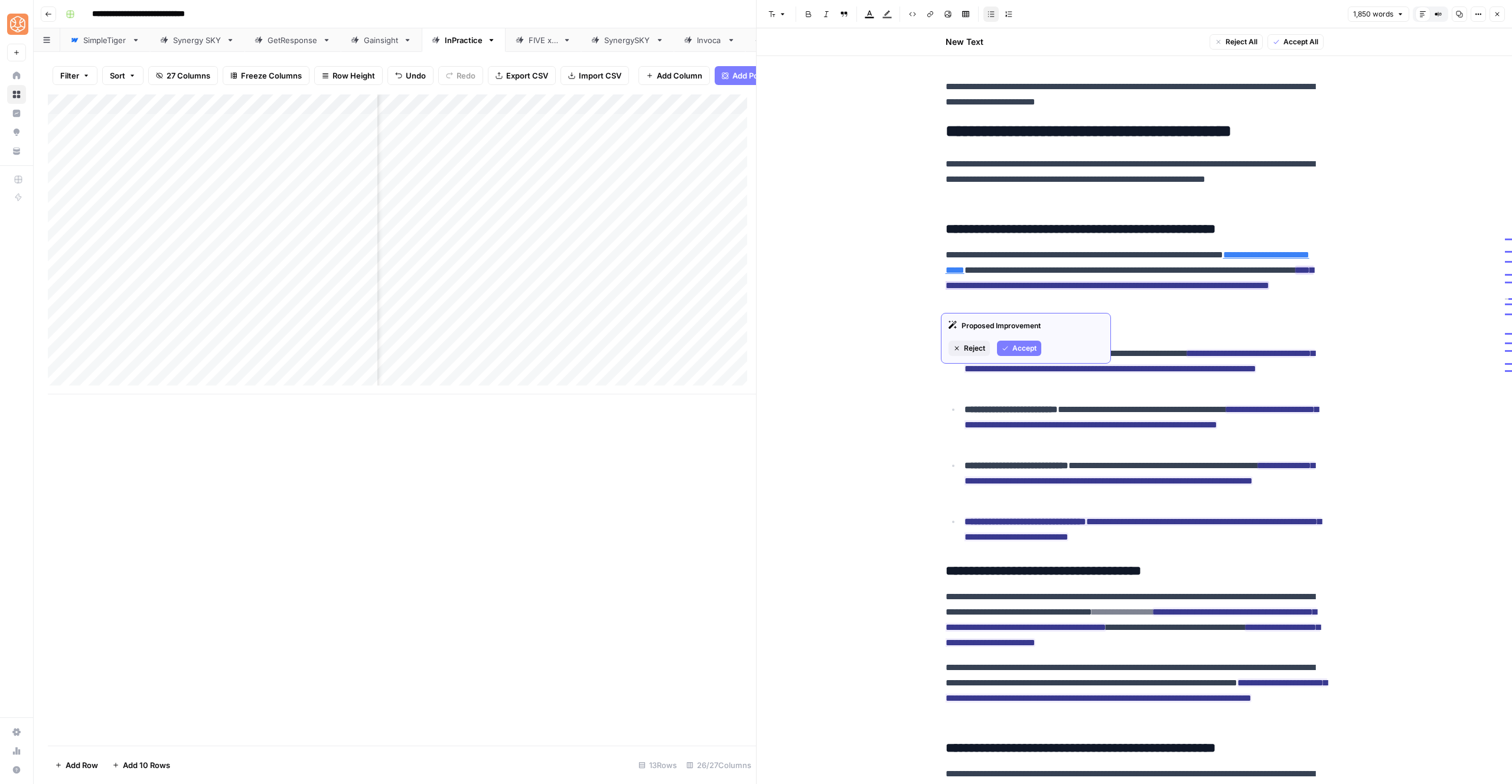
click at [1028, 343] on span "Accept" at bounding box center [1025, 348] width 24 height 10
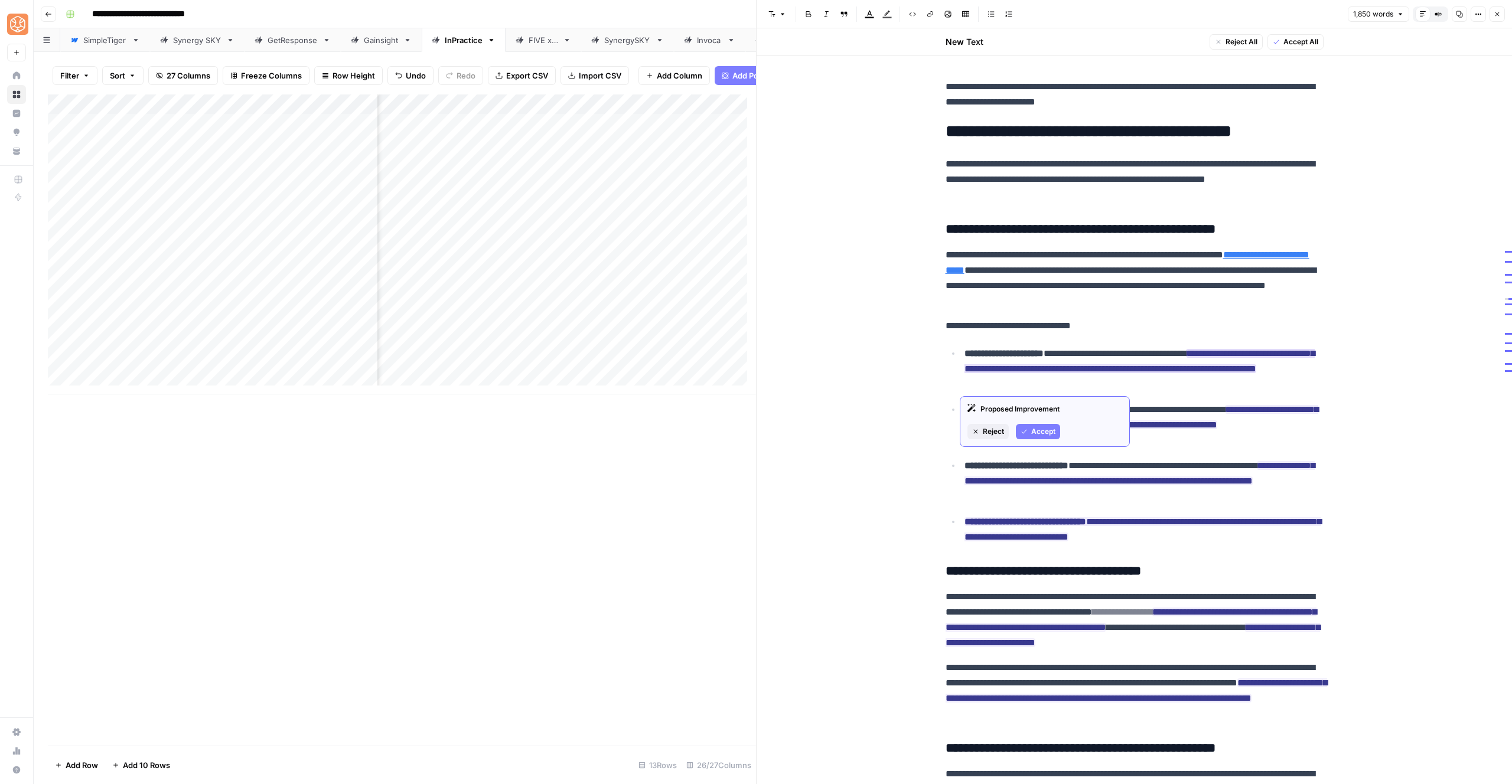
click at [1026, 430] on icon "button" at bounding box center [1024, 432] width 7 height 7
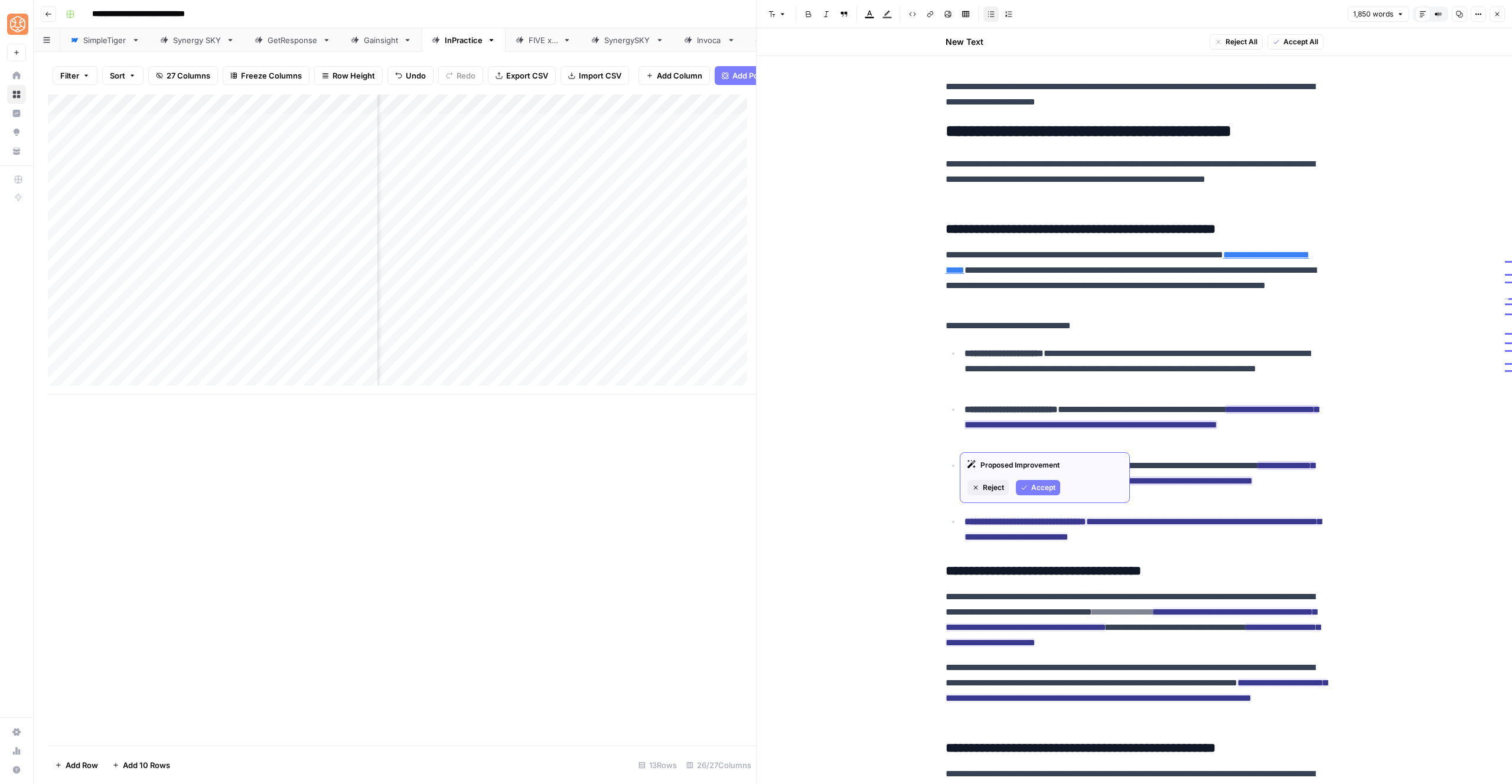
click at [1048, 492] on span "Accept" at bounding box center [1044, 488] width 24 height 10
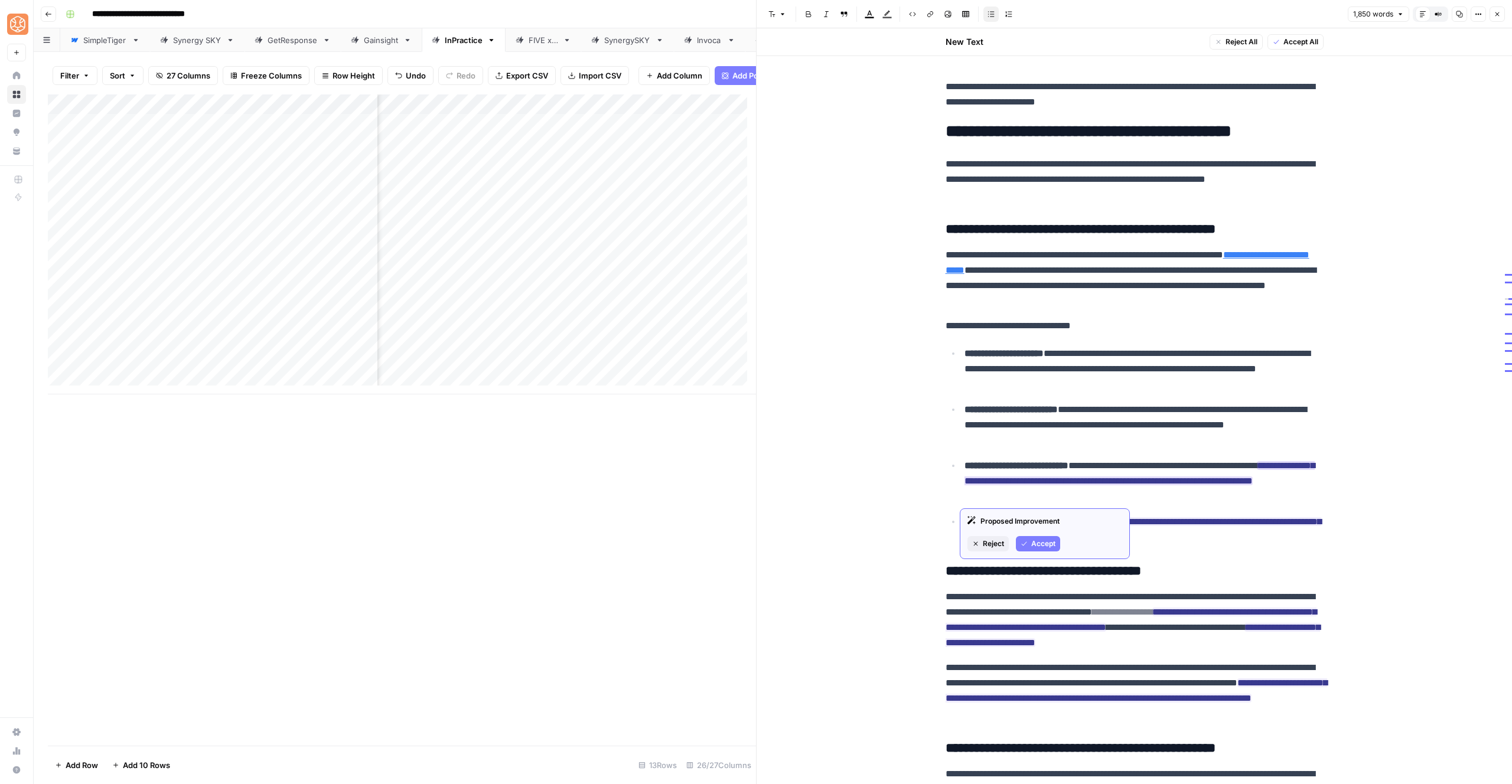
click at [1055, 547] on span "Accept" at bounding box center [1044, 543] width 24 height 10
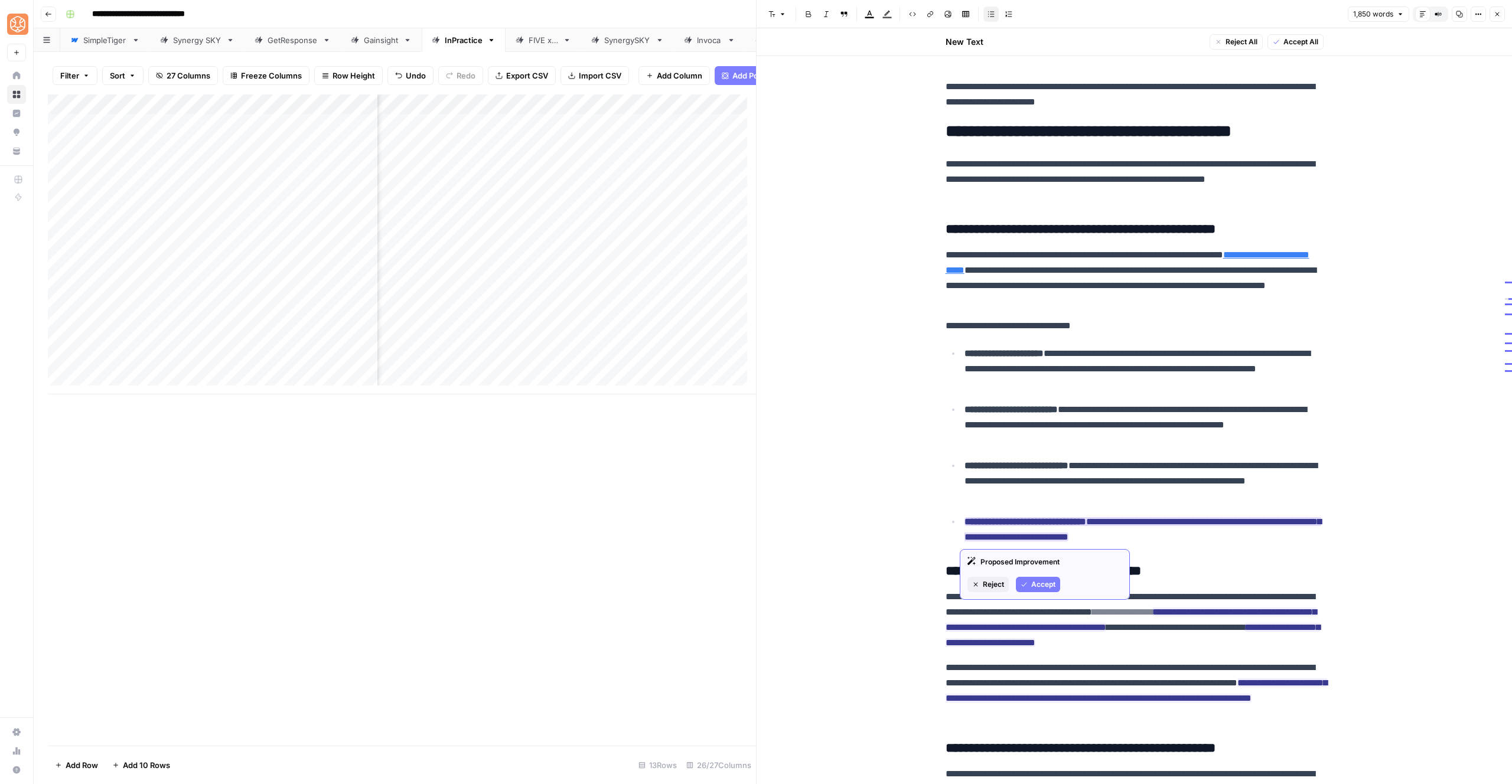
click at [1057, 575] on div "Proposed Improvement Reject Accept" at bounding box center [1044, 575] width 170 height 51
click at [1054, 584] on span "Accept" at bounding box center [1044, 584] width 24 height 10
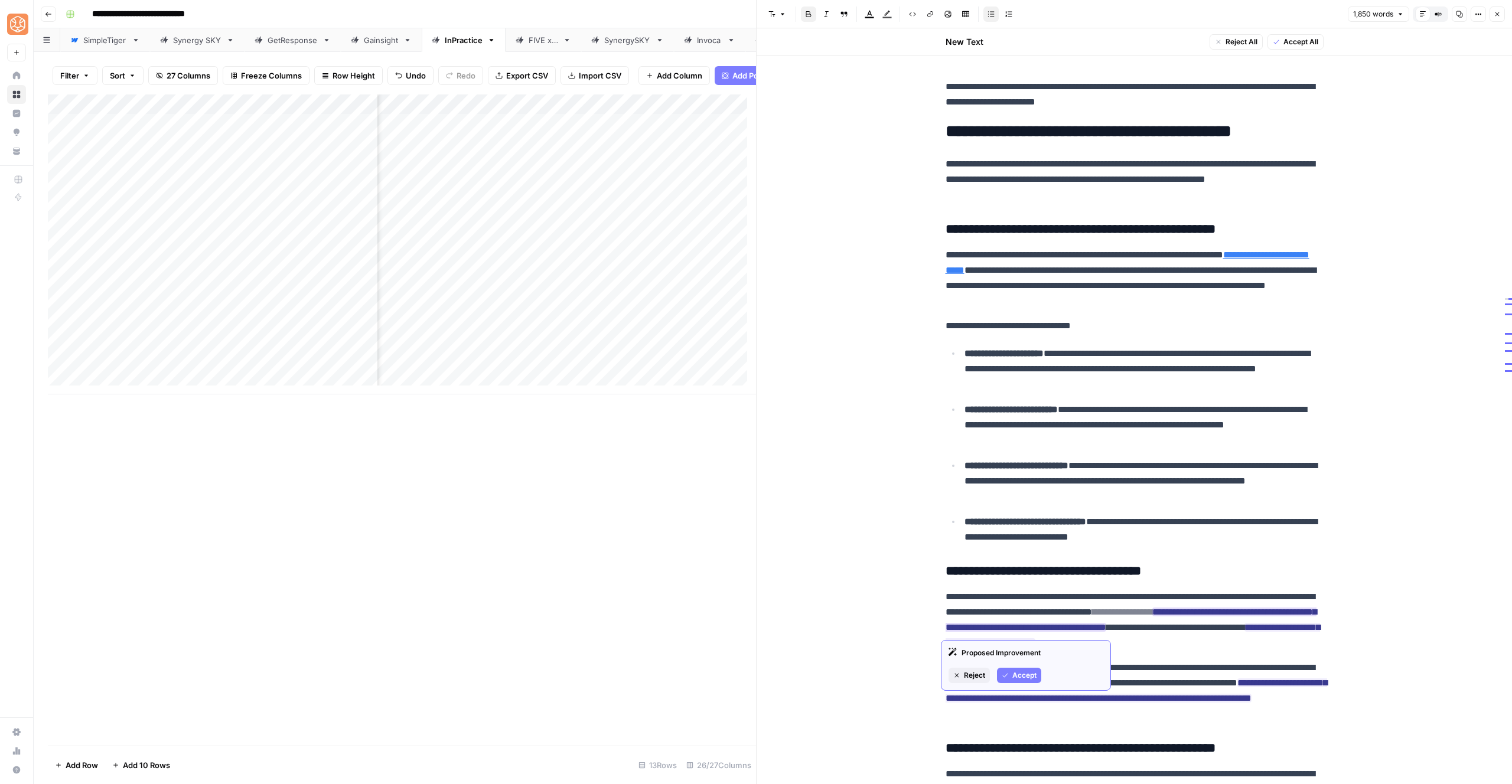
click at [968, 669] on button "Reject" at bounding box center [969, 676] width 41 height 15
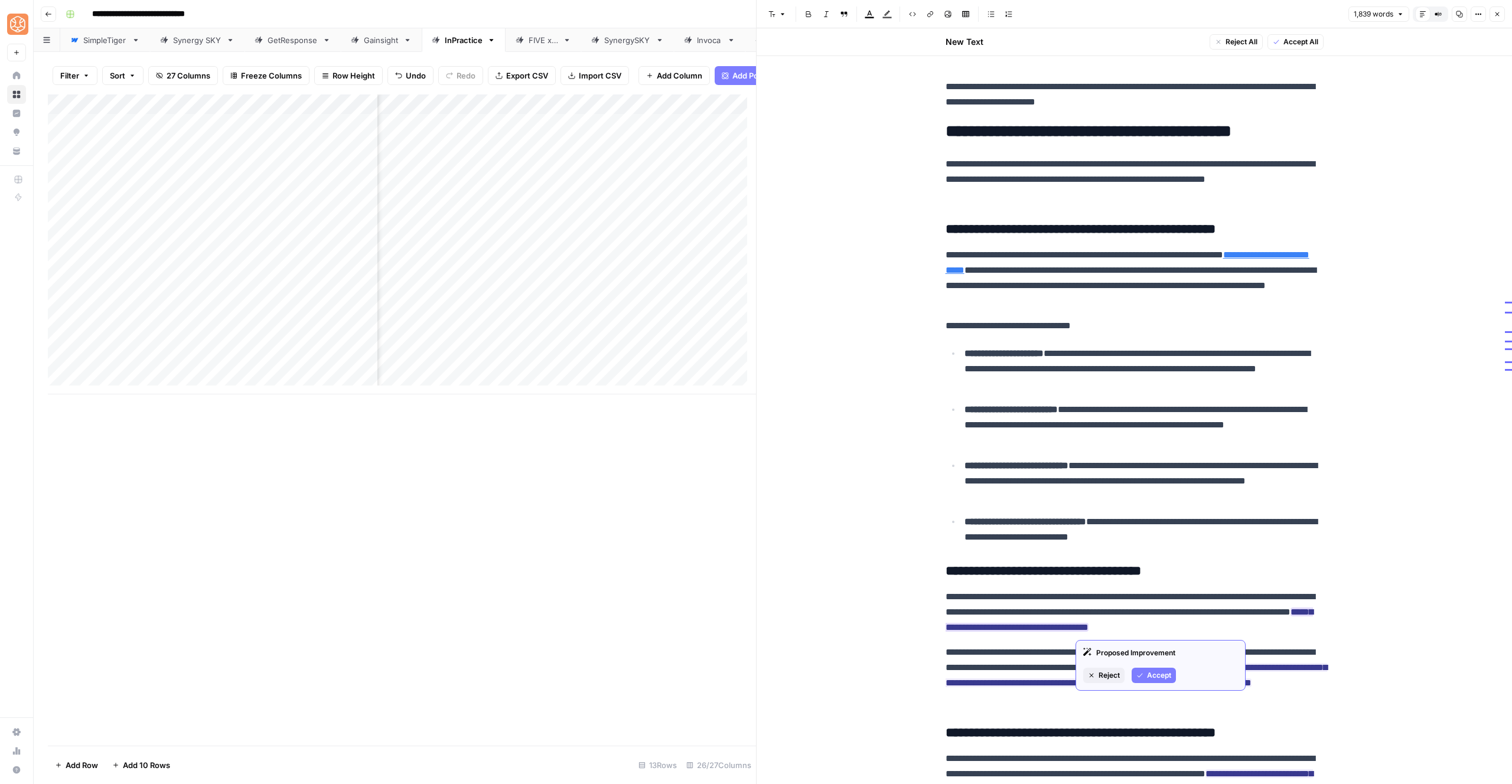
click at [1150, 669] on button "Accept" at bounding box center [1154, 676] width 44 height 15
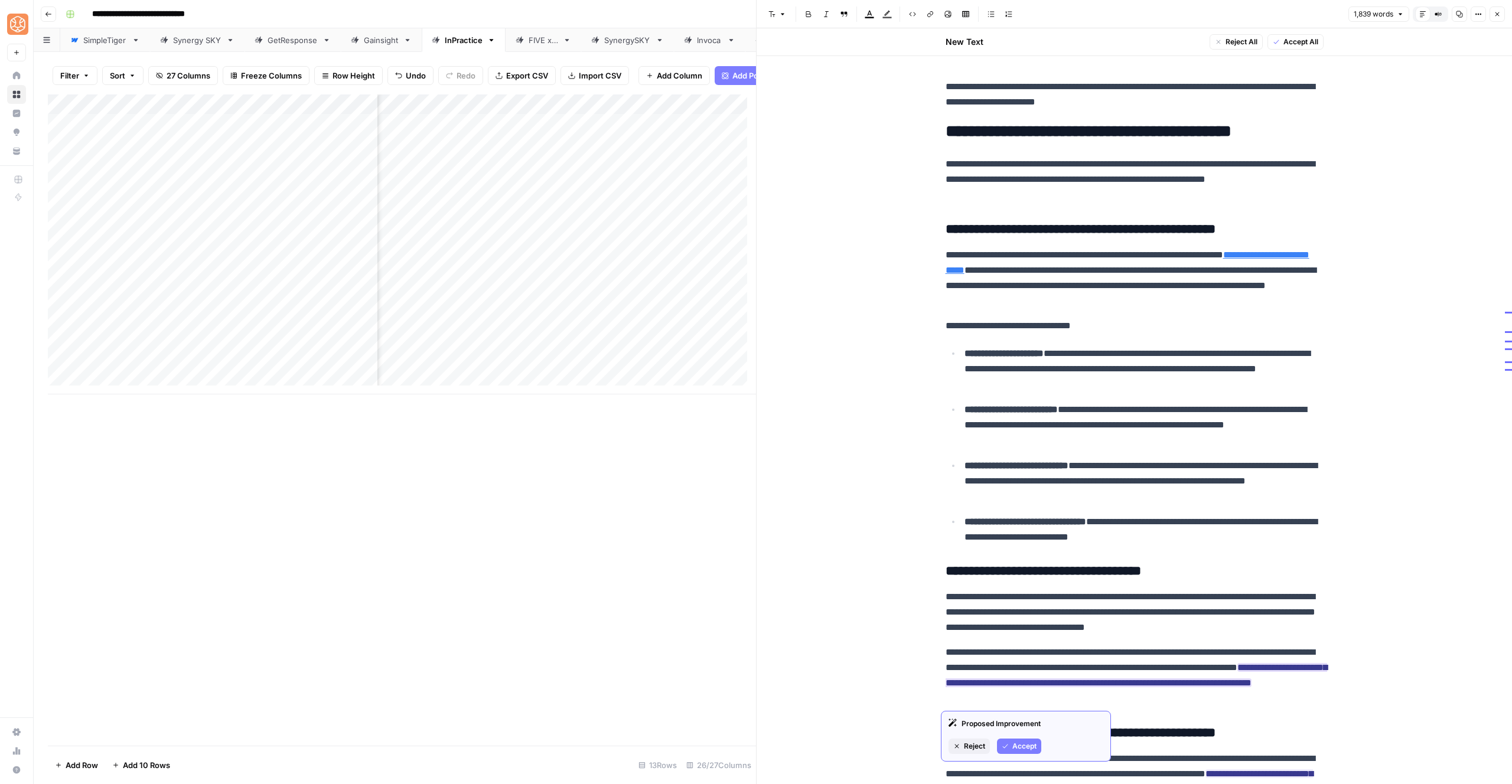
click at [1038, 744] on button "Accept" at bounding box center [1020, 746] width 44 height 15
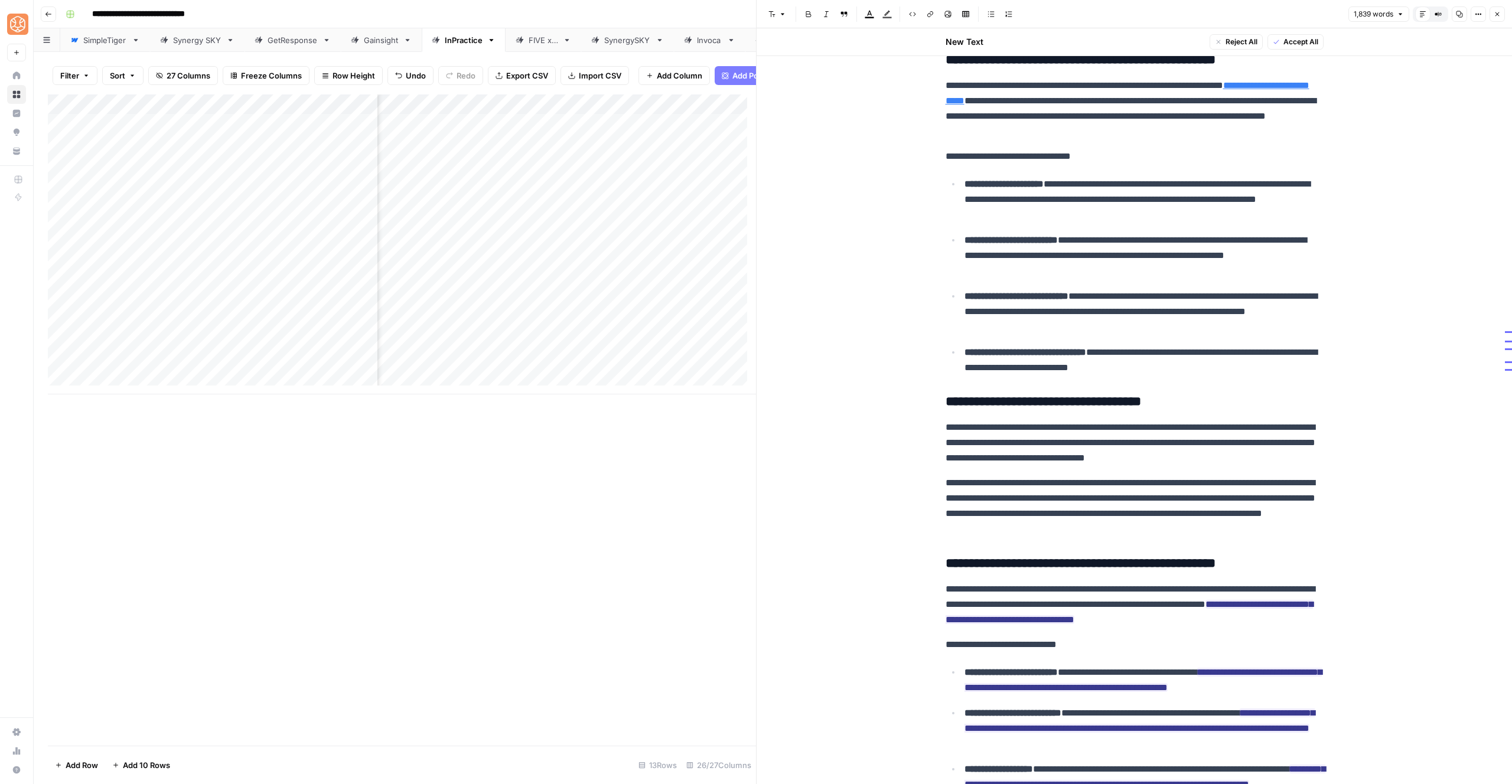
scroll to position [1124, 0]
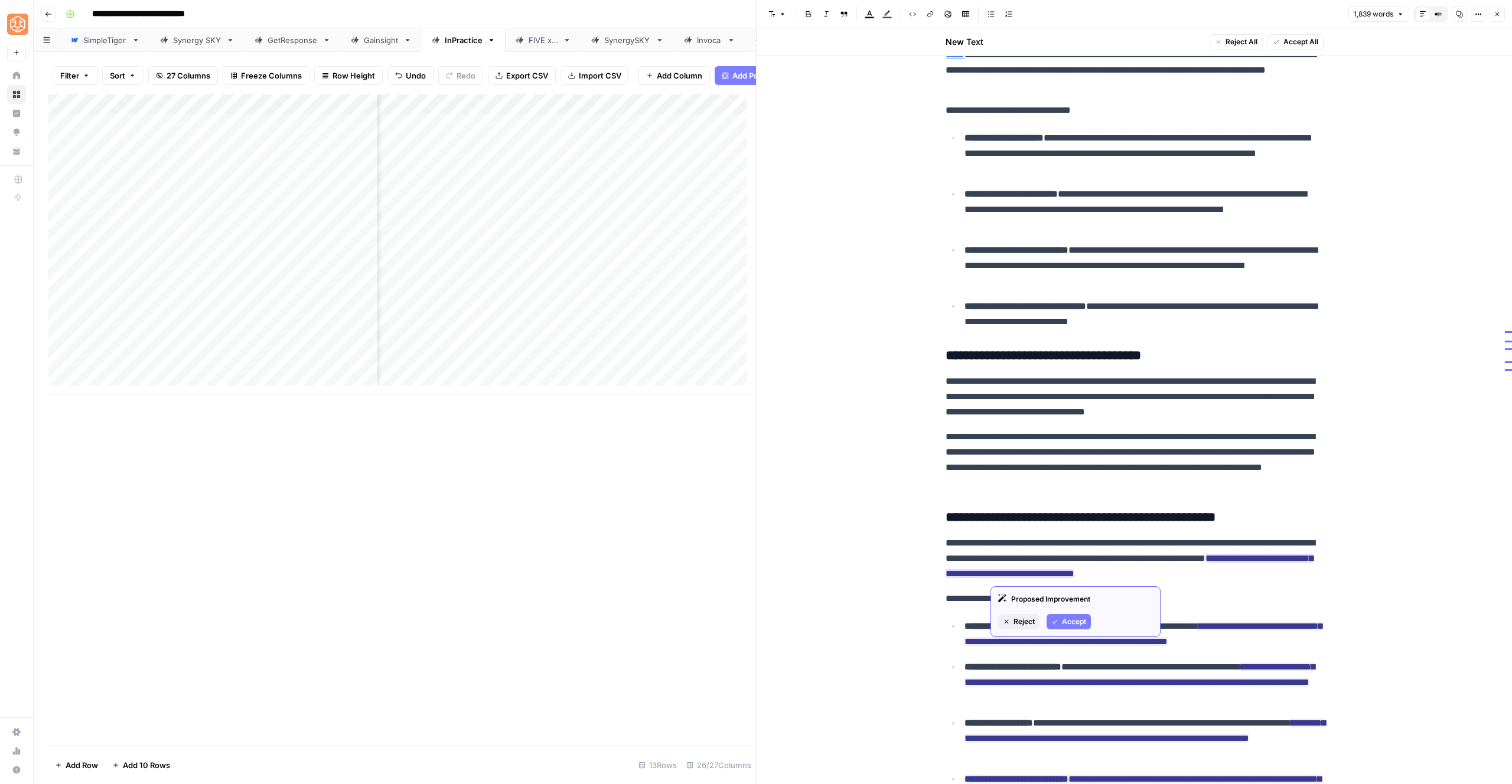
click at [1057, 621] on icon "button" at bounding box center [1055, 622] width 7 height 7
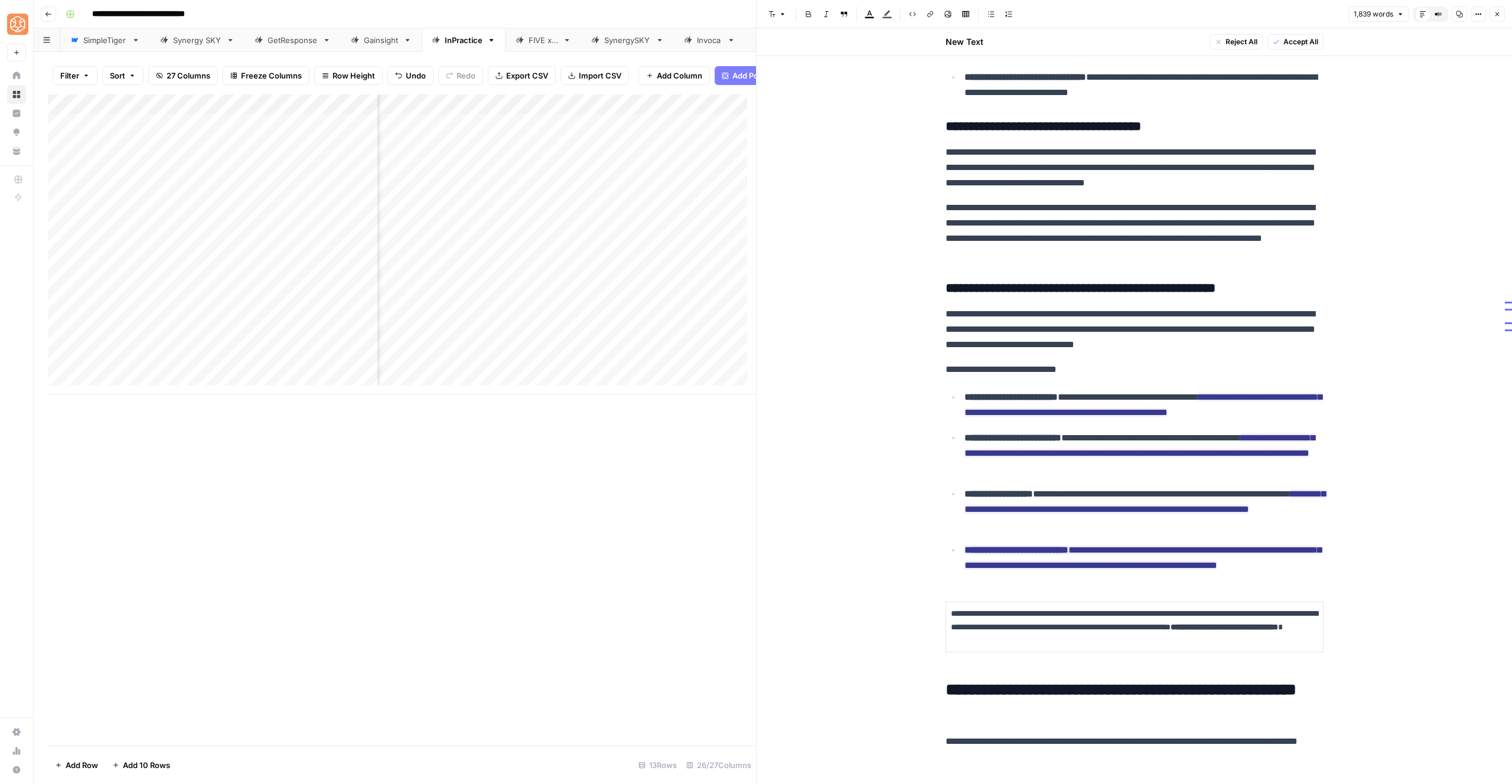
scroll to position [1356, 0]
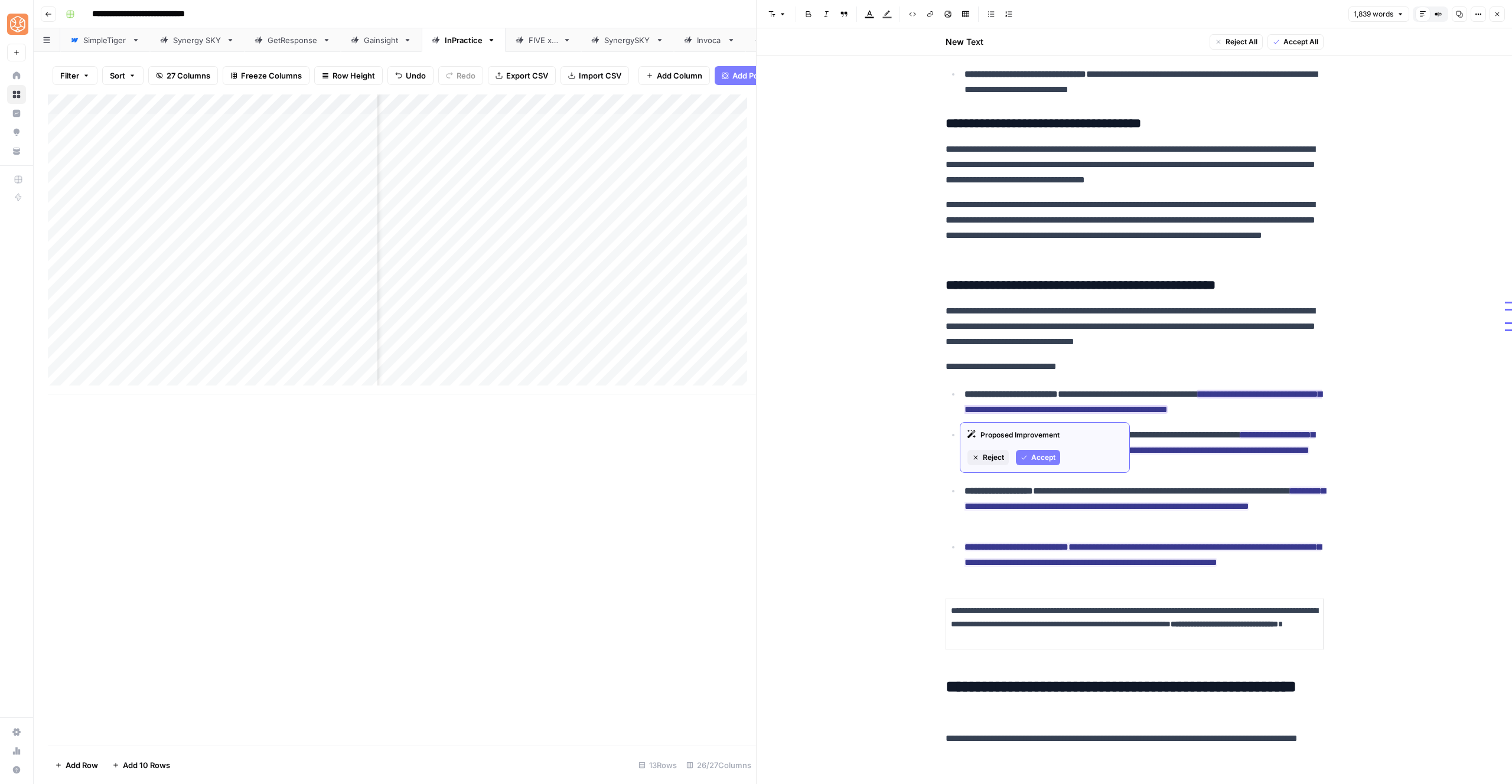
click at [1048, 462] on span "Accept" at bounding box center [1044, 457] width 24 height 10
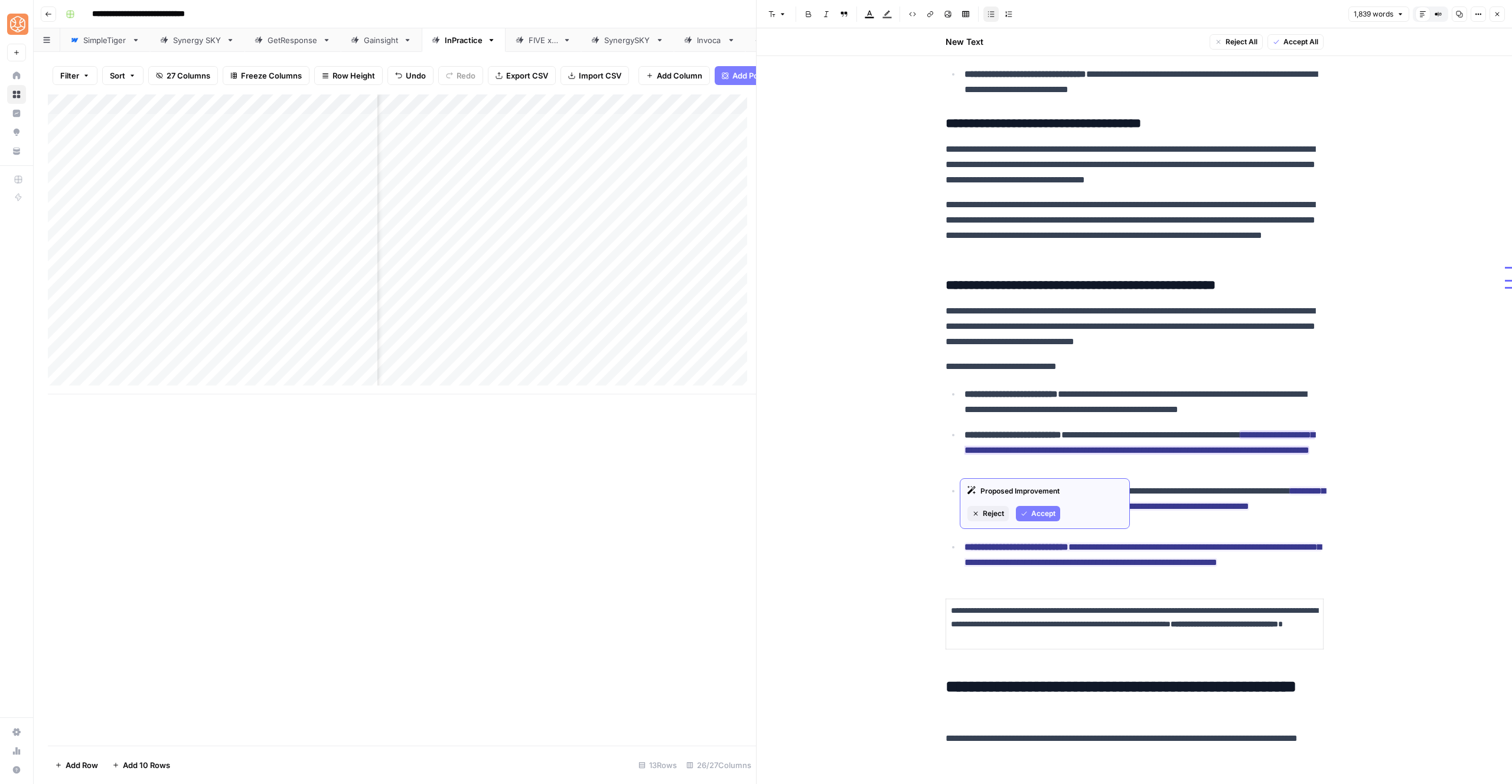
click at [1040, 515] on span "Accept" at bounding box center [1044, 514] width 24 height 10
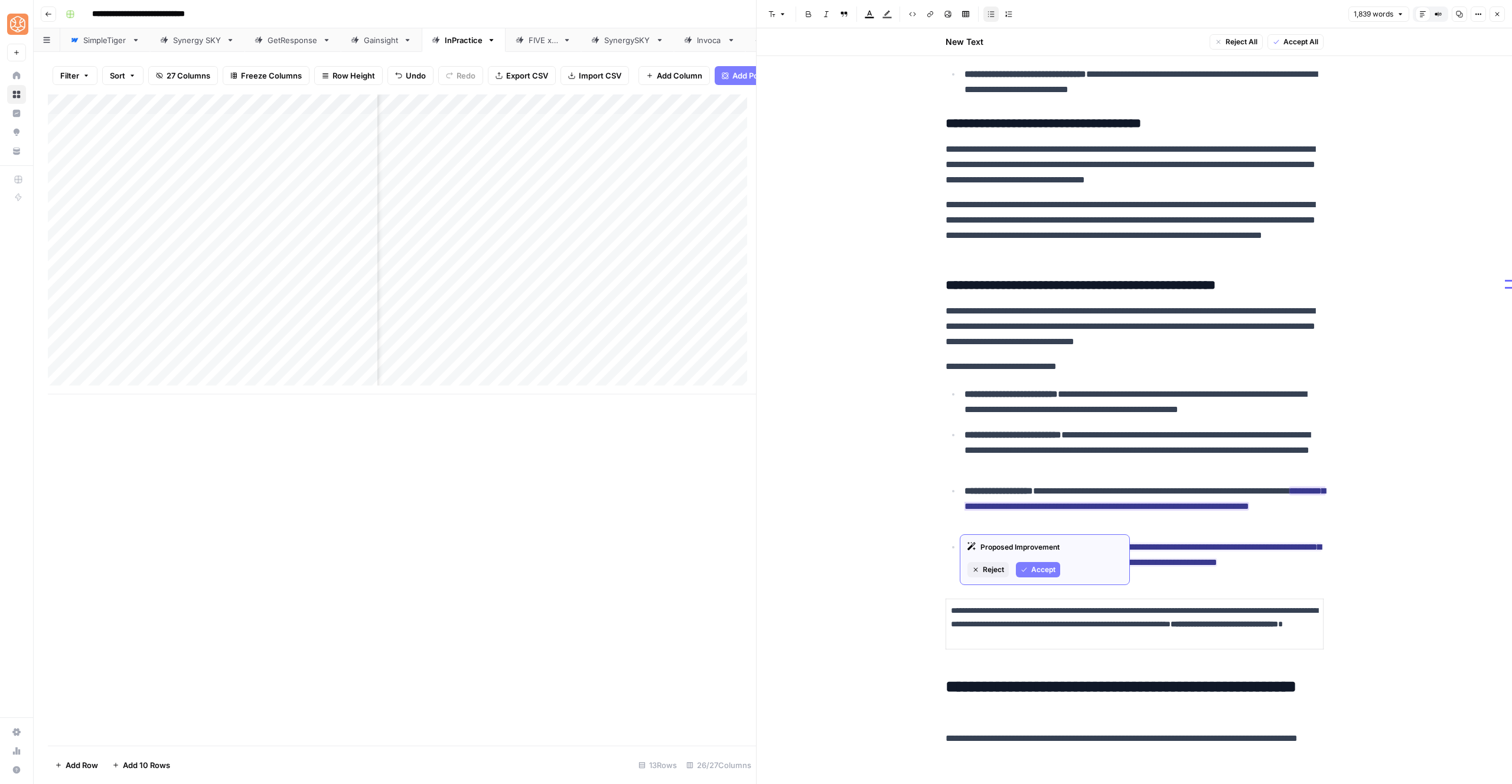
click at [1050, 577] on button "Accept" at bounding box center [1038, 570] width 44 height 15
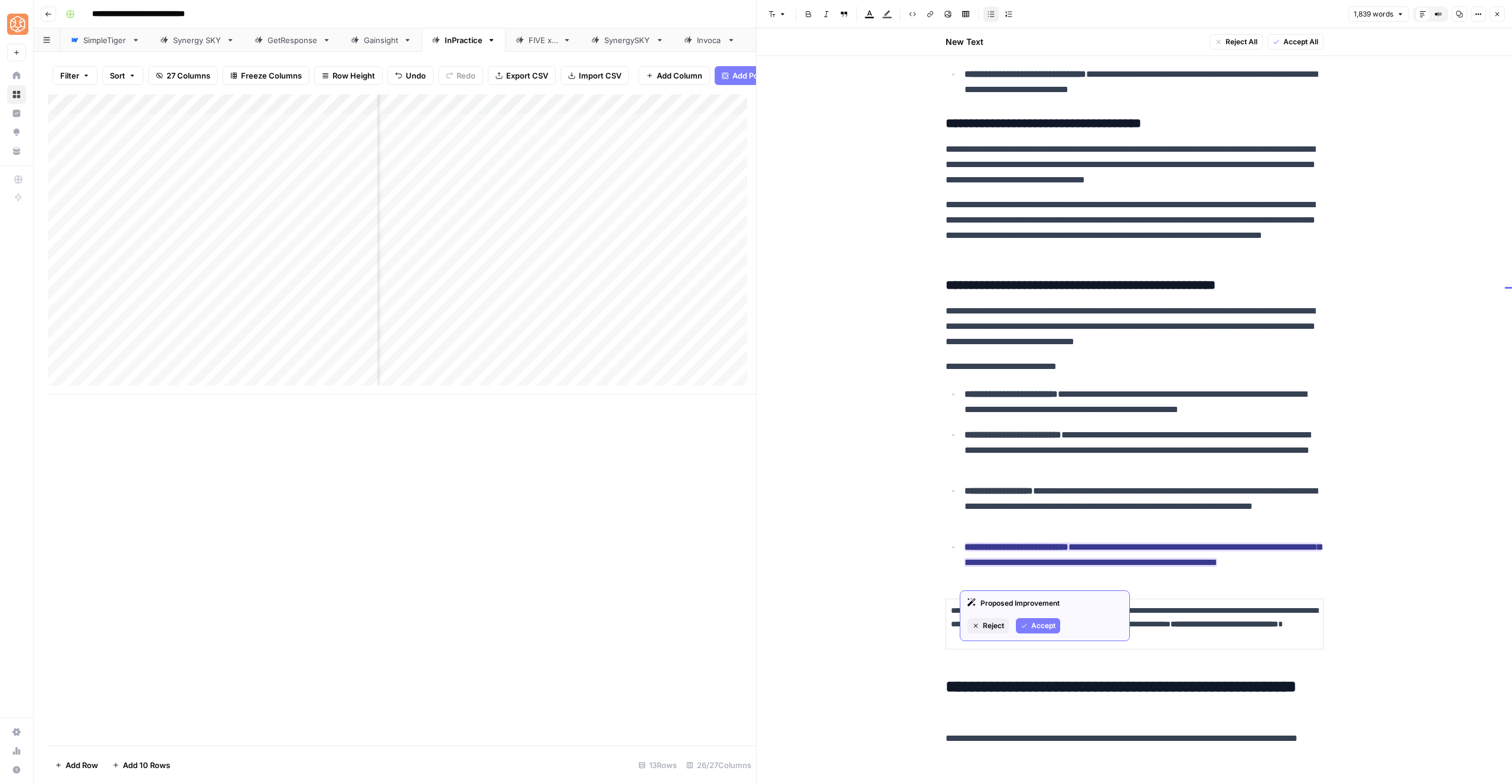
click at [1048, 627] on span "Accept" at bounding box center [1044, 626] width 24 height 10
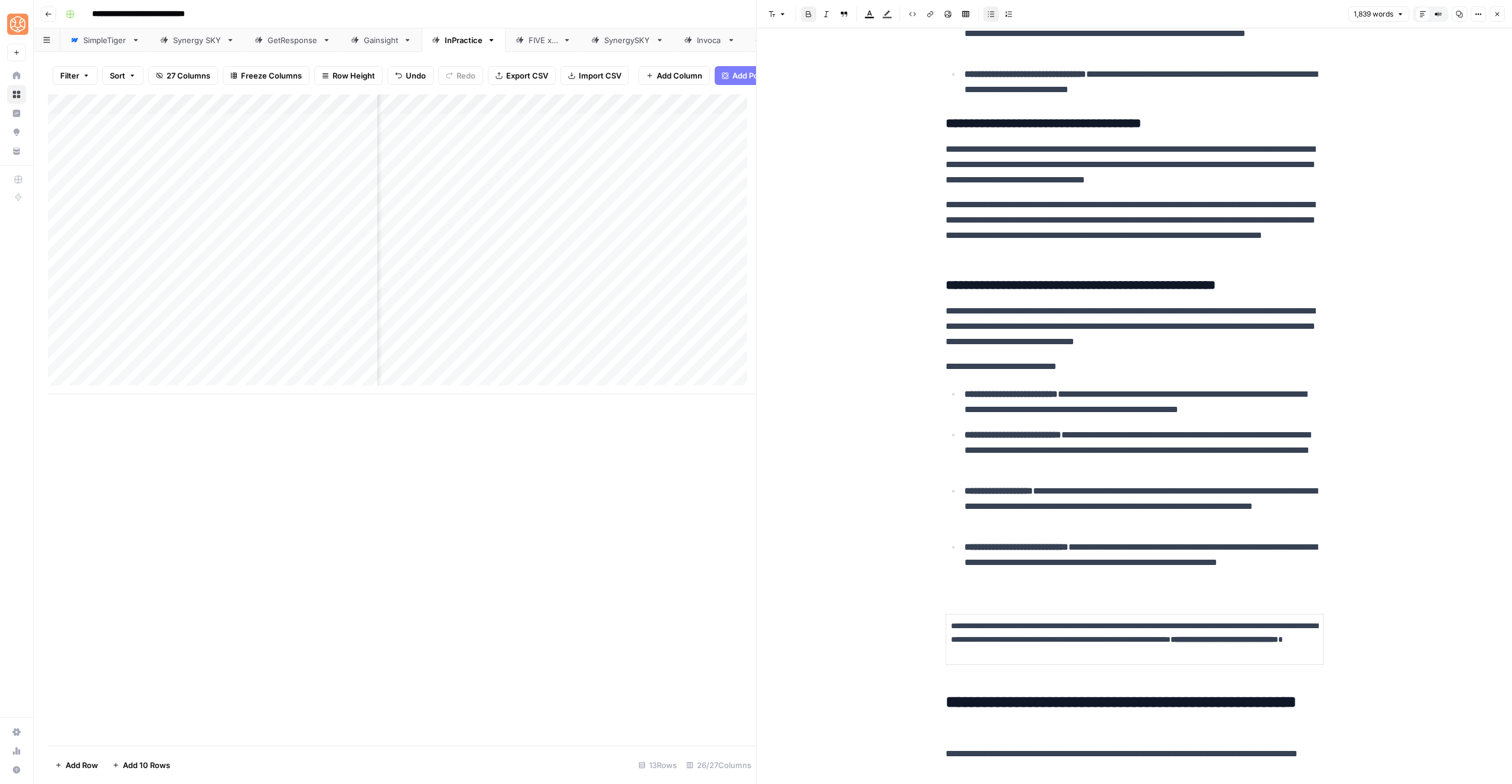
click at [1052, 580] on p "**********" at bounding box center [1144, 563] width 359 height 46
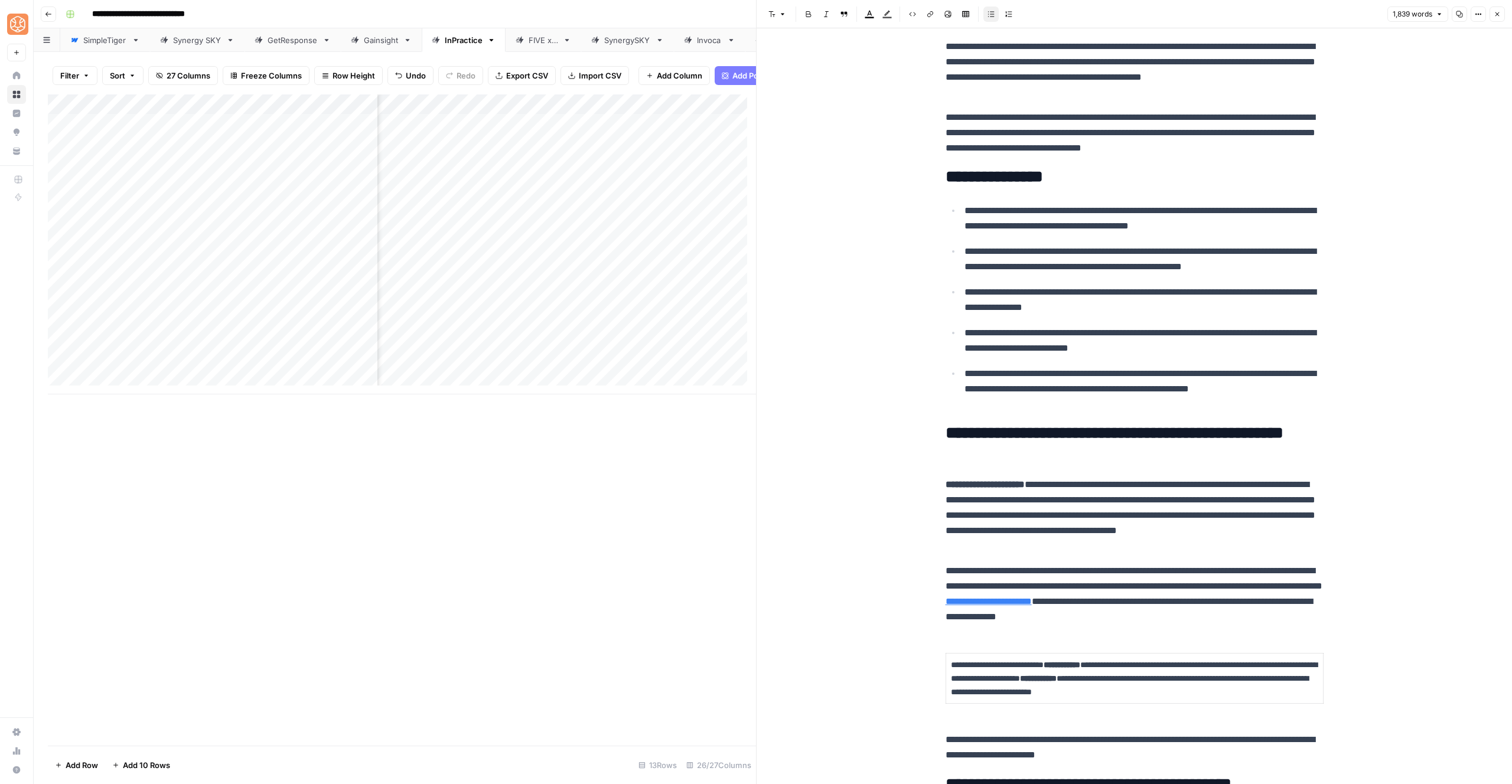
scroll to position [0, 0]
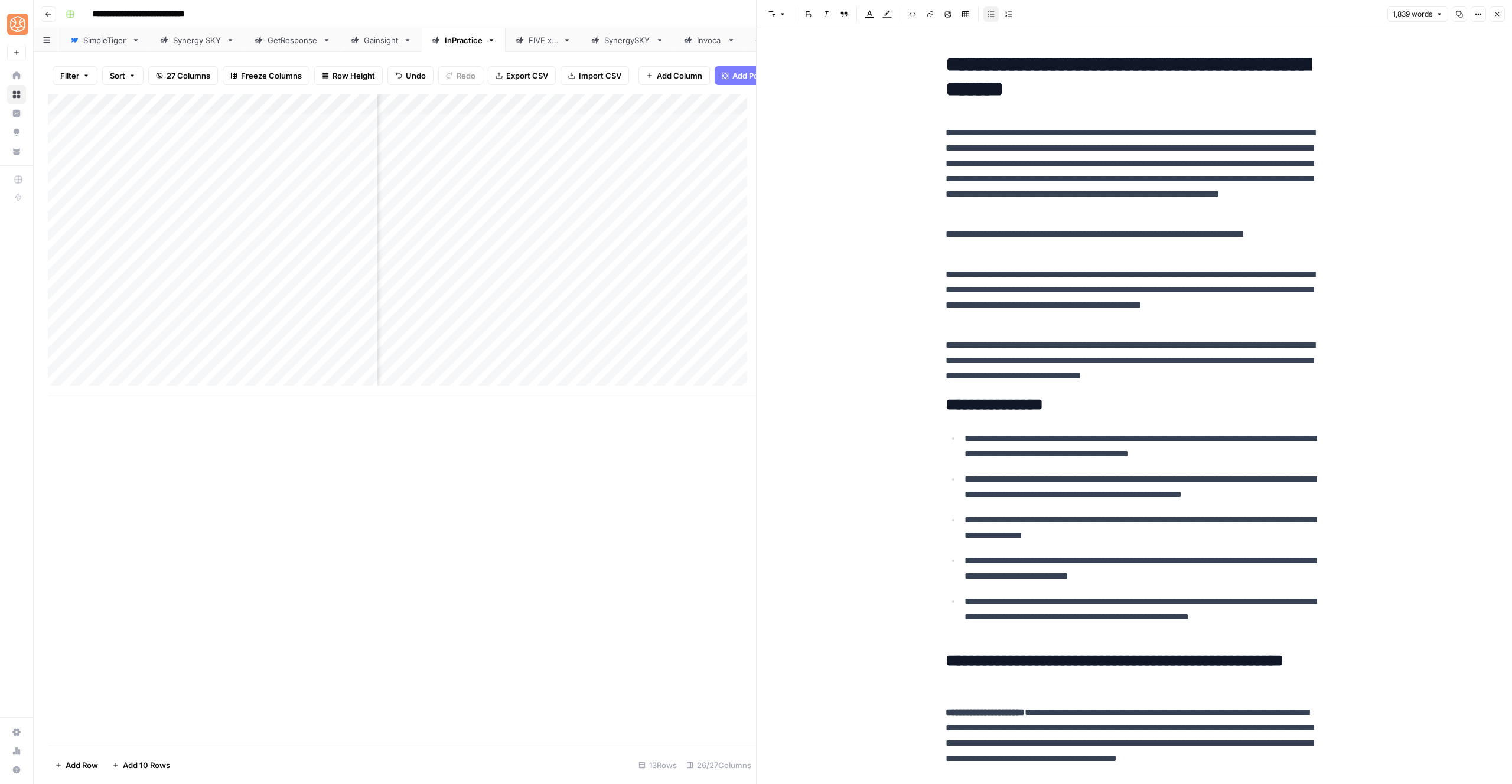
click at [1087, 297] on p "**********" at bounding box center [1134, 298] width 378 height 61
copy div "**********"
